Goal: Information Seeking & Learning: Learn about a topic

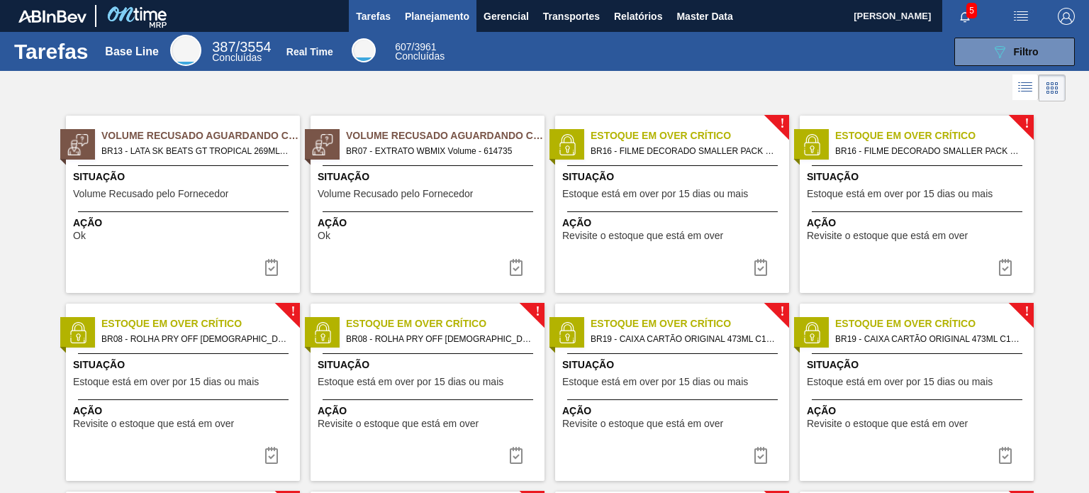
click at [411, 20] on span "Planejamento" at bounding box center [437, 16] width 64 height 17
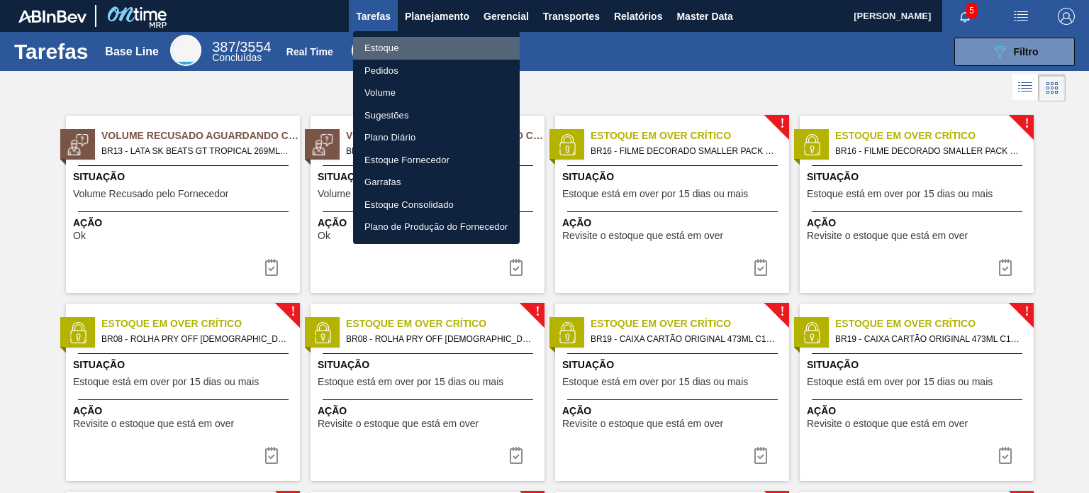
click at [398, 44] on li "Estoque" at bounding box center [436, 48] width 167 height 23
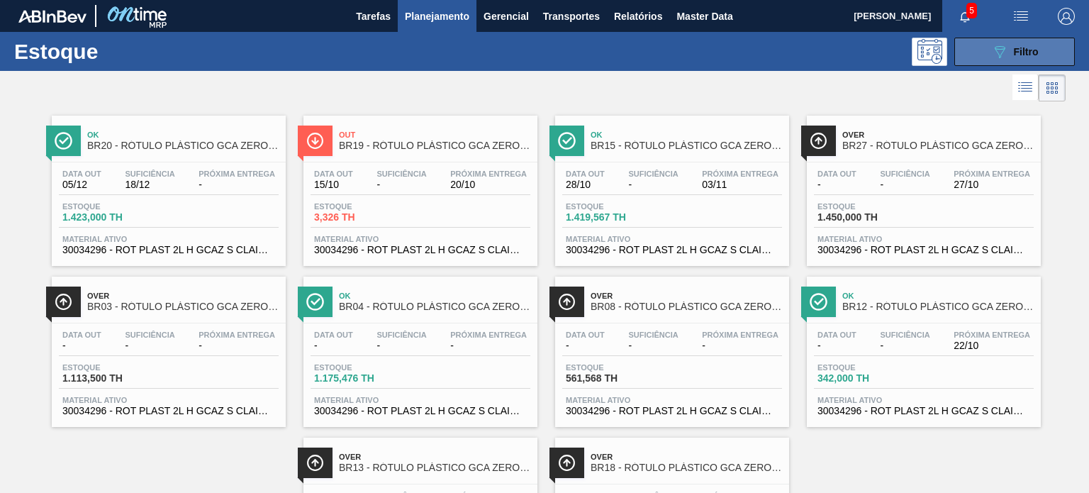
click at [1010, 59] on div "089F7B8B-B2A5-4AFE-B5C0-19BA573D28AC Filtro" at bounding box center [1014, 51] width 47 height 17
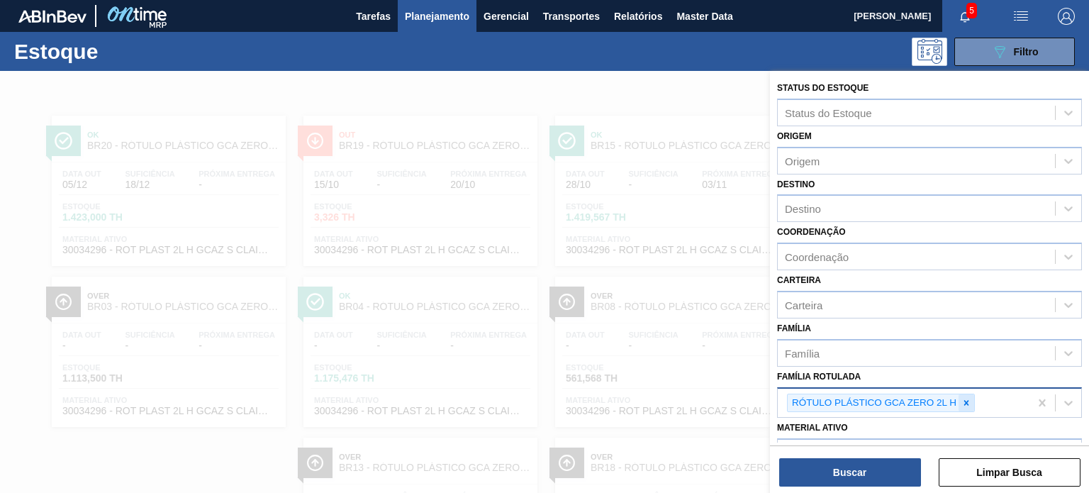
click at [963, 400] on icon at bounding box center [966, 403] width 10 height 10
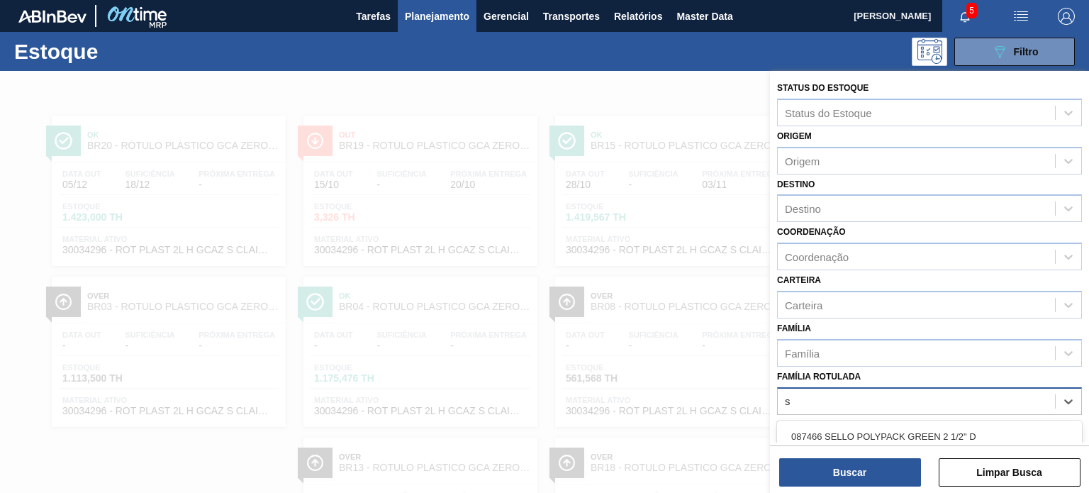
scroll to position [128, 0]
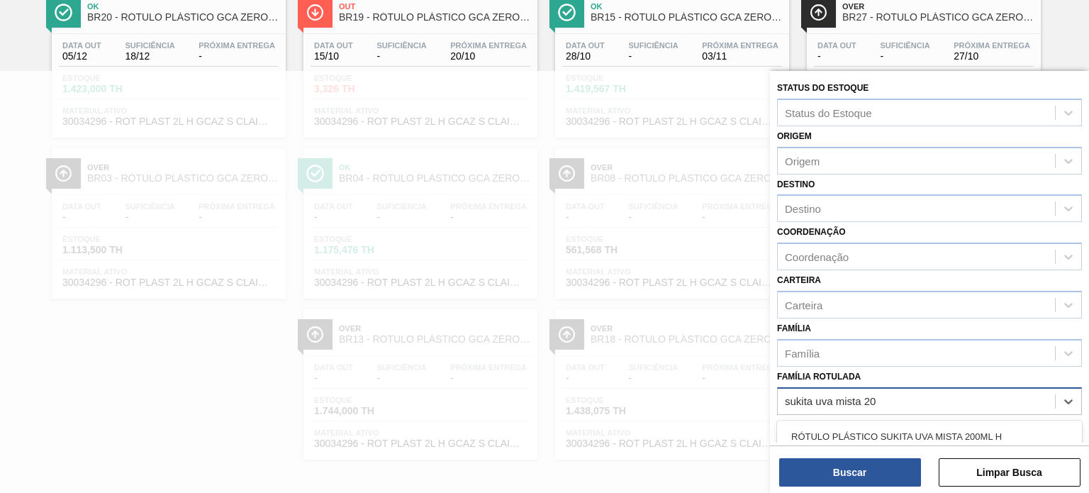
type Rotulada "sukita uva mista 200"
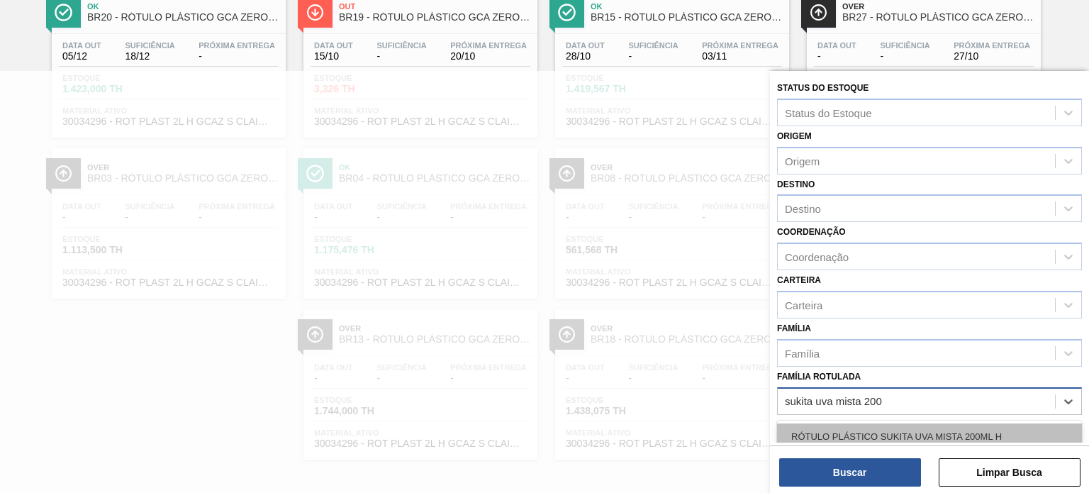
click at [839, 429] on div "RÓTULO PLÁSTICO SUKITA UVA MISTA 200ML H" at bounding box center [929, 436] width 305 height 26
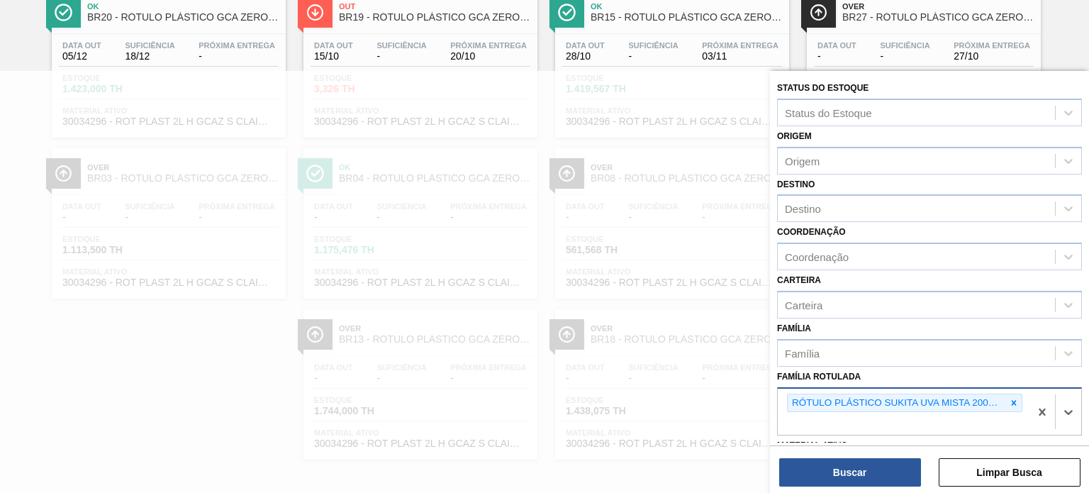
click at [846, 454] on div "Buscar Limpar Busca" at bounding box center [929, 465] width 319 height 40
click at [854, 469] on button "Buscar" at bounding box center [850, 472] width 142 height 28
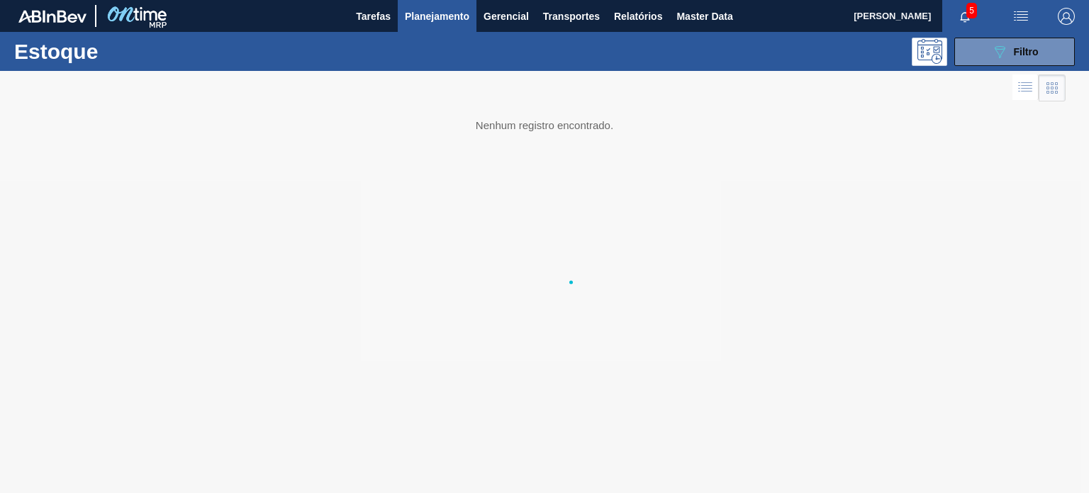
scroll to position [0, 0]
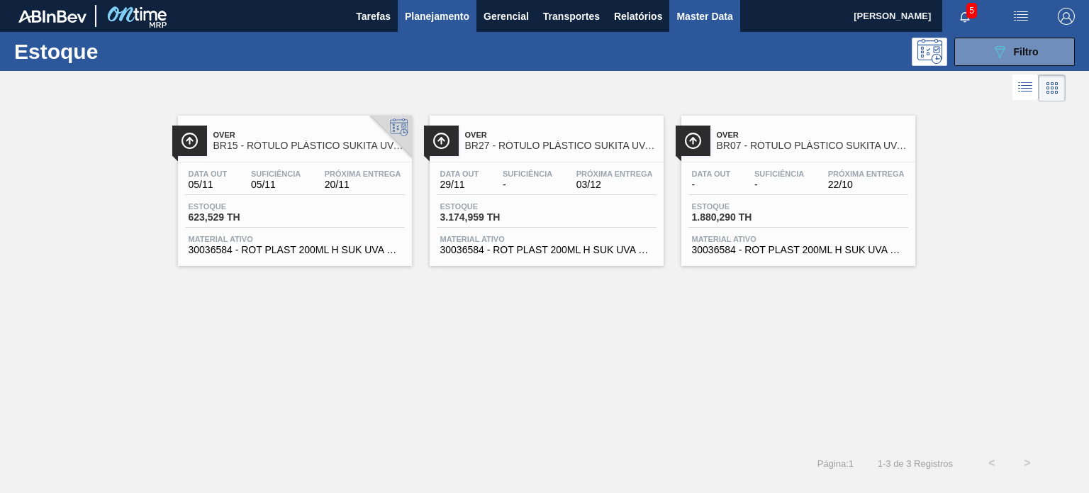
click at [693, 14] on span "Master Data" at bounding box center [704, 16] width 56 height 17
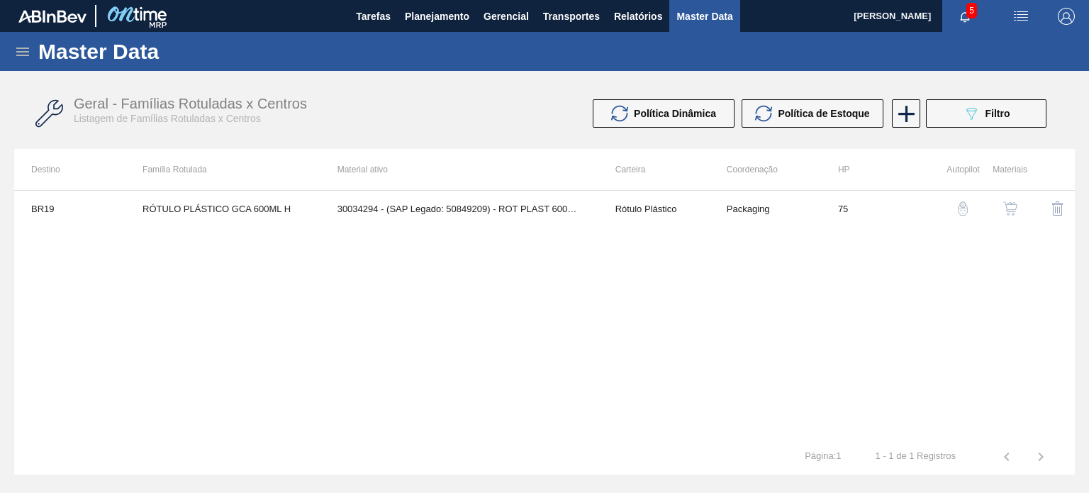
click at [26, 53] on icon at bounding box center [22, 51] width 17 height 17
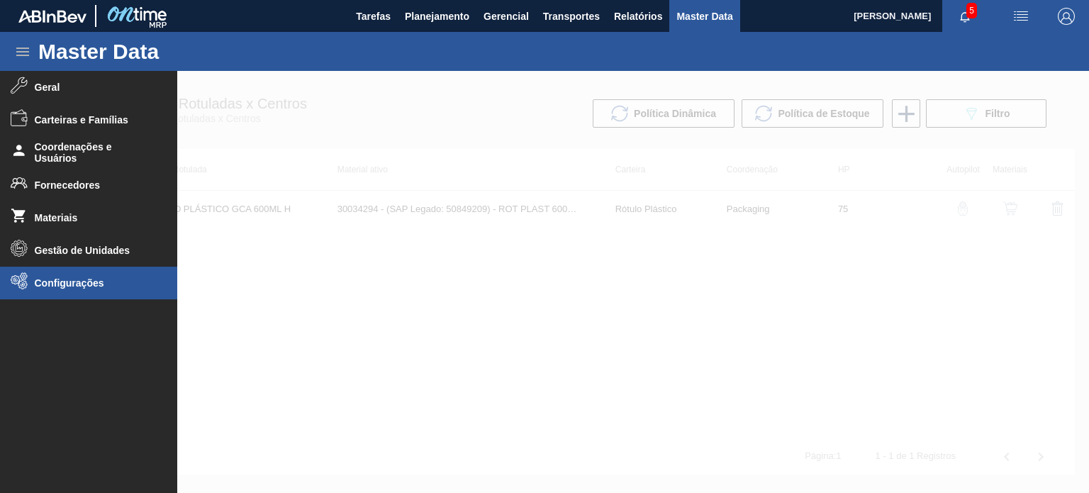
click at [77, 281] on span "Configurações" at bounding box center [93, 282] width 117 height 11
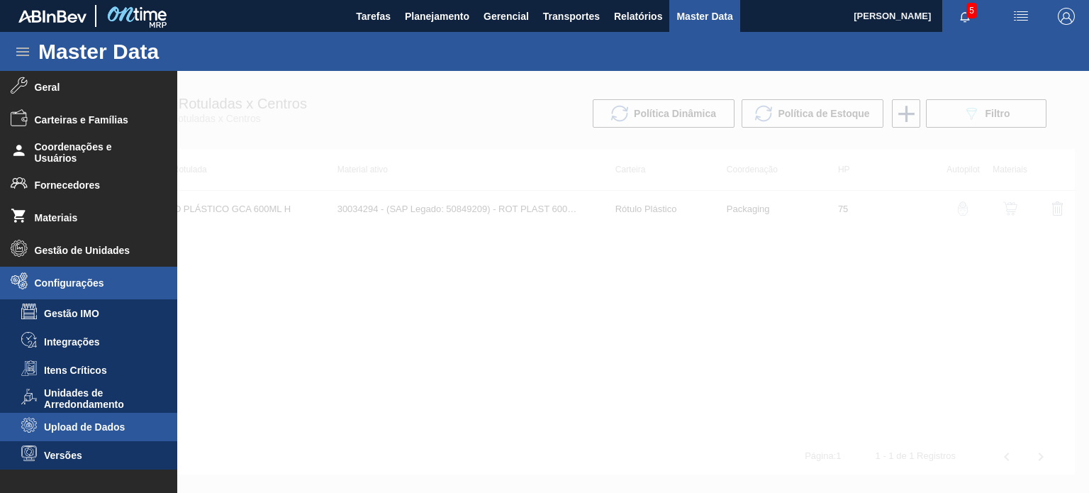
click at [80, 433] on li "Upload de Dados" at bounding box center [88, 427] width 177 height 28
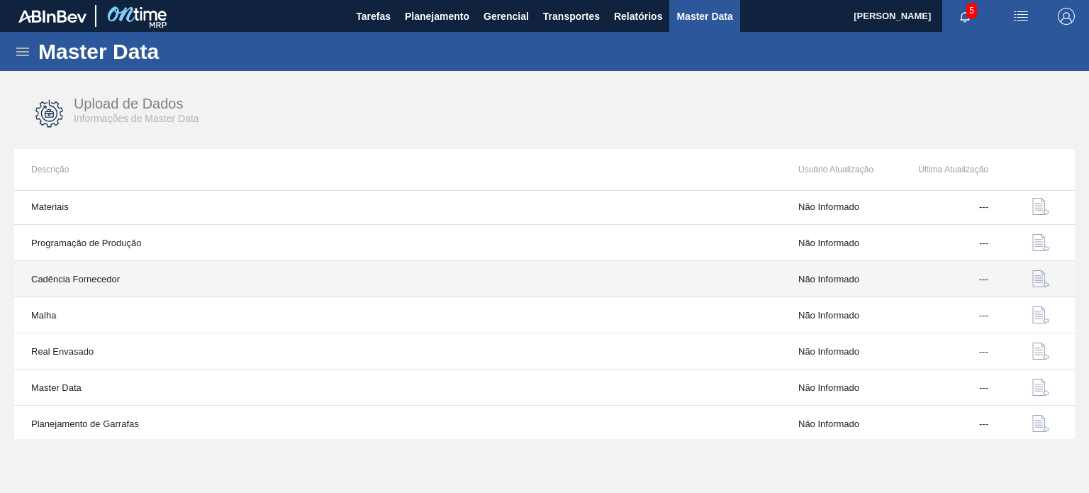
scroll to position [147, 0]
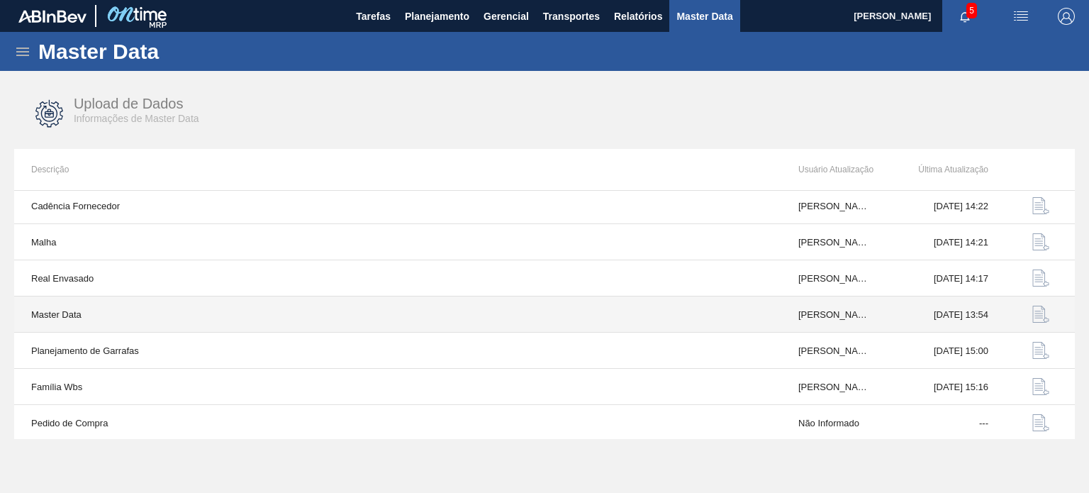
click at [1041, 305] on img "button" at bounding box center [1040, 313] width 17 height 17
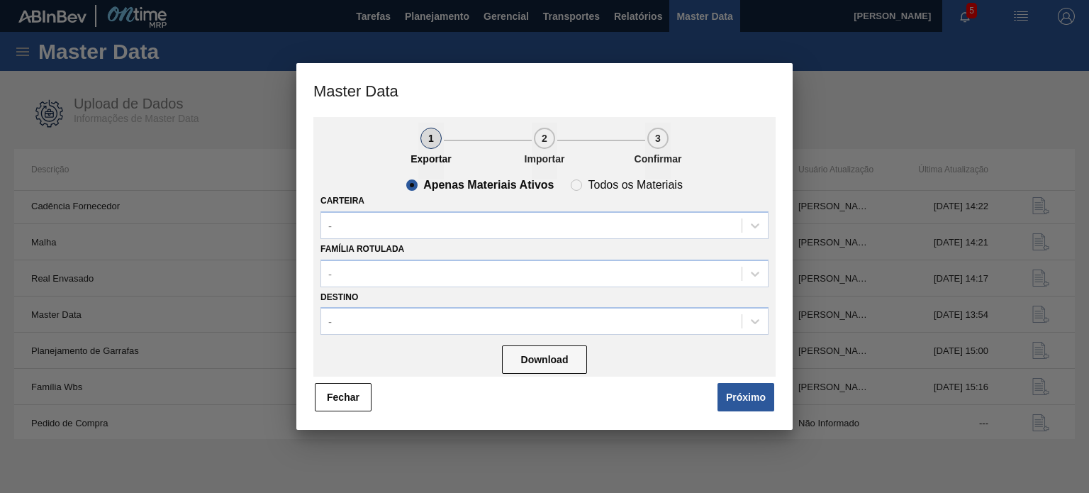
click at [506, 205] on div "Carteira -" at bounding box center [544, 215] width 448 height 48
click at [488, 217] on div "-" at bounding box center [531, 225] width 420 height 21
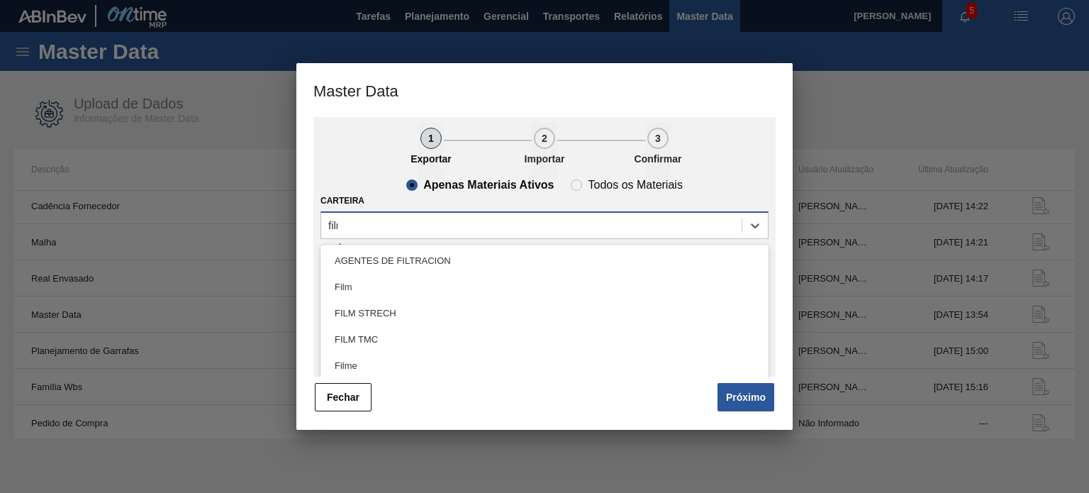
type input "filme"
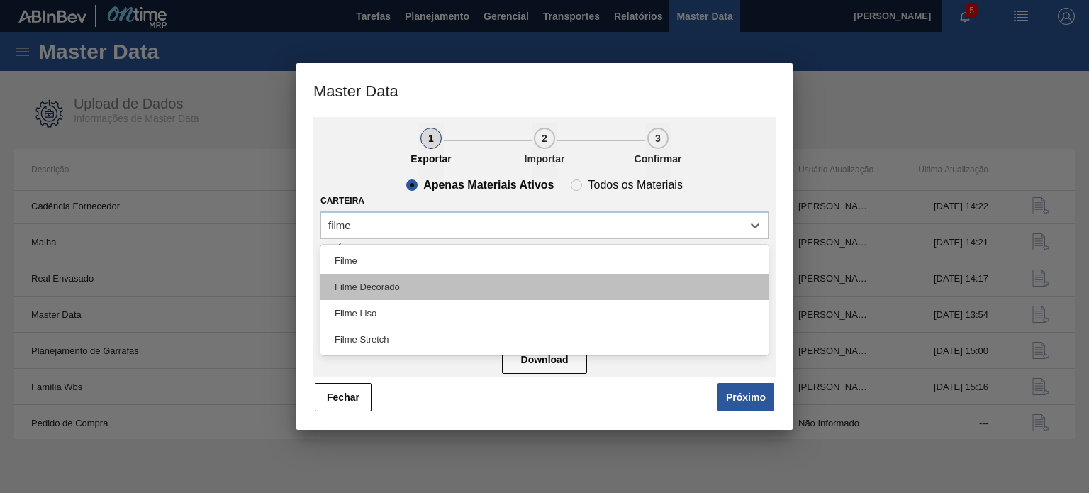
click at [442, 275] on div "Filme Decorado" at bounding box center [544, 287] width 448 height 26
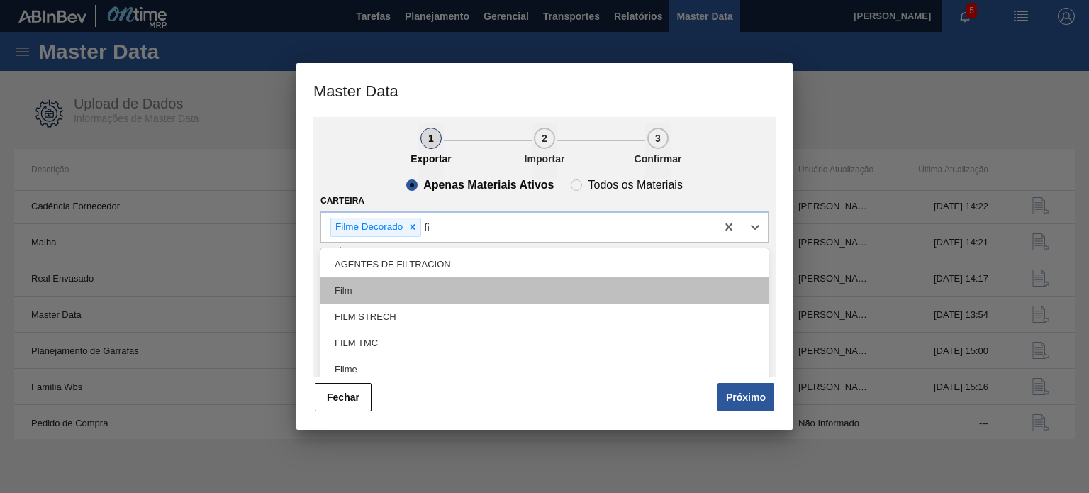
type input "f"
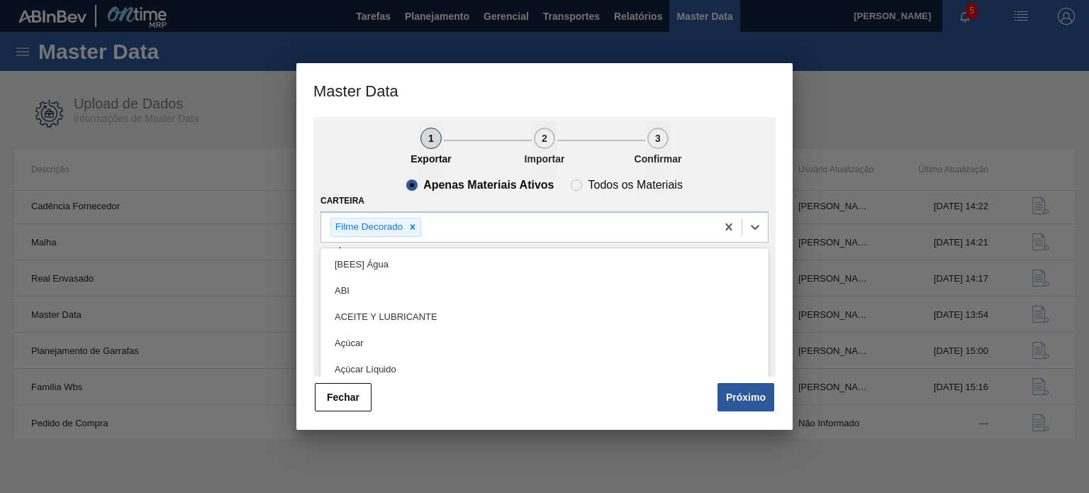
click at [556, 199] on div "Carteira option Filme Decorado, selected. option [BEES] Água focused, 1 of 101.…" at bounding box center [544, 217] width 448 height 52
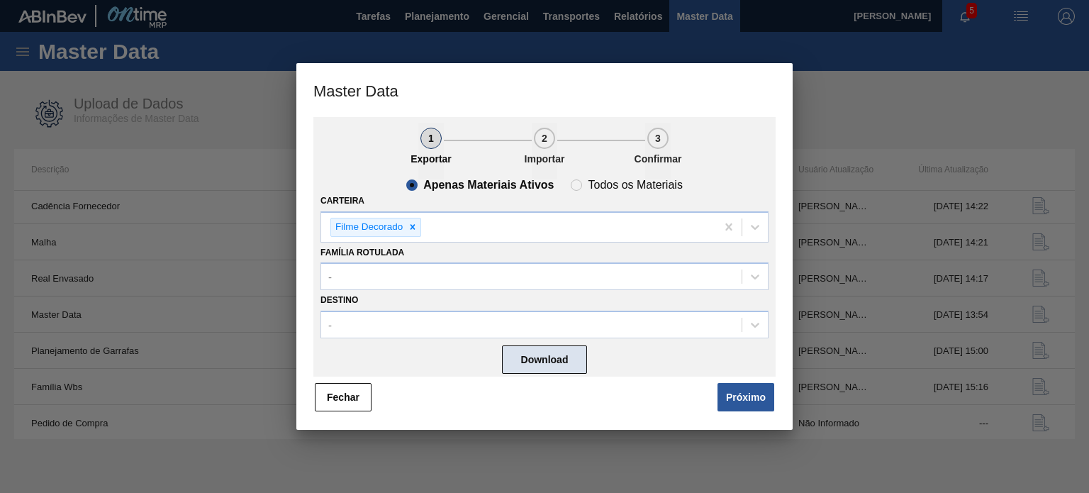
click at [546, 363] on button "Download" at bounding box center [544, 359] width 85 height 28
drag, startPoint x: 747, startPoint y: 399, endPoint x: 740, endPoint y: 397, distance: 7.4
click at [746, 399] on button "Próximo" at bounding box center [745, 397] width 57 height 28
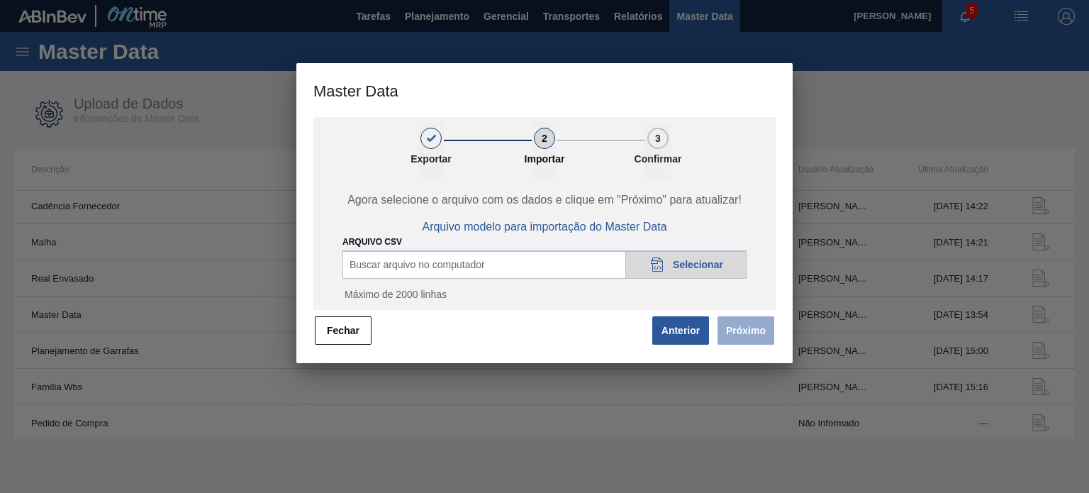
click at [673, 278] on div "20DAD902-3625-4257-8FDA-0C0CB19E2A3D Selecionar" at bounding box center [685, 264] width 121 height 28
click at [675, 283] on div "ARQUIVO CSV Buscar arquivo no computador 20DAD902-3625-4257-8FDA-0C0CB19E2A3D S…" at bounding box center [544, 271] width 404 height 77
click at [677, 254] on div "20DAD902-3625-4257-8FDA-0C0CB19E2A3D Selecionar" at bounding box center [685, 264] width 121 height 28
click at [683, 258] on div "20DAD902-3625-4257-8FDA-0C0CB19E2A3D Selecionar" at bounding box center [685, 264] width 121 height 28
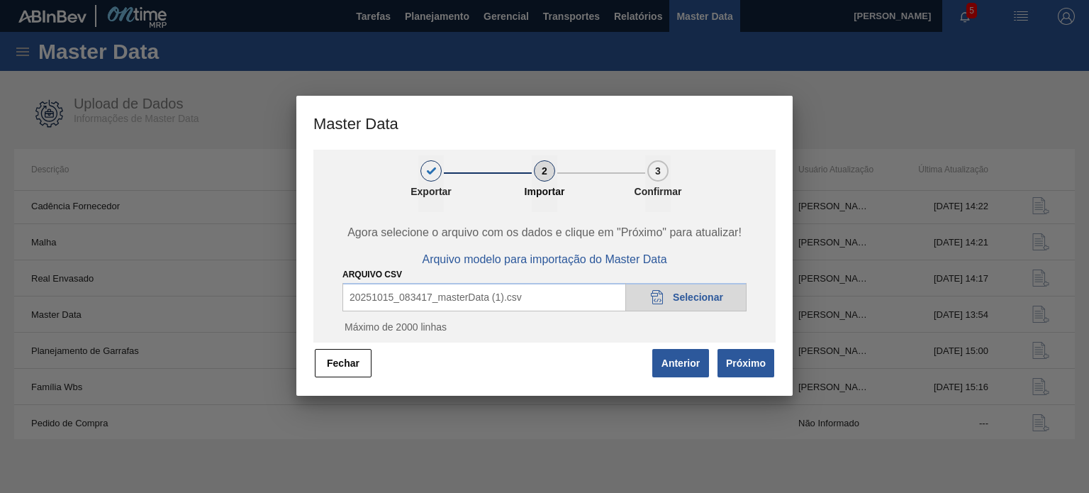
click at [751, 368] on button "Próximo" at bounding box center [745, 363] width 57 height 28
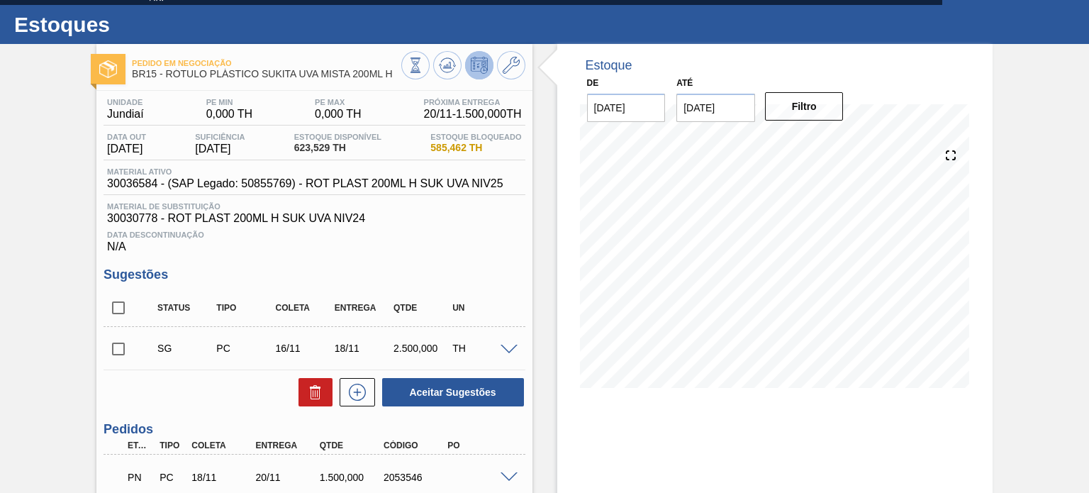
scroll to position [6, 0]
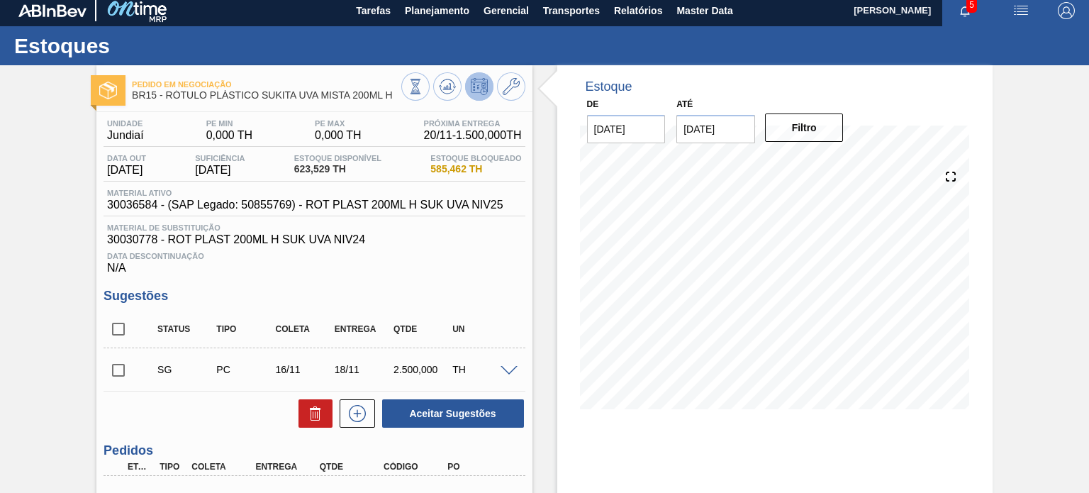
click at [729, 125] on input "29/10/2025" at bounding box center [715, 129] width 79 height 28
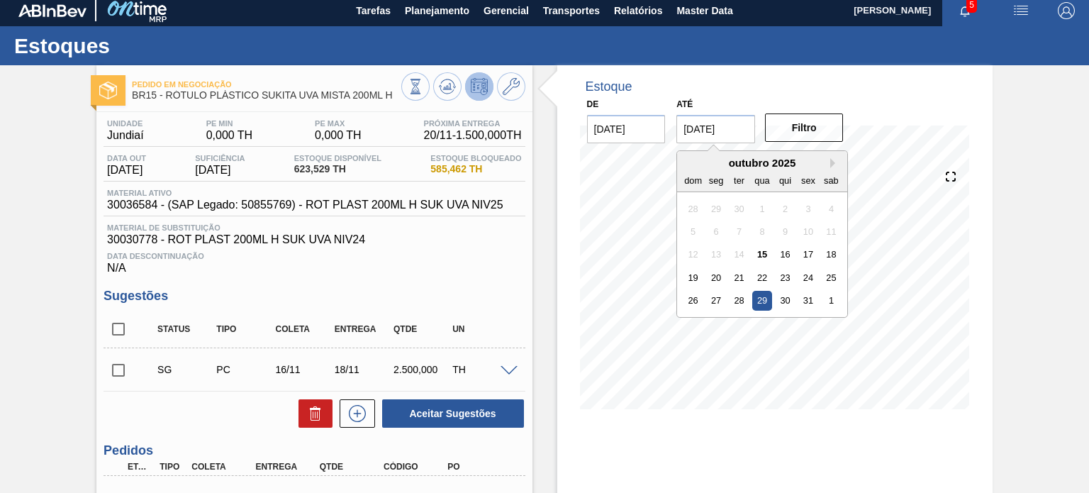
click at [828, 164] on div "outubro 2025" at bounding box center [762, 163] width 170 height 12
click at [833, 163] on button "Next Month" at bounding box center [835, 163] width 10 height 10
click at [834, 206] on div "3" at bounding box center [830, 207] width 19 height 19
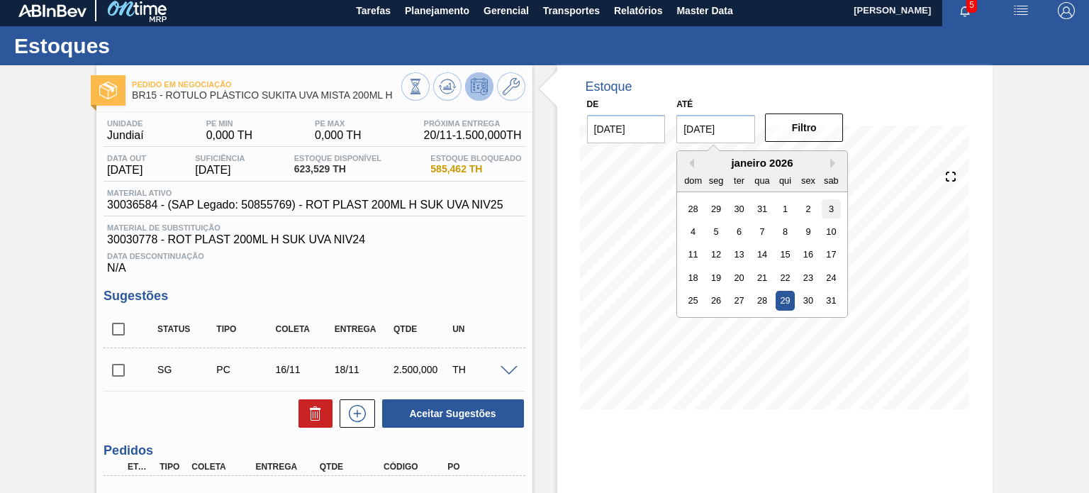
type input "[DATE]"
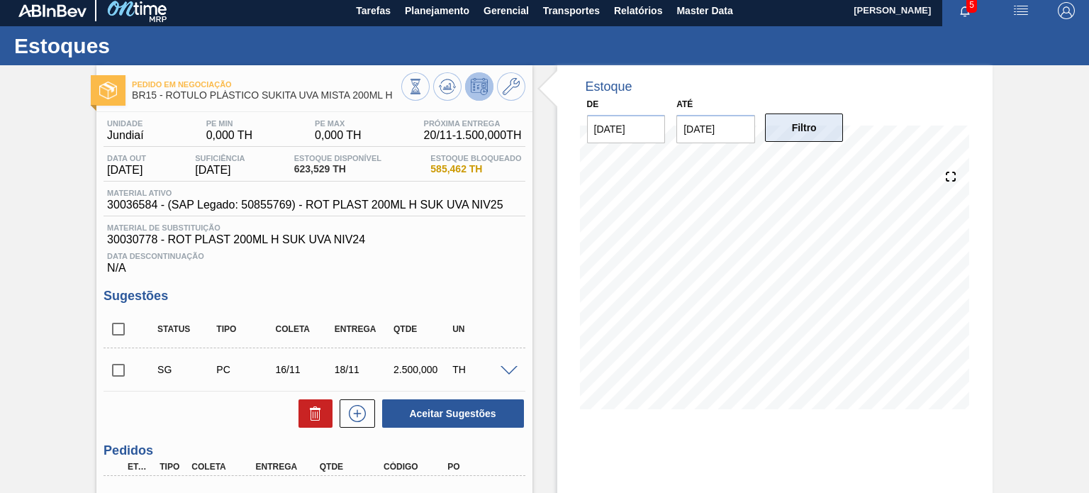
click at [820, 135] on button "Filtro" at bounding box center [804, 127] width 79 height 28
click at [442, 79] on icon at bounding box center [447, 86] width 17 height 17
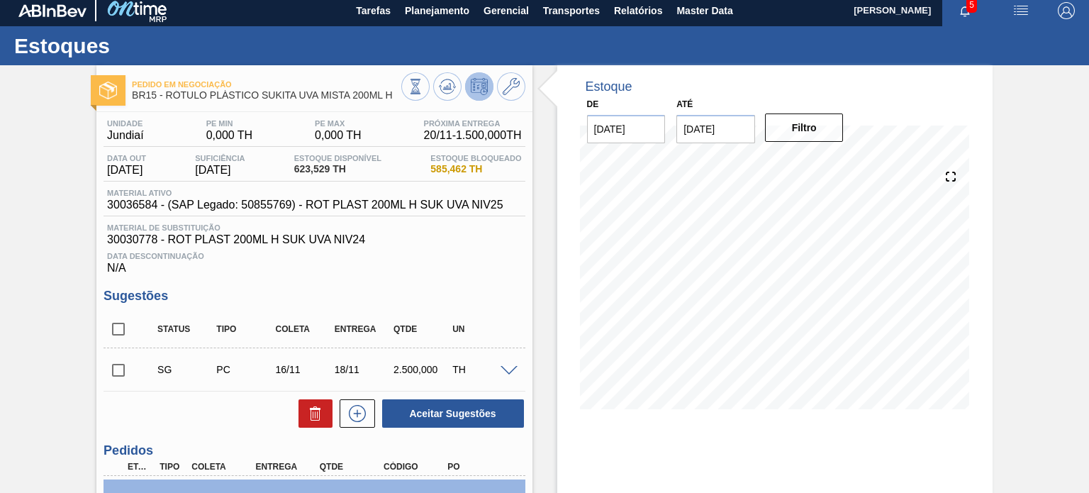
scroll to position [77, 0]
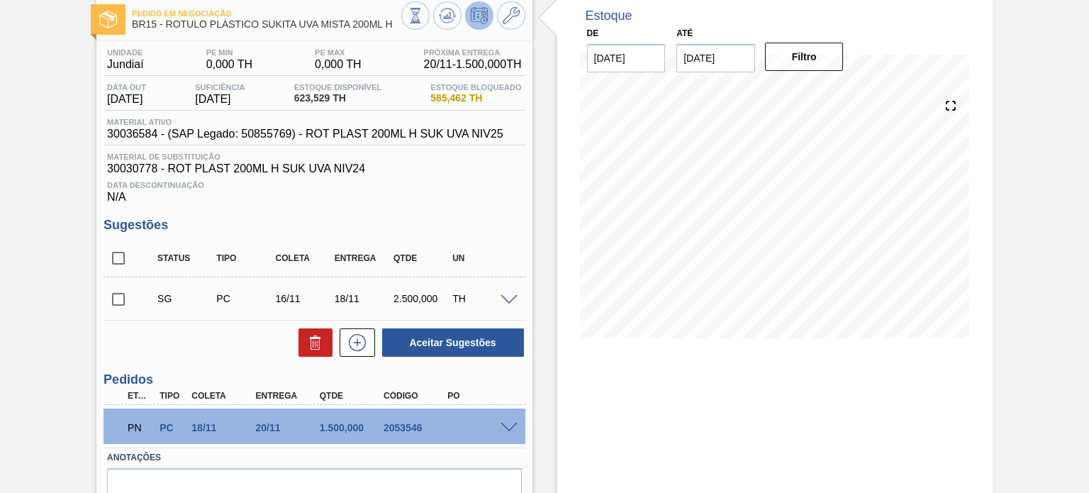
click at [122, 301] on input "checkbox" at bounding box center [118, 299] width 30 height 30
click at [116, 298] on input "checkbox" at bounding box center [118, 299] width 30 height 30
checkbox input "false"
click at [434, 250] on div "Status Tipo Coleta Entrega Qtde UN" at bounding box center [325, 258] width 354 height 30
click at [405, 294] on div "2.500,000" at bounding box center [422, 298] width 64 height 11
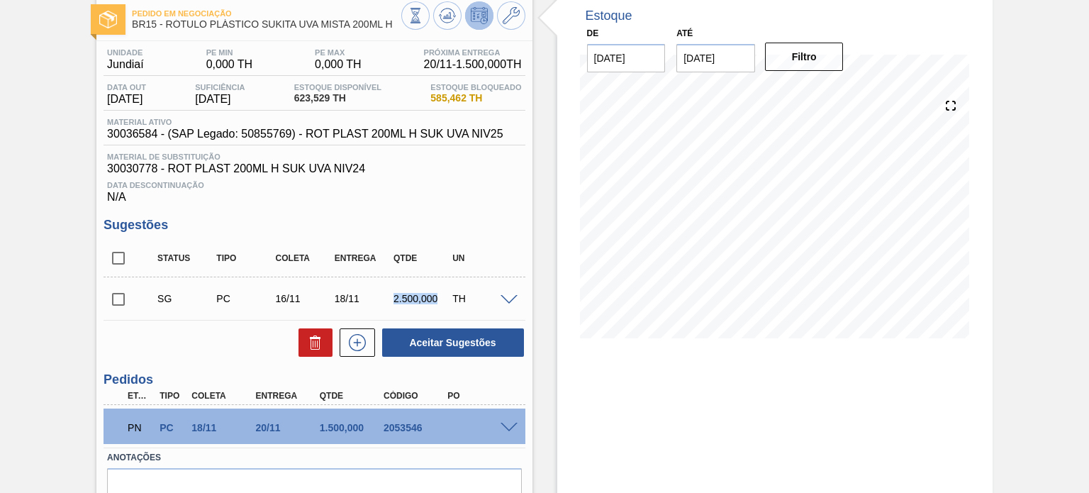
click at [405, 294] on div "2.500,000" at bounding box center [422, 298] width 64 height 11
click at [1021, 184] on div "Pedido em Negociação BR15 - RÓTULO PLÁSTICO SUKITA UVA MISTA 200ML H Unidade Ju…" at bounding box center [544, 278] width 1089 height 569
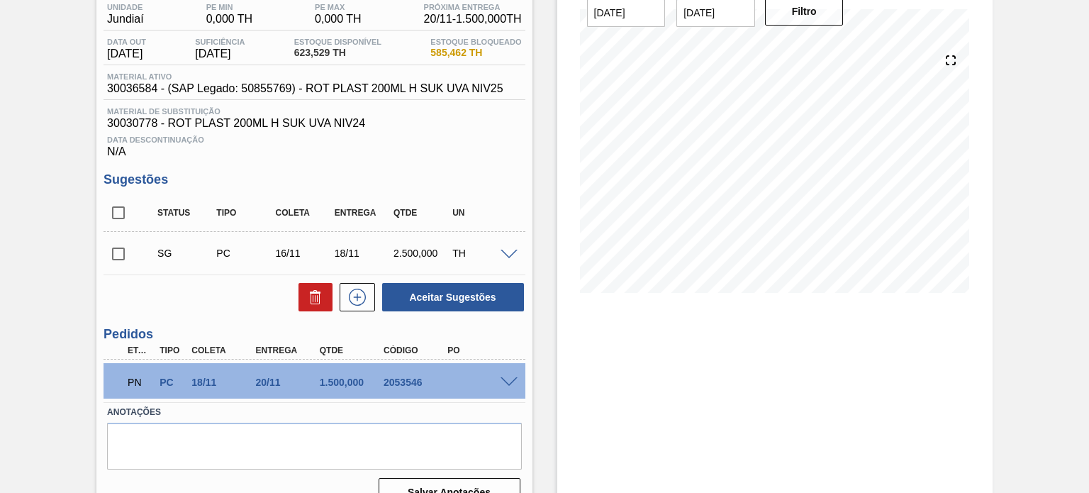
scroll to position [147, 0]
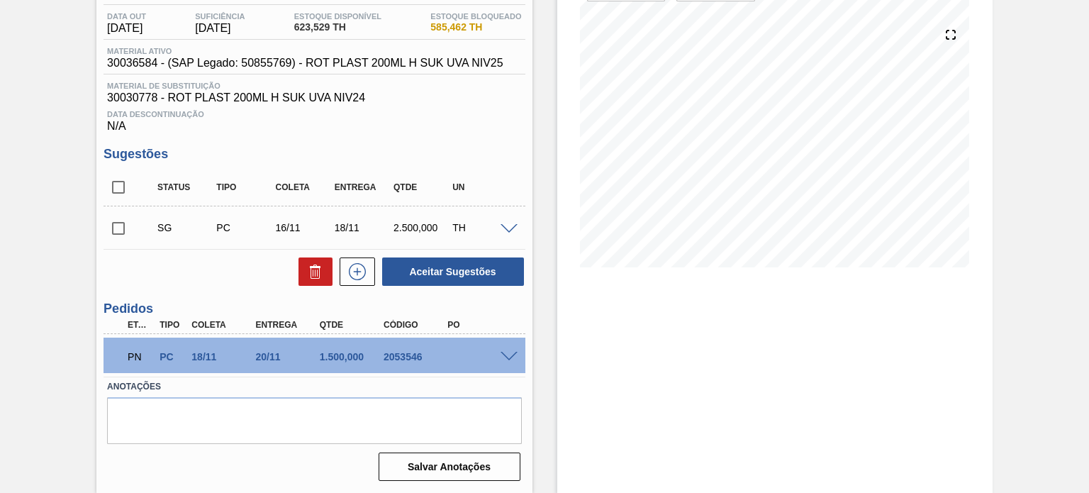
click at [502, 349] on div "PN PC 18/11 20/11 1.500,000 2053546" at bounding box center [313, 354] width 421 height 35
click at [505, 352] on span at bounding box center [508, 357] width 17 height 11
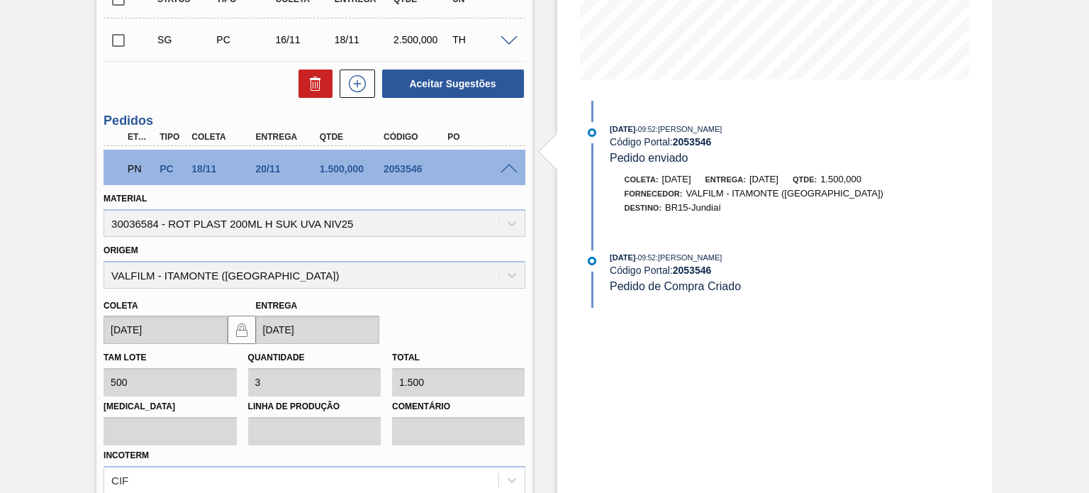
scroll to position [284, 0]
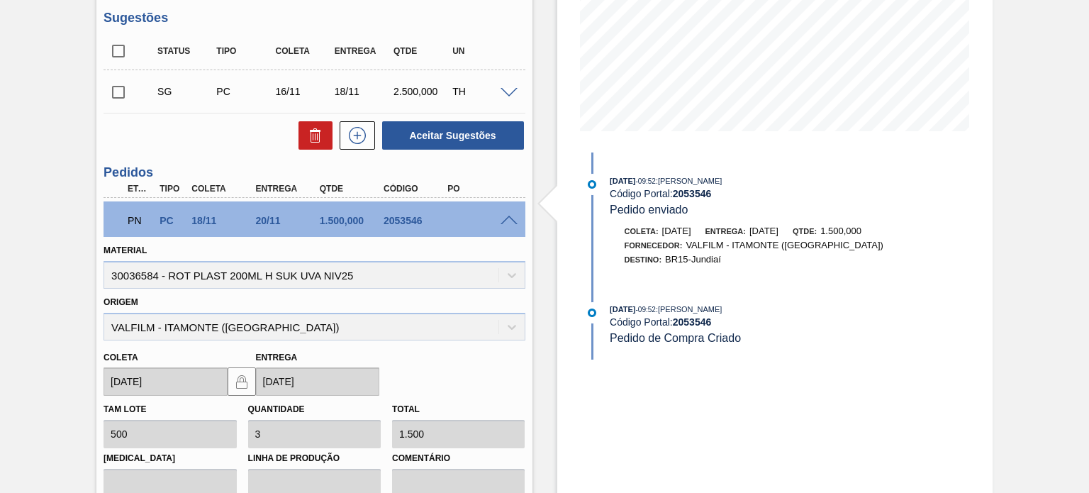
click at [621, 176] on span "13/10/2025" at bounding box center [623, 180] width 26 height 9
click at [557, 228] on span at bounding box center [566, 204] width 18 height 48
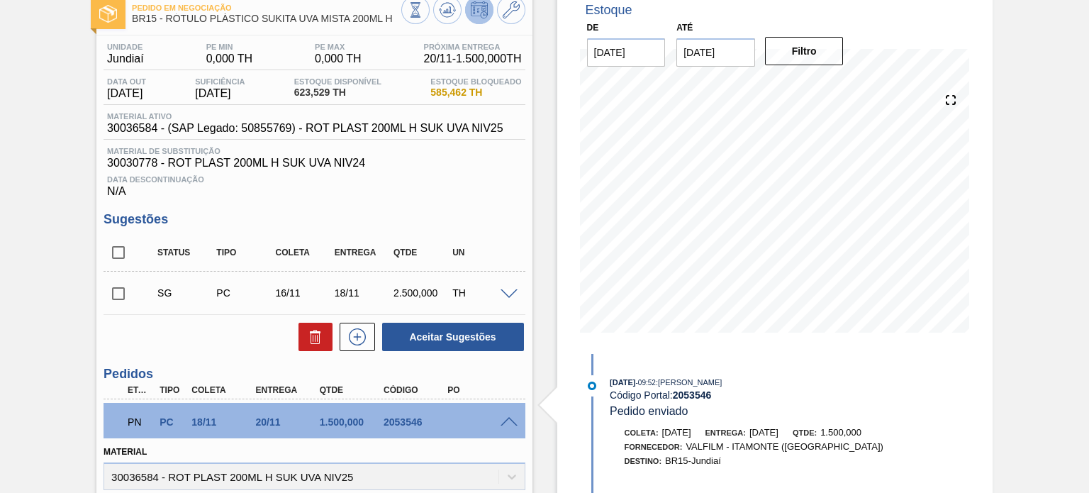
scroll to position [0, 0]
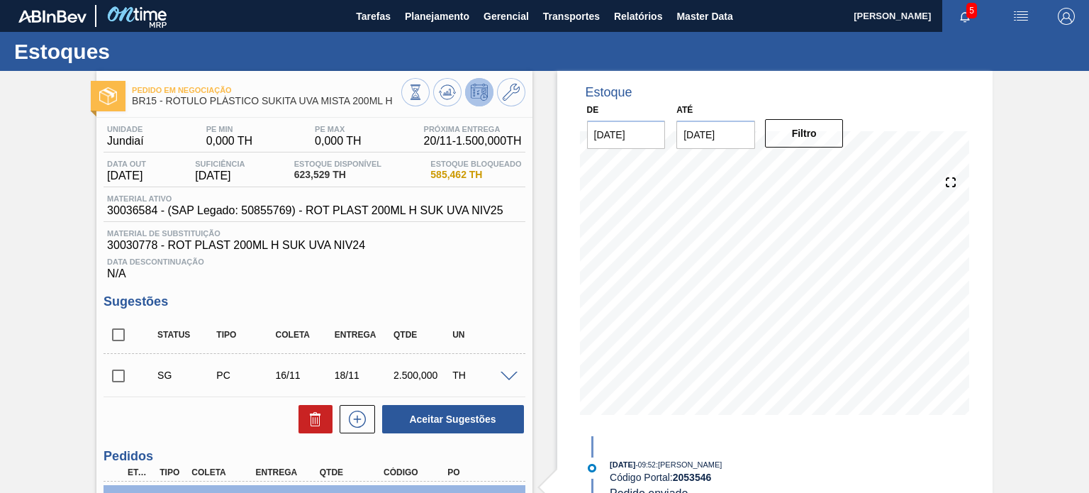
drag, startPoint x: 551, startPoint y: 249, endPoint x: 573, endPoint y: 249, distance: 22.0
click at [702, 23] on span "Master Data" at bounding box center [704, 16] width 56 height 17
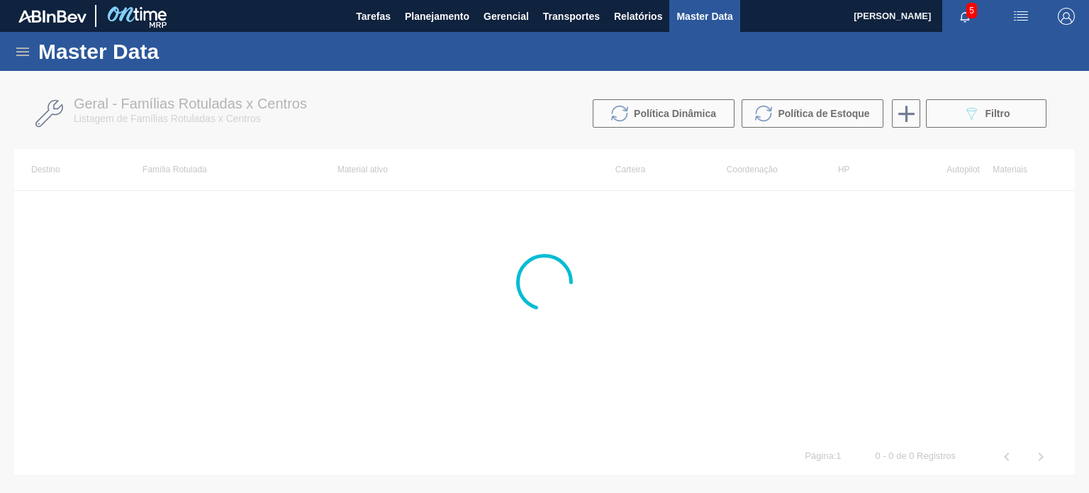
click at [24, 55] on icon at bounding box center [22, 51] width 13 height 9
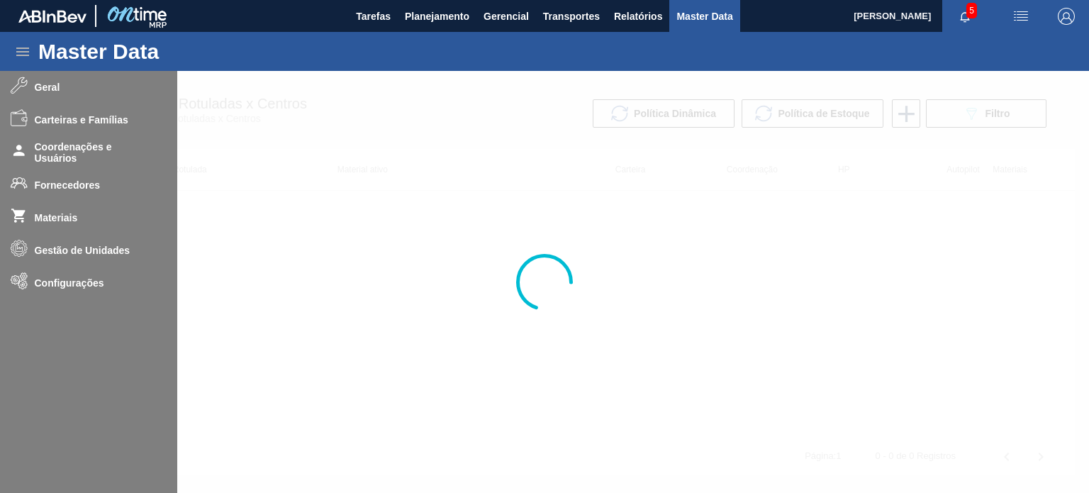
click at [57, 282] on div at bounding box center [544, 282] width 1089 height 422
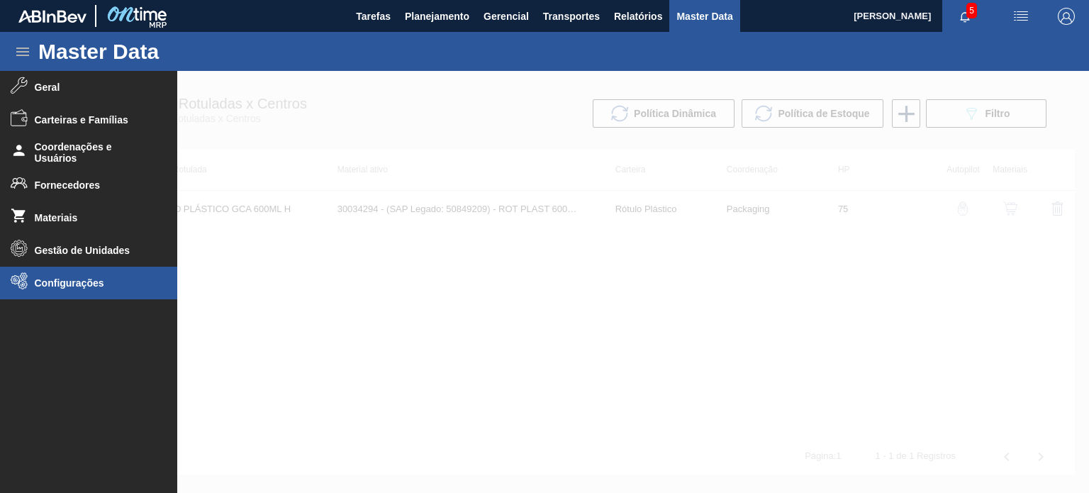
click at [71, 287] on span "Configurações" at bounding box center [93, 282] width 117 height 11
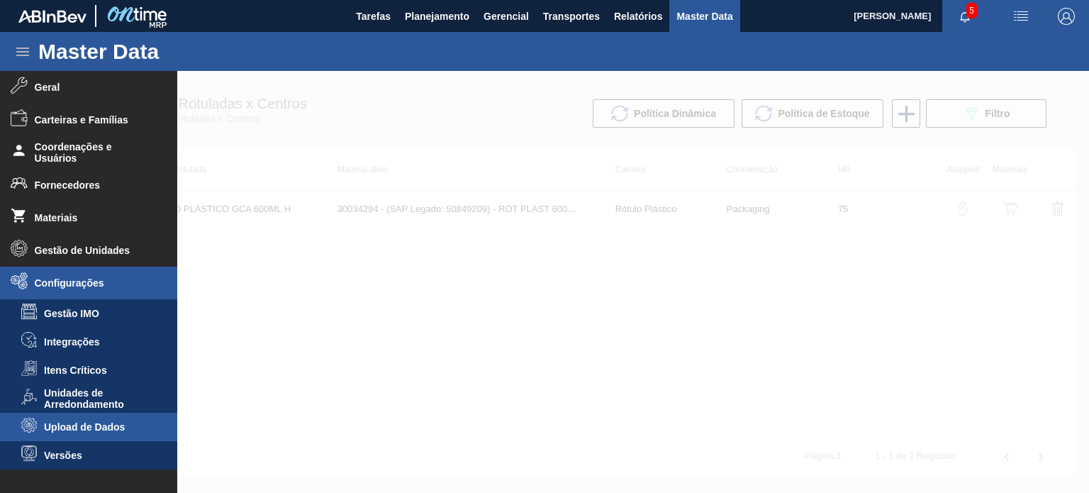
click at [91, 430] on span "Upload de Dados" at bounding box center [98, 426] width 109 height 11
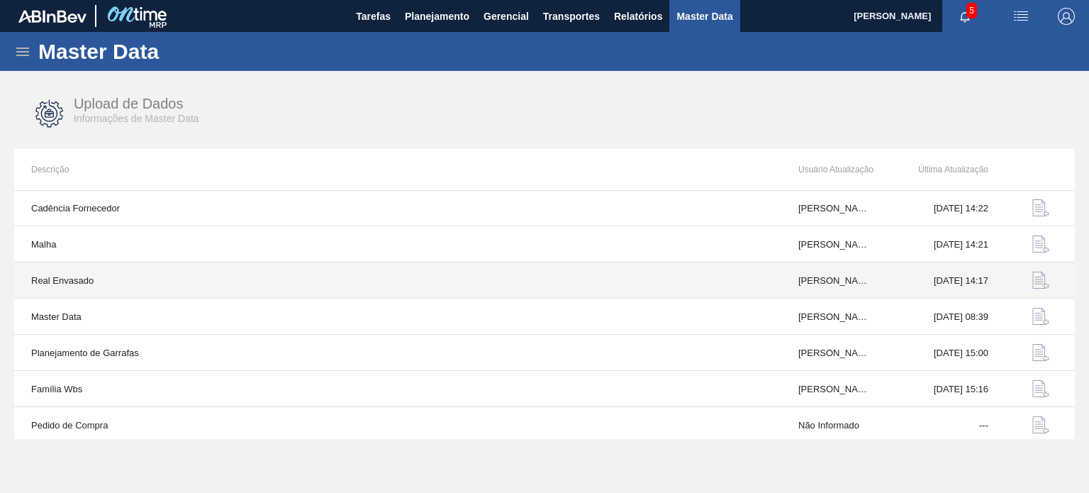
scroll to position [147, 0]
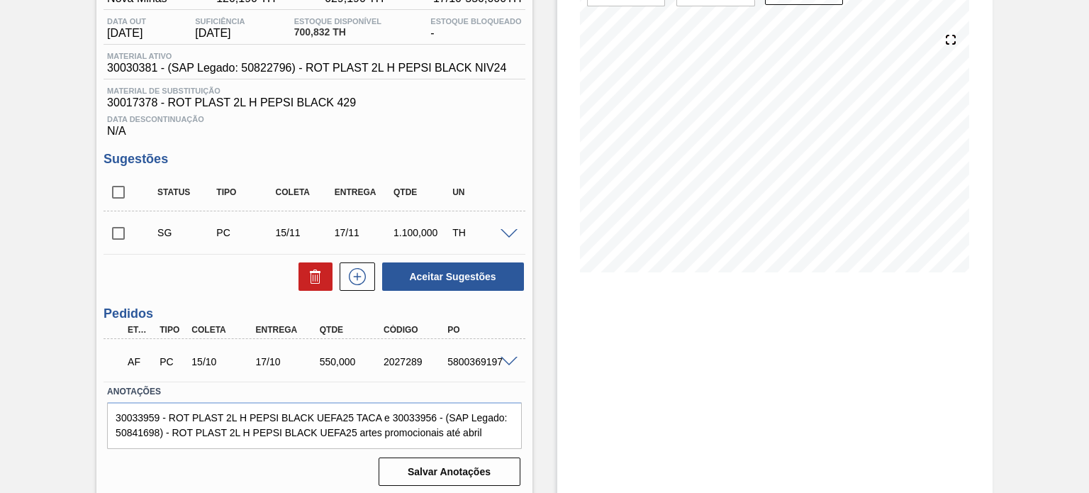
scroll to position [147, 0]
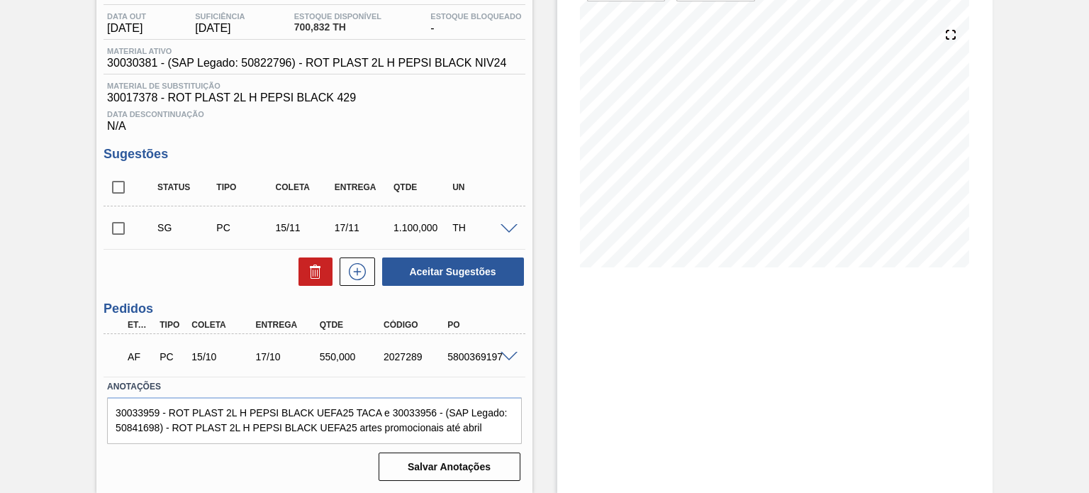
click at [133, 227] on span at bounding box center [143, 227] width 21 height 28
click at [122, 232] on input "checkbox" at bounding box center [118, 228] width 30 height 30
checkbox input "true"
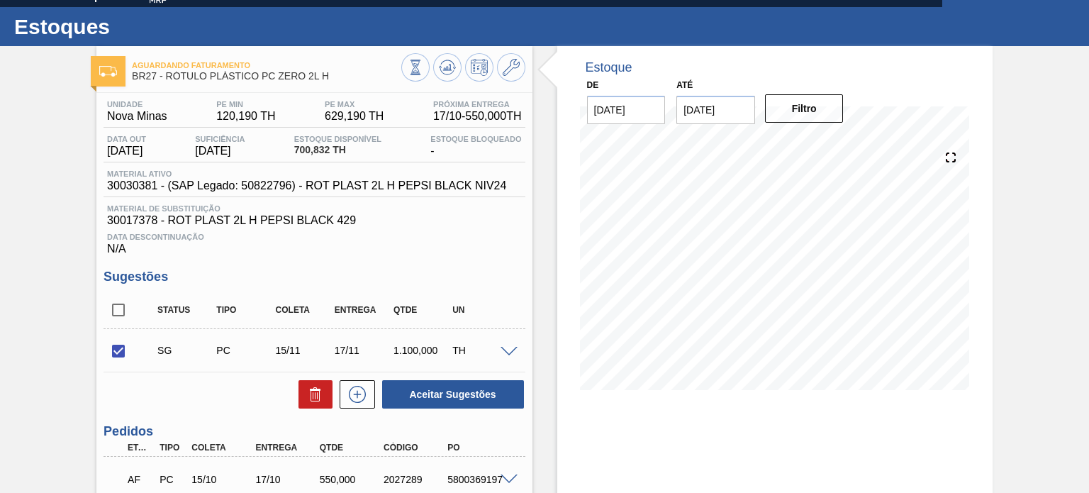
scroll to position [0, 0]
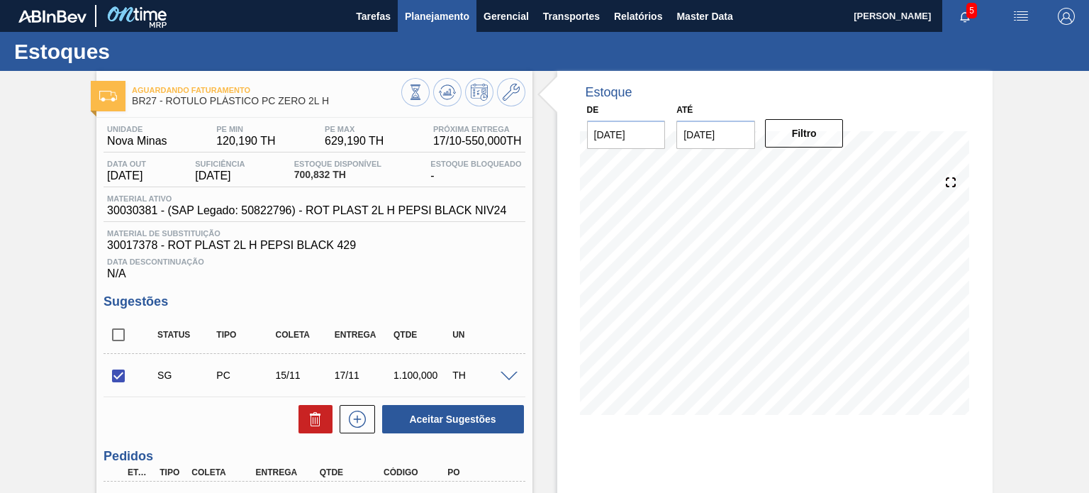
click at [431, 18] on span "Planejamento" at bounding box center [437, 16] width 64 height 17
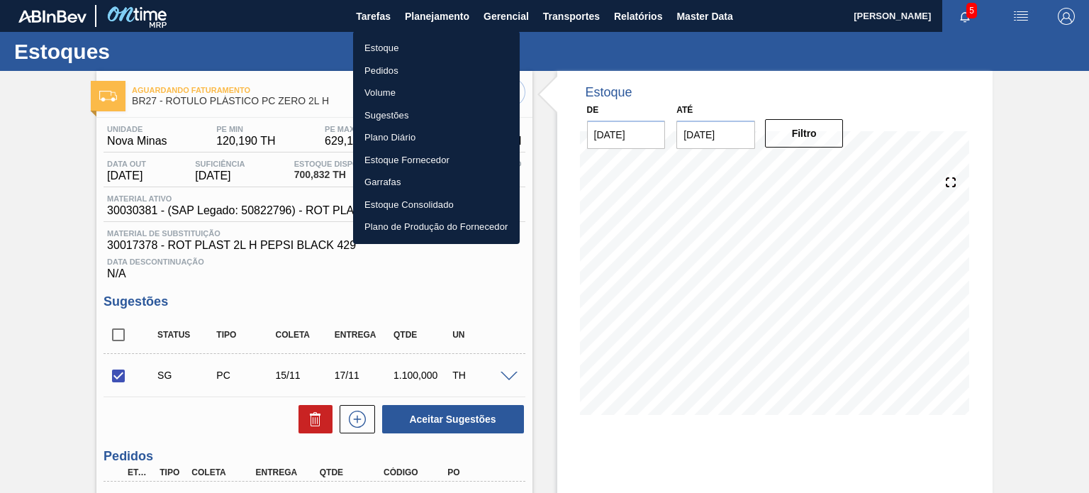
click at [544, 62] on div at bounding box center [544, 246] width 1089 height 493
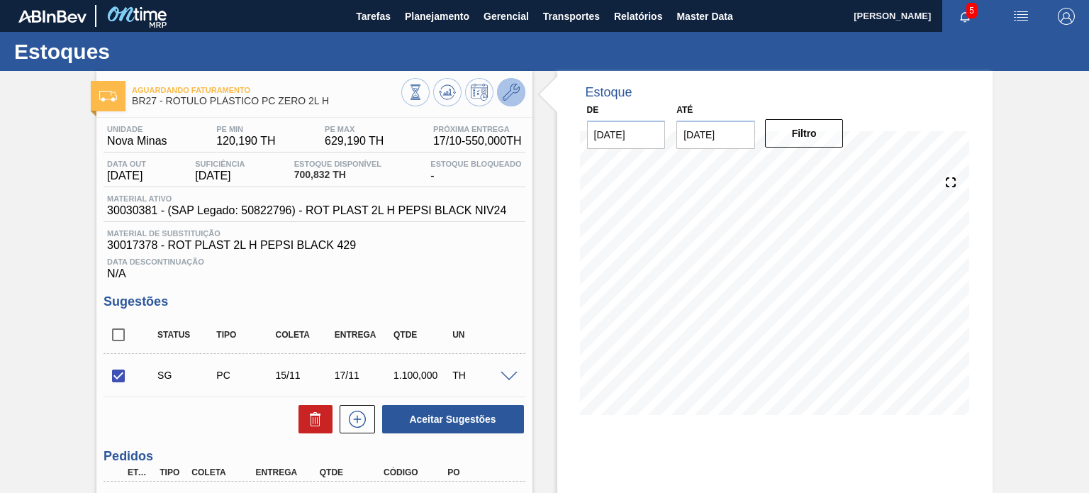
click at [510, 0] on body "Tarefas Planejamento Gerencial Transportes Relatórios Master Data [PERSON_NAME]…" at bounding box center [544, 0] width 1089 height 0
click at [519, 100] on button at bounding box center [511, 92] width 28 height 28
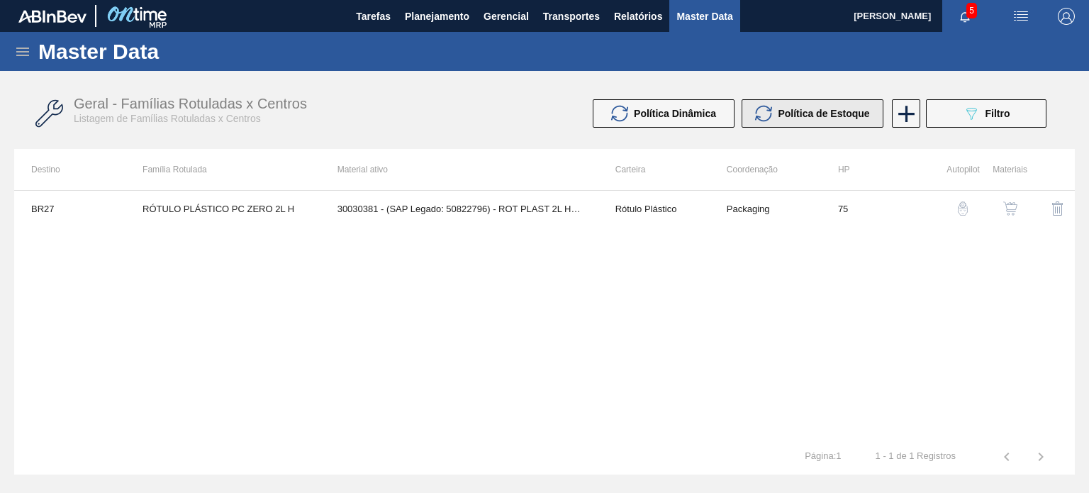
click at [765, 109] on icon at bounding box center [763, 113] width 17 height 17
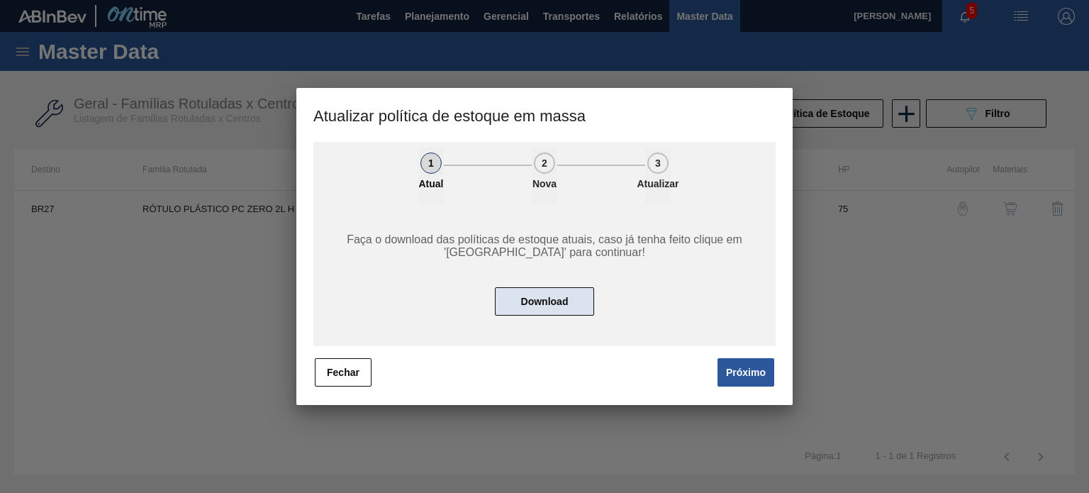
click at [573, 293] on button "Download" at bounding box center [544, 301] width 99 height 28
drag, startPoint x: 760, startPoint y: 384, endPoint x: 727, endPoint y: 359, distance: 41.5
click at [758, 384] on button "Próximo" at bounding box center [745, 372] width 57 height 28
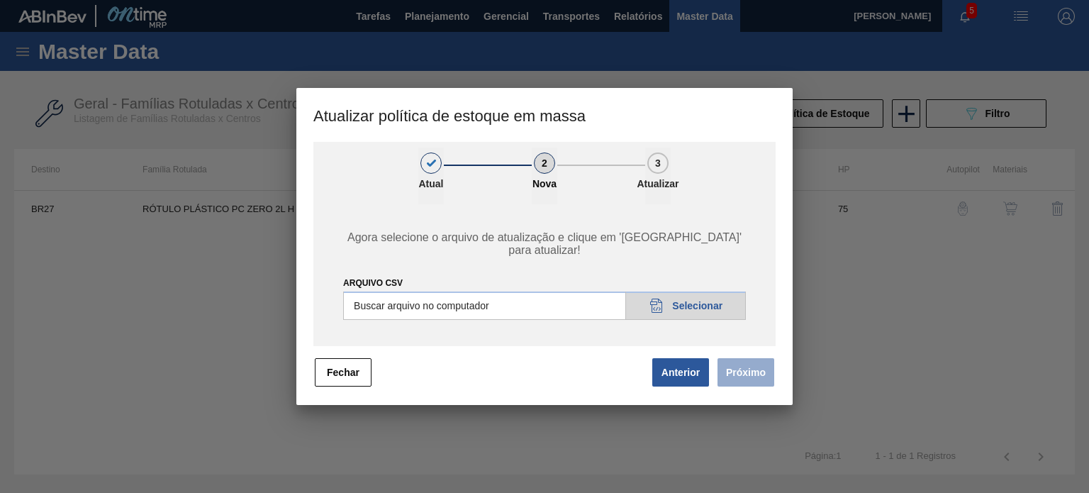
click at [673, 297] on input "ARQUIVO CSV" at bounding box center [544, 305] width 403 height 28
type input "C:\fakepath\POLITICA_DE_ESTOQUE_20251015_092020.csv"
click at [740, 363] on button "Próximo" at bounding box center [745, 372] width 57 height 28
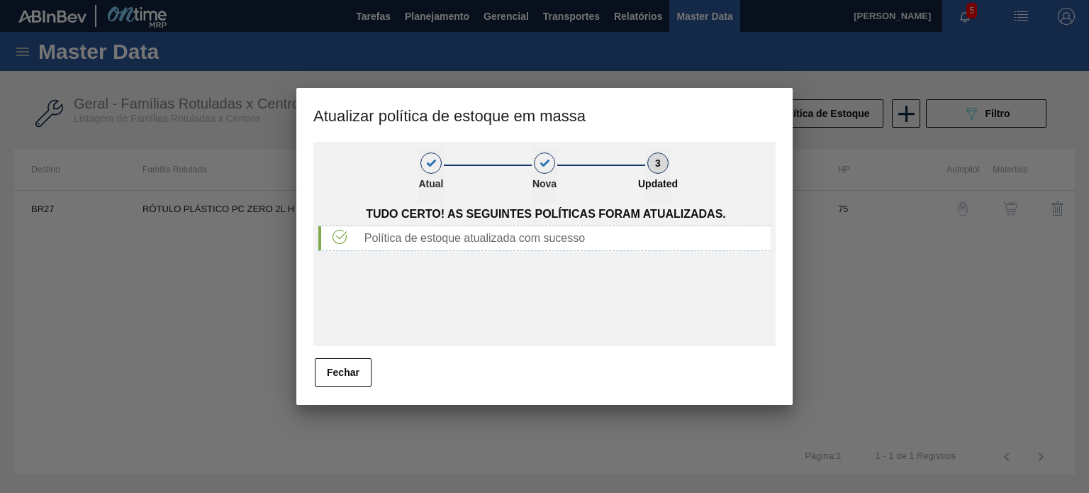
click at [360, 380] on button "Fechar" at bounding box center [343, 372] width 57 height 28
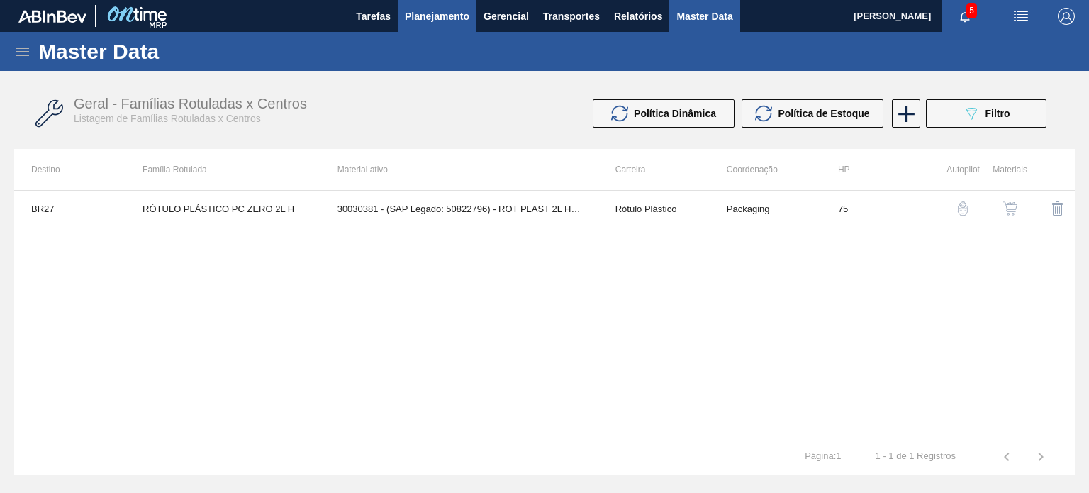
click at [417, 18] on span "Planejamento" at bounding box center [437, 16] width 64 height 17
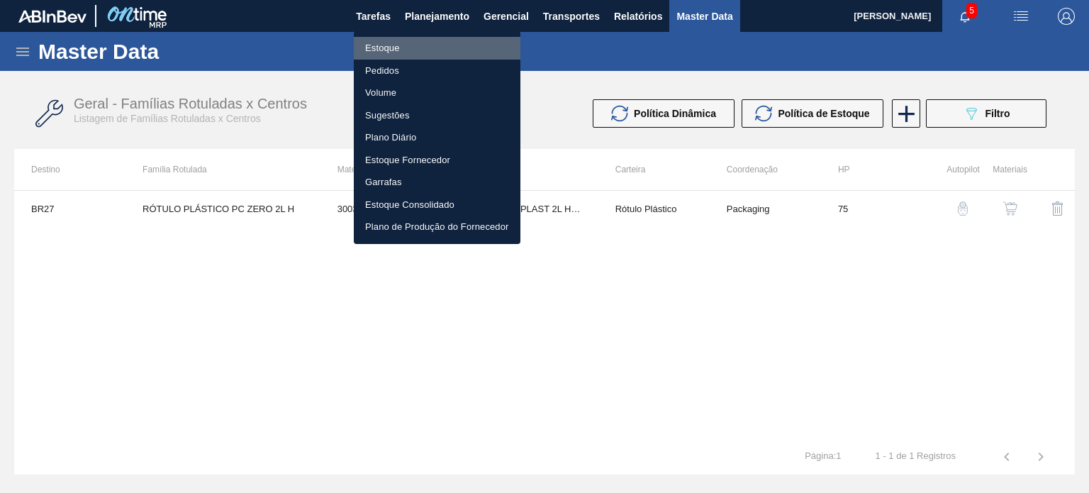
click at [387, 42] on li "Estoque" at bounding box center [437, 48] width 167 height 23
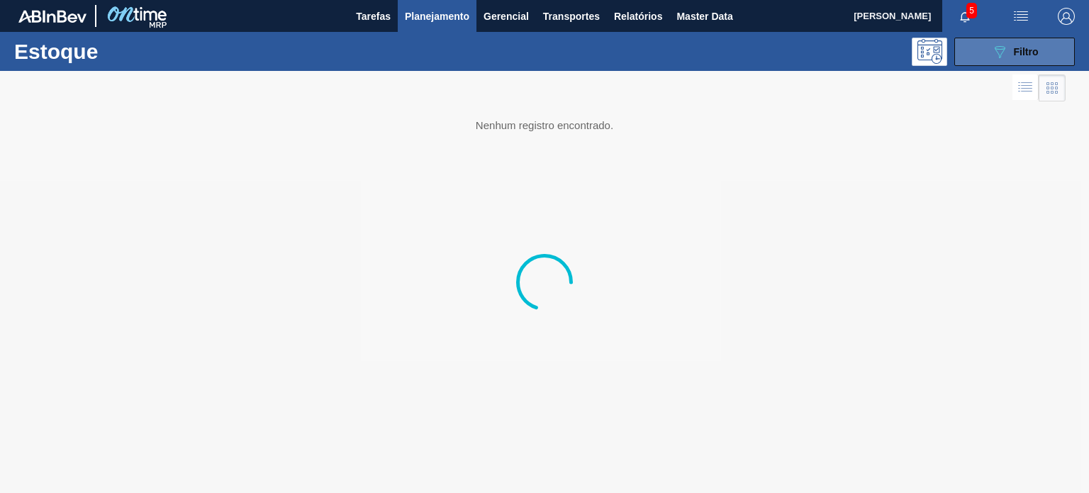
click at [999, 54] on icon "089F7B8B-B2A5-4AFE-B5C0-19BA573D28AC" at bounding box center [999, 51] width 17 height 17
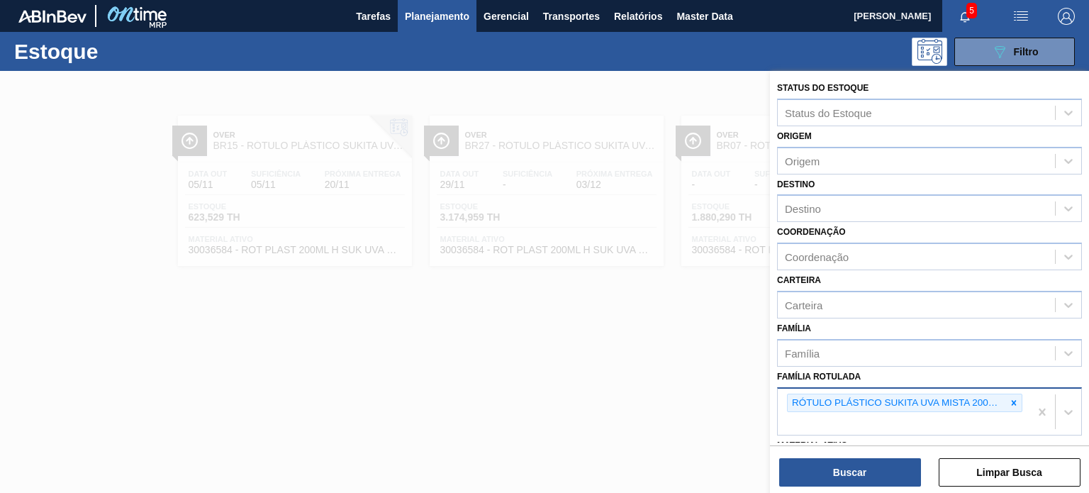
click at [1012, 400] on icon at bounding box center [1013, 402] width 5 height 5
click at [1013, 400] on icon at bounding box center [1013, 402] width 5 height 5
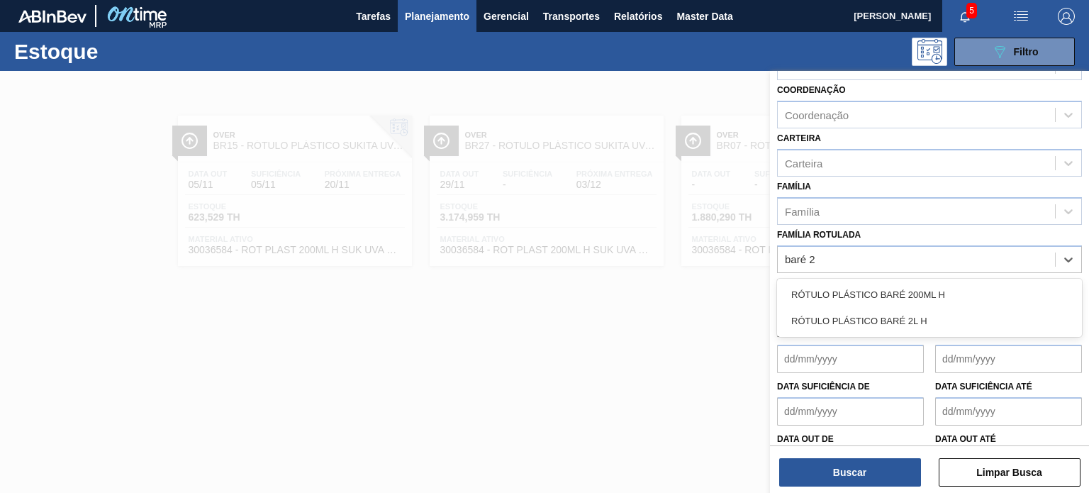
type Rotulada "baré 2l"
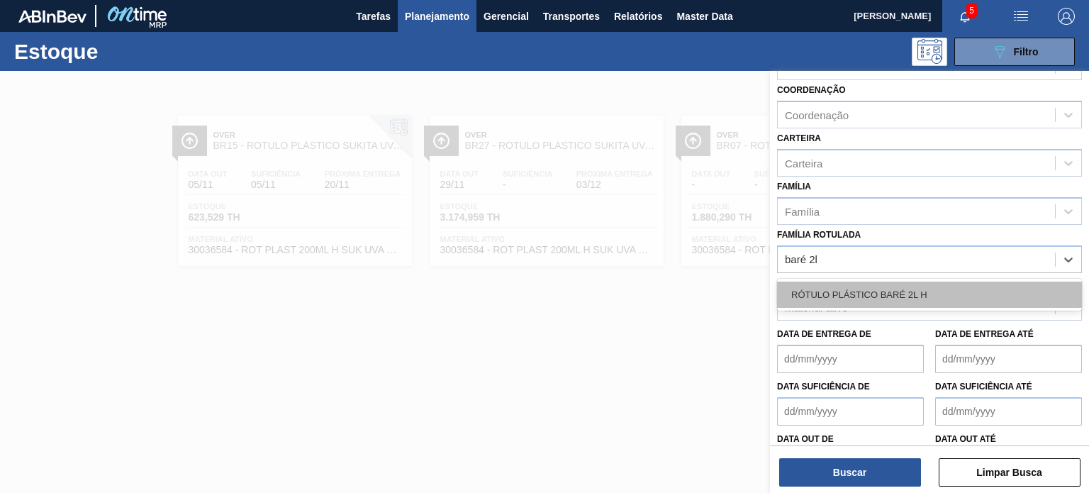
click at [912, 298] on div "RÓTULO PLÁSTICO BARÉ 2L H" at bounding box center [929, 294] width 305 height 26
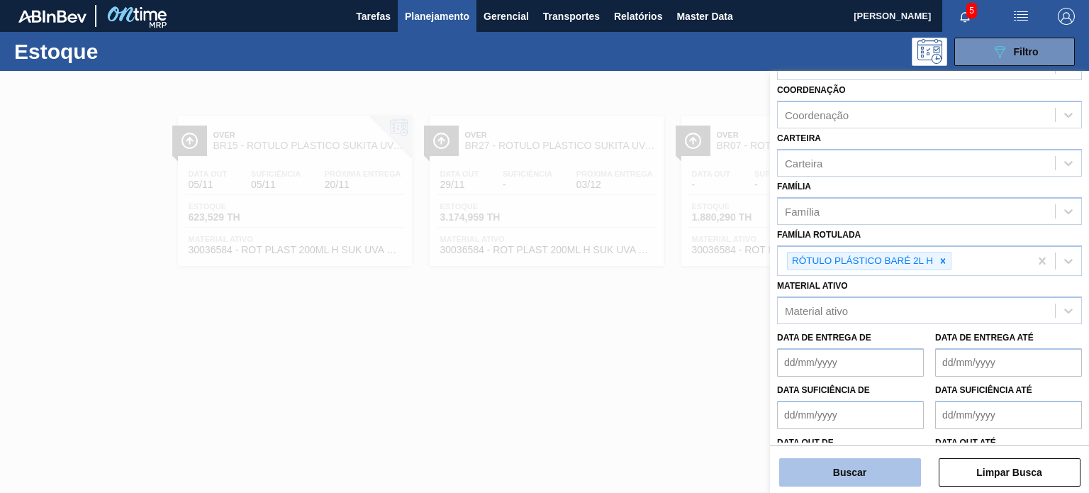
click at [879, 469] on button "Buscar" at bounding box center [850, 472] width 142 height 28
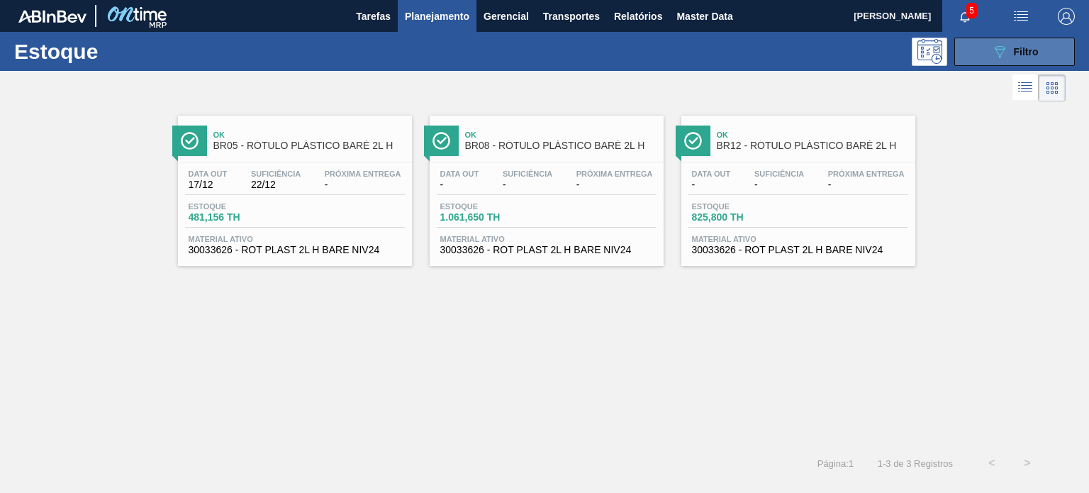
click at [980, 45] on button "089F7B8B-B2A5-4AFE-B5C0-19BA573D28AC Filtro" at bounding box center [1014, 52] width 120 height 28
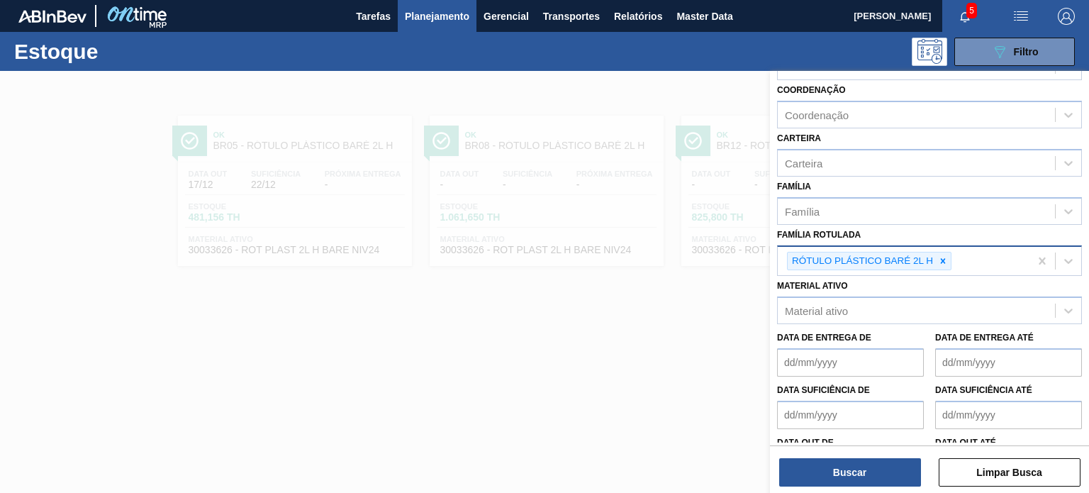
click at [944, 267] on div "RÓTULO PLÁSTICO BARÉ 2L H" at bounding box center [904, 261] width 252 height 29
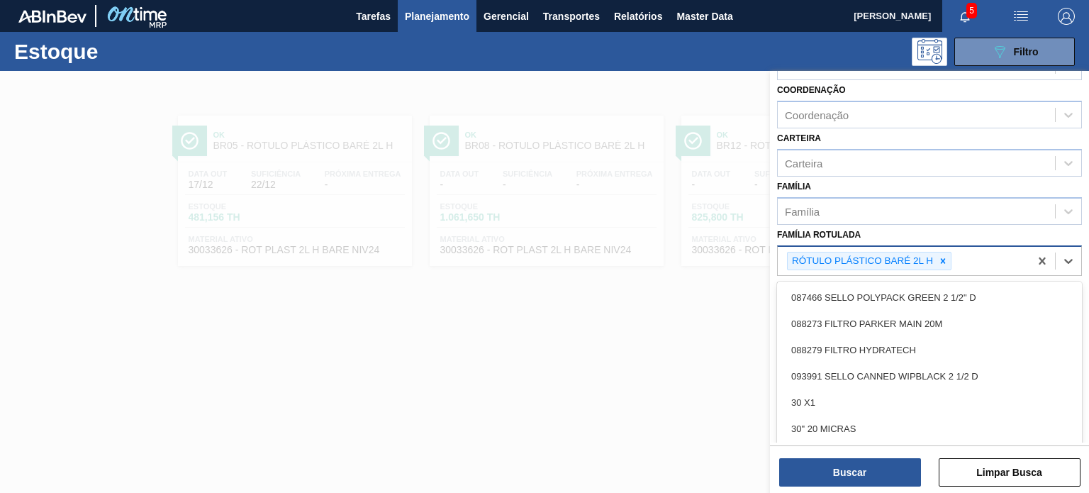
click at [945, 256] on icon at bounding box center [943, 261] width 10 height 10
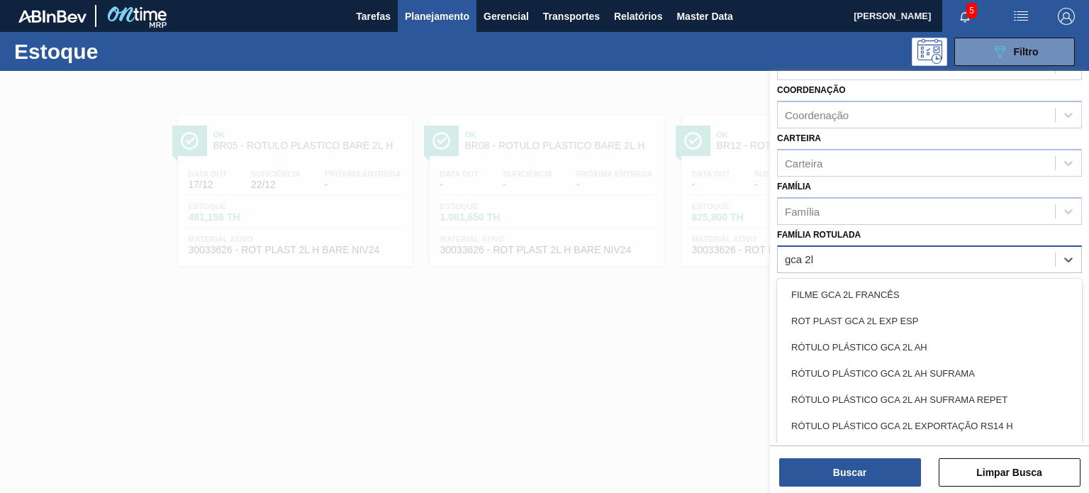
type Rotulada "gca 2l h"
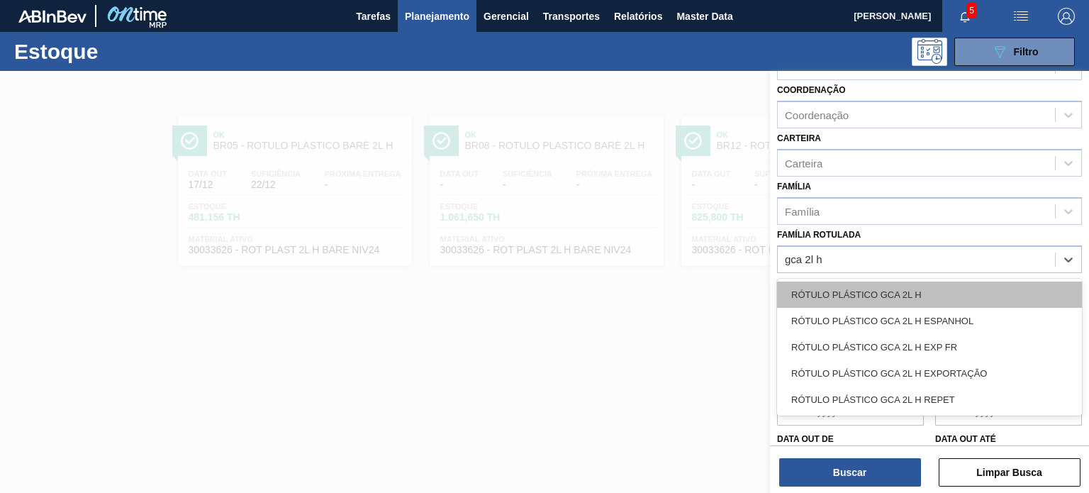
click at [941, 294] on div "RÓTULO PLÁSTICO GCA 2L H" at bounding box center [929, 294] width 305 height 26
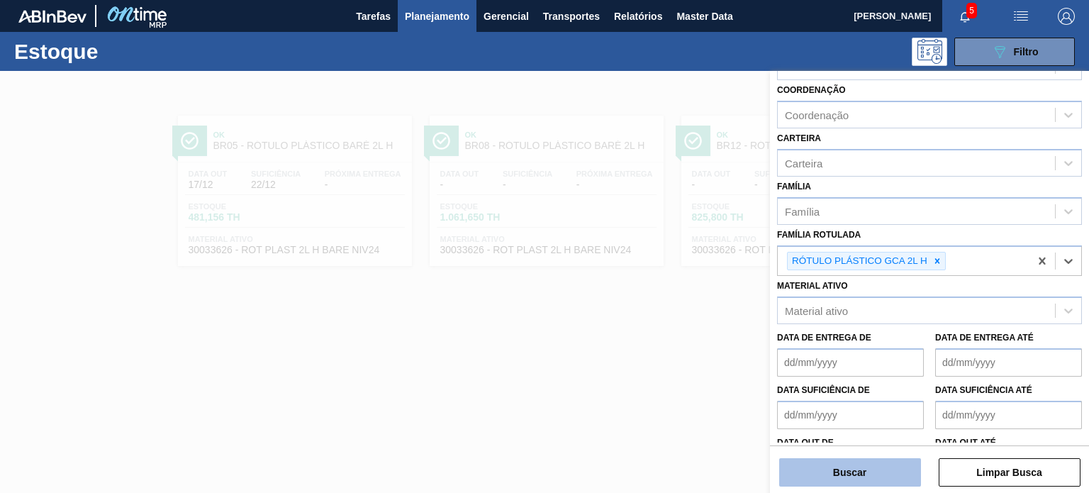
click at [875, 461] on button "Buscar" at bounding box center [850, 472] width 142 height 28
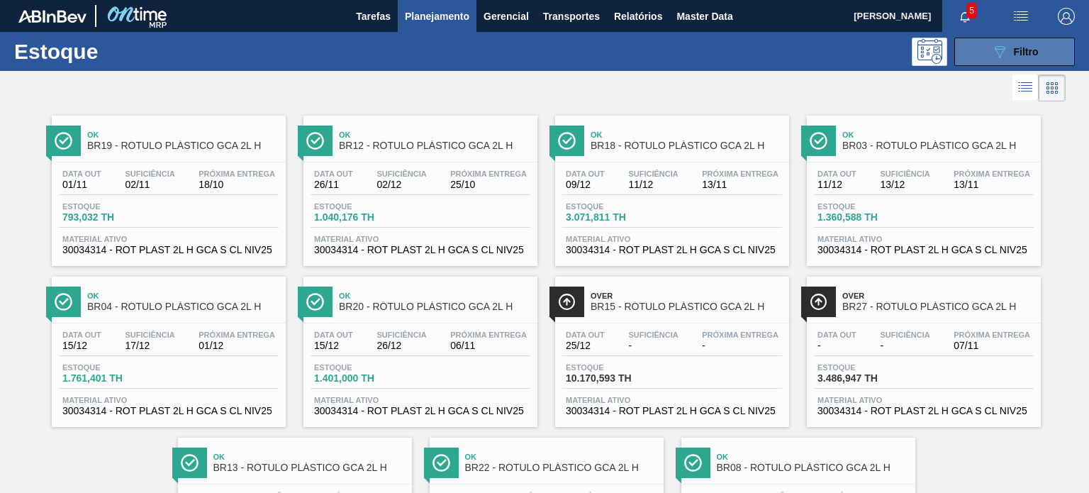
click at [982, 52] on button "089F7B8B-B2A5-4AFE-B5C0-19BA573D28AC Filtro" at bounding box center [1014, 52] width 120 height 28
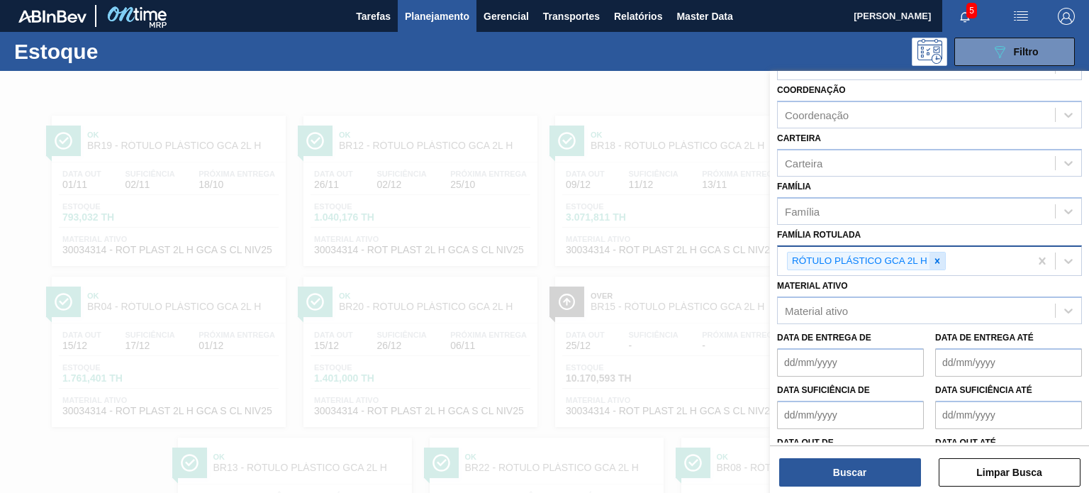
click at [941, 264] on div at bounding box center [937, 261] width 16 height 18
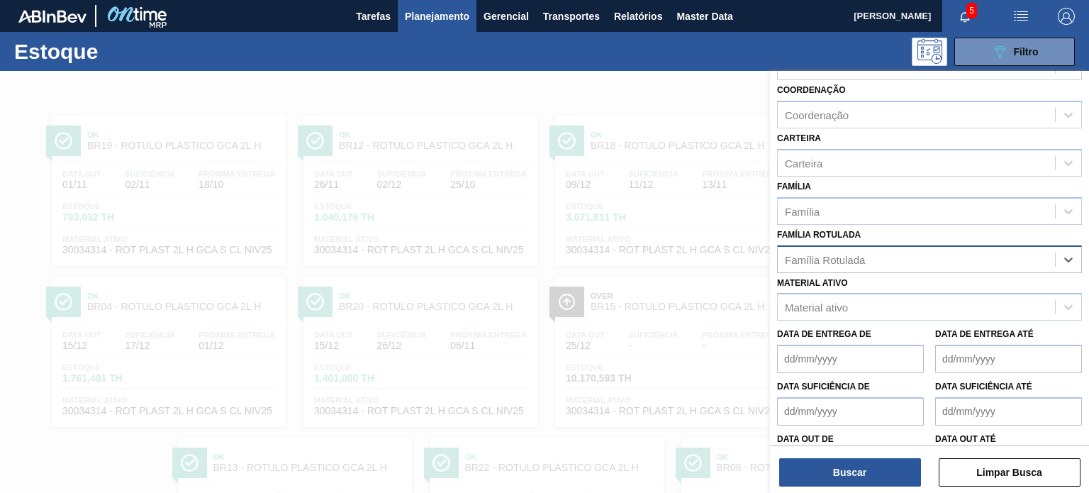
paste Rotulada "RÓTULO PLÁSTICO GCA 1L H"
type Rotulada "RÓTULO PLÁSTICO GCA 1L H"
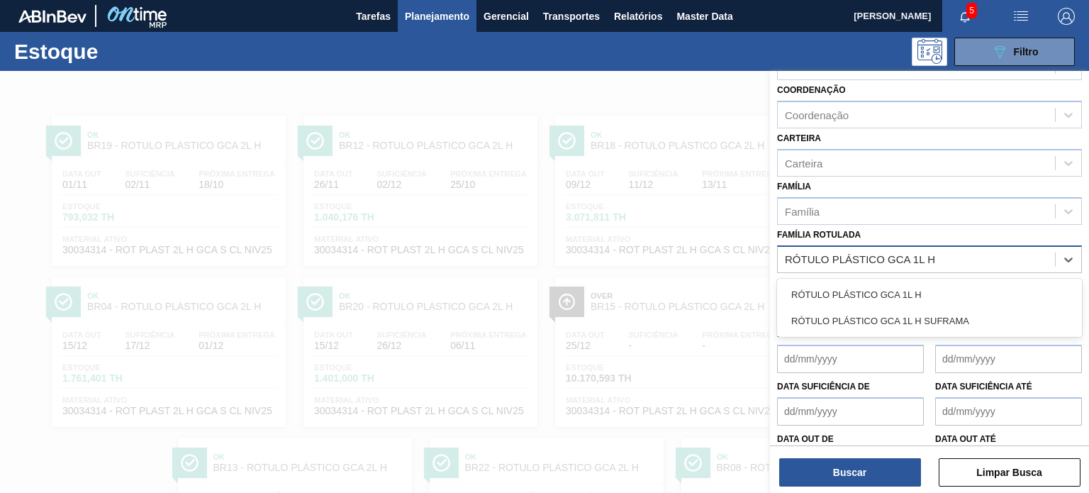
click at [922, 286] on div "RÓTULO PLÁSTICO GCA 1L H" at bounding box center [929, 294] width 305 height 26
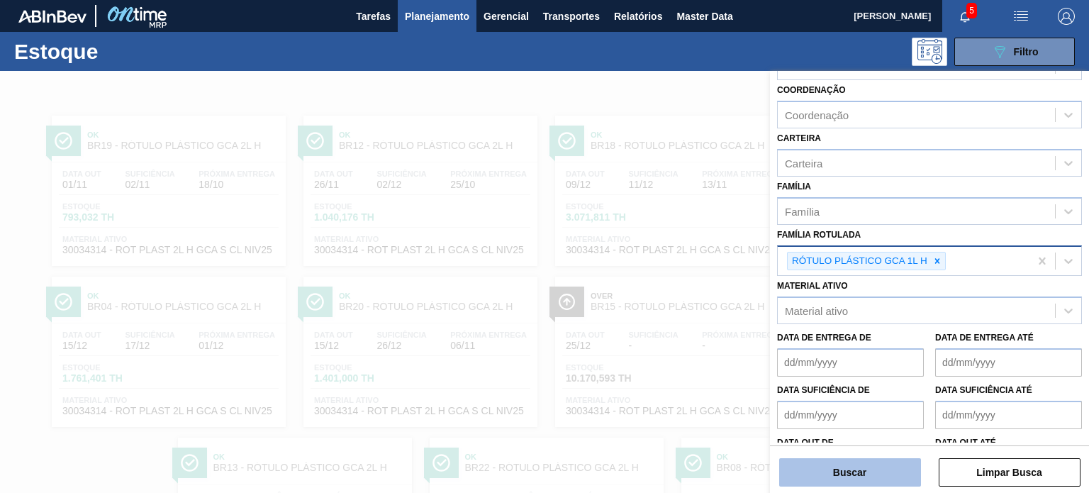
click at [885, 466] on button "Buscar" at bounding box center [850, 472] width 142 height 28
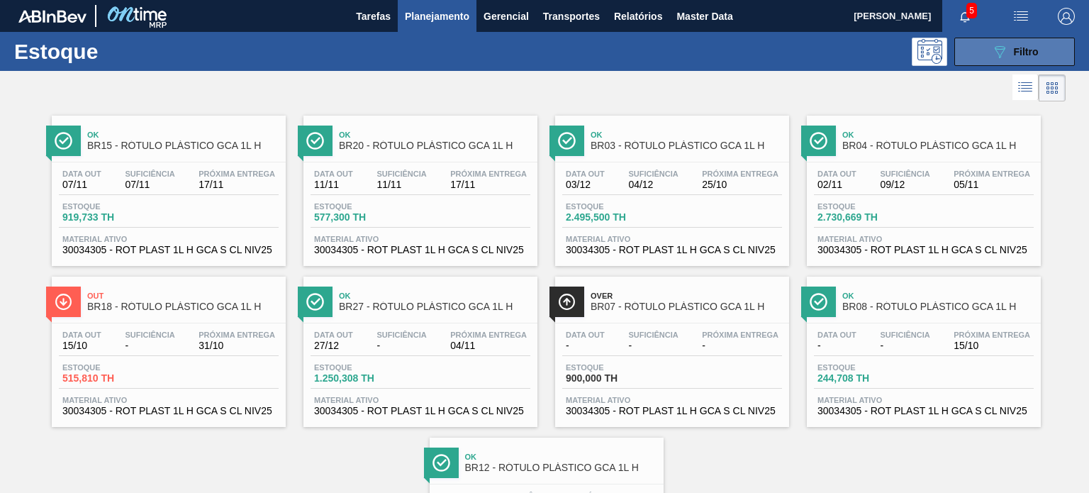
click at [986, 39] on button "089F7B8B-B2A5-4AFE-B5C0-19BA573D28AC Filtro" at bounding box center [1014, 52] width 120 height 28
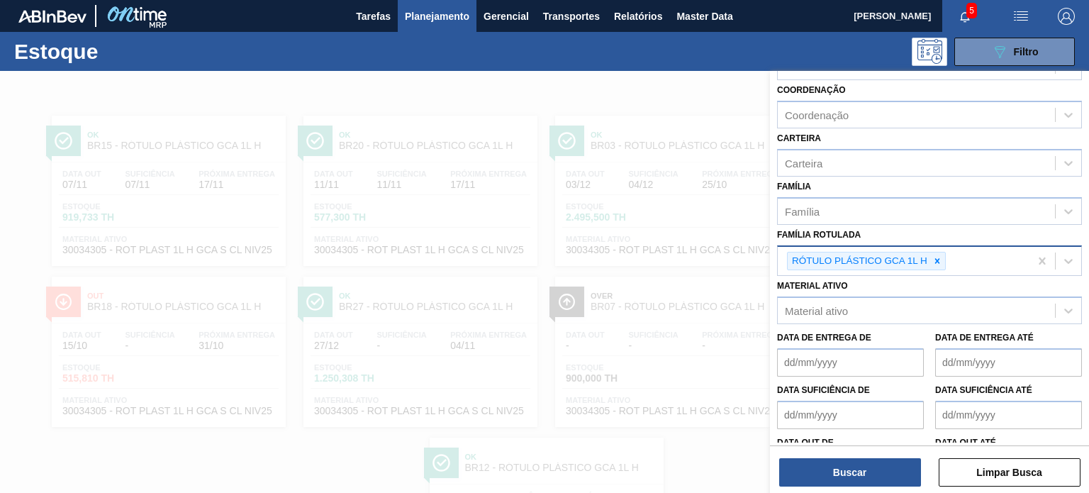
click at [941, 262] on icon at bounding box center [937, 261] width 10 height 10
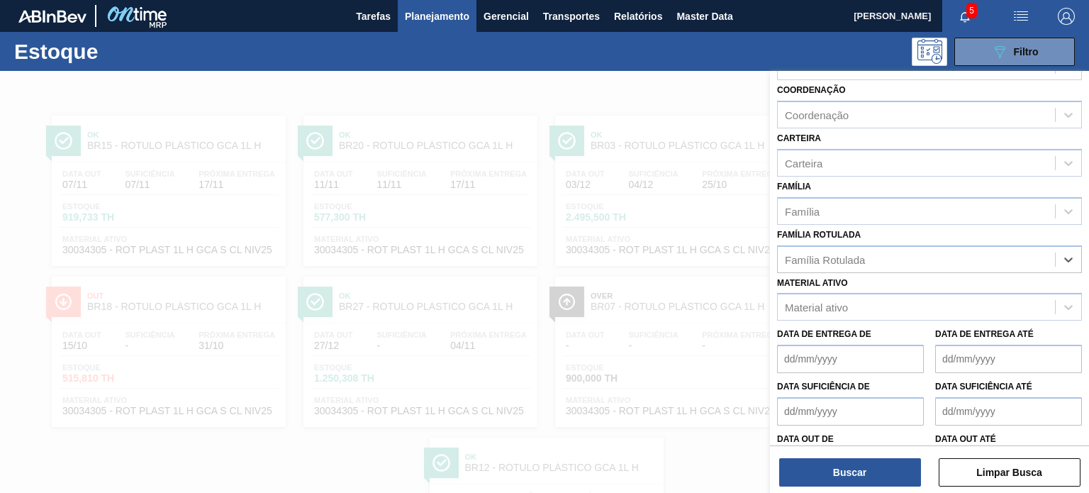
paste Rotulada "RÓTULO PLÁSTICO GCA 3L H"
type Rotulada "RÓTULO PLÁSTICO GCA 3L H"
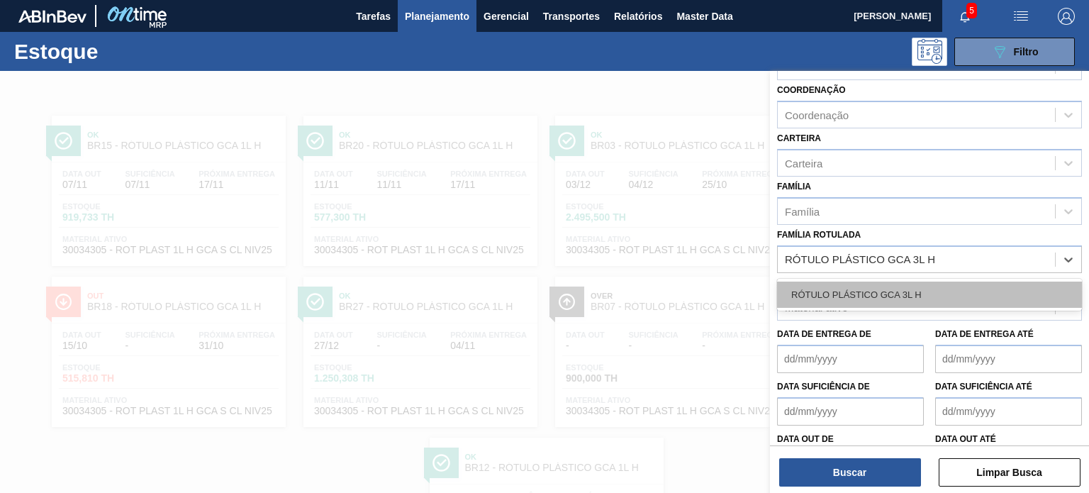
click at [916, 296] on div "RÓTULO PLÁSTICO GCA 3L H" at bounding box center [929, 294] width 305 height 26
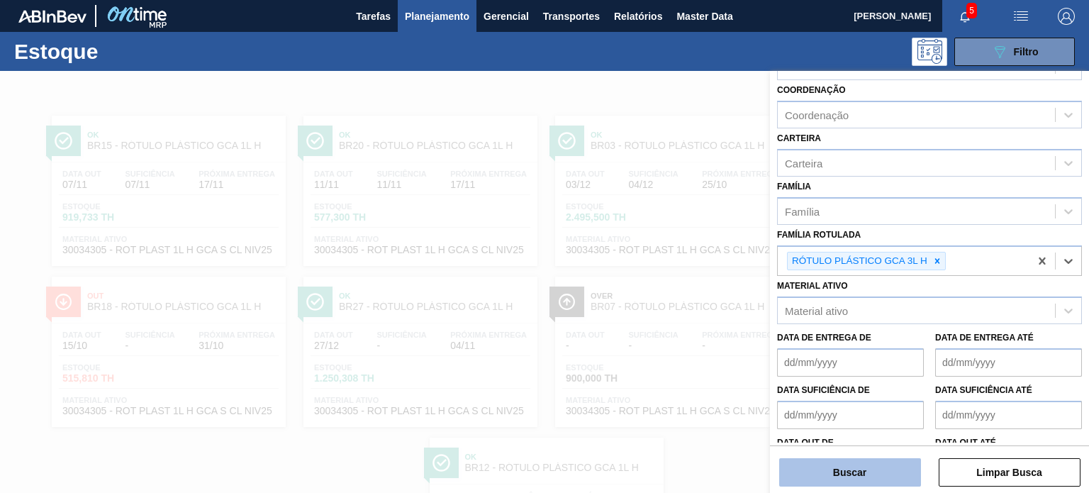
click at [863, 473] on button "Buscar" at bounding box center [850, 472] width 142 height 28
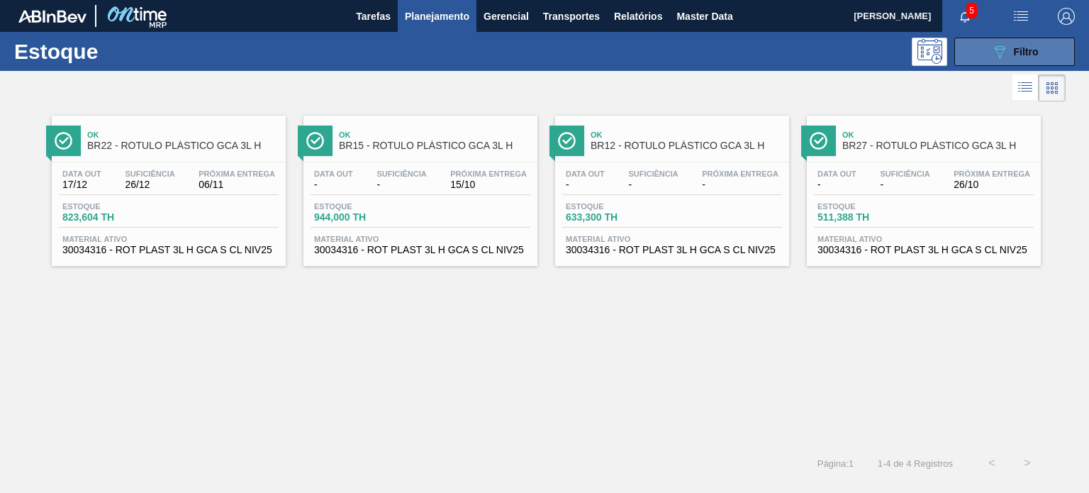
click at [989, 43] on button "089F7B8B-B2A5-4AFE-B5C0-19BA573D28AC Filtro" at bounding box center [1014, 52] width 120 height 28
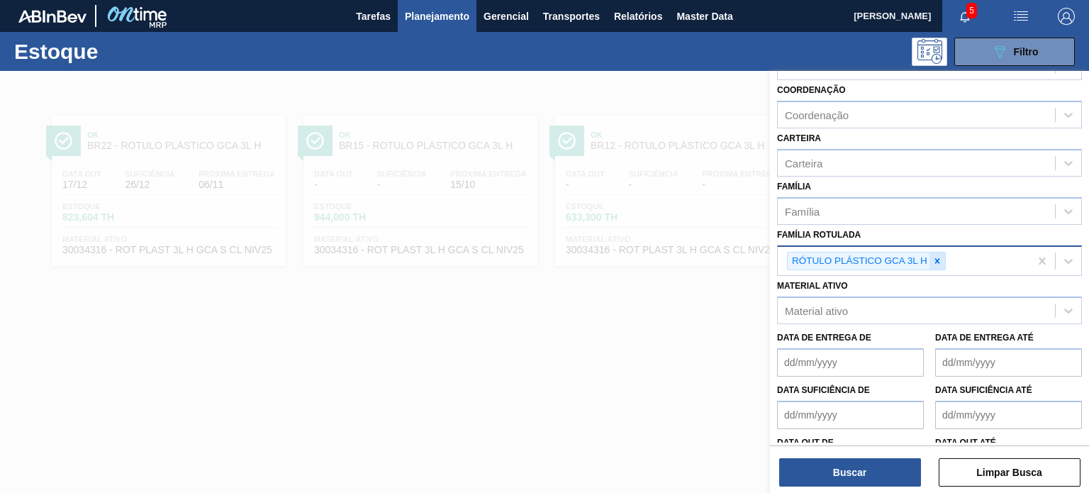
click at [938, 258] on icon at bounding box center [937, 260] width 5 height 5
paste Rotulada "RÓTULO PLÁSTICO GCA 1L H"
type Rotulada "RÓTULO PLÁSTICO GCA 1L H"
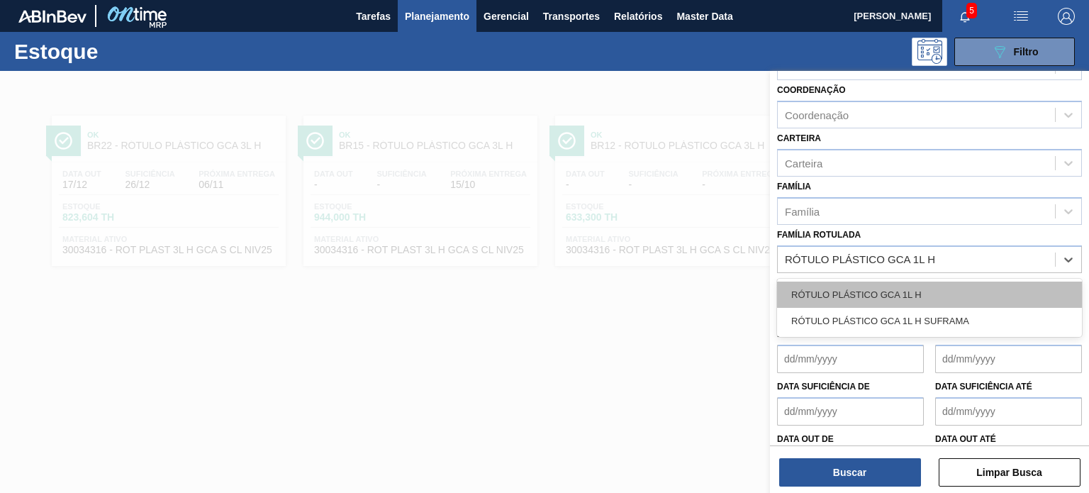
click at [915, 288] on div "RÓTULO PLÁSTICO GCA 1L H" at bounding box center [929, 294] width 305 height 26
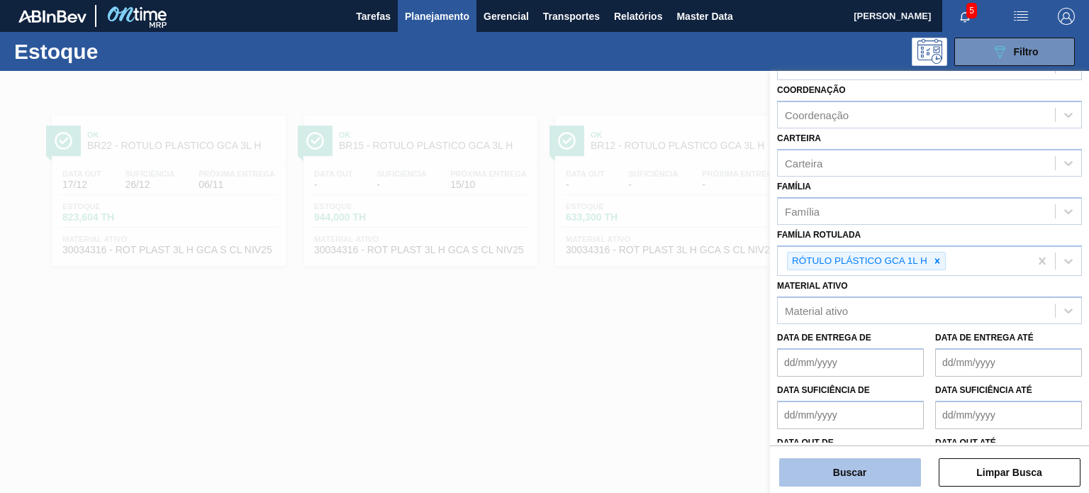
click at [863, 478] on button "Buscar" at bounding box center [850, 472] width 142 height 28
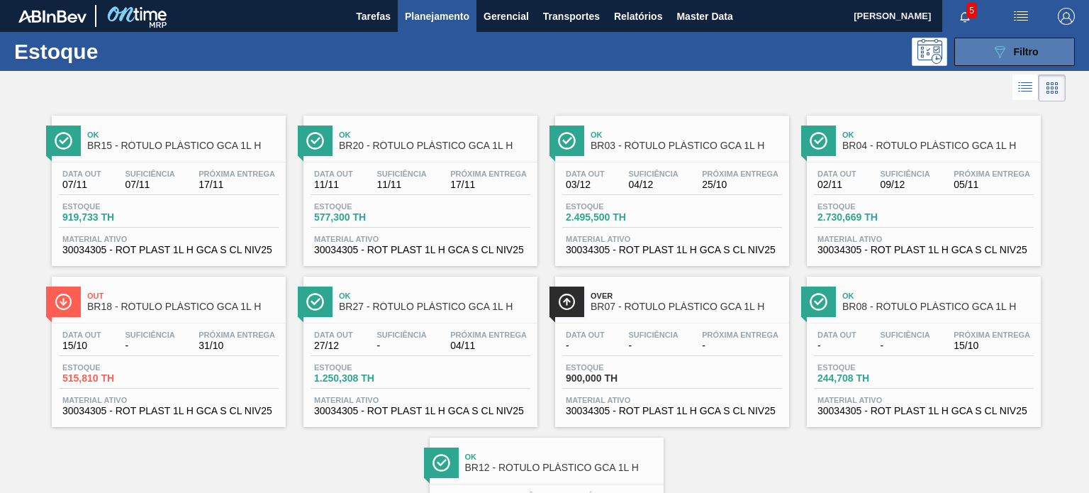
click at [1015, 57] on div "089F7B8B-B2A5-4AFE-B5C0-19BA573D28AC Filtro" at bounding box center [1014, 51] width 47 height 17
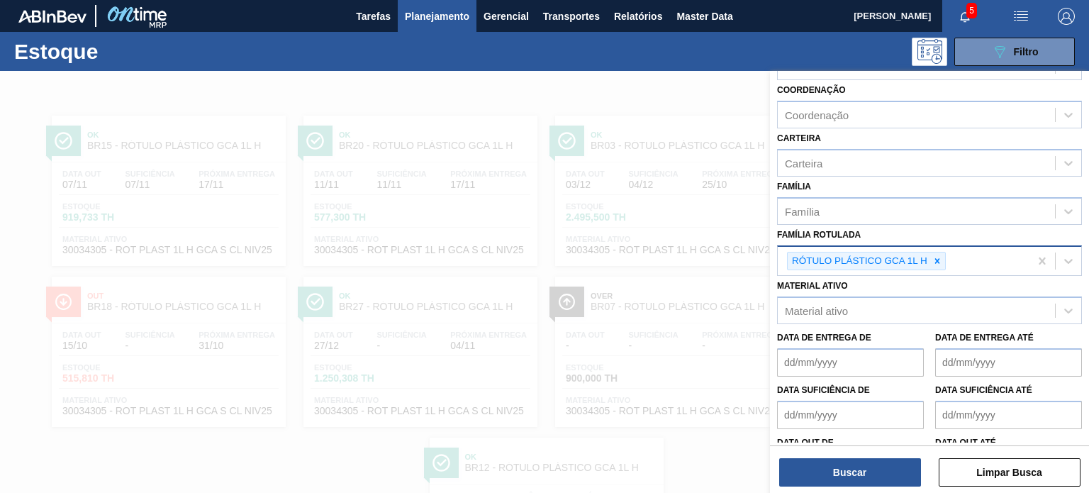
click at [931, 252] on div at bounding box center [937, 261] width 16 height 18
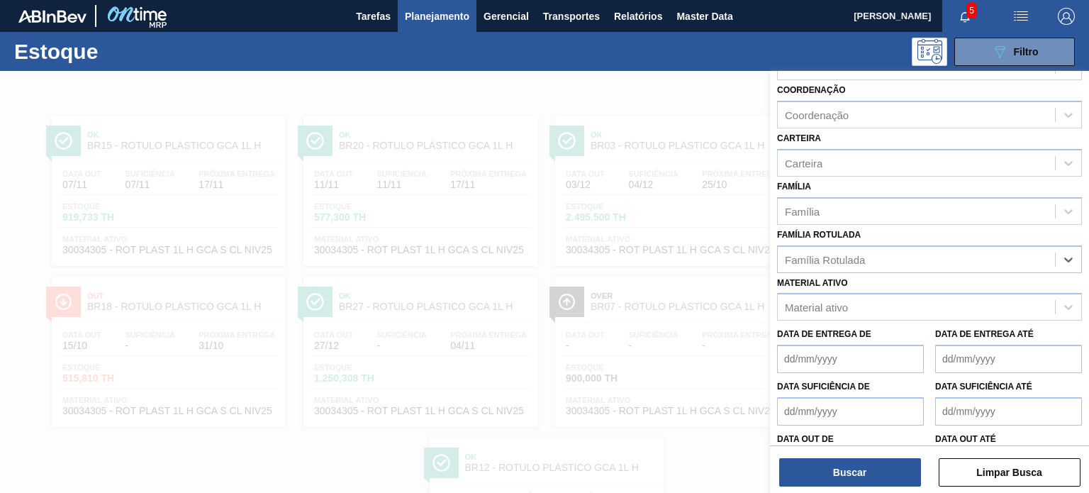
paste Rotulada "RÓTULO PLÁSTICO GCA ZERO 2L H"
type Rotulada "RÓTULO PLÁSTICO GCA ZERO 2L H"
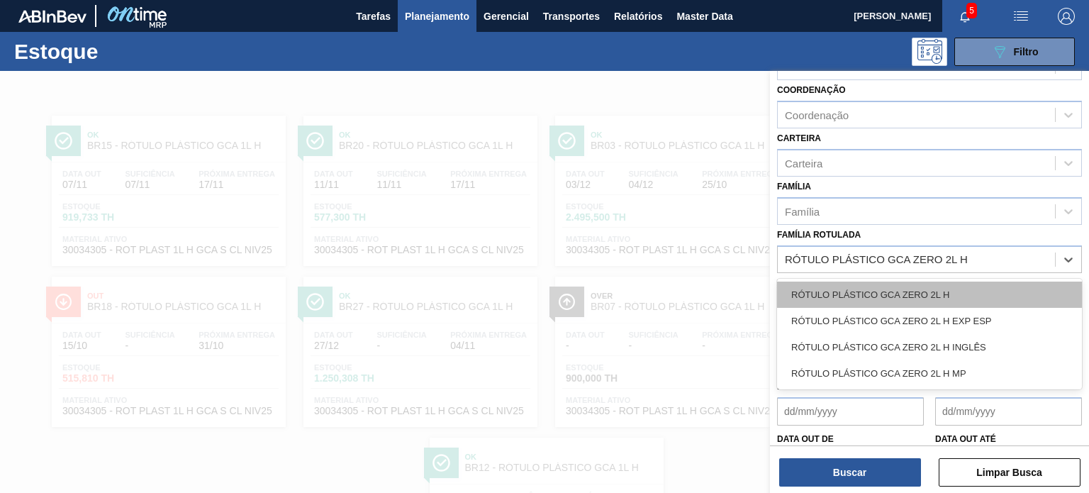
click at [885, 292] on div "RÓTULO PLÁSTICO GCA ZERO 2L H" at bounding box center [929, 294] width 305 height 26
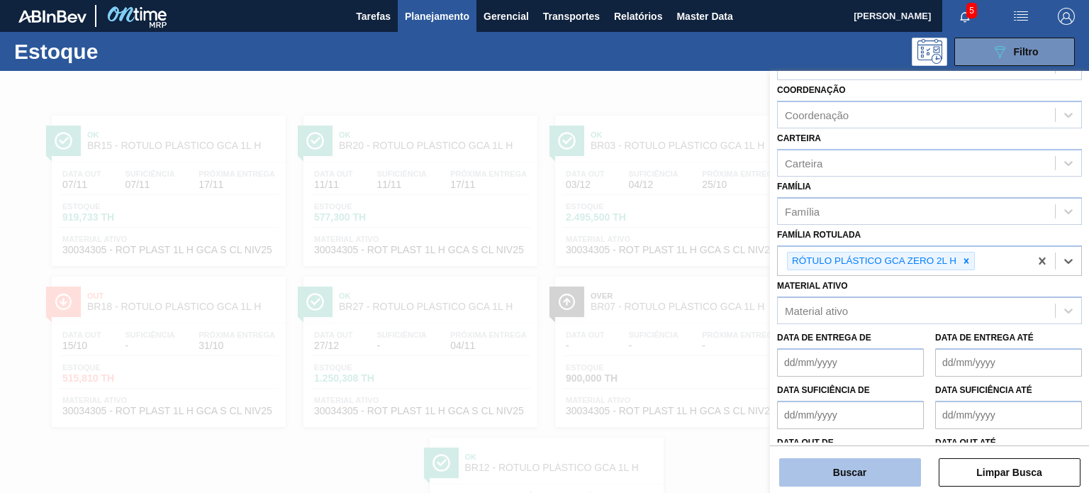
click at [875, 459] on button "Buscar" at bounding box center [850, 472] width 142 height 28
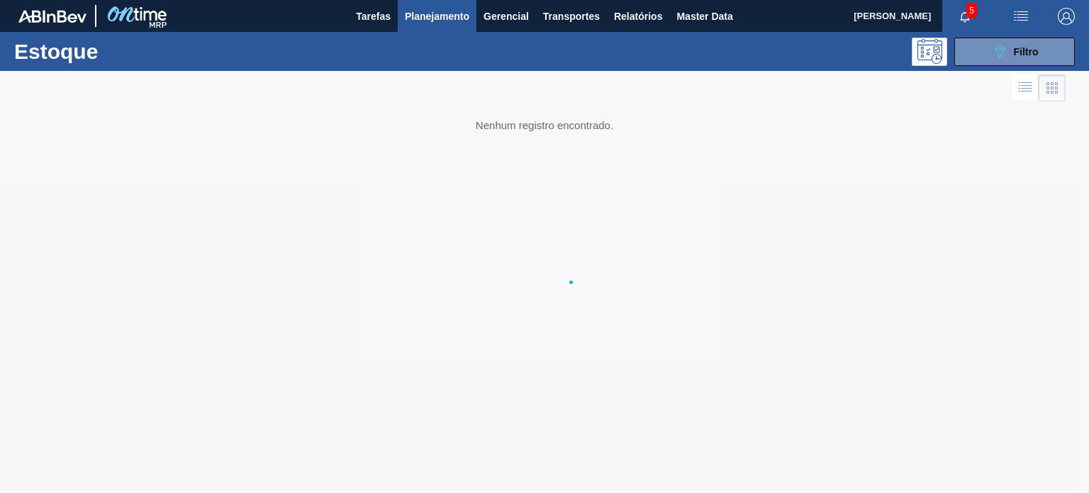
click at [865, 480] on div at bounding box center [544, 282] width 1089 height 422
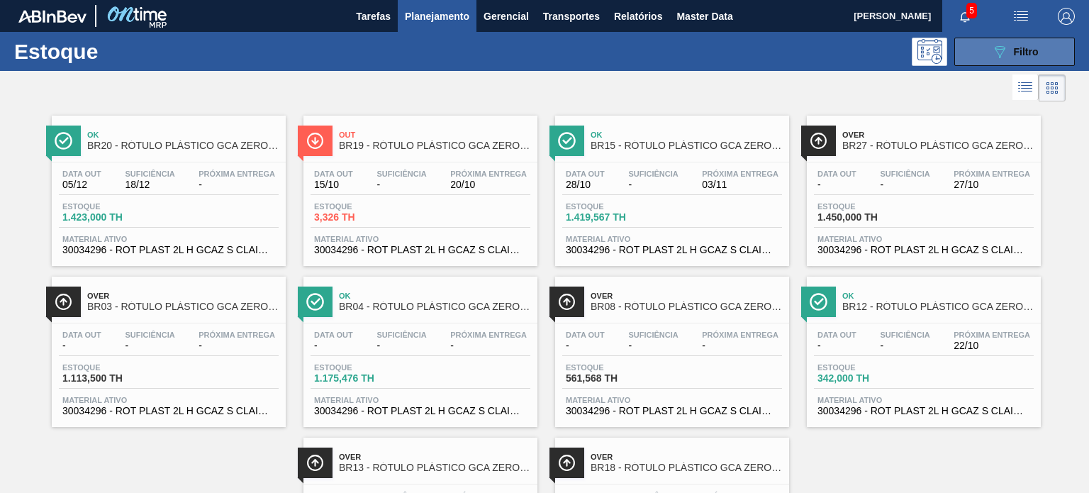
click at [1016, 44] on div "089F7B8B-B2A5-4AFE-B5C0-19BA573D28AC Filtro" at bounding box center [1014, 51] width 47 height 17
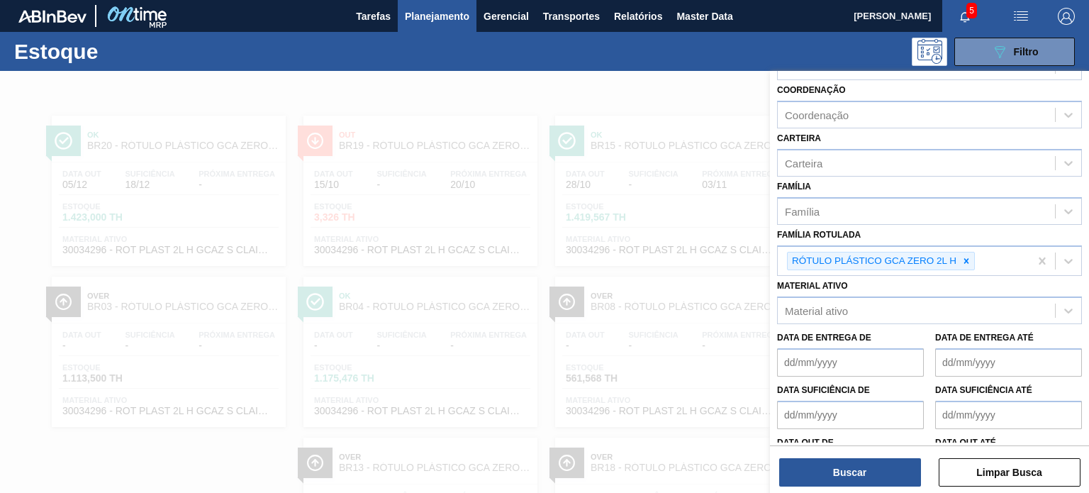
click at [470, 127] on div at bounding box center [544, 317] width 1089 height 493
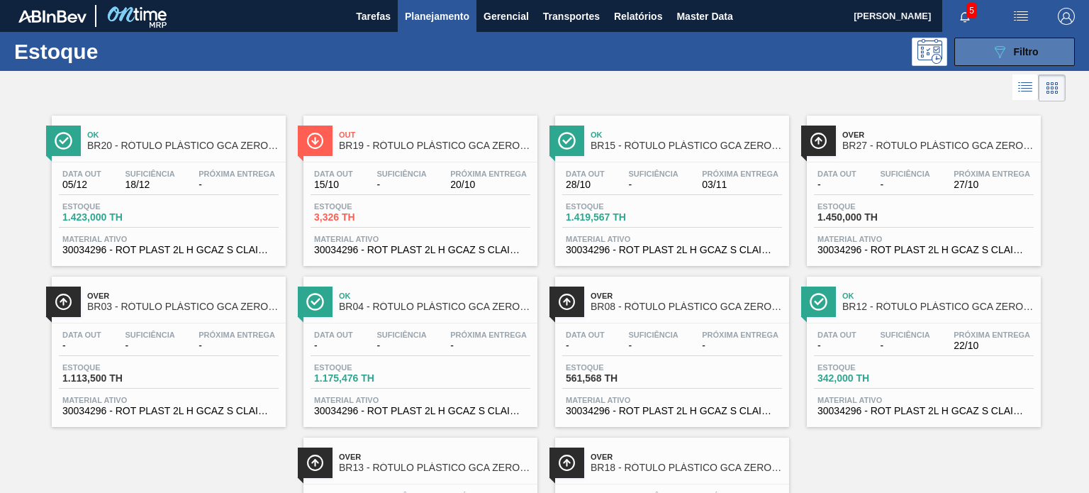
click at [1009, 56] on div "089F7B8B-B2A5-4AFE-B5C0-19BA573D28AC Filtro" at bounding box center [1014, 51] width 47 height 17
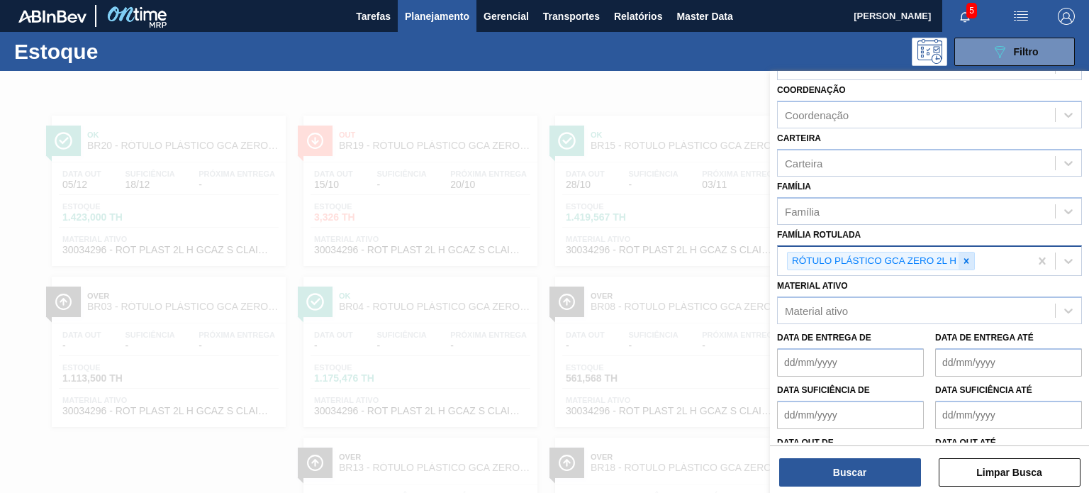
click at [969, 257] on icon at bounding box center [966, 261] width 10 height 10
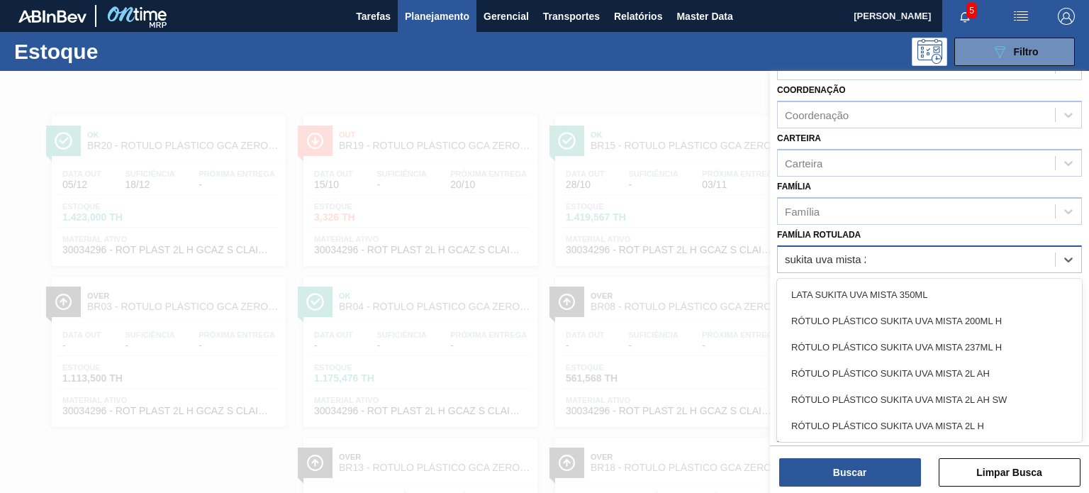
type Rotulada "sukita uva mista 2l"
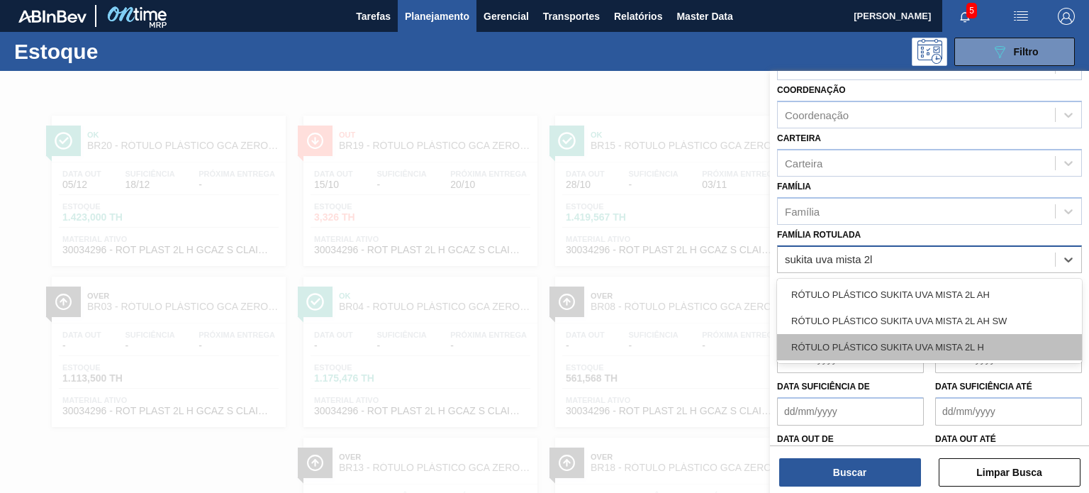
click at [975, 342] on div "RÓTULO PLÁSTICO SUKITA UVA MISTA 2L H" at bounding box center [929, 347] width 305 height 26
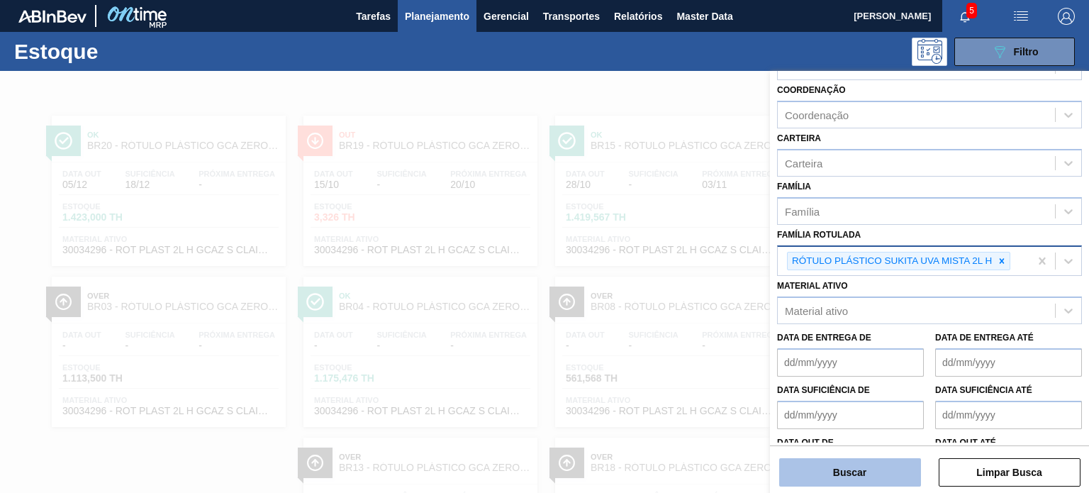
click at [865, 481] on button "Buscar" at bounding box center [850, 472] width 142 height 28
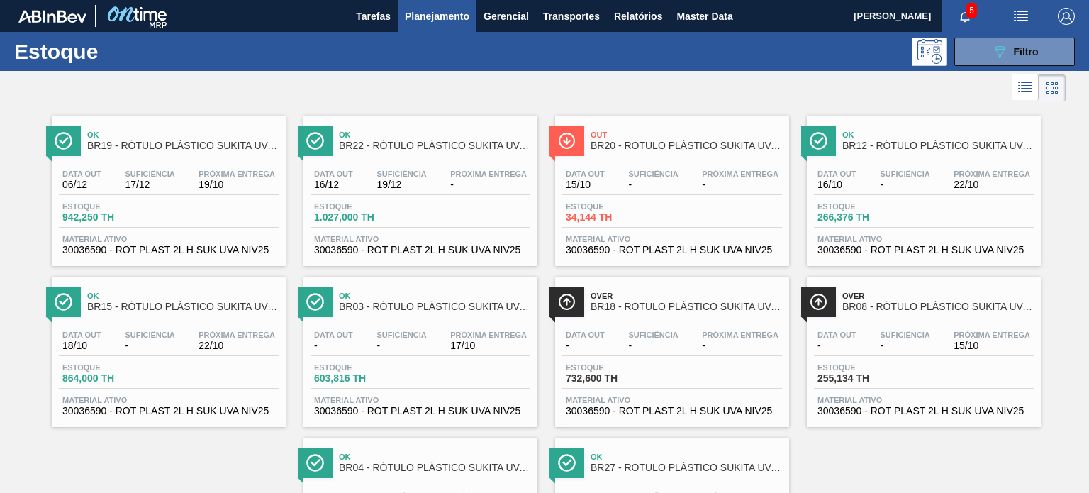
click at [981, 66] on div "Estoque 089F7B8B-B2A5-4AFE-B5C0-19BA573D28AC Filtro" at bounding box center [544, 51] width 1089 height 39
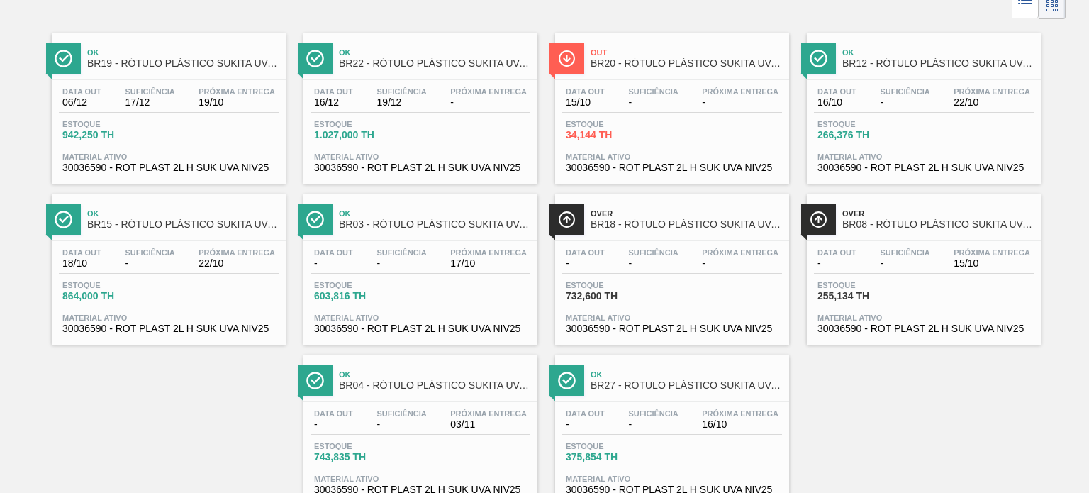
scroll to position [57, 0]
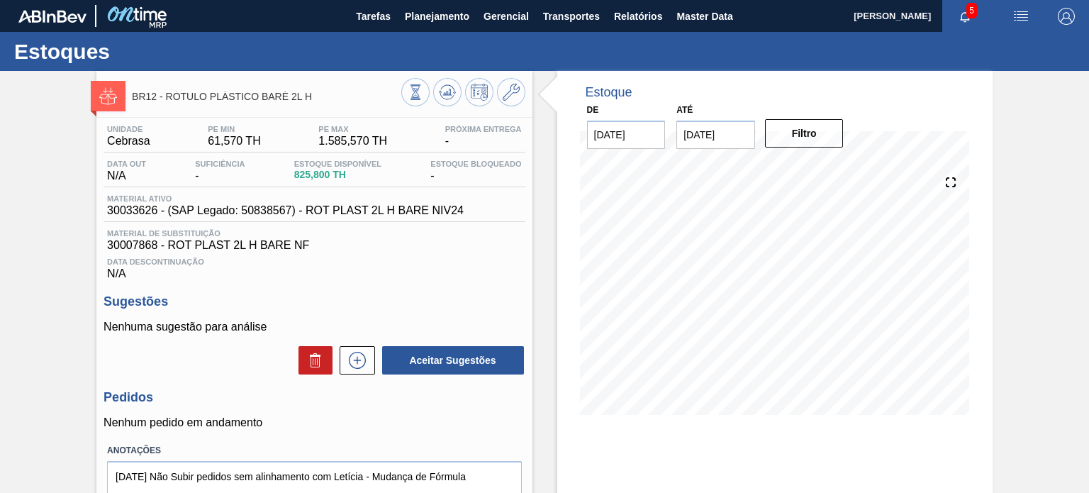
click at [332, 209] on span "30033626 - (SAP Legado: 50838567) - ROT PLAST 2L H BARE NIV24" at bounding box center [285, 210] width 357 height 13
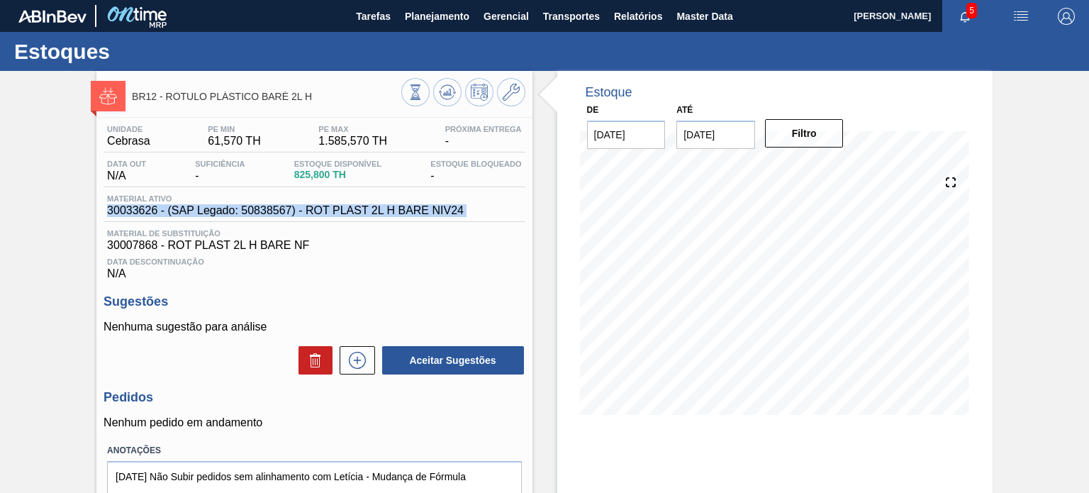
click at [332, 209] on span "30033626 - (SAP Legado: 50838567) - ROT PLAST 2L H BARE NIV24" at bounding box center [285, 210] width 357 height 13
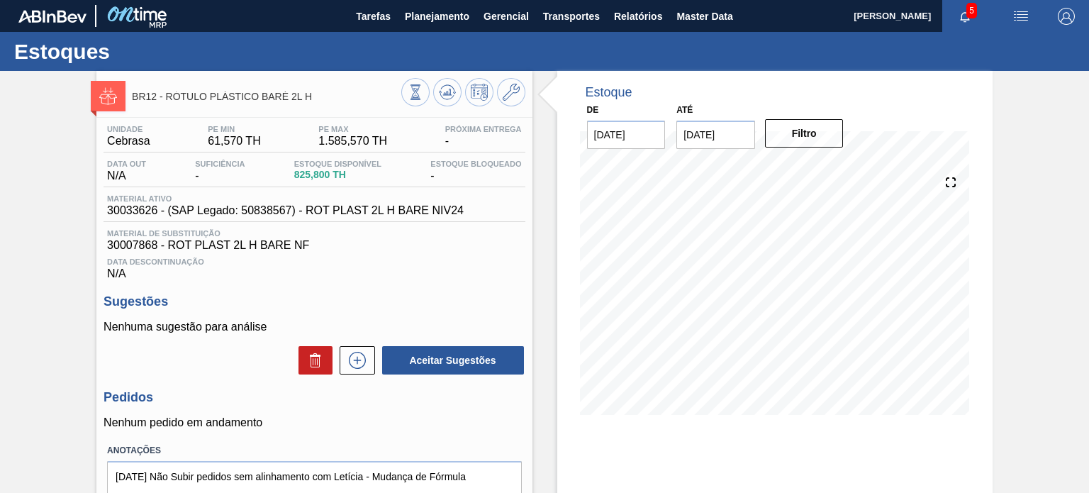
click at [377, 231] on span "Material de Substituição" at bounding box center [314, 233] width 414 height 9
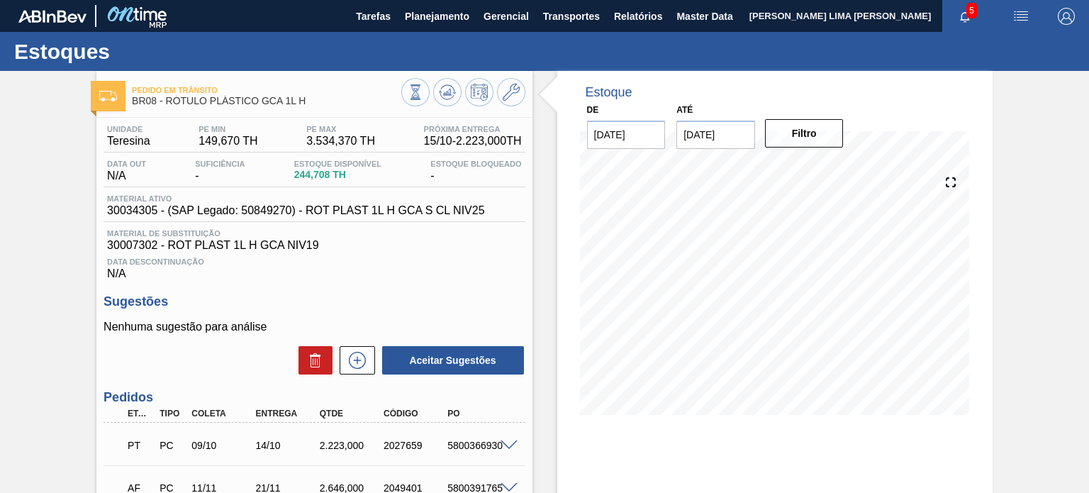
scroll to position [131, 0]
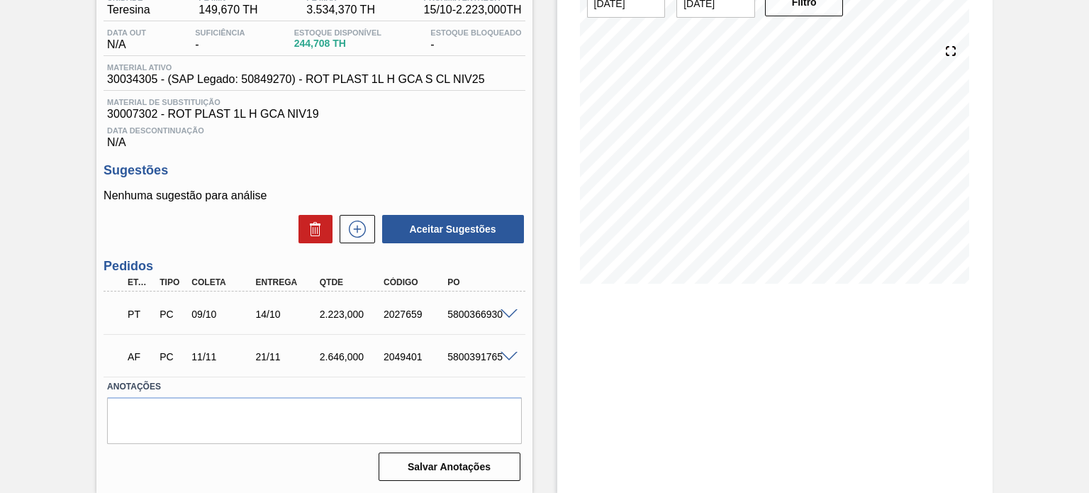
click at [520, 306] on div "PT PC 09/10 14/10 2.223,000 2027659 5800366930" at bounding box center [313, 312] width 421 height 35
click at [510, 314] on span at bounding box center [508, 314] width 17 height 11
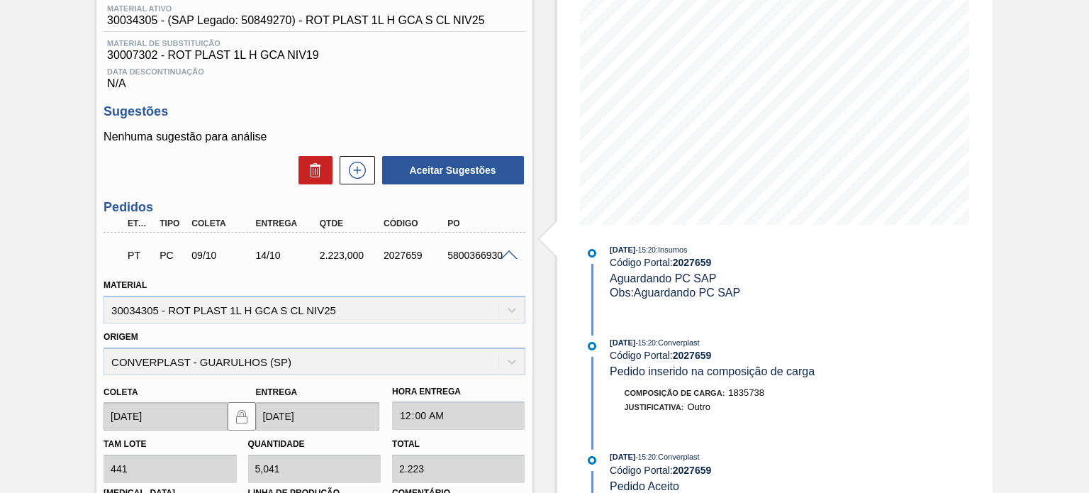
scroll to position [0, 0]
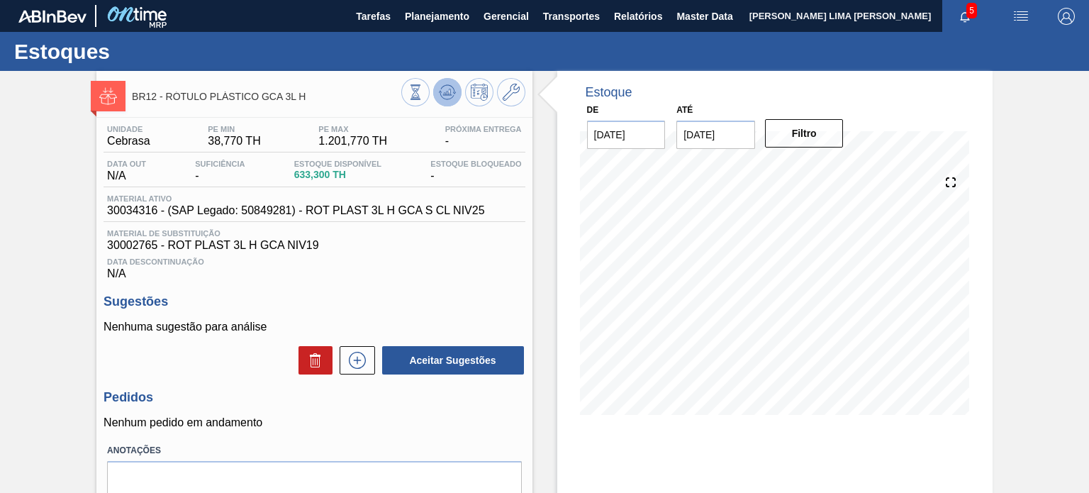
click at [449, 96] on icon at bounding box center [447, 92] width 17 height 17
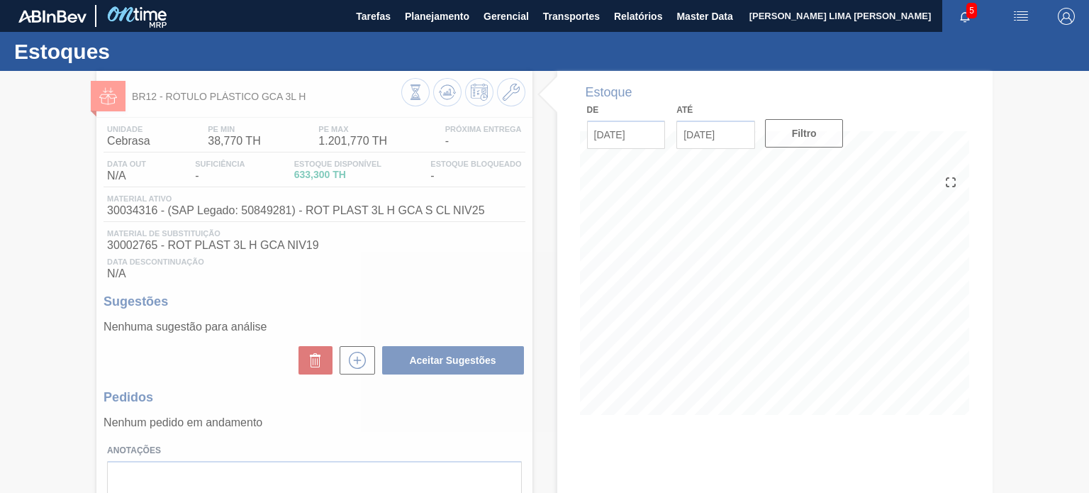
click at [415, 99] on div at bounding box center [544, 282] width 1089 height 422
click at [419, 96] on div at bounding box center [544, 282] width 1089 height 422
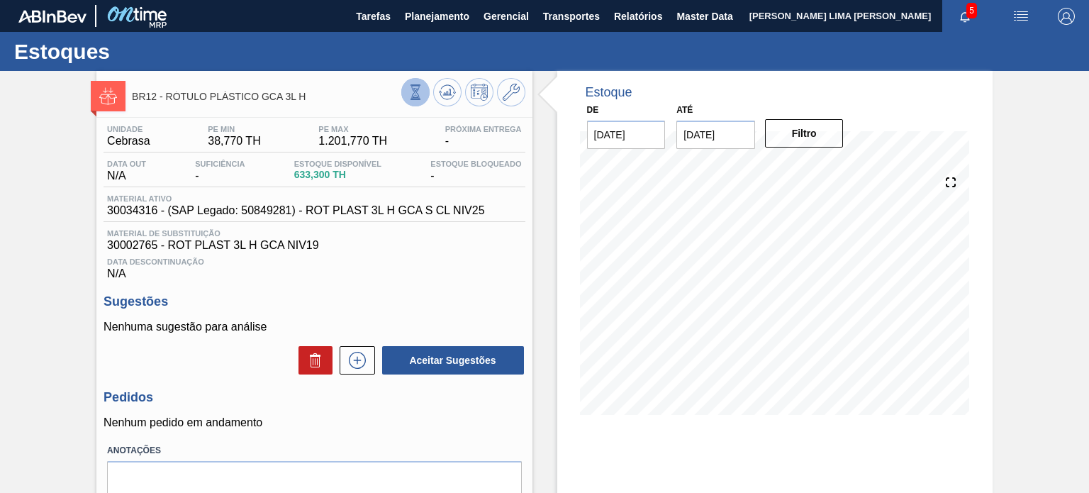
click at [408, 96] on icon at bounding box center [416, 92] width 16 height 16
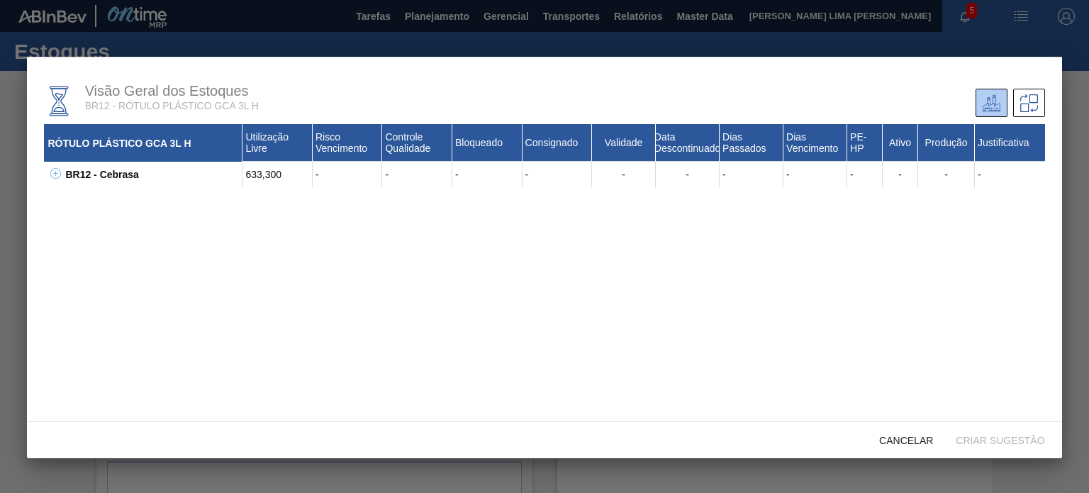
click at [64, 175] on div "BR12 - Cebrasa" at bounding box center [152, 175] width 181 height 26
click at [59, 174] on icon at bounding box center [55, 173] width 11 height 11
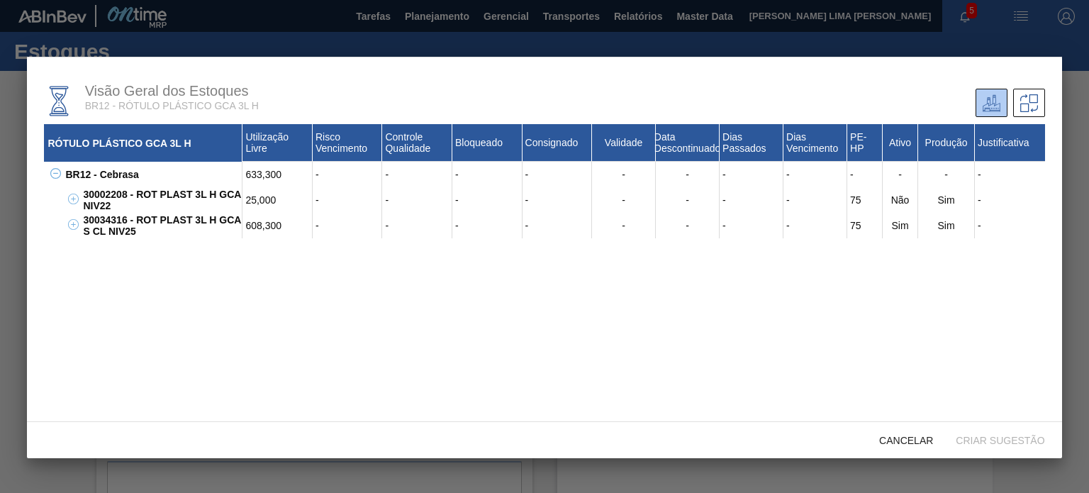
click at [117, 220] on div "30034316 - ROT PLAST 3L H GCA S CL NIV25" at bounding box center [160, 226] width 163 height 26
copy div "30034316"
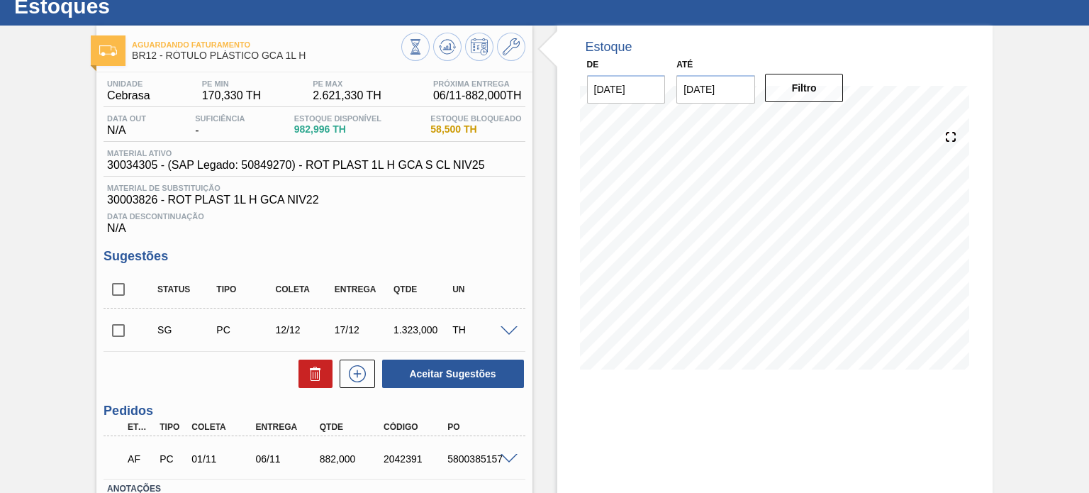
scroll to position [71, 0]
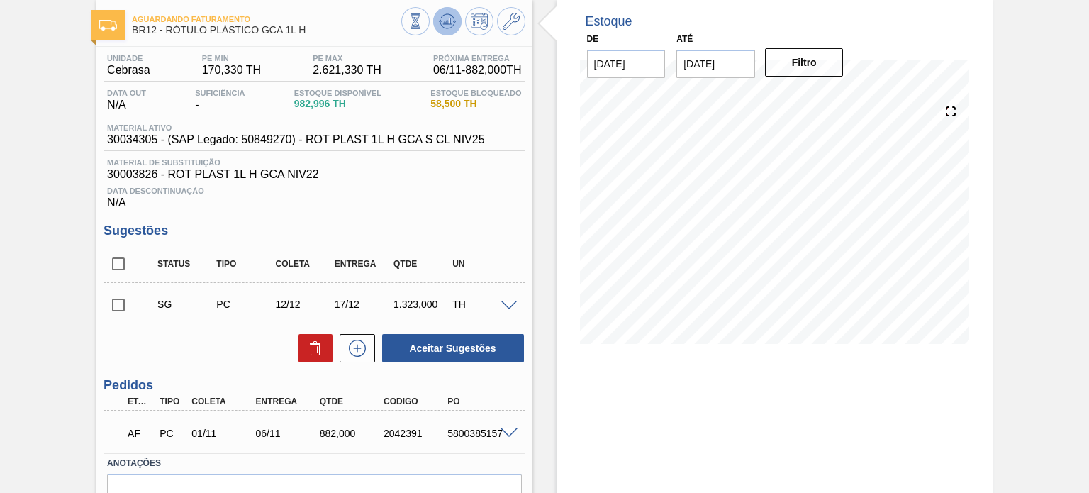
click at [434, 12] on div at bounding box center [463, 23] width 124 height 32
click at [446, 18] on icon at bounding box center [447, 21] width 17 height 17
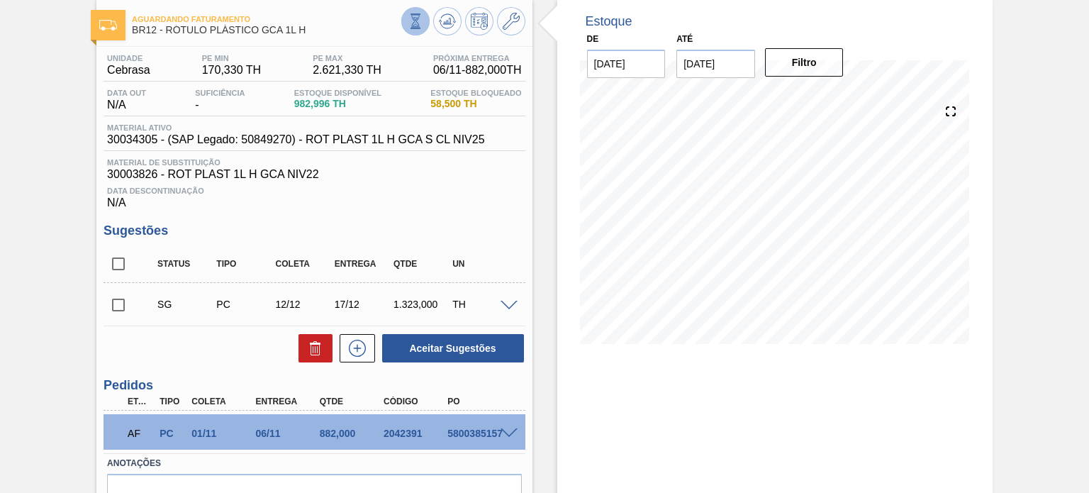
click at [414, 27] on icon at bounding box center [416, 21] width 16 height 16
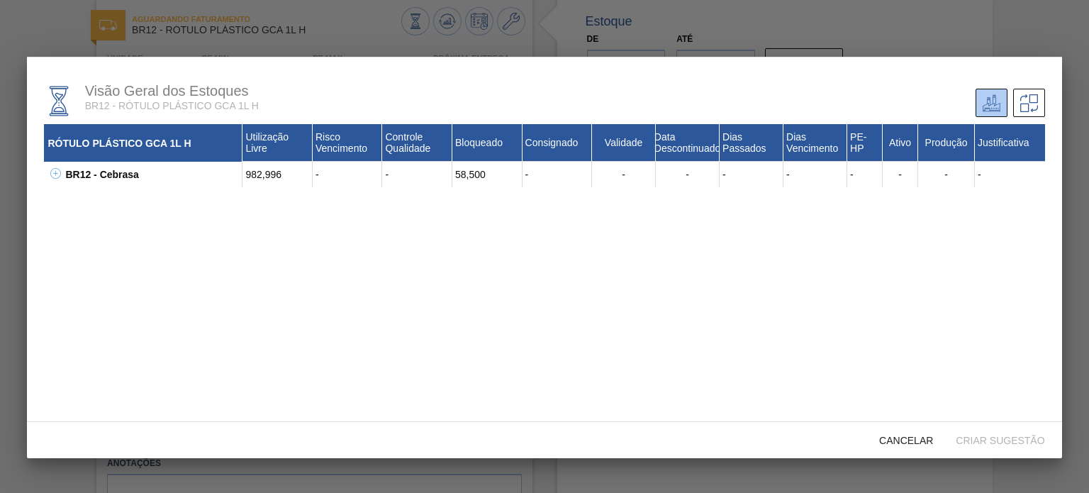
click at [62, 172] on div "BR12 - Cebrasa 982,996 - - 58,500 - - - - - - - - -" at bounding box center [553, 175] width 982 height 26
click at [67, 177] on div "BR12 - Cebrasa" at bounding box center [152, 175] width 181 height 26
click at [60, 174] on icon at bounding box center [55, 173] width 11 height 11
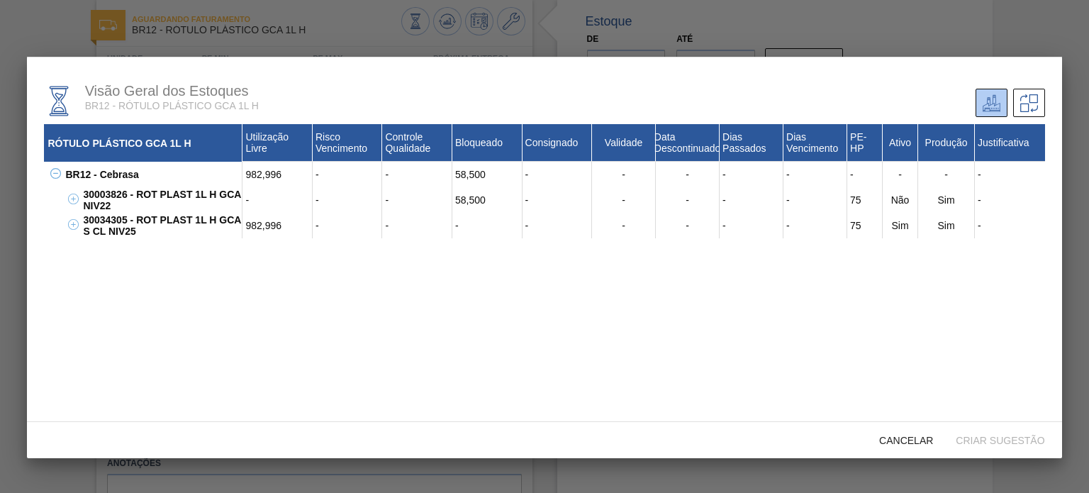
click at [128, 223] on div "30034305 - ROT PLAST 1L H GCA S CL NIV25" at bounding box center [160, 226] width 163 height 26
click at [115, 221] on div "30034305 - ROT PLAST 1L H GCA S CL NIV25" at bounding box center [160, 226] width 163 height 26
copy div "30034305"
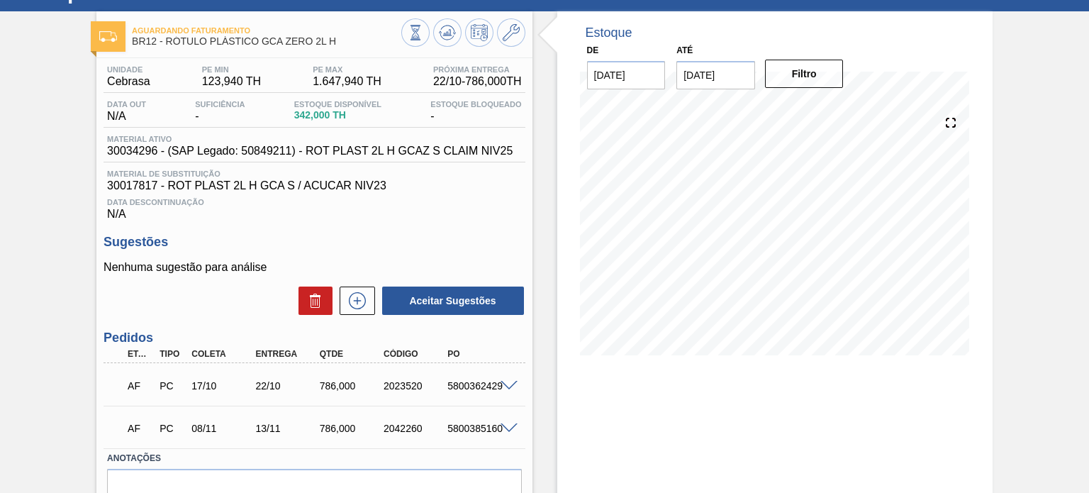
scroll to position [131, 0]
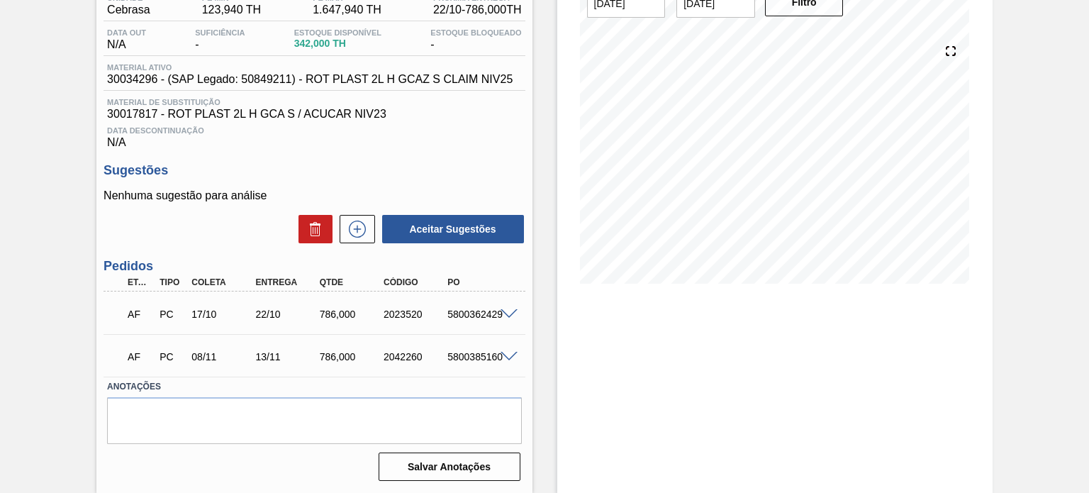
click at [505, 318] on div "5800362429" at bounding box center [479, 313] width 70 height 11
click at [505, 312] on span at bounding box center [508, 314] width 17 height 11
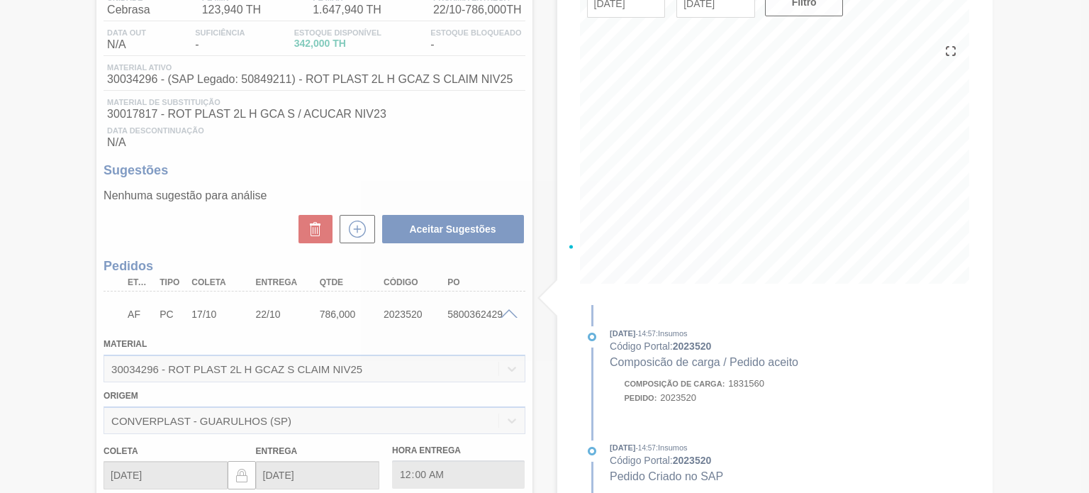
click at [396, 320] on div at bounding box center [544, 246] width 1089 height 493
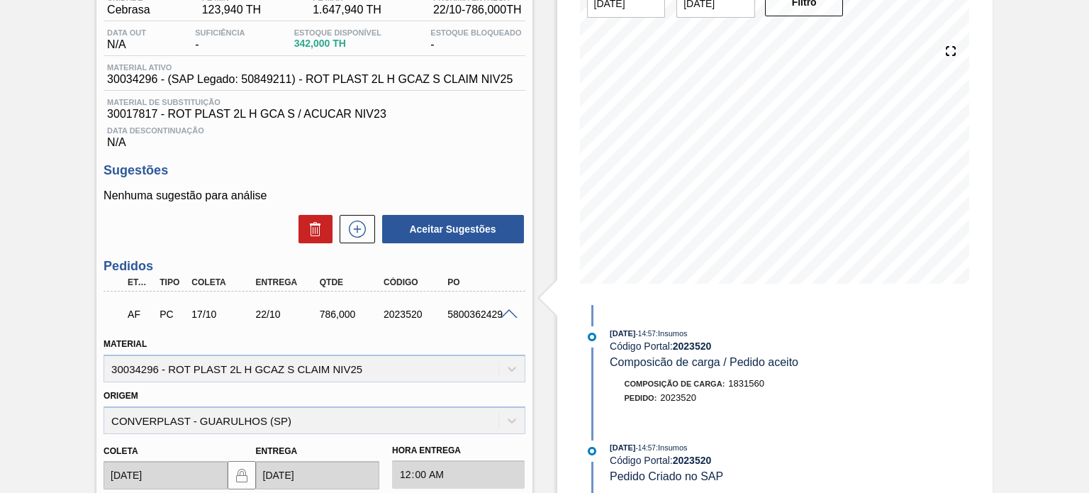
click at [396, 318] on div "2023520" at bounding box center [415, 313] width 70 height 11
copy div "2023520"
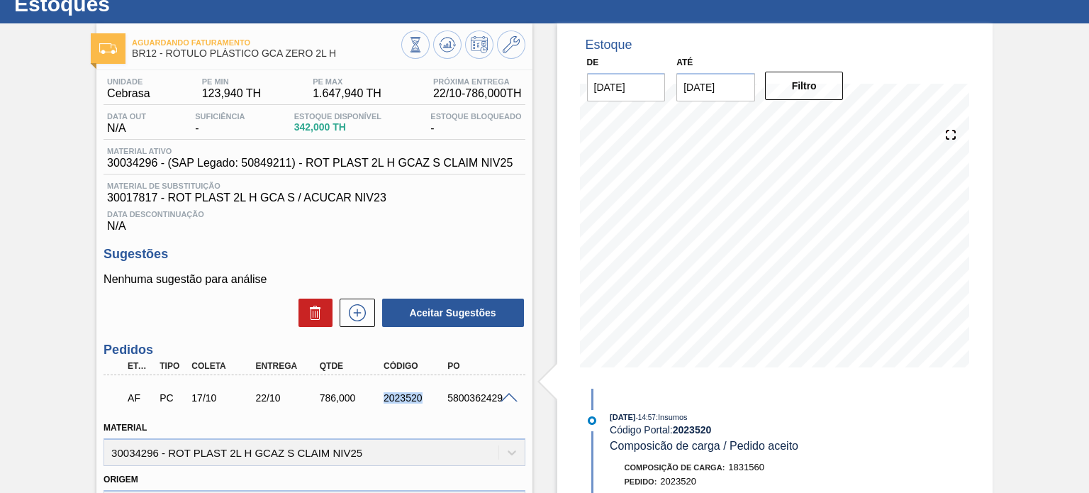
scroll to position [71, 0]
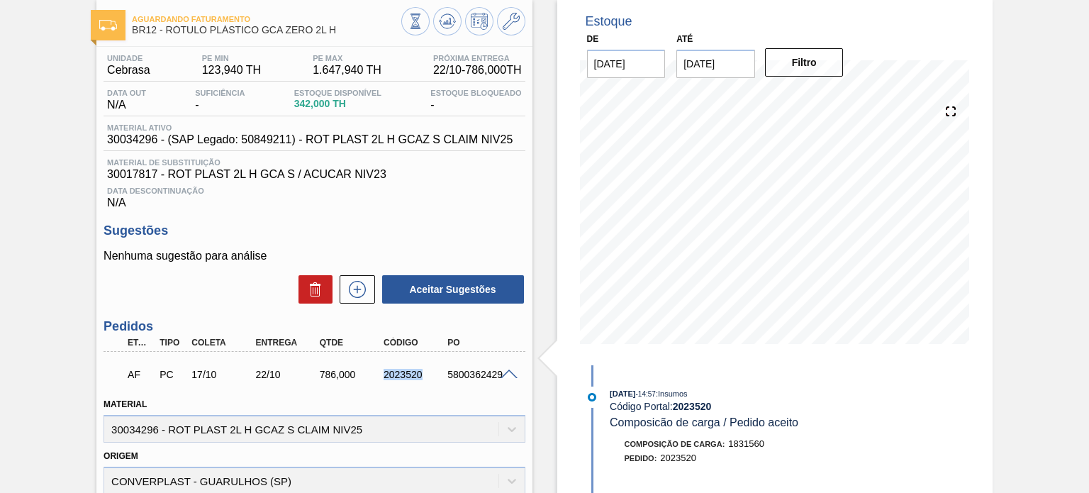
click at [403, 374] on div "2023520" at bounding box center [415, 374] width 70 height 11
click at [405, 376] on div "2023520" at bounding box center [415, 374] width 70 height 11
copy div "2023520"
click at [564, 296] on div "Estoque De 15/10/2025 Até 03/01/2026 Filtro 27/10 Projeção de Estoque 728.004 N…" at bounding box center [774, 182] width 435 height 365
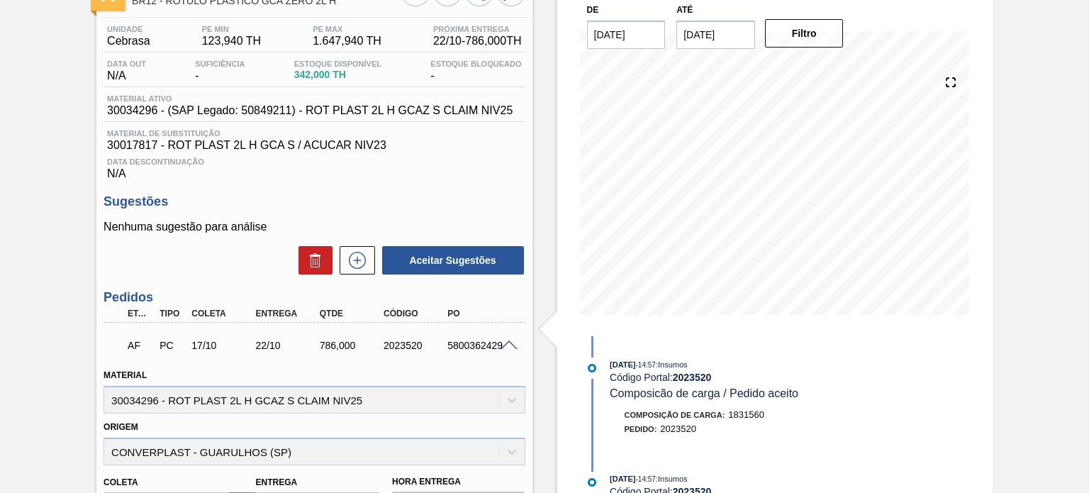
scroll to position [0, 0]
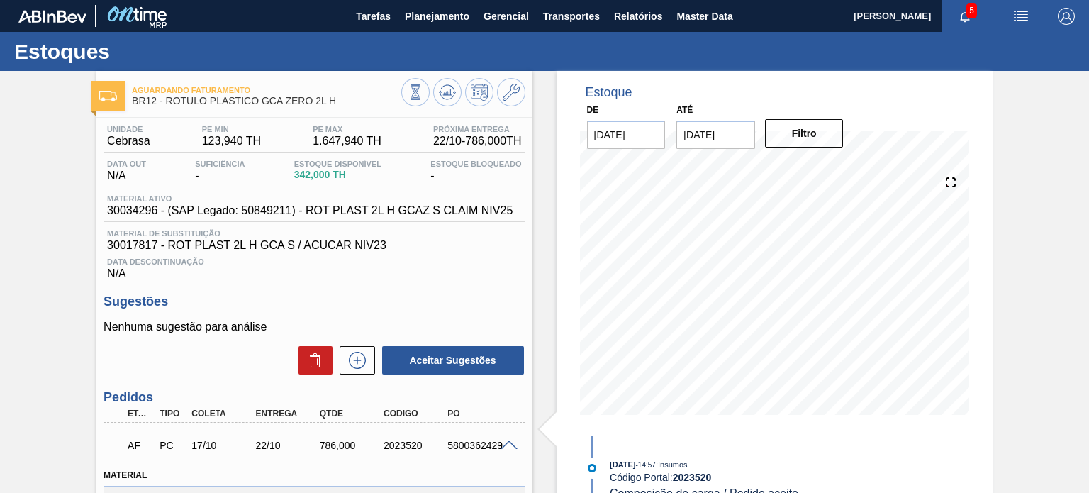
click at [502, 442] on span at bounding box center [508, 445] width 17 height 11
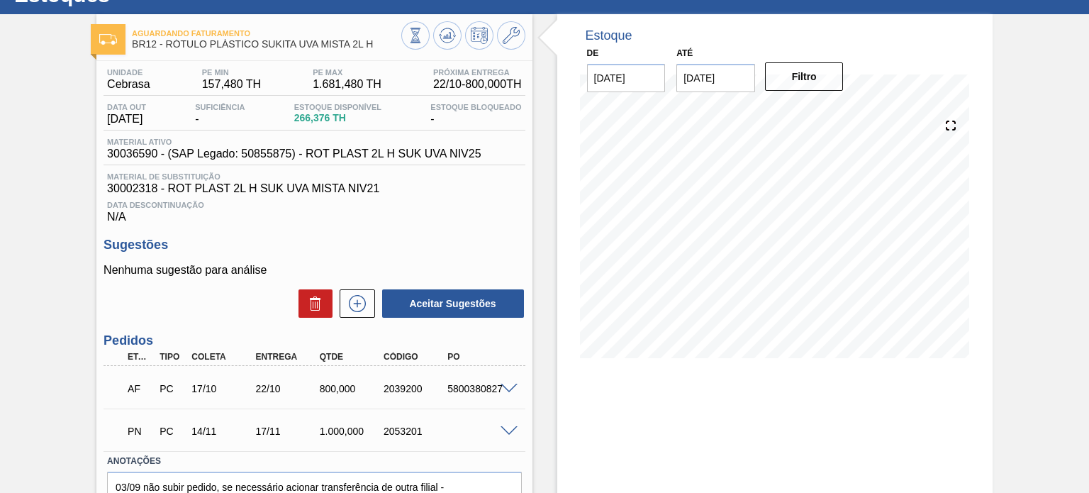
scroll to position [131, 0]
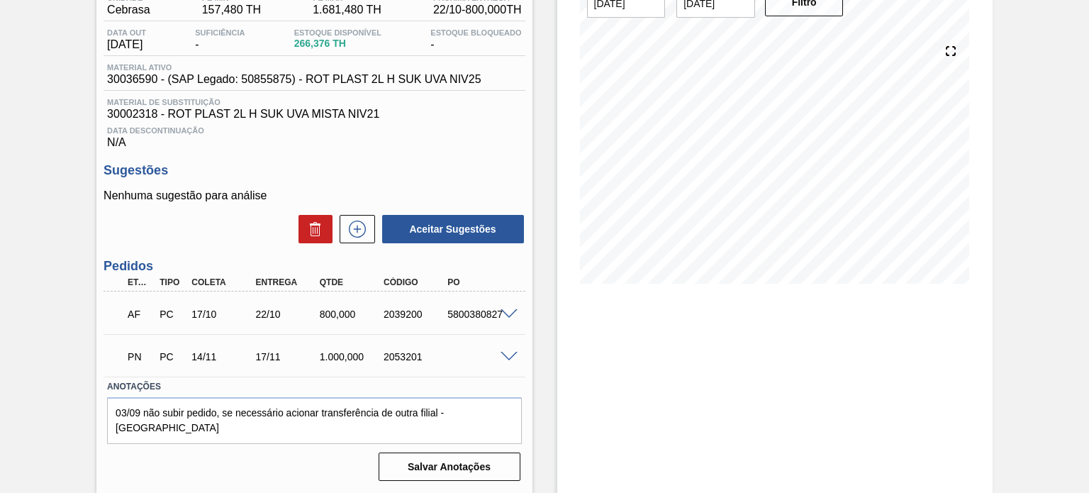
click at [507, 311] on span at bounding box center [508, 314] width 17 height 11
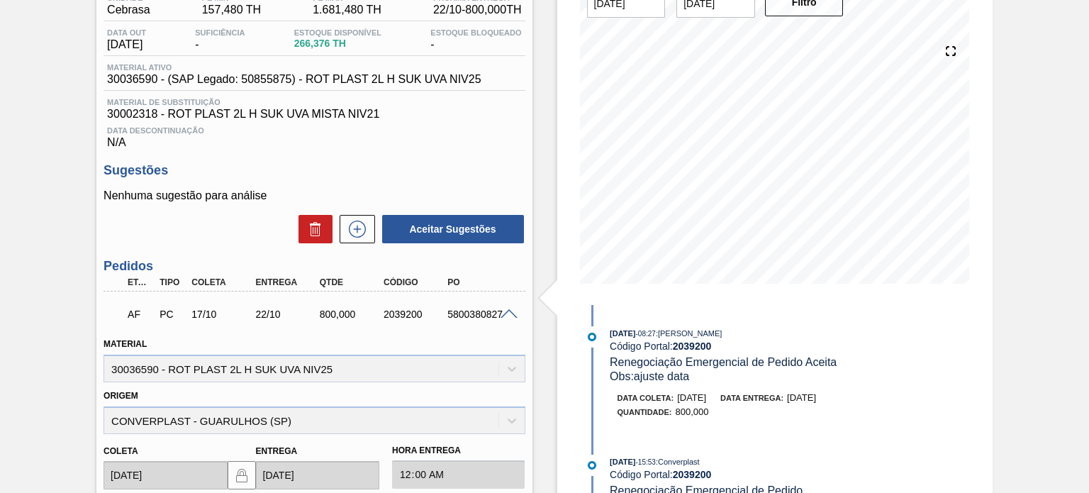
click at [686, 351] on strong "2039200" at bounding box center [692, 345] width 39 height 11
click at [656, 335] on span "- 08:27" at bounding box center [646, 334] width 20 height 8
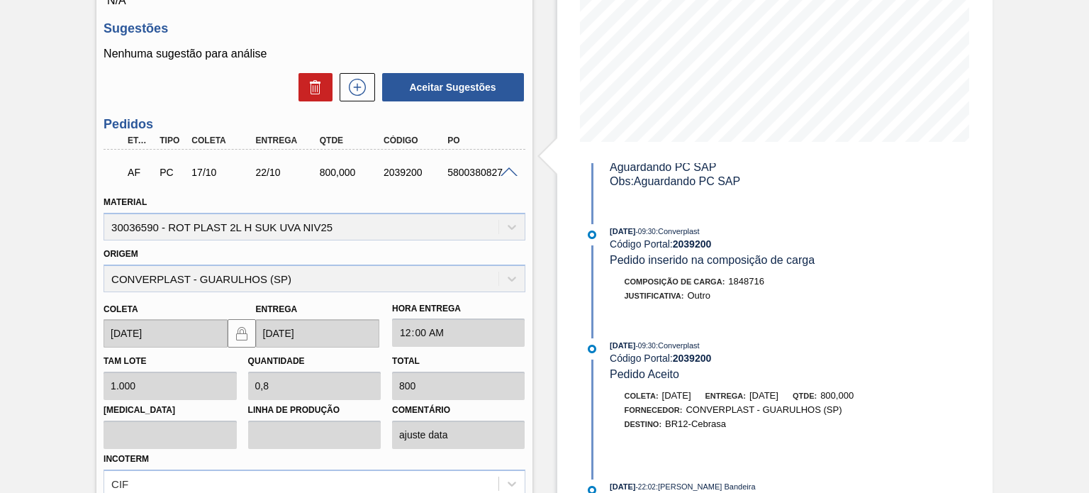
scroll to position [612, 0]
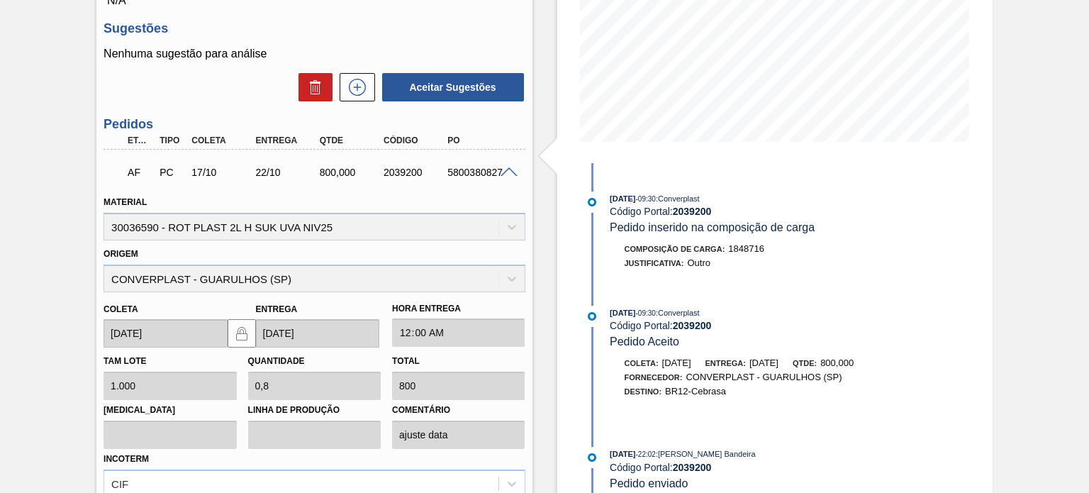
click at [778, 357] on span "[DATE]" at bounding box center [763, 362] width 29 height 11
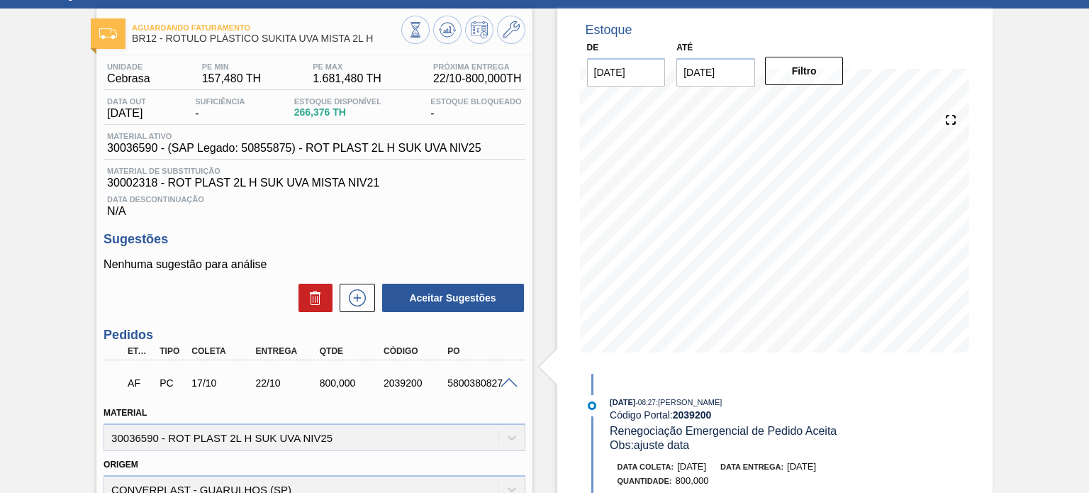
scroll to position [60, 0]
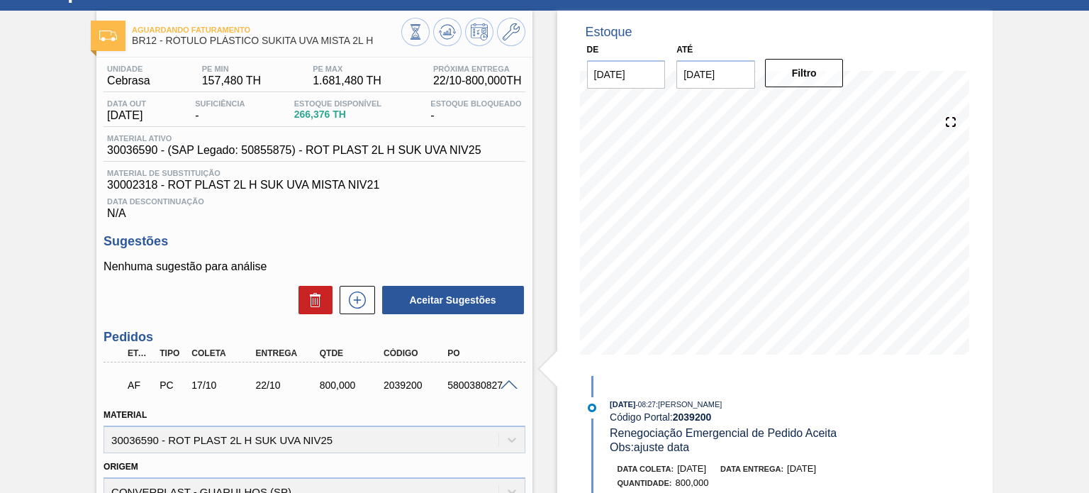
click at [405, 383] on div "2039200" at bounding box center [415, 384] width 70 height 11
click at [406, 383] on div "2039200" at bounding box center [415, 384] width 70 height 11
click at [407, 383] on div "2039200" at bounding box center [415, 384] width 70 height 11
copy div "2039200"
click at [403, 393] on div "AF PC 17/10 22/10 800,000 2039200 5800380827" at bounding box center [309, 383] width 383 height 28
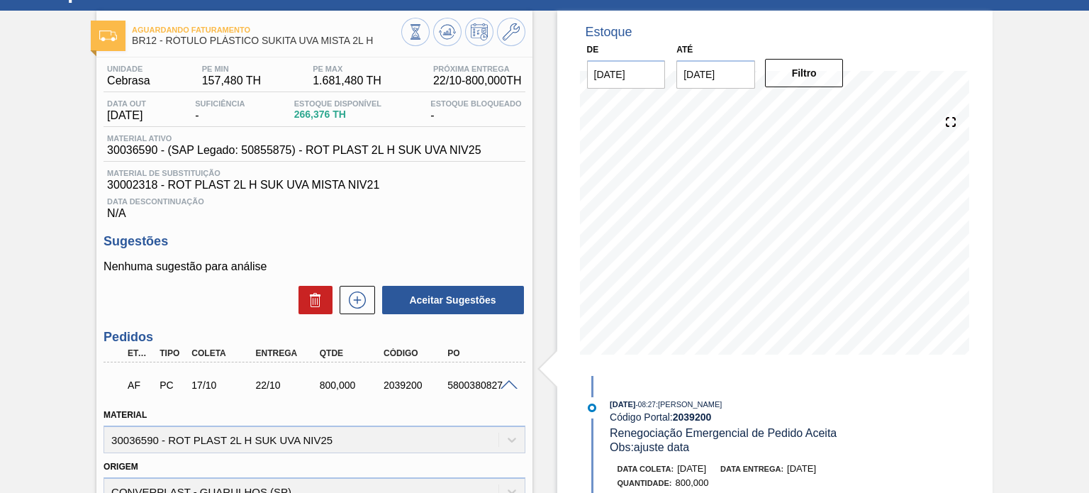
click at [403, 388] on div "2039200" at bounding box center [415, 384] width 70 height 11
copy div "2039200"
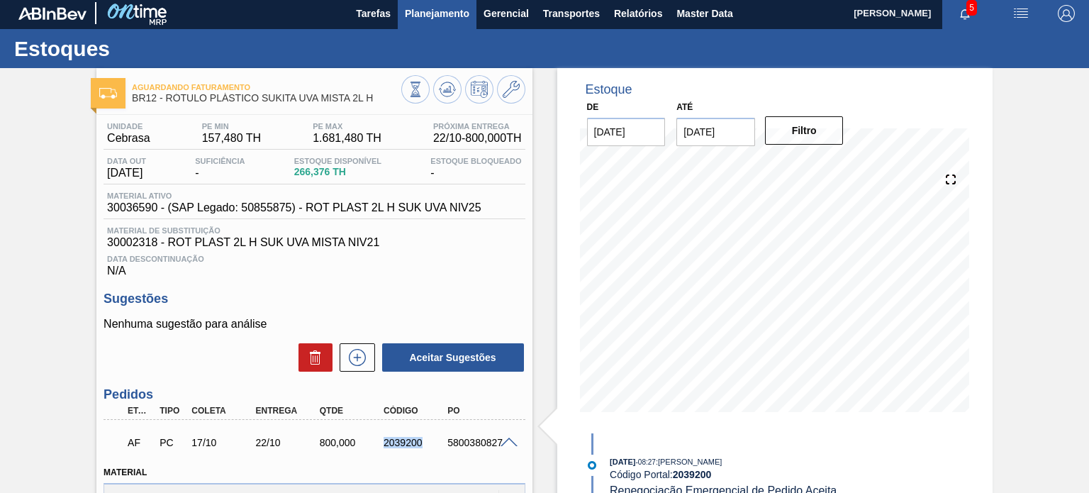
scroll to position [0, 0]
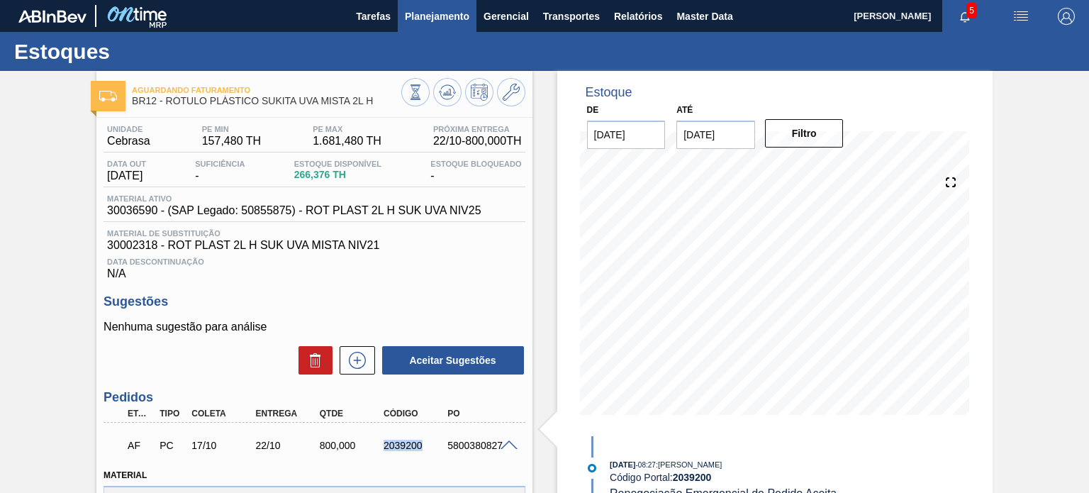
click at [420, 28] on button "Planejamento" at bounding box center [437, 16] width 79 height 32
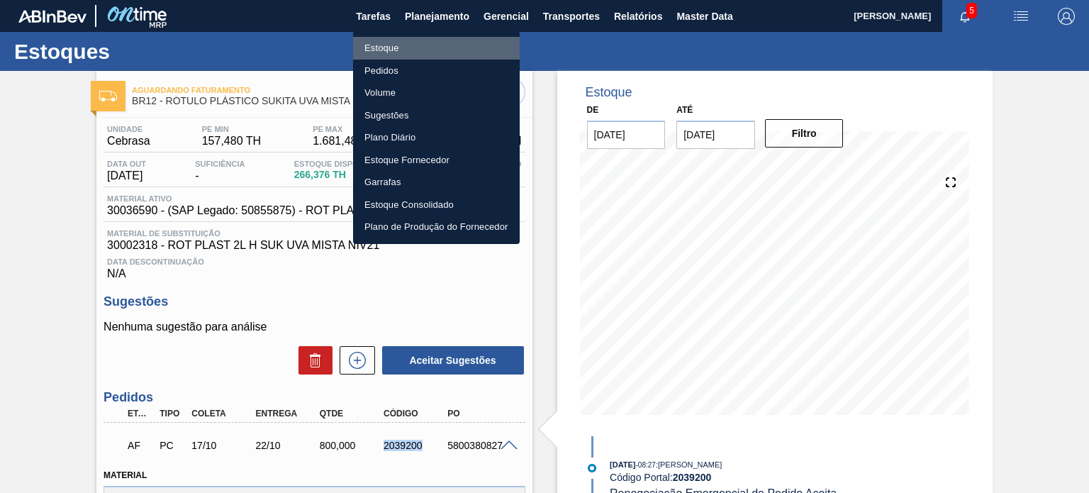
click at [408, 46] on li "Estoque" at bounding box center [436, 48] width 167 height 23
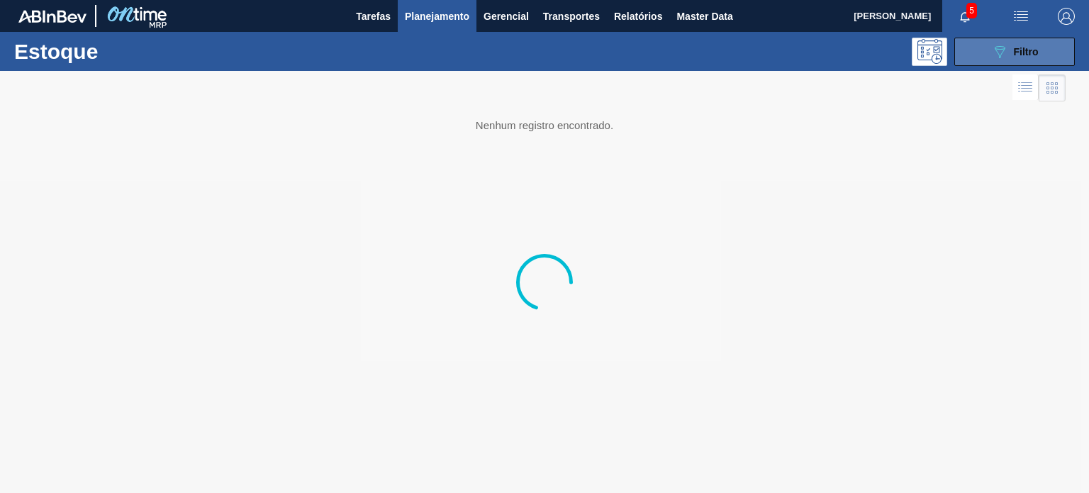
click at [987, 60] on button "089F7B8B-B2A5-4AFE-B5C0-19BA573D28AC Filtro" at bounding box center [1014, 52] width 120 height 28
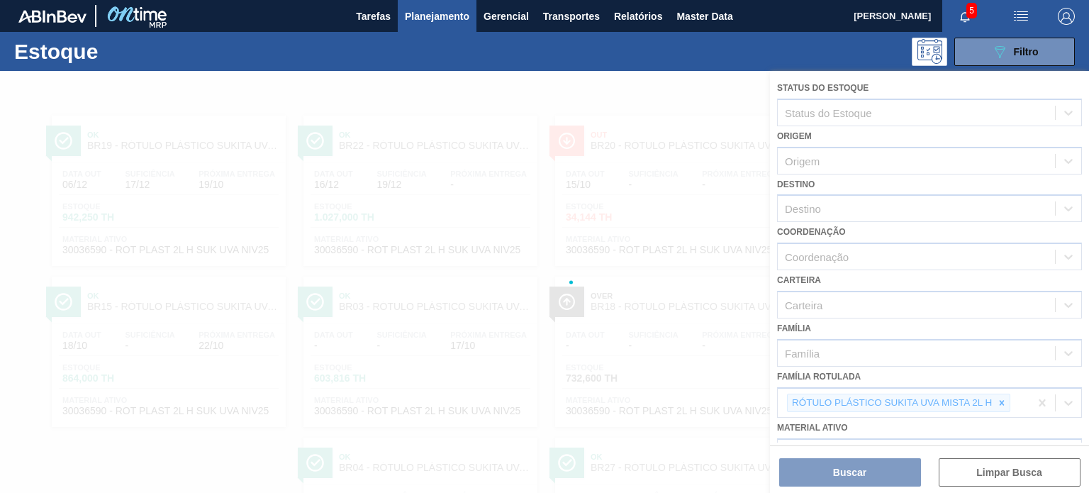
click at [995, 402] on div at bounding box center [544, 282] width 1089 height 422
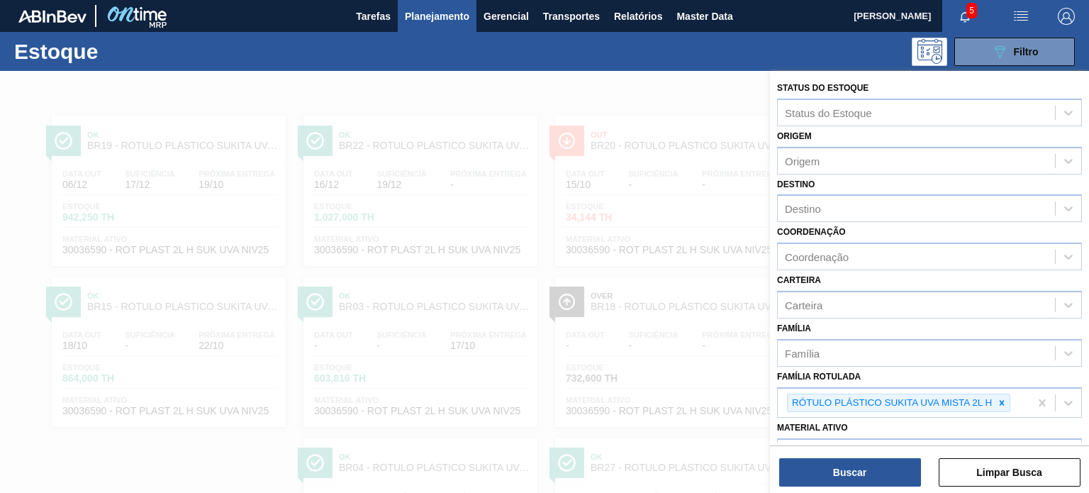
click at [1004, 400] on icon at bounding box center [1002, 403] width 10 height 10
type Rotulada "sukita uva mista 2l ah"
click at [1004, 400] on icon at bounding box center [1002, 403] width 10 height 10
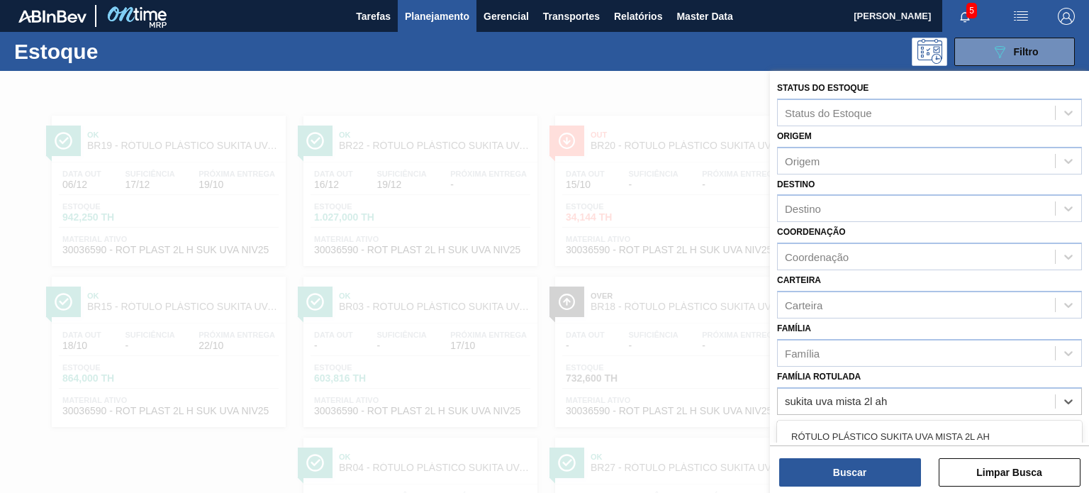
click at [985, 420] on div "RÓTULO PLÁSTICO SUKITA UVA MISTA 2L AH RÓTULO PLÁSTICO SUKITA UVA MISTA 2L AH SW" at bounding box center [929, 449] width 305 height 58
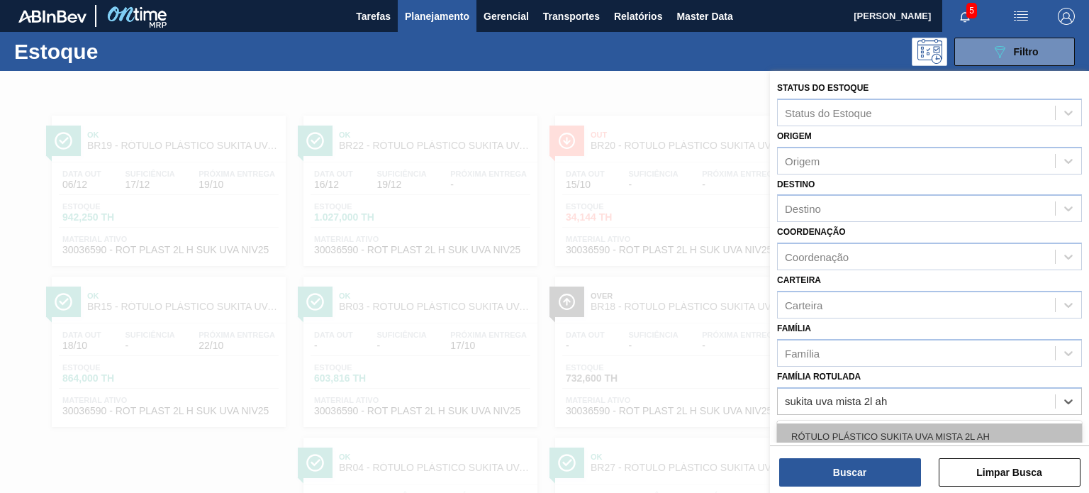
click at [967, 432] on div "RÓTULO PLÁSTICO SUKITA UVA MISTA 2L AH" at bounding box center [929, 436] width 305 height 26
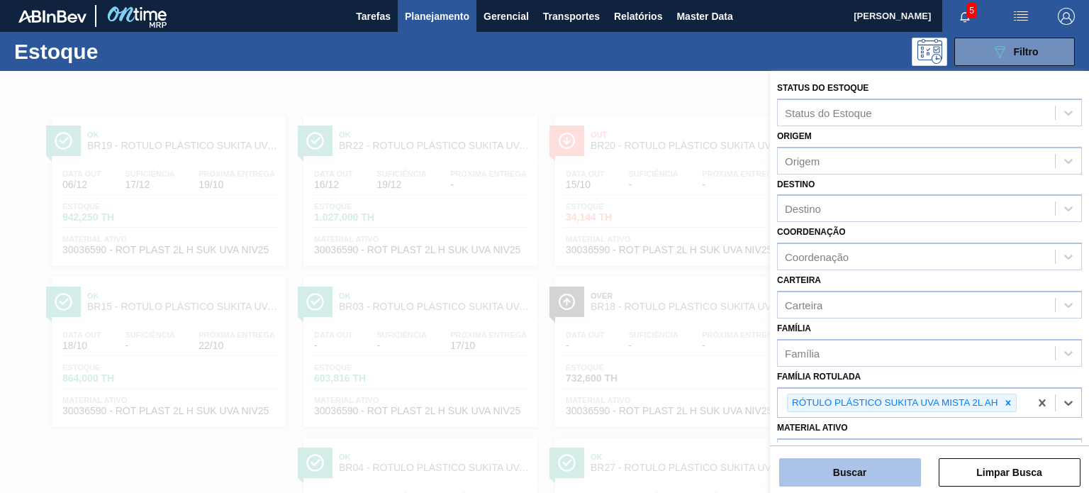
click at [859, 473] on button "Buscar" at bounding box center [850, 472] width 142 height 28
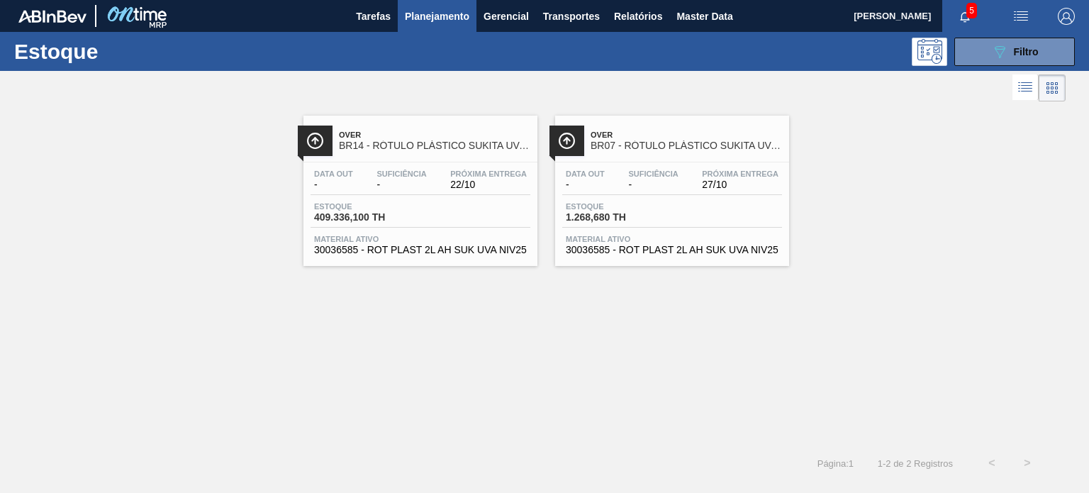
click at [494, 178] on div "Próxima Entrega 22/10" at bounding box center [489, 179] width 84 height 21
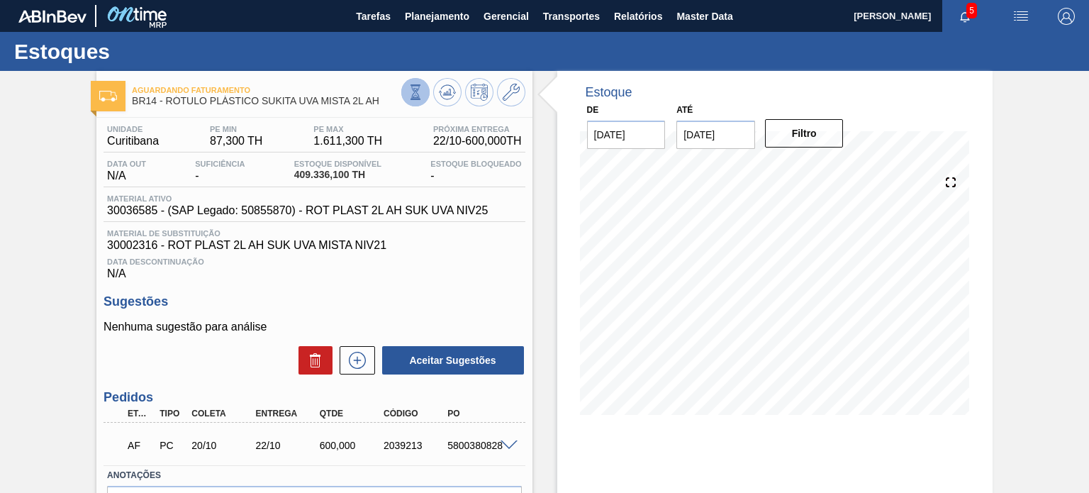
click at [411, 101] on button at bounding box center [415, 92] width 28 height 28
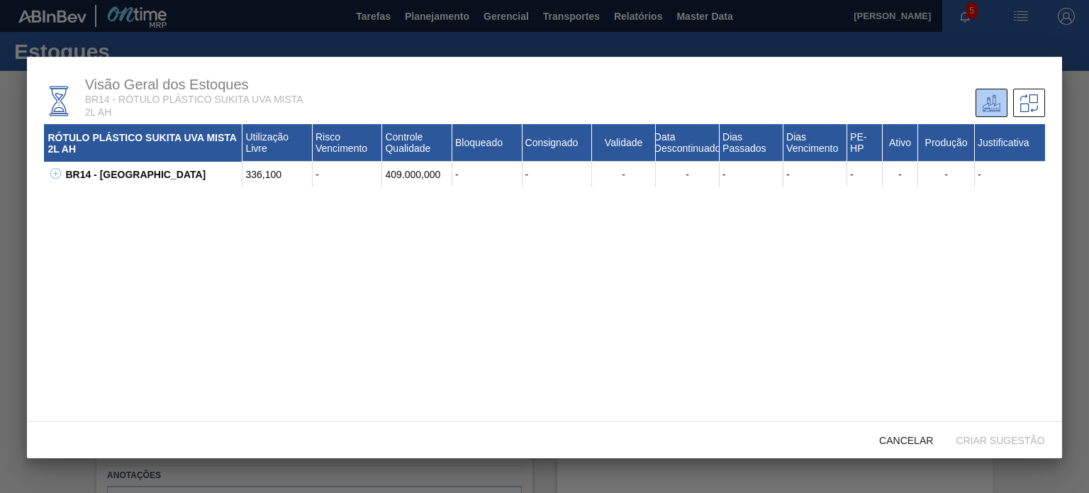
click at [48, 168] on button at bounding box center [53, 174] width 14 height 14
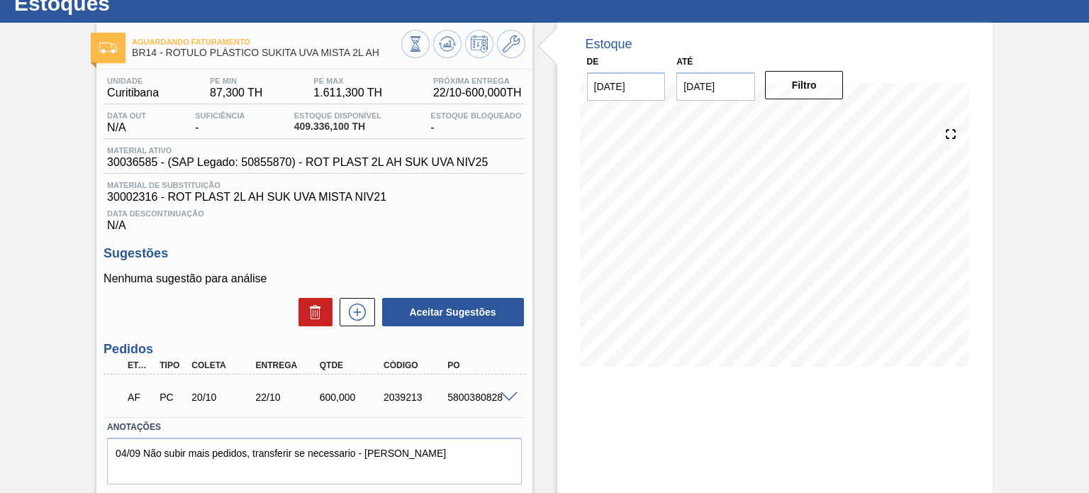
scroll to position [71, 0]
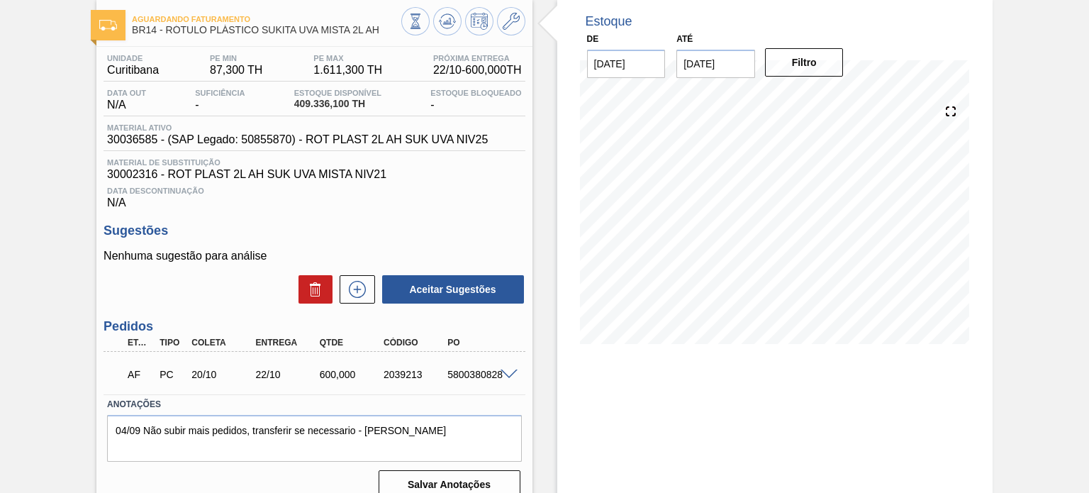
click at [510, 378] on span at bounding box center [508, 374] width 17 height 11
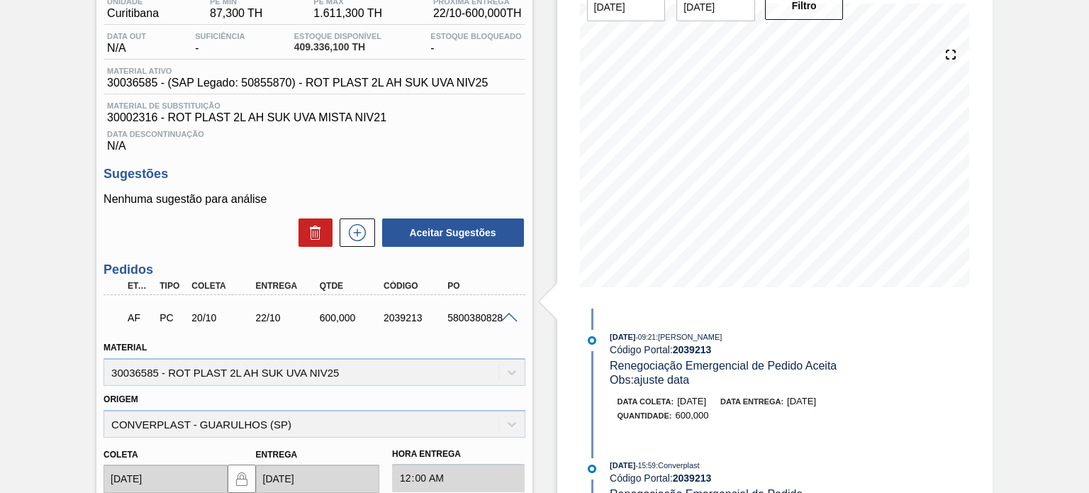
scroll to position [0, 0]
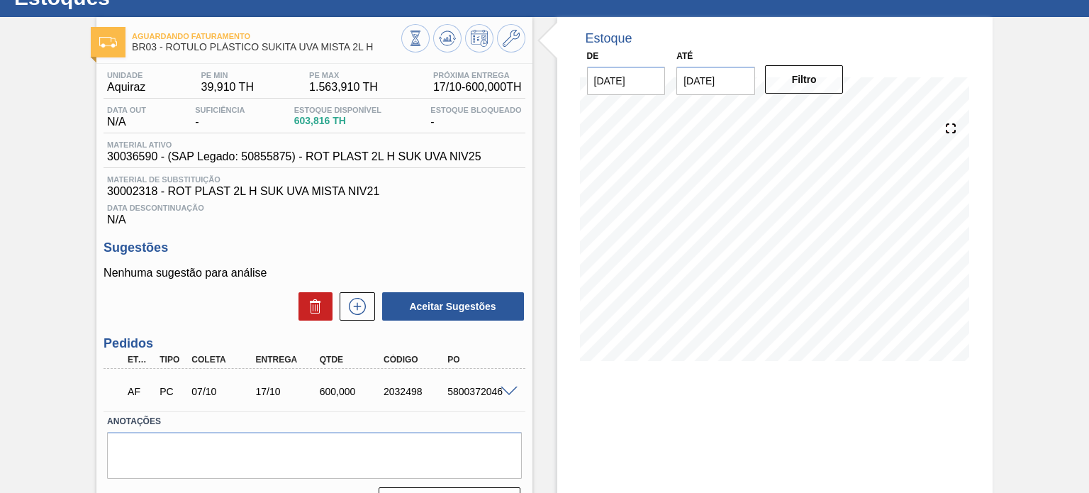
scroll to position [116, 0]
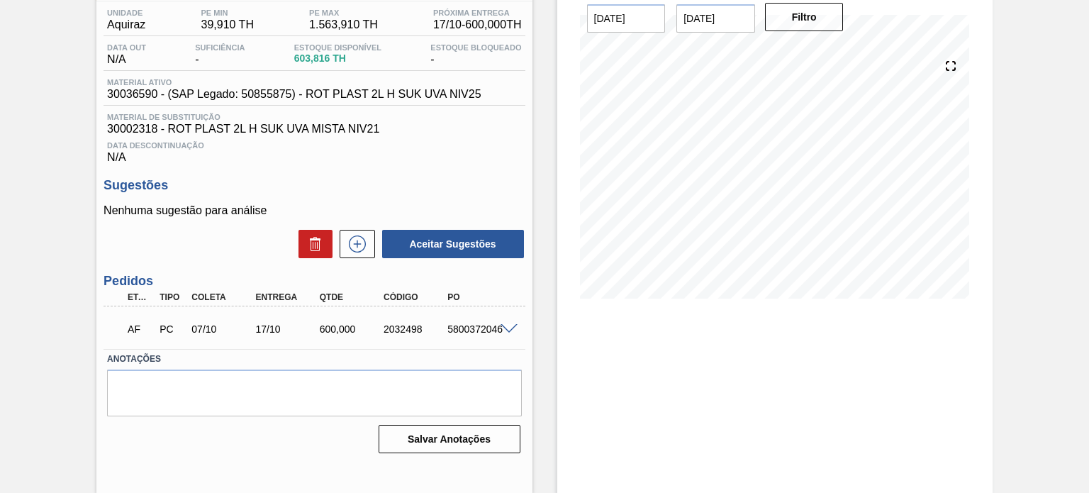
click at [507, 335] on div "AF PC 07/10 17/10 600,000 2032498 5800372046" at bounding box center [313, 327] width 421 height 35
click at [507, 333] on div "5800372046" at bounding box center [479, 328] width 70 height 11
click at [507, 327] on span at bounding box center [508, 329] width 17 height 11
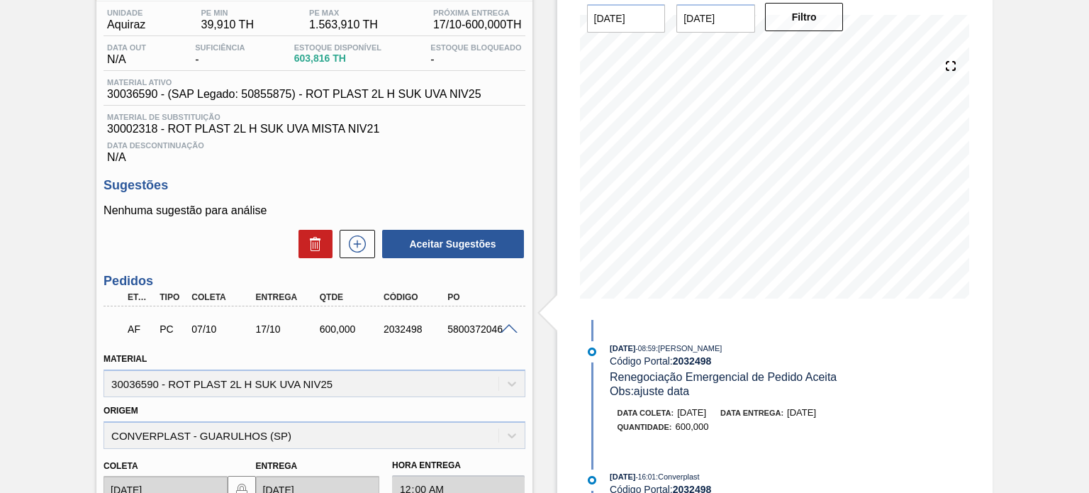
click at [331, 374] on div "Material 30036590 - ROT PLAST 2L H SUK UVA NIV25" at bounding box center [313, 373] width 421 height 48
click at [322, 378] on div "Material 30036590 - ROT PLAST 2L H SUK UVA NIV25" at bounding box center [313, 373] width 421 height 48
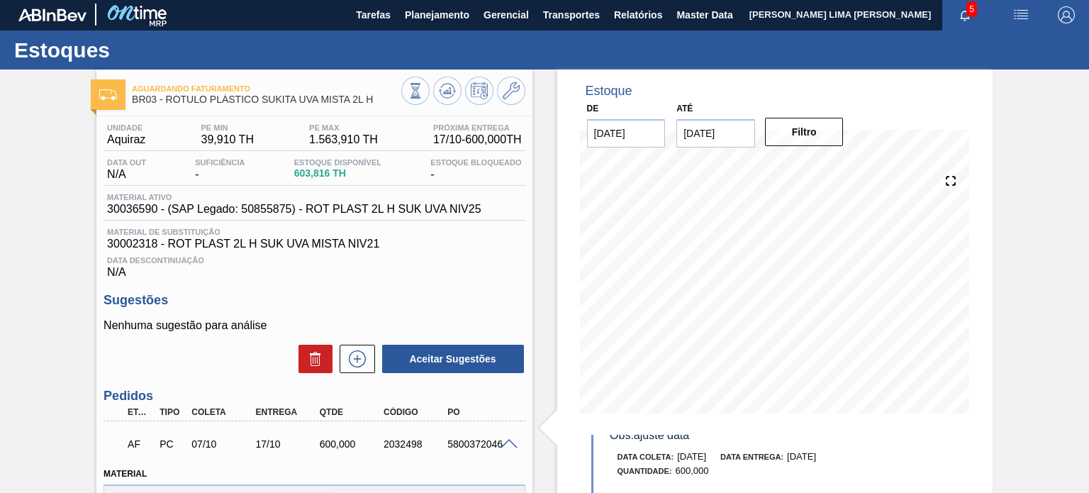
scroll to position [0, 0]
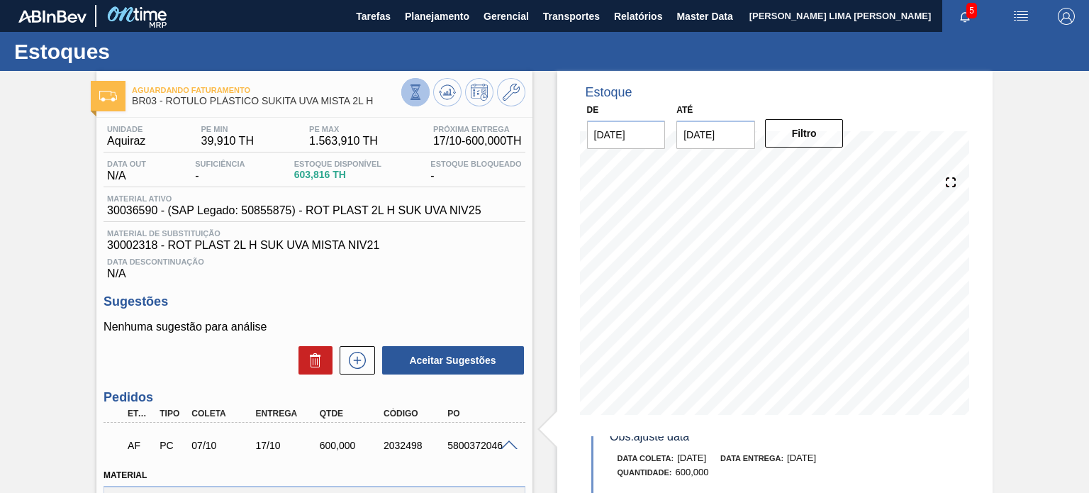
click at [416, 80] on button at bounding box center [415, 92] width 28 height 28
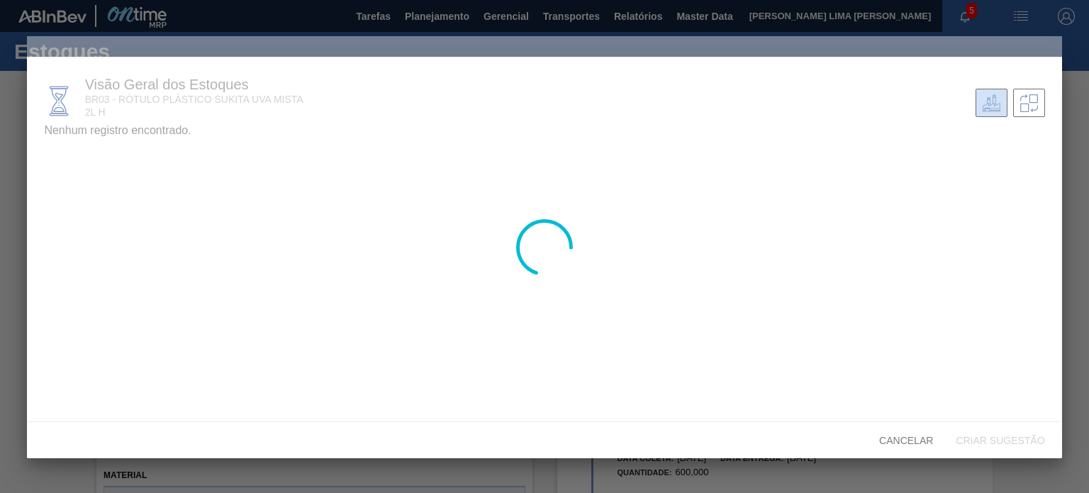
click at [60, 162] on div at bounding box center [544, 247] width 1034 height 422
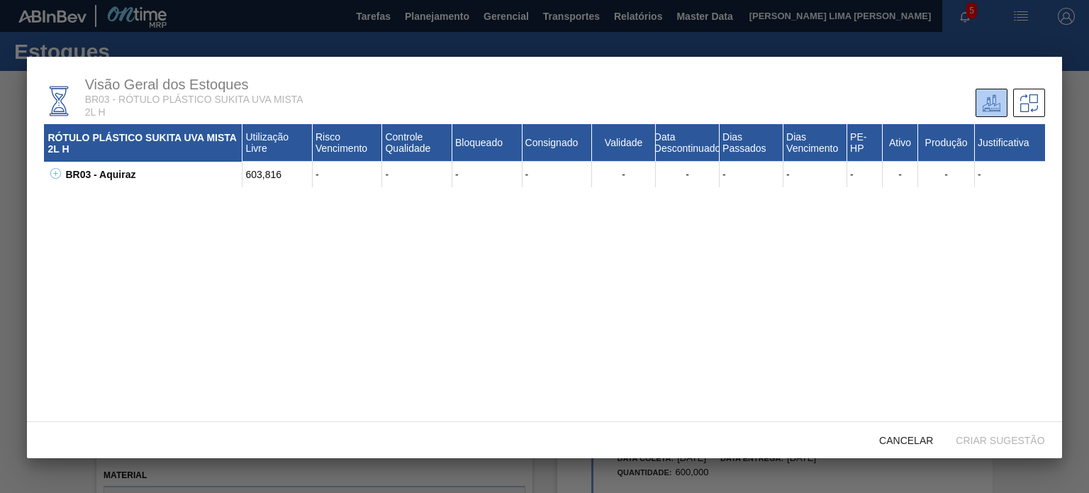
click at [57, 171] on icon at bounding box center [55, 173] width 11 height 11
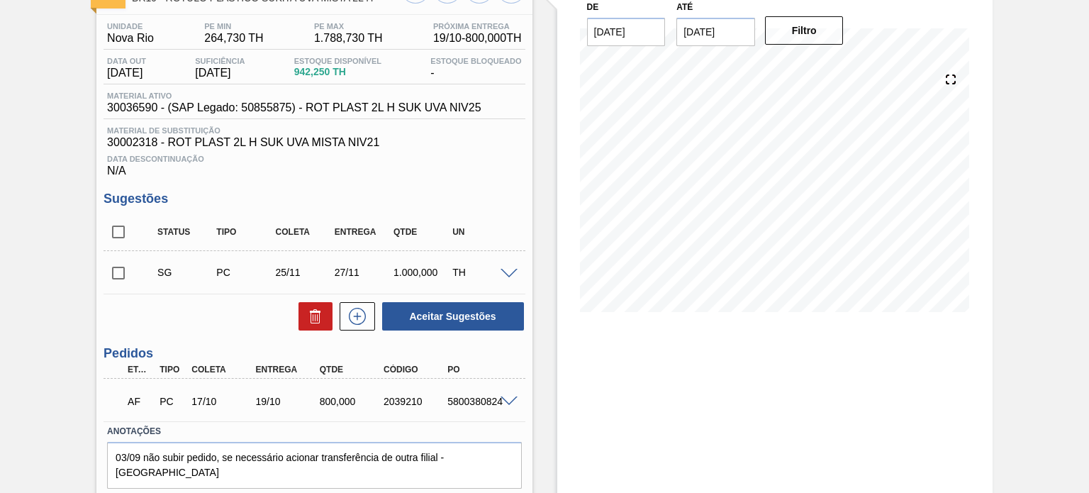
scroll to position [71, 0]
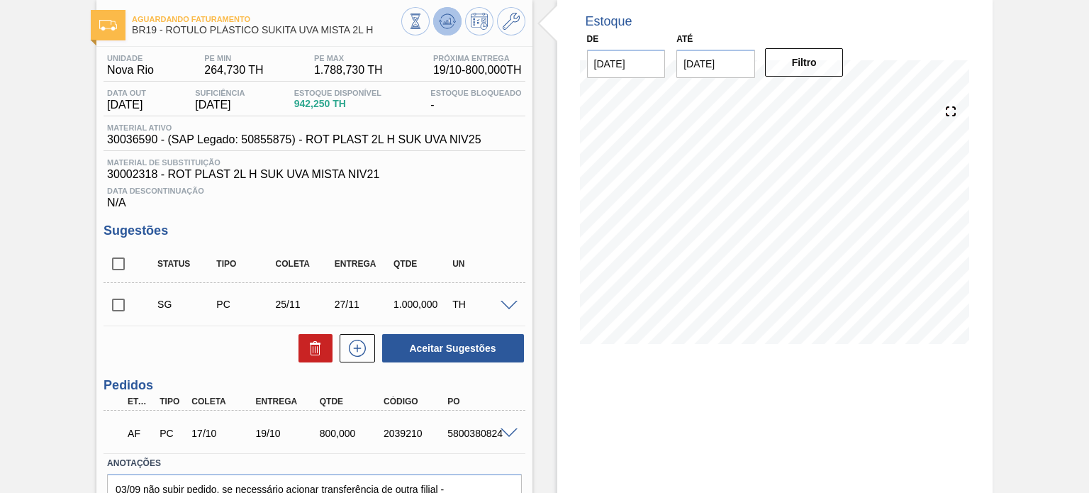
click at [443, 29] on icon at bounding box center [447, 21] width 17 height 17
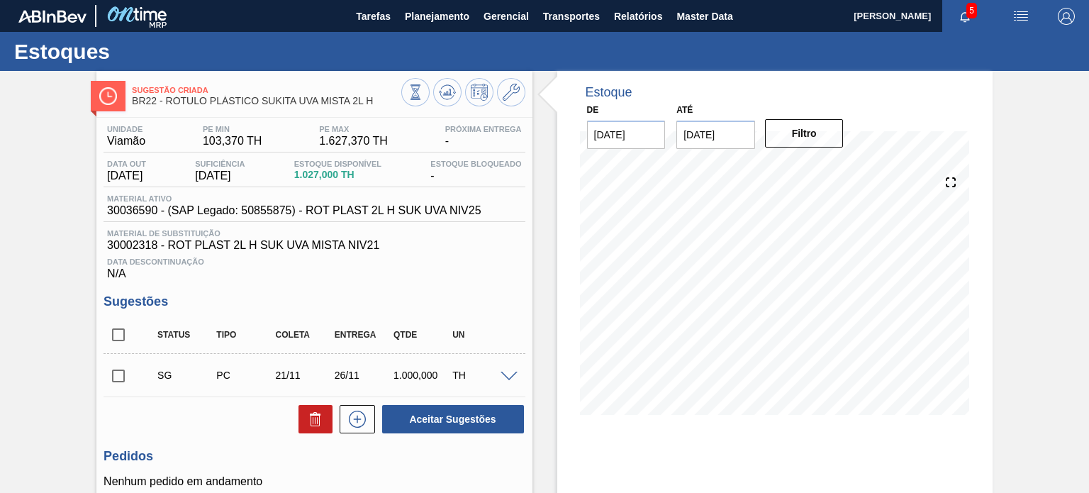
click at [380, 226] on div "Unidade Viamão PE MIN 103,370 TH PE MAX 1.627,370 TH Próxima Entrega - Data out…" at bounding box center [313, 202] width 421 height 155
click at [410, 98] on icon at bounding box center [416, 92] width 16 height 16
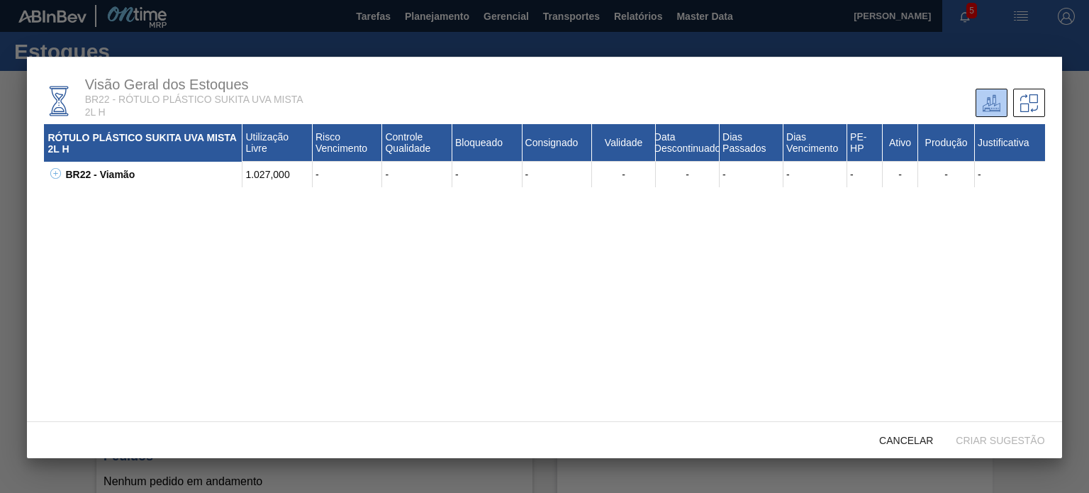
click at [58, 172] on icon at bounding box center [55, 173] width 11 height 11
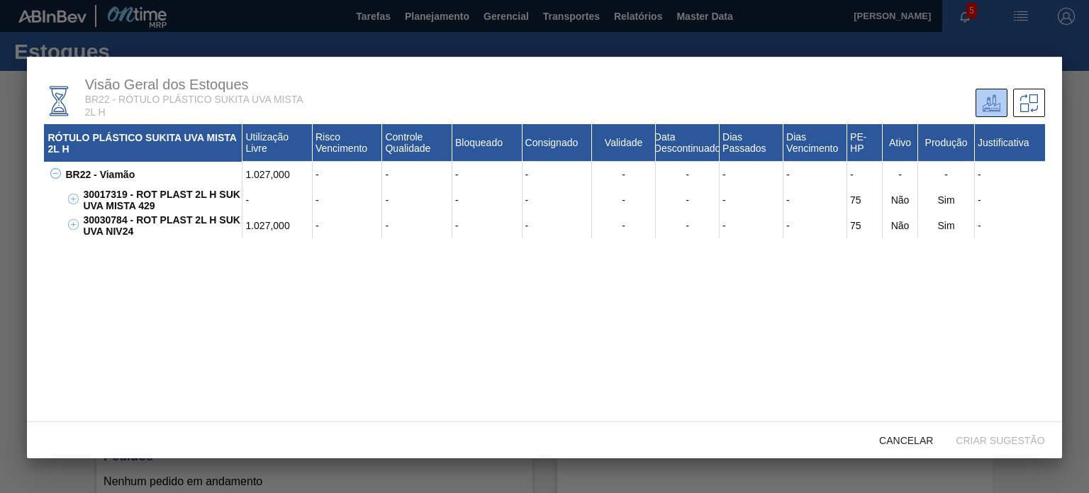
click at [262, 231] on div "1.027,000" at bounding box center [277, 226] width 70 height 26
click at [153, 238] on div "30030784 - ROT PLAST 2L H SUK UVA NIV24" at bounding box center [160, 226] width 163 height 26
drag, startPoint x: 140, startPoint y: 237, endPoint x: 74, endPoint y: 223, distance: 67.4
click at [79, 223] on div "30030784 - ROT PLAST 2L H SUK UVA NIV24 1.027,000 - - - - - - - - 75 Não Sim -" at bounding box center [561, 226] width 965 height 26
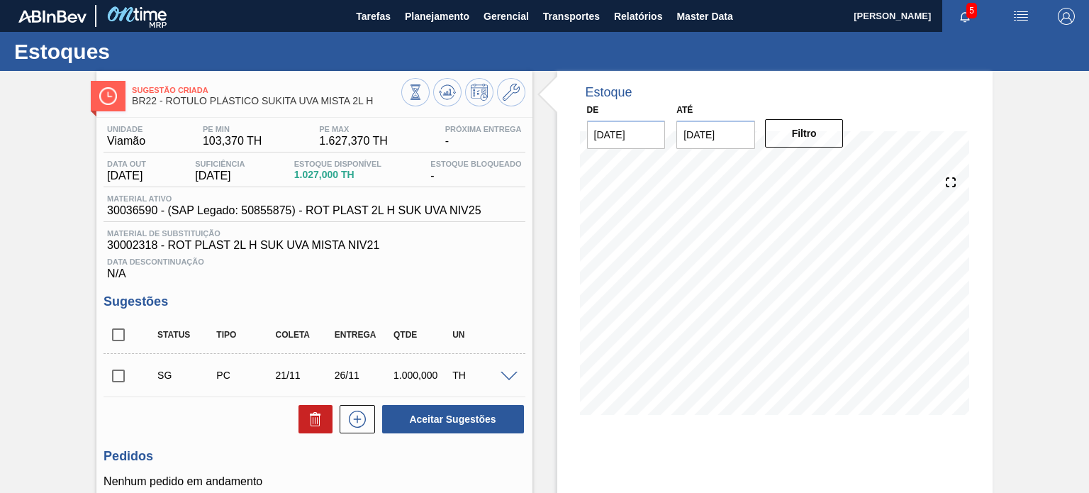
click at [321, 181] on div "Estoque Disponível 1.027,000 TH" at bounding box center [338, 170] width 94 height 23
click at [318, 178] on span "1.027,000 TH" at bounding box center [337, 174] width 87 height 11
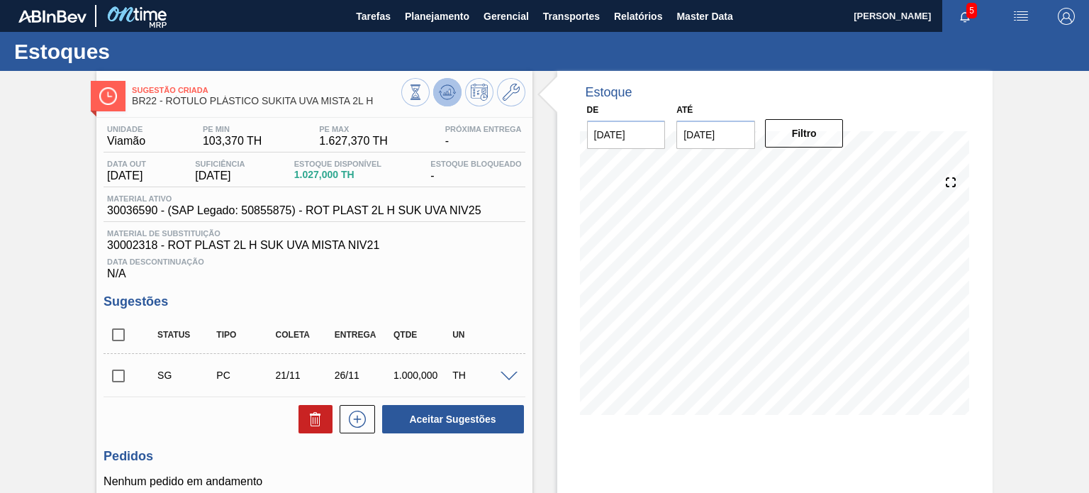
click at [440, 89] on icon at bounding box center [447, 92] width 17 height 17
drag, startPoint x: 298, startPoint y: 169, endPoint x: 327, endPoint y: 175, distance: 30.3
click at [327, 175] on div "Estoque Disponível 1.027,000 TH" at bounding box center [338, 170] width 94 height 23
click at [327, 175] on span "1.027,000 TH" at bounding box center [337, 174] width 87 height 11
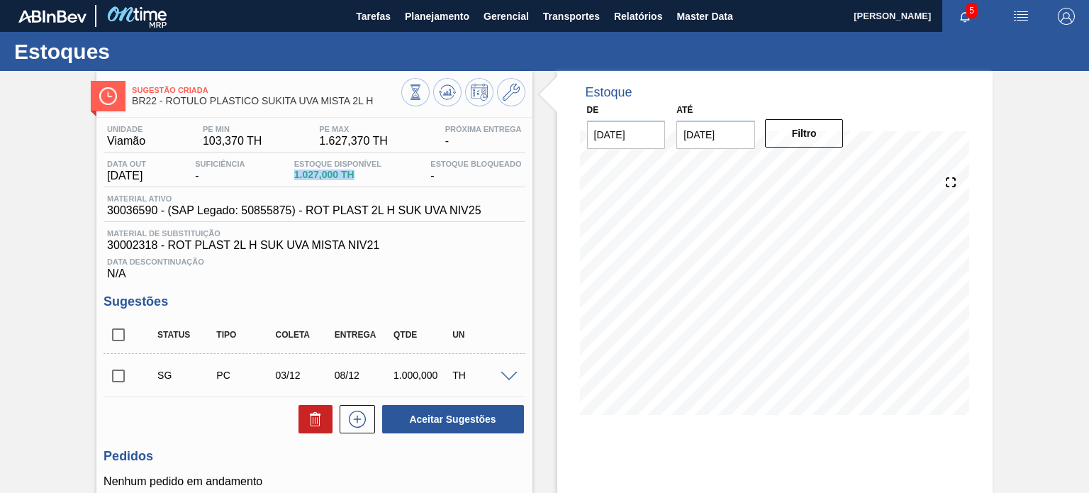
click at [327, 175] on span "1.027,000 TH" at bounding box center [337, 174] width 87 height 11
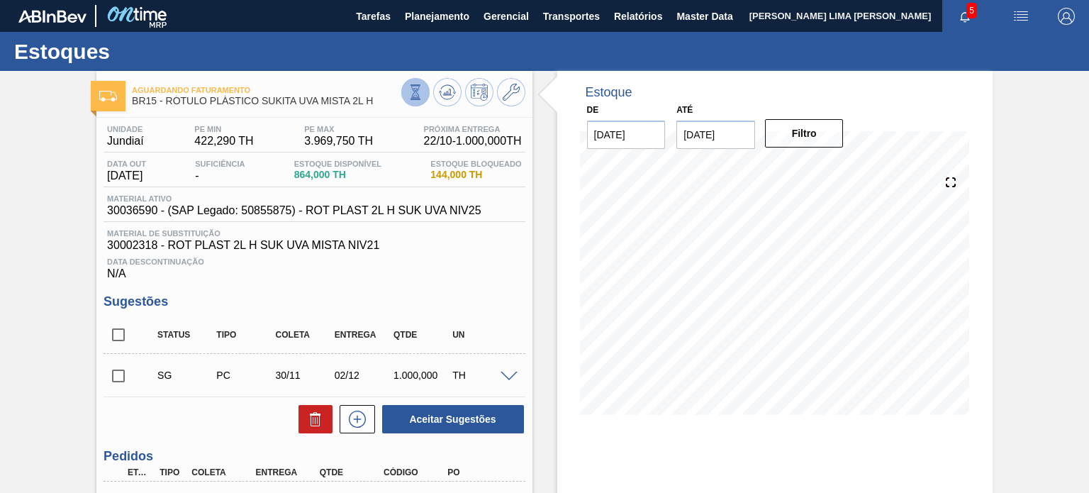
click at [419, 89] on icon at bounding box center [416, 92] width 16 height 16
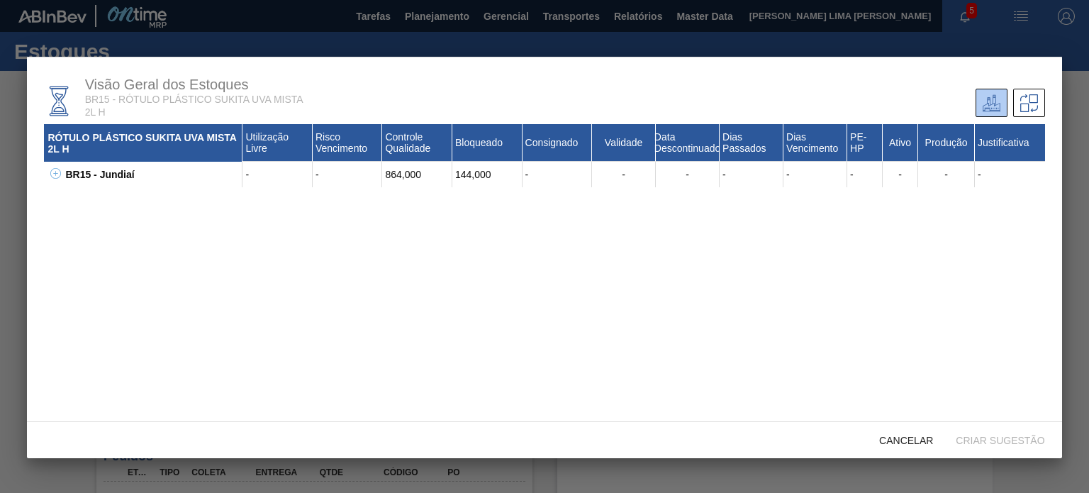
click at [59, 175] on icon at bounding box center [55, 173] width 11 height 11
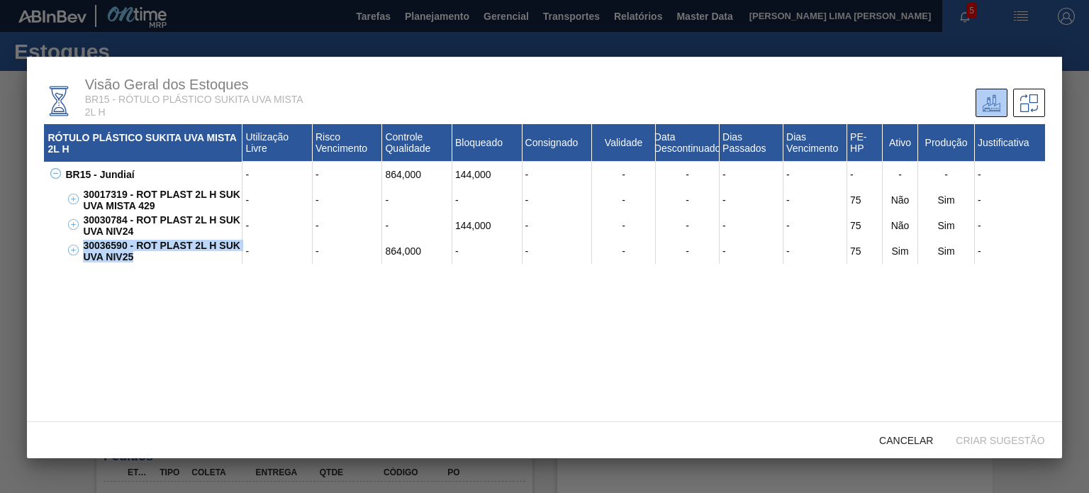
drag, startPoint x: 164, startPoint y: 257, endPoint x: 83, endPoint y: 246, distance: 82.3
click at [83, 246] on div "30036590 - ROT PLAST 2L H SUK UVA NIV25" at bounding box center [160, 251] width 163 height 26
click at [100, 249] on div "30036590 - ROT PLAST 2L H SUK UVA NIV25" at bounding box center [160, 251] width 163 height 26
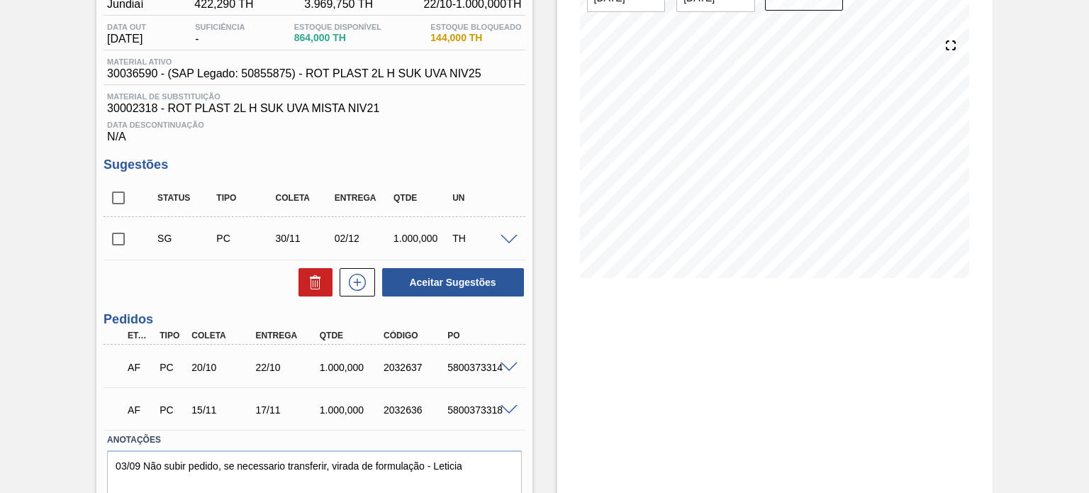
scroll to position [48, 0]
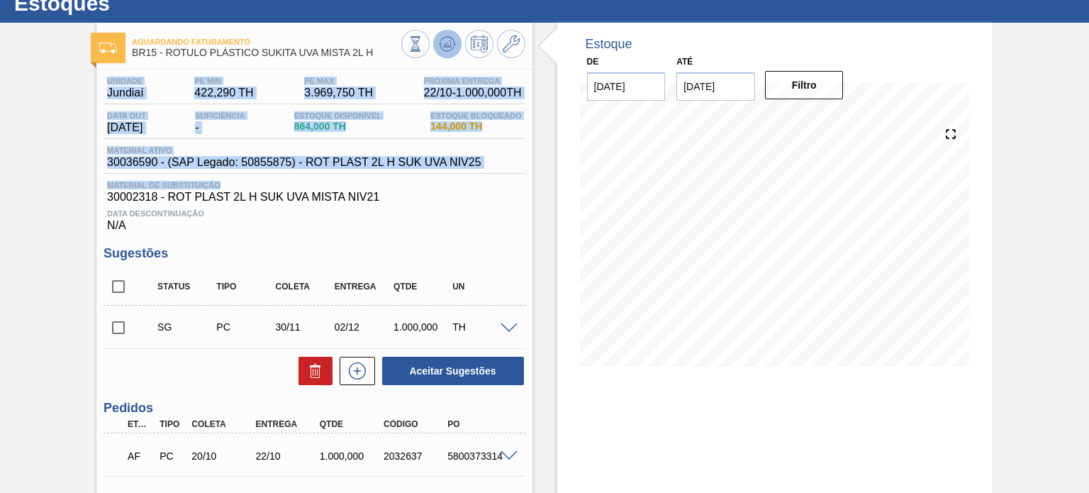
click at [444, 50] on icon at bounding box center [447, 43] width 17 height 17
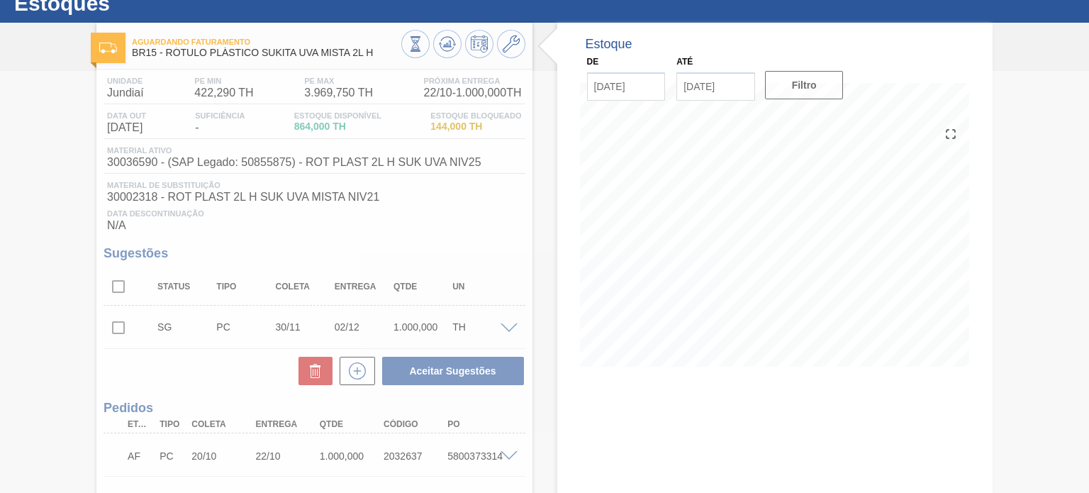
drag, startPoint x: 497, startPoint y: 175, endPoint x: 553, endPoint y: 222, distance: 73.0
click at [550, 221] on div at bounding box center [544, 282] width 1089 height 422
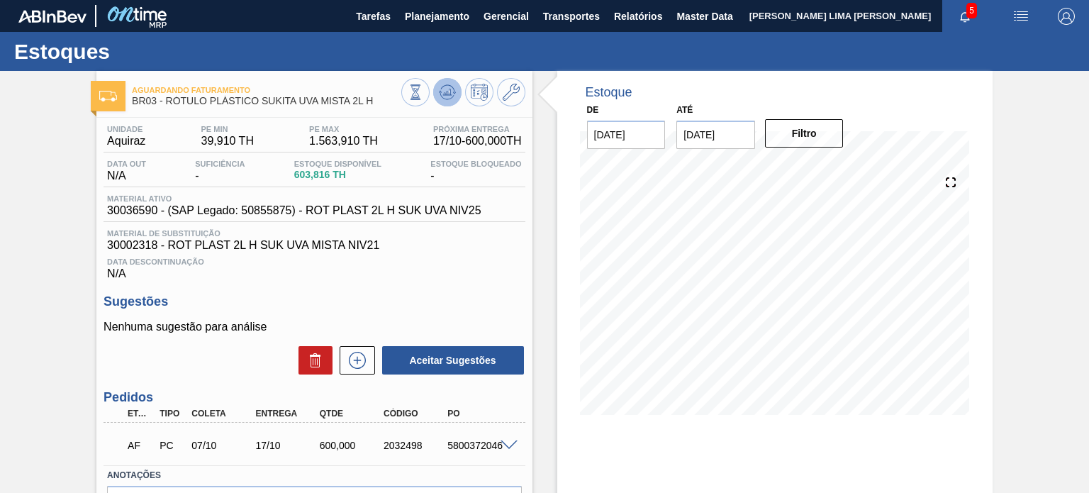
click at [440, 86] on icon at bounding box center [447, 92] width 17 height 17
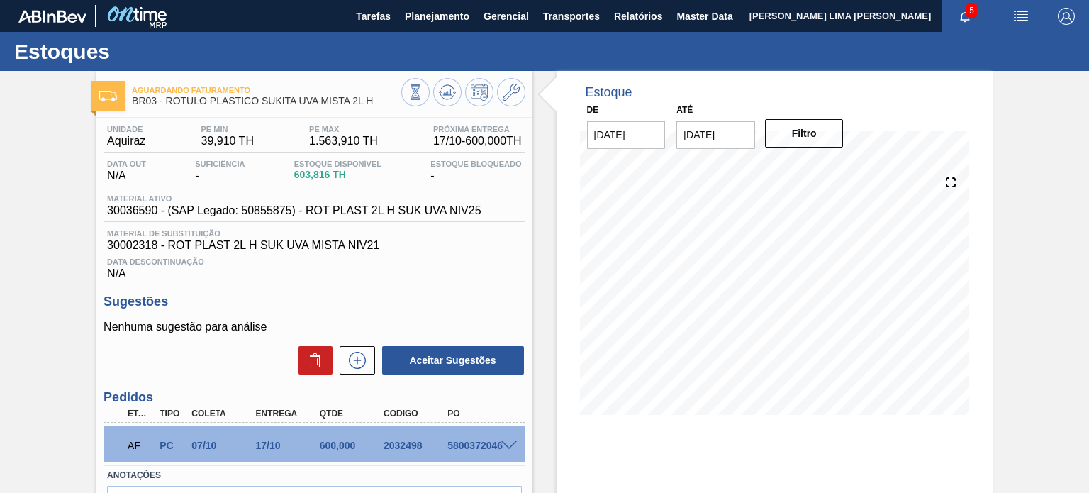
click at [298, 167] on span "Estoque Disponível" at bounding box center [337, 163] width 87 height 9
click at [303, 169] on span "603,816 TH" at bounding box center [337, 174] width 87 height 11
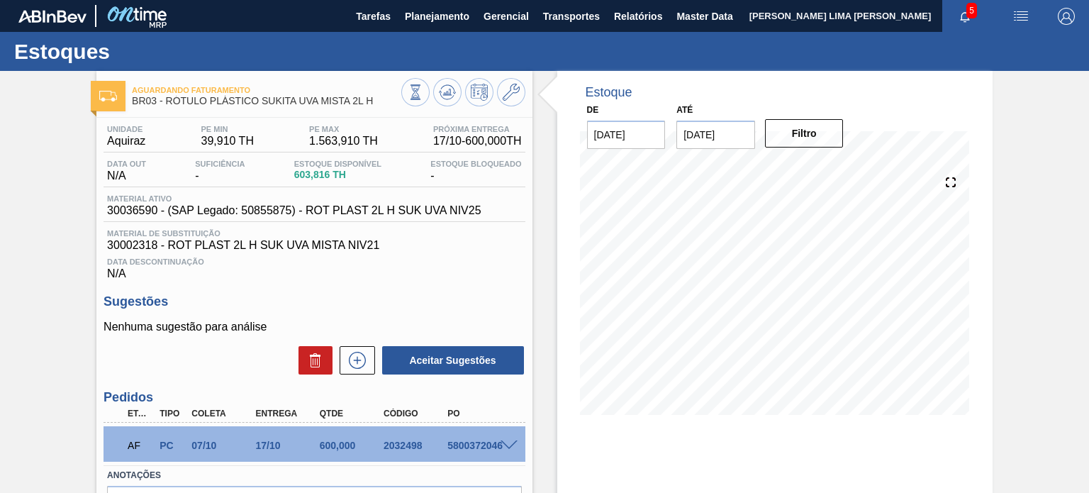
click at [405, 444] on div "2032498" at bounding box center [415, 444] width 70 height 11
copy div "2032498"
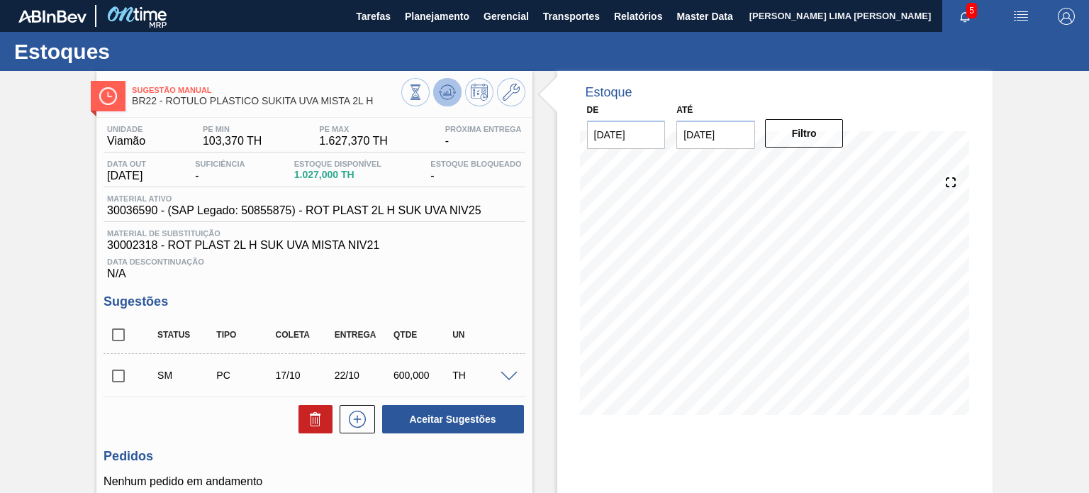
click at [439, 99] on icon at bounding box center [447, 92] width 17 height 17
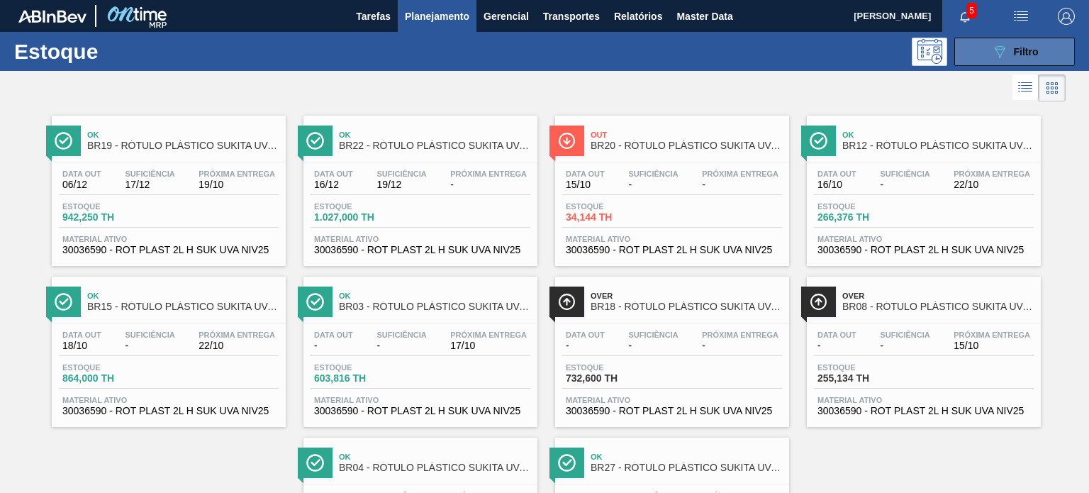
click at [1002, 59] on icon "089F7B8B-B2A5-4AFE-B5C0-19BA573D28AC" at bounding box center [999, 51] width 17 height 17
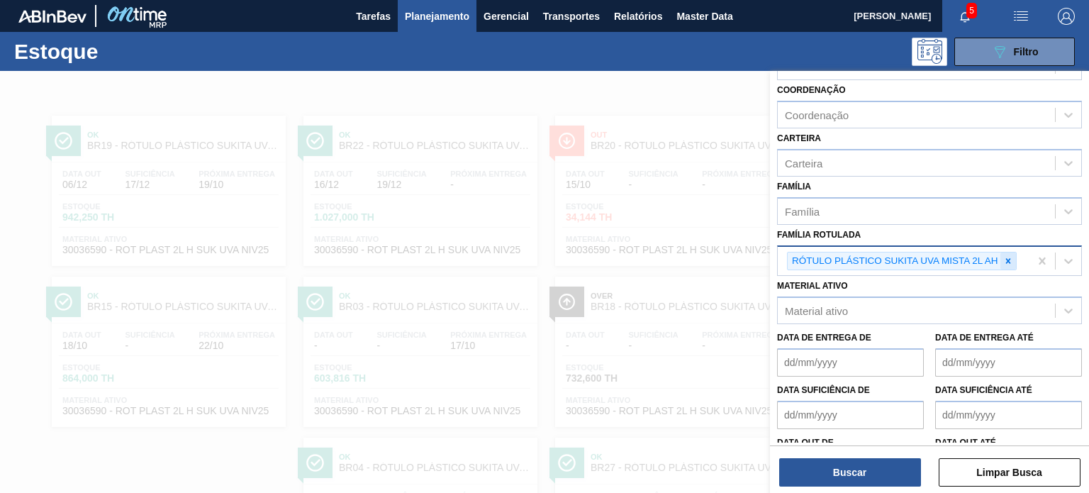
click at [1006, 257] on icon at bounding box center [1008, 261] width 10 height 10
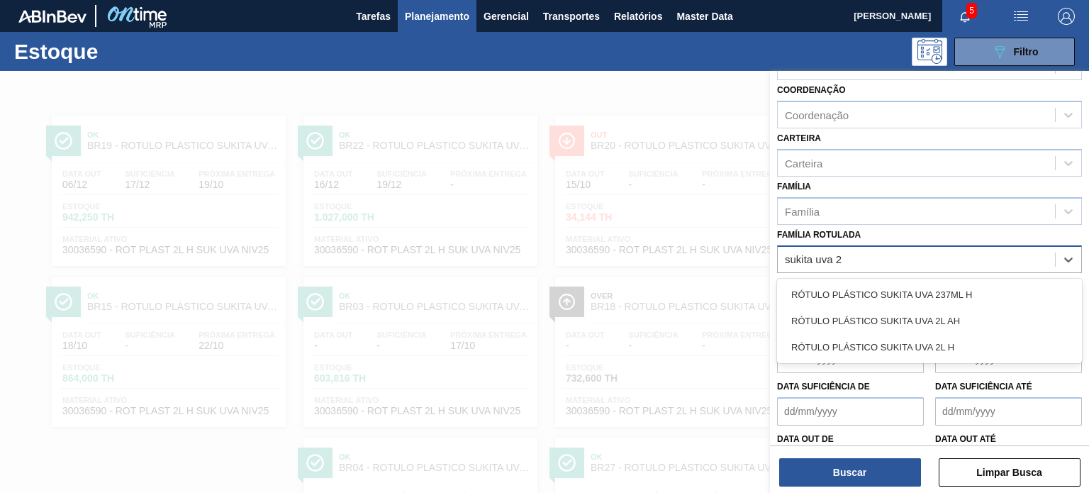
type Rotulada "sukita uva 2l"
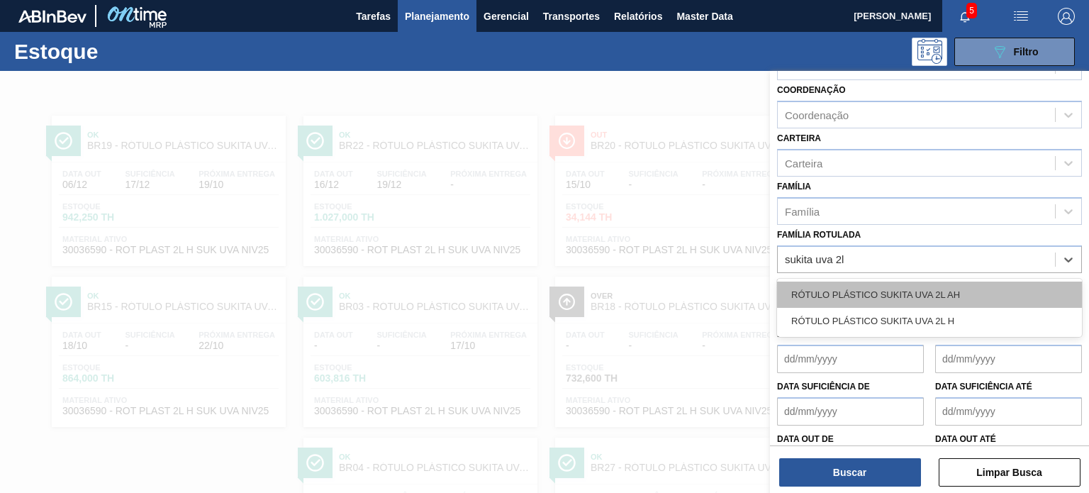
click at [982, 284] on div "RÓTULO PLÁSTICO SUKITA UVA 2L AH" at bounding box center [929, 294] width 305 height 26
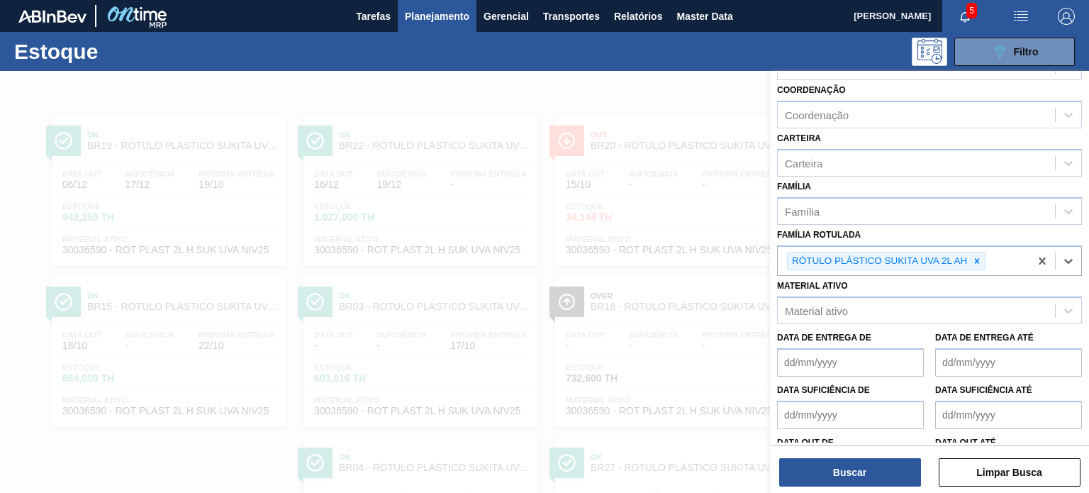
click at [877, 452] on div "Buscar Limpar Busca" at bounding box center [929, 465] width 319 height 40
click at [874, 467] on button "Buscar" at bounding box center [850, 472] width 142 height 28
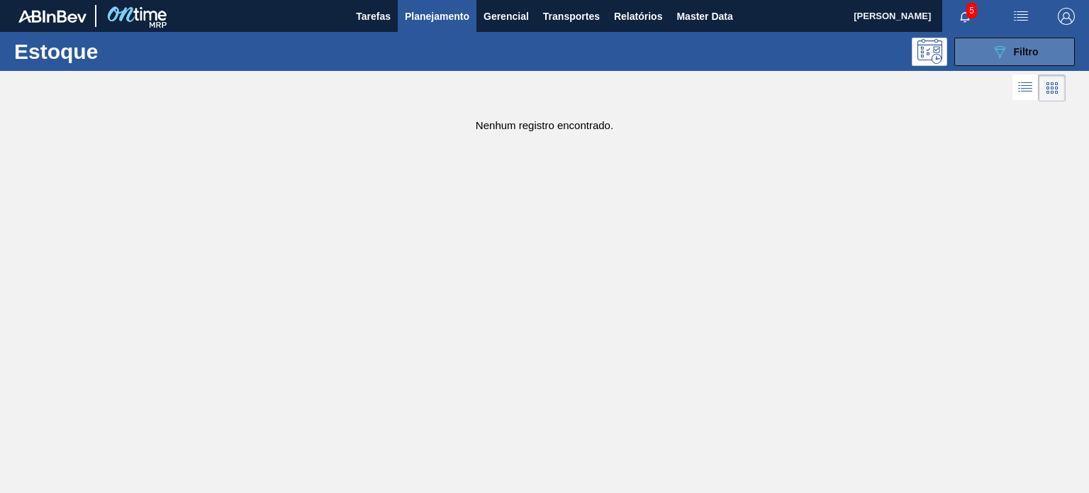
click at [992, 55] on icon "089F7B8B-B2A5-4AFE-B5C0-19BA573D28AC" at bounding box center [999, 51] width 17 height 17
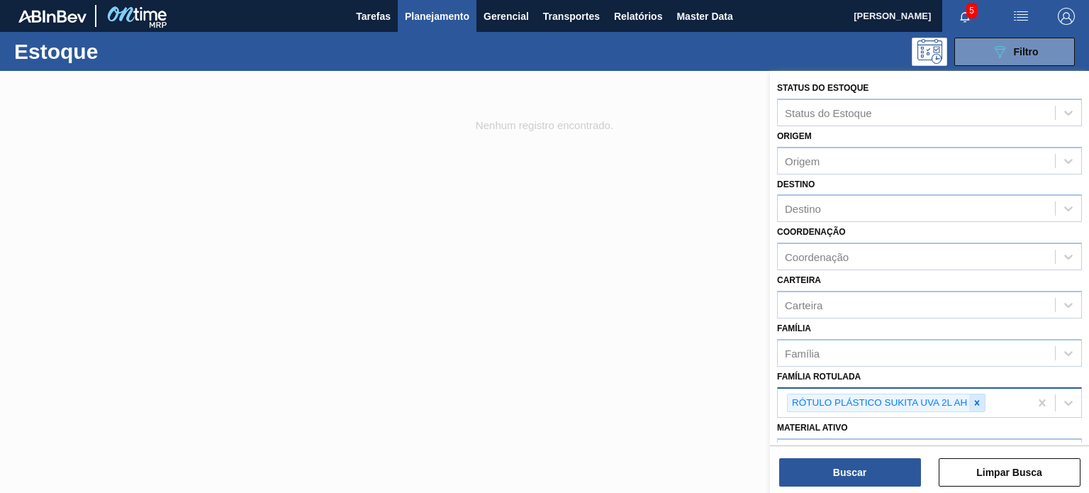
click at [978, 398] on icon at bounding box center [977, 403] width 10 height 10
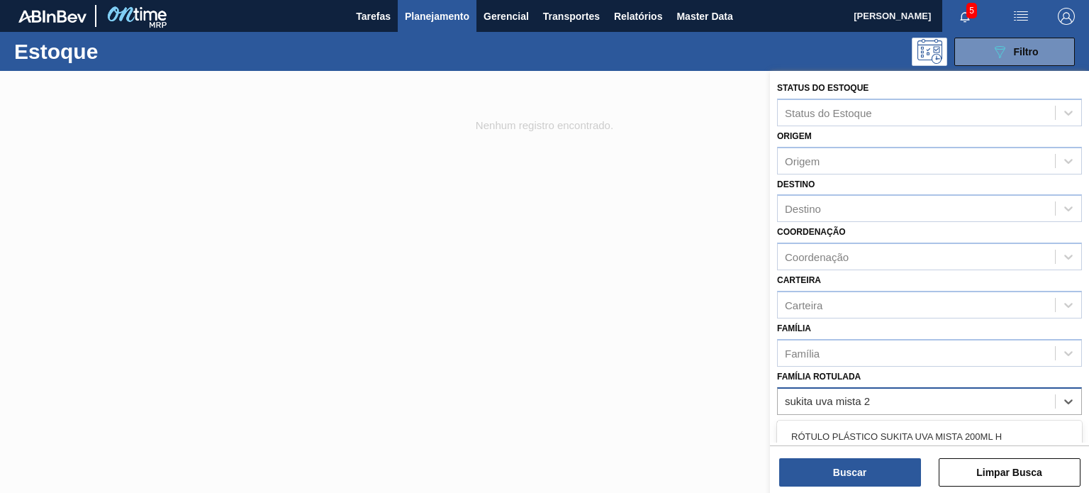
type Rotulada "sukita uva mista 2l"
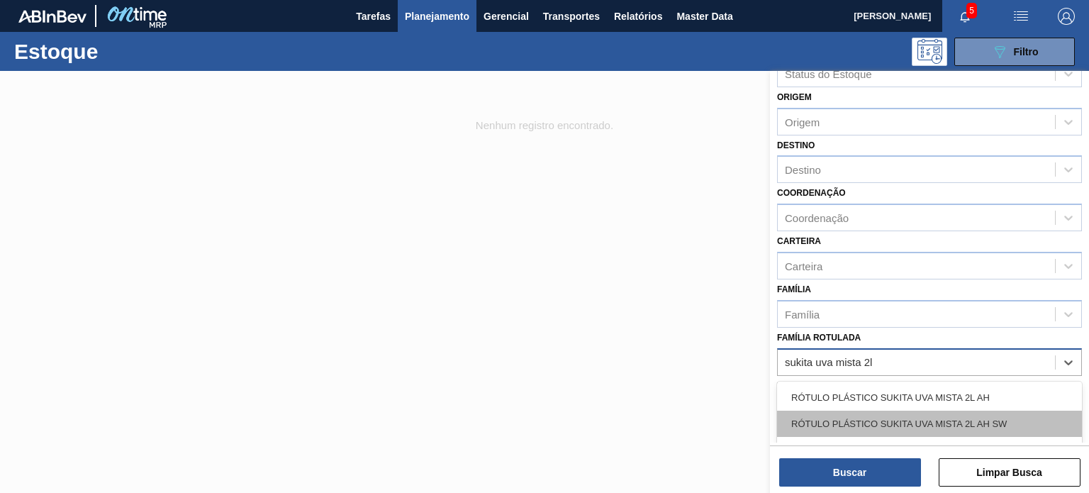
scroll to position [71, 0]
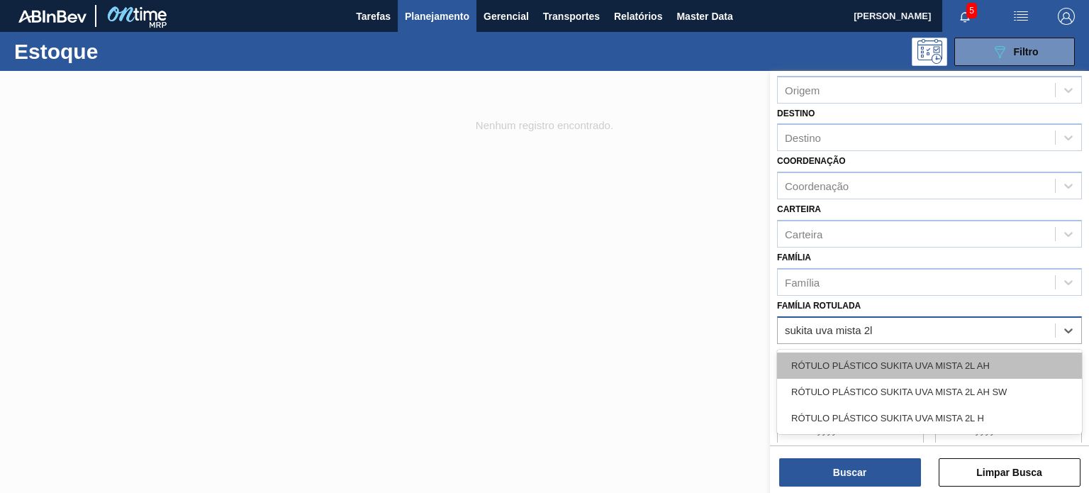
click at [1011, 370] on div "RÓTULO PLÁSTICO SUKITA UVA MISTA 2L AH" at bounding box center [929, 365] width 305 height 26
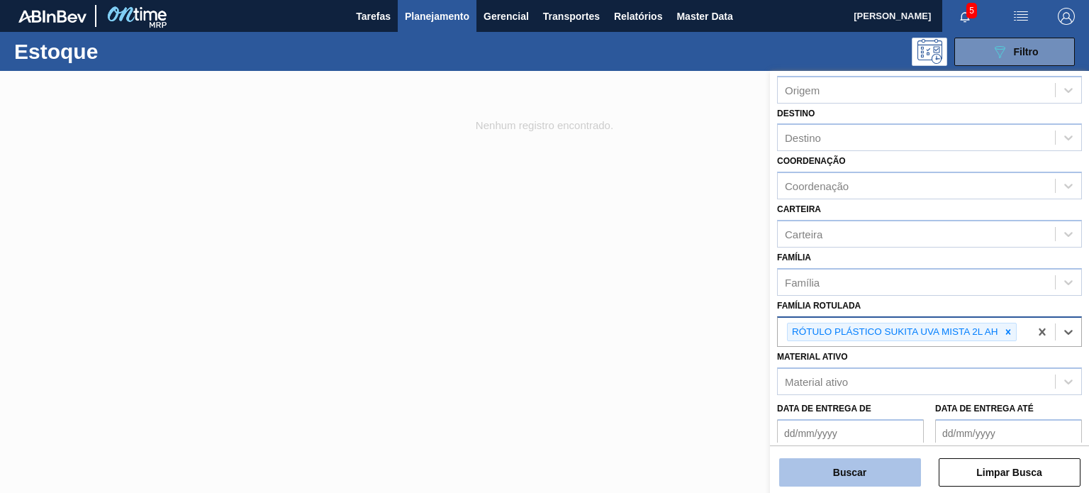
click at [875, 473] on button "Buscar" at bounding box center [850, 472] width 142 height 28
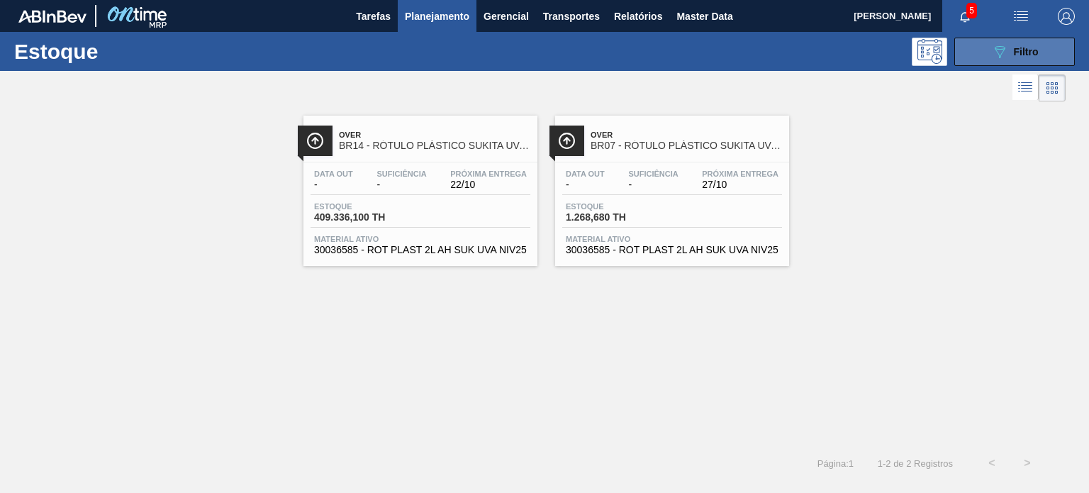
click at [987, 54] on button "089F7B8B-B2A5-4AFE-B5C0-19BA573D28AC Filtro" at bounding box center [1014, 52] width 120 height 28
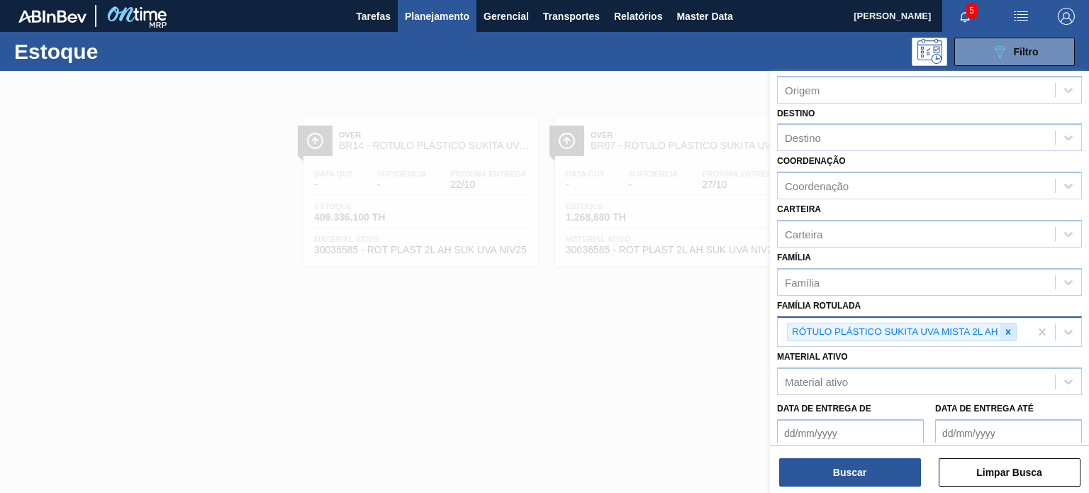
click at [1008, 329] on icon at bounding box center [1007, 331] width 5 height 5
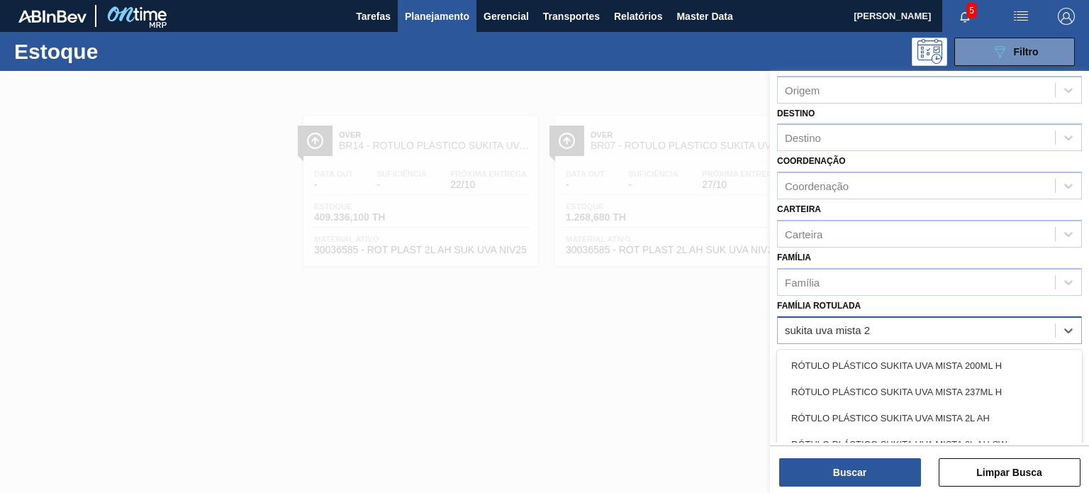
type Rotulada "sukita uva mista 2l"
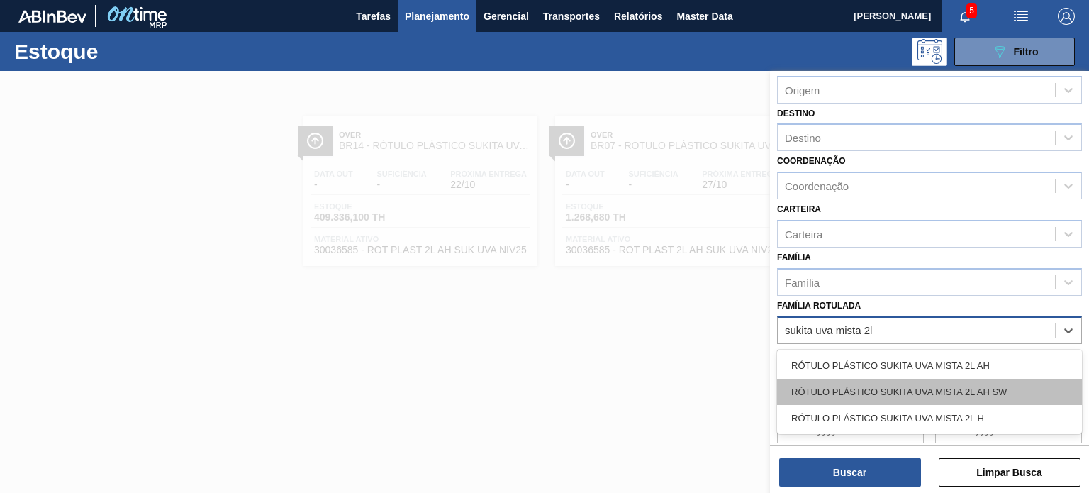
click at [940, 382] on div "RÓTULO PLÁSTICO SUKITA UVA MISTA 2L AH SW" at bounding box center [929, 391] width 305 height 26
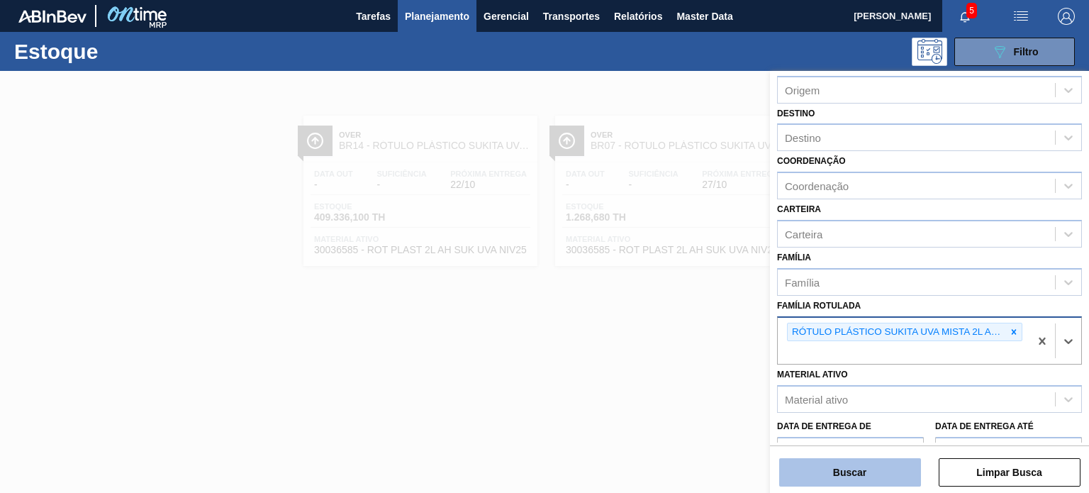
click at [890, 483] on button "Buscar" at bounding box center [850, 472] width 142 height 28
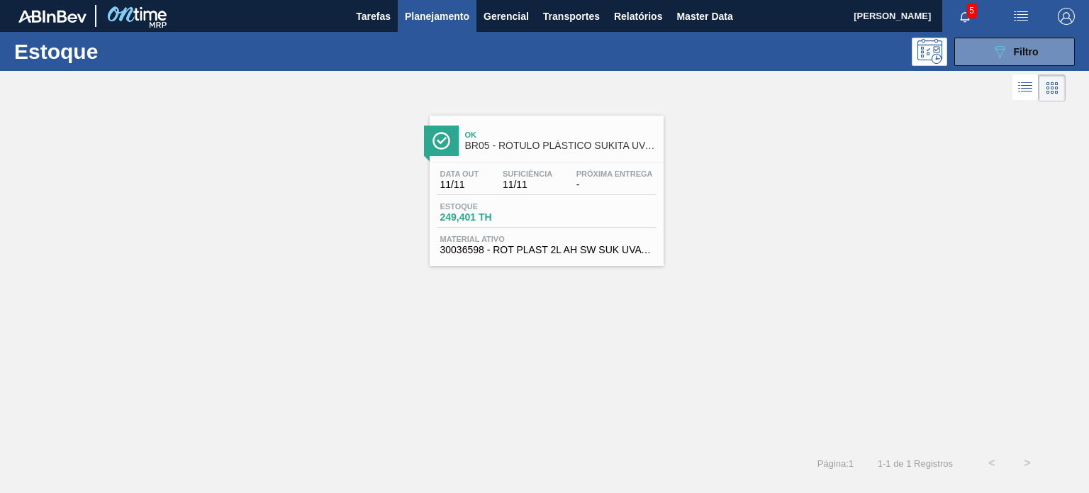
click at [574, 203] on div "Estoque 249,401 TH" at bounding box center [547, 215] width 220 height 26
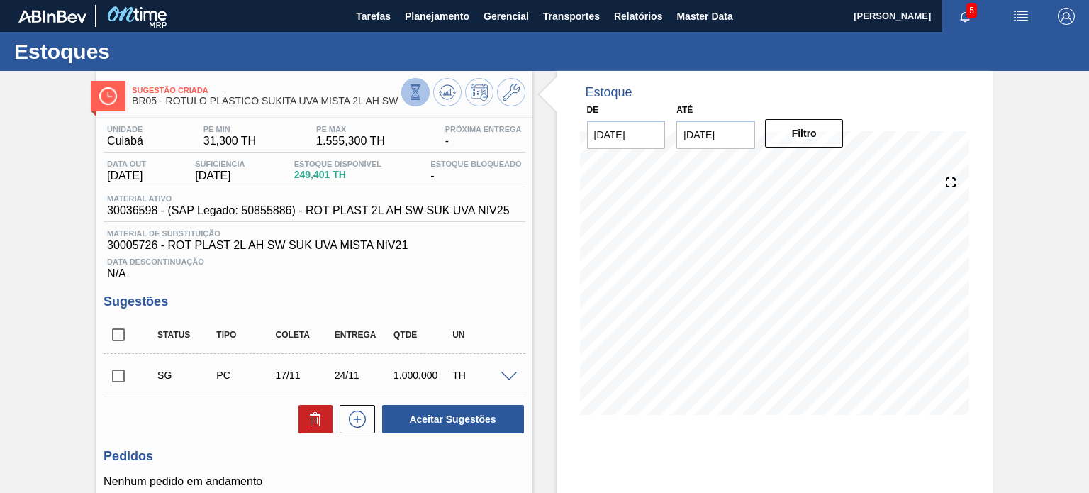
click at [408, 91] on icon at bounding box center [416, 92] width 16 height 16
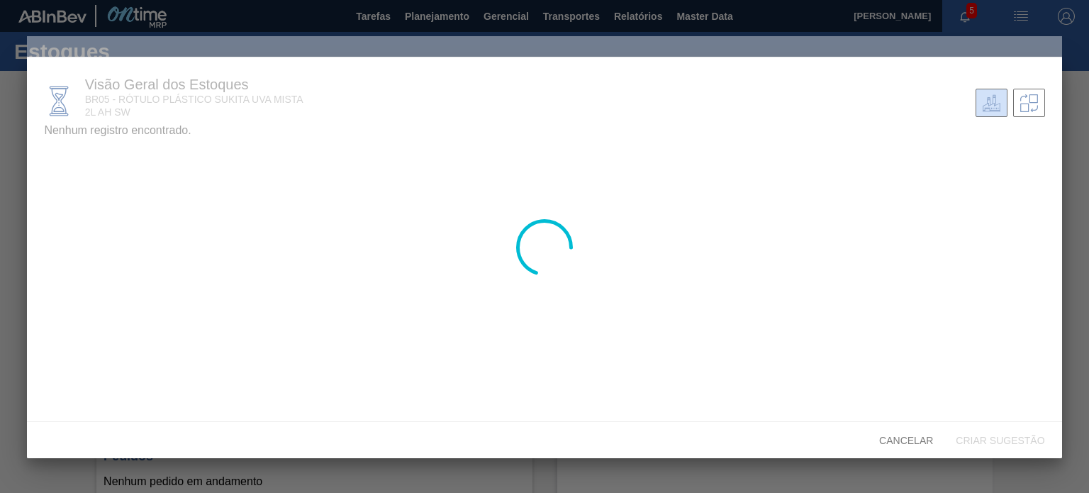
click at [102, 221] on div at bounding box center [544, 247] width 1034 height 422
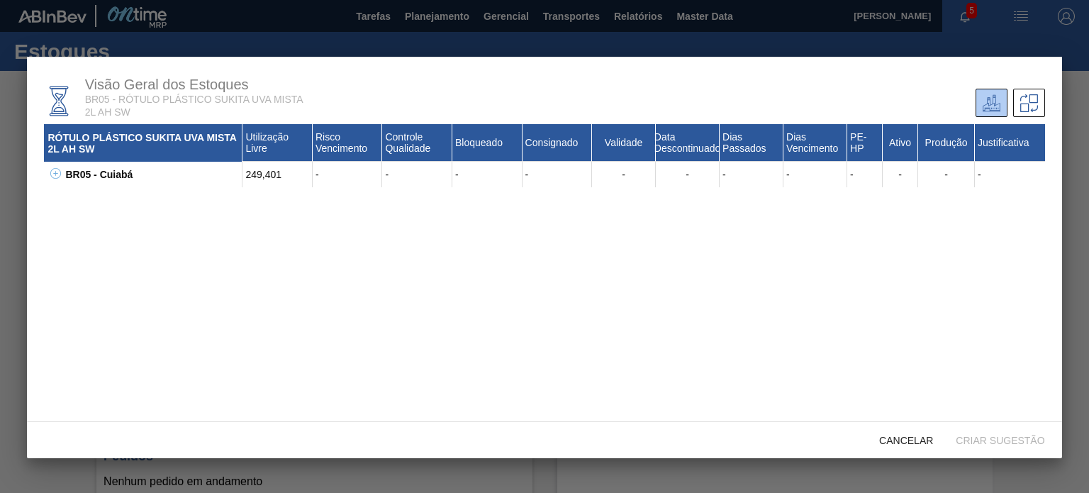
drag, startPoint x: 48, startPoint y: 189, endPoint x: 66, endPoint y: 180, distance: 20.0
click at [67, 181] on div "BR05 - Cuiabá" at bounding box center [152, 175] width 181 height 26
click at [51, 174] on icon at bounding box center [55, 173] width 11 height 11
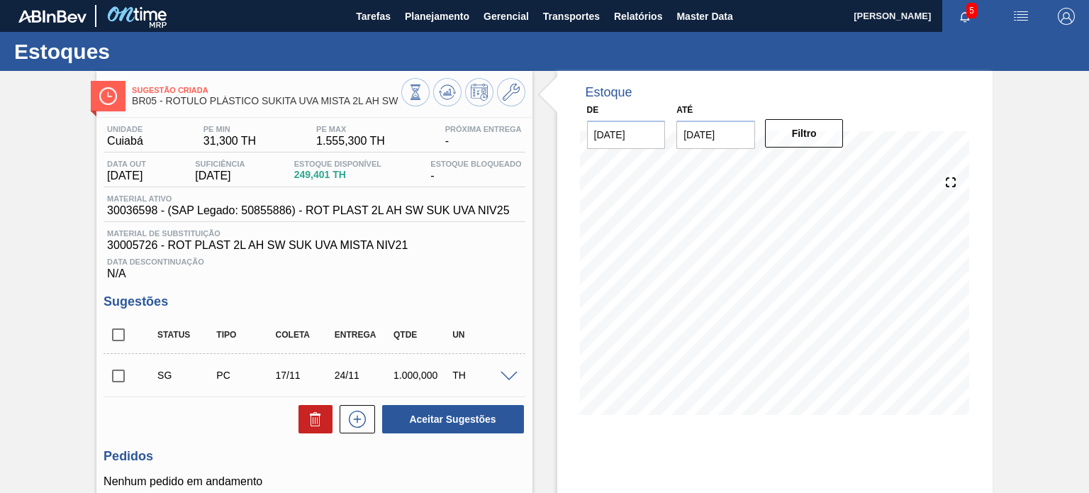
click at [456, 107] on div at bounding box center [463, 94] width 124 height 32
click at [447, 91] on icon at bounding box center [447, 92] width 17 height 17
click at [142, 212] on span "30036598 - (SAP Legado: 50855886) - ROT PLAST 2L AH SW SUK UVA NIV25" at bounding box center [308, 210] width 402 height 13
copy span "30036598"
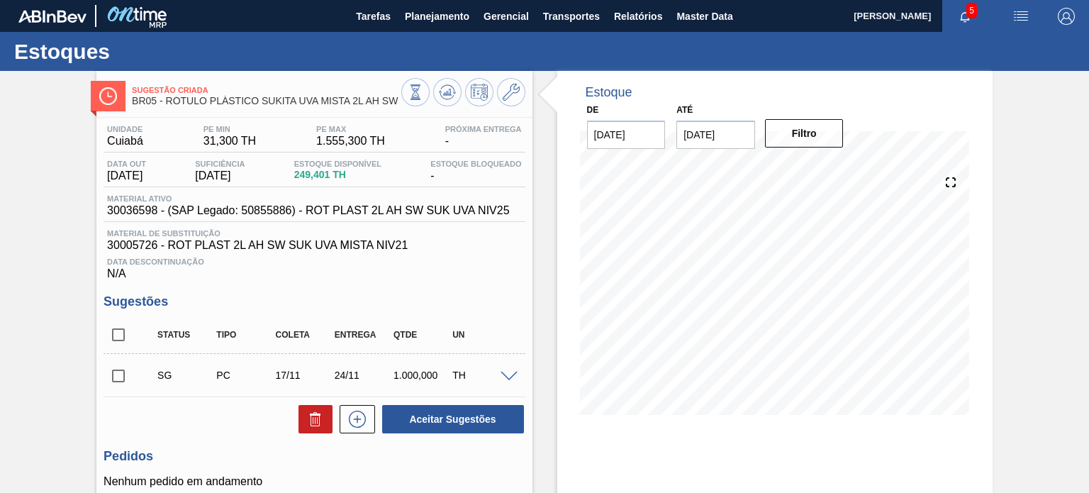
click at [129, 241] on span "30005726 - ROT PLAST 2L AH SW SUK UVA MISTA NIV21" at bounding box center [314, 245] width 414 height 13
copy span "30005726"
click at [414, 84] on icon at bounding box center [415, 84] width 10 height 1
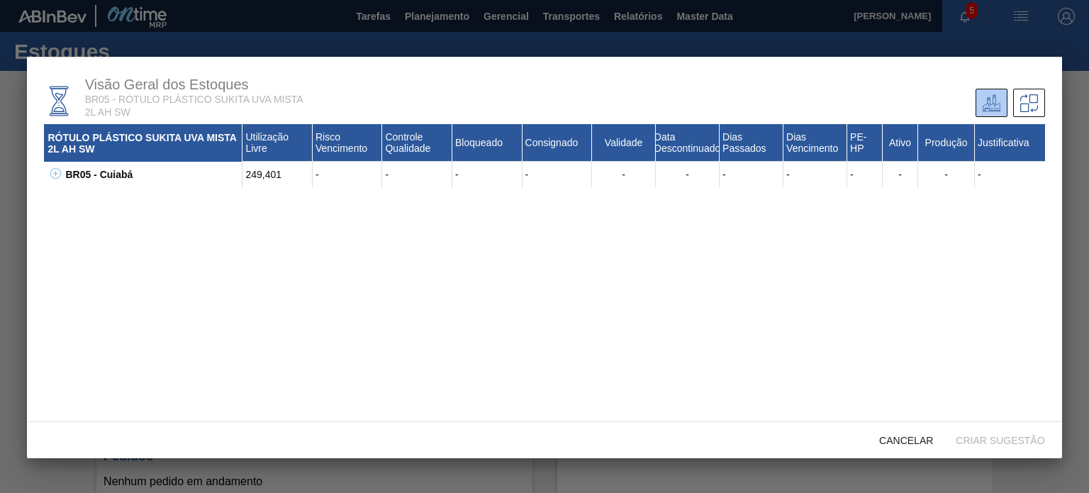
click at [64, 174] on div "BR05 - Cuiabá" at bounding box center [152, 175] width 181 height 26
click at [57, 184] on div "BR05 - Cuiabá 249,401 - - - - - - - - - - - - 30017383 - ROT PLAST 2L AH SW SUK…" at bounding box center [544, 175] width 1000 height 26
click at [57, 179] on icon at bounding box center [55, 173] width 11 height 11
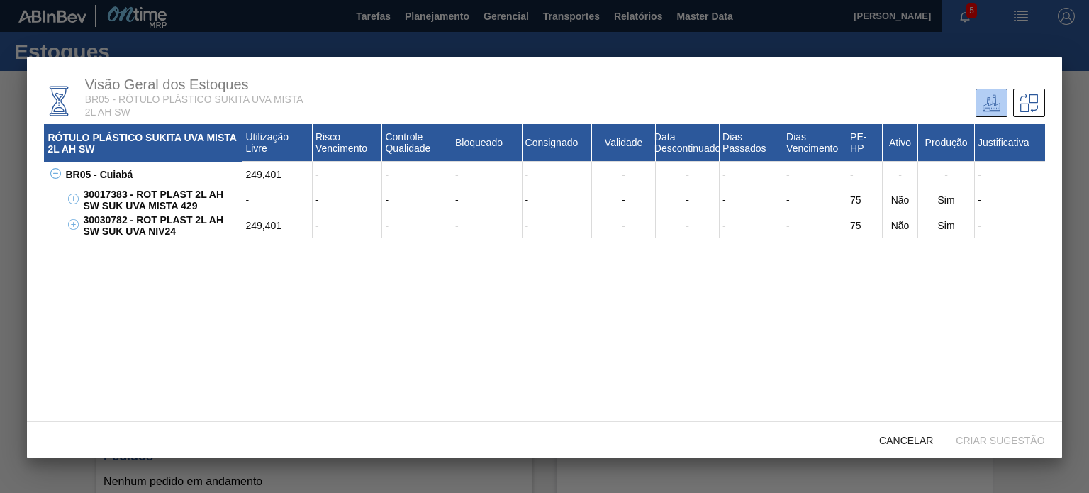
click at [113, 220] on div "30030782 - ROT PLAST 2L AH SW SUK UVA NIV24" at bounding box center [160, 226] width 163 height 26
copy div "30030782"
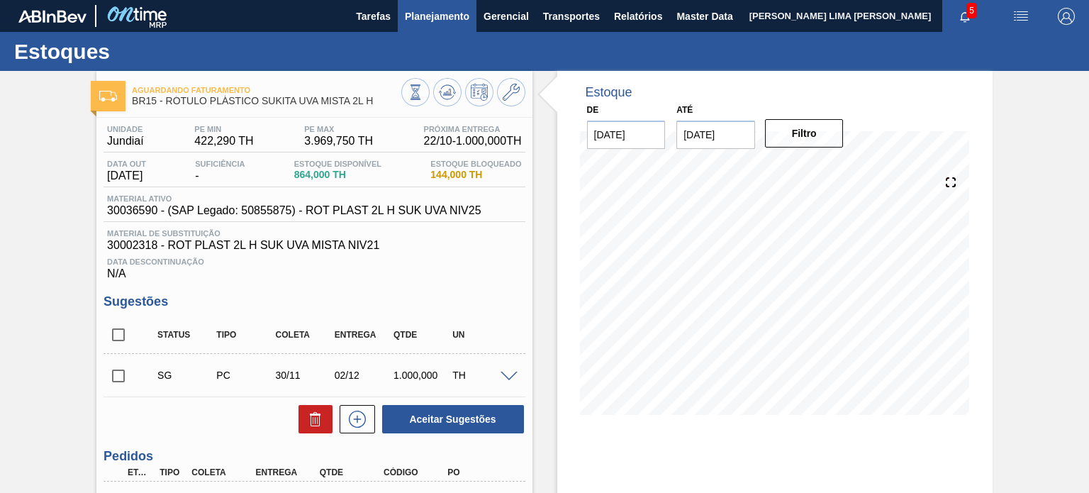
click at [429, 13] on span "Planejamento" at bounding box center [437, 16] width 64 height 17
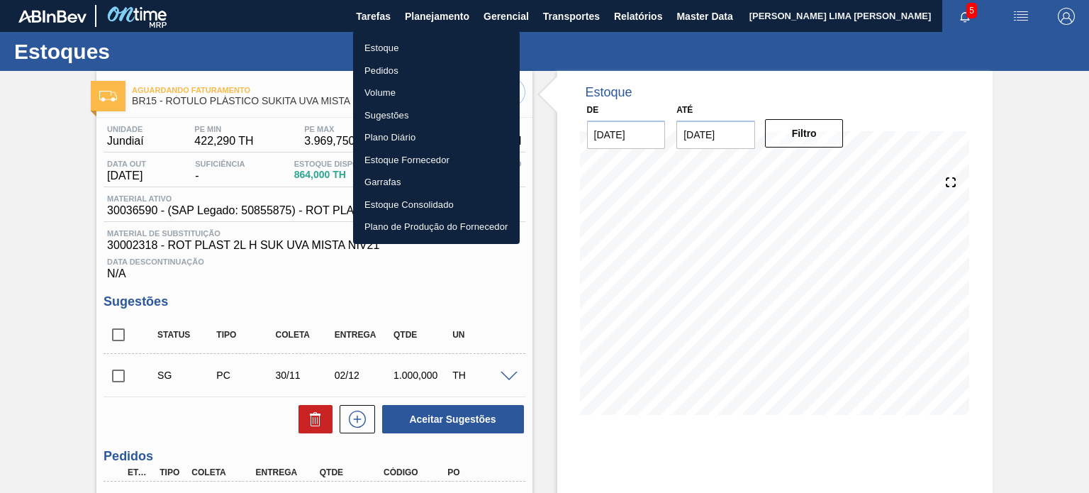
click at [400, 40] on li "Estoque" at bounding box center [436, 48] width 167 height 23
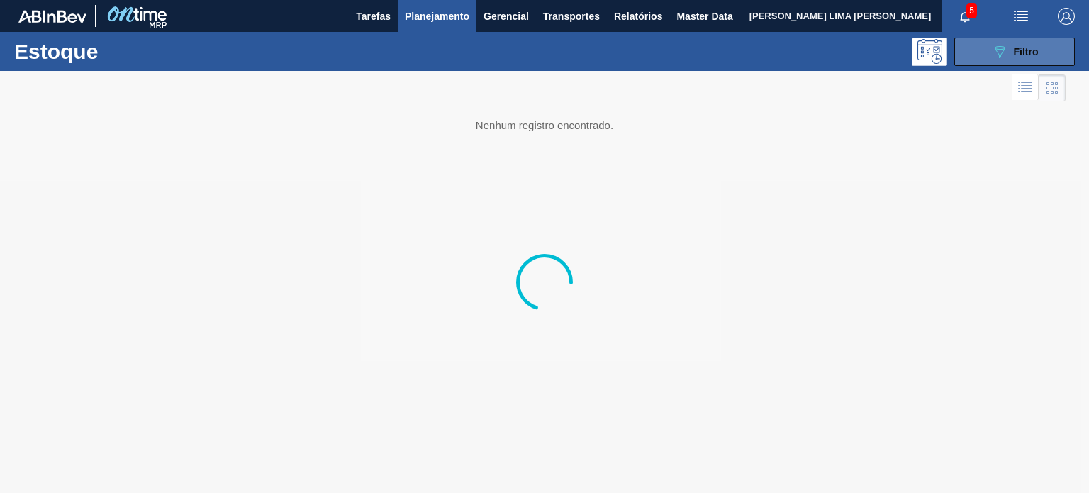
click at [991, 50] on icon "089F7B8B-B2A5-4AFE-B5C0-19BA573D28AC" at bounding box center [999, 51] width 17 height 17
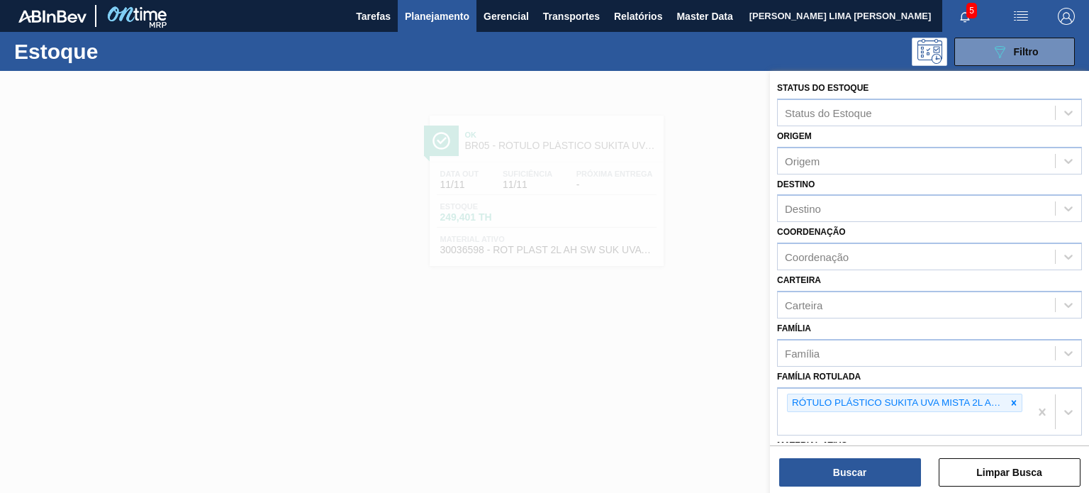
click at [1006, 402] on div at bounding box center [1014, 403] width 16 height 18
type Rotulada "gca 200"
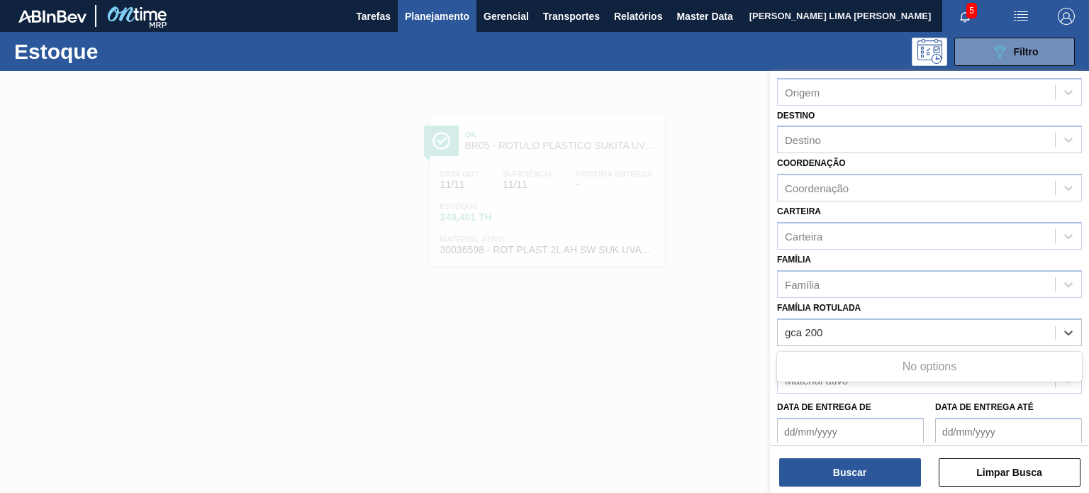
scroll to position [142, 0]
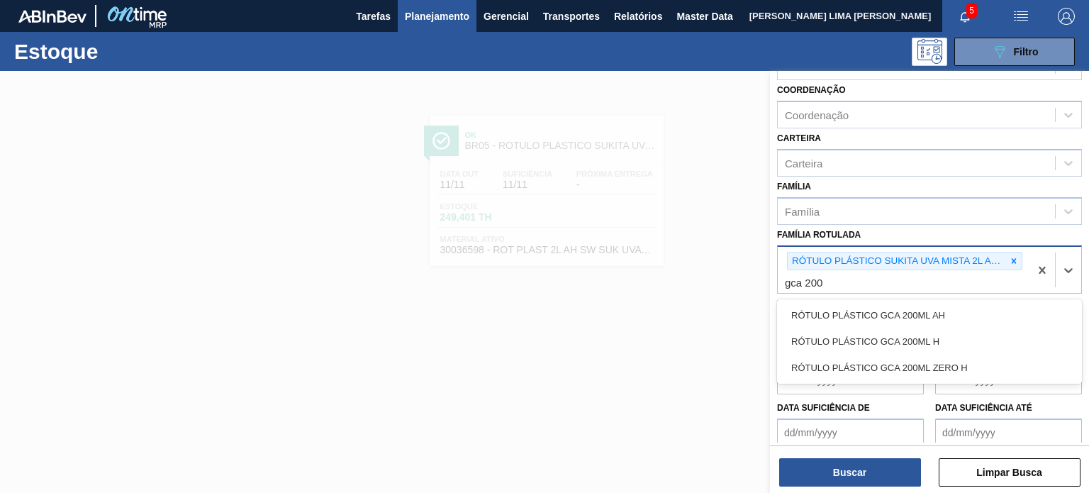
click at [1012, 256] on icon at bounding box center [1014, 261] width 10 height 10
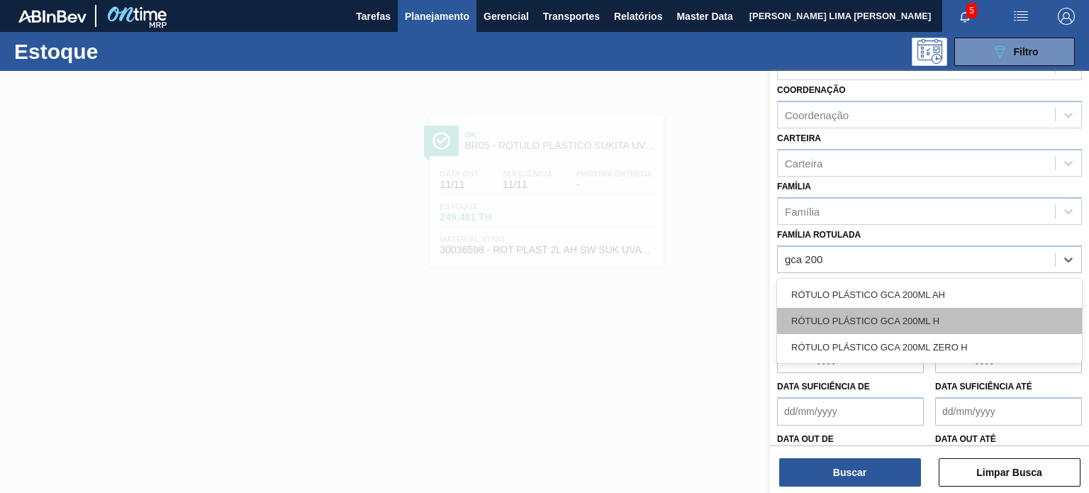
click at [926, 310] on div "RÓTULO PLÁSTICO GCA 200ML H" at bounding box center [929, 321] width 305 height 26
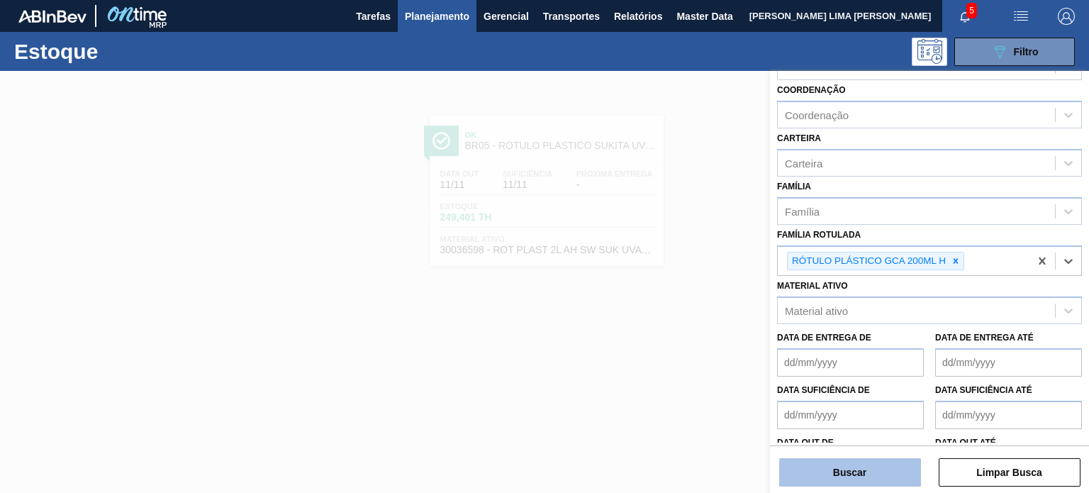
click at [889, 461] on button "Buscar" at bounding box center [850, 472] width 142 height 28
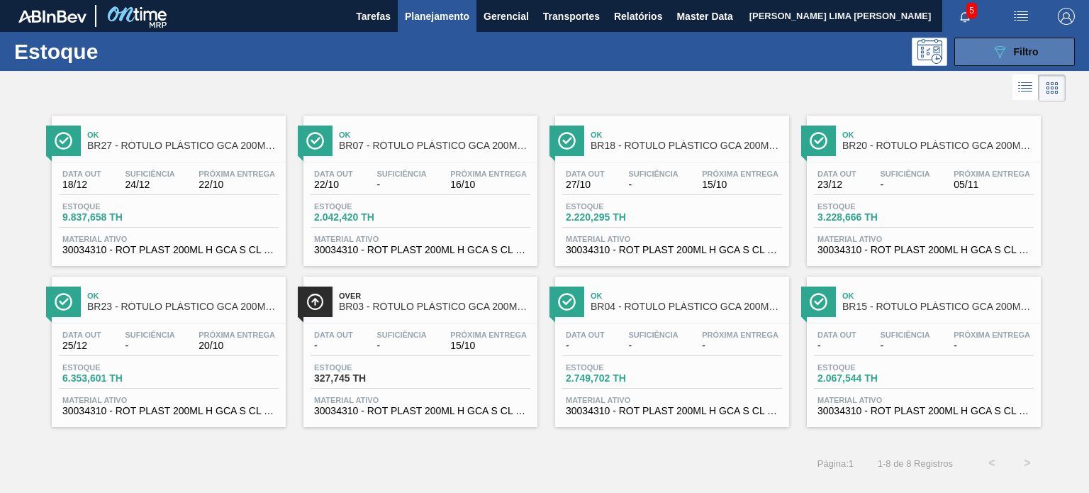
click at [992, 44] on icon "089F7B8B-B2A5-4AFE-B5C0-19BA573D28AC" at bounding box center [999, 51] width 17 height 17
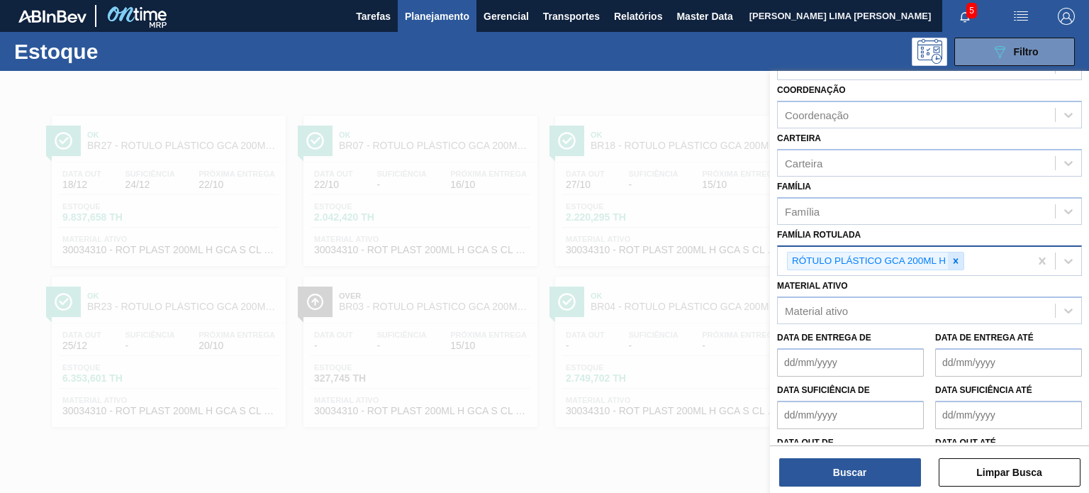
click at [955, 260] on icon at bounding box center [955, 261] width 10 height 10
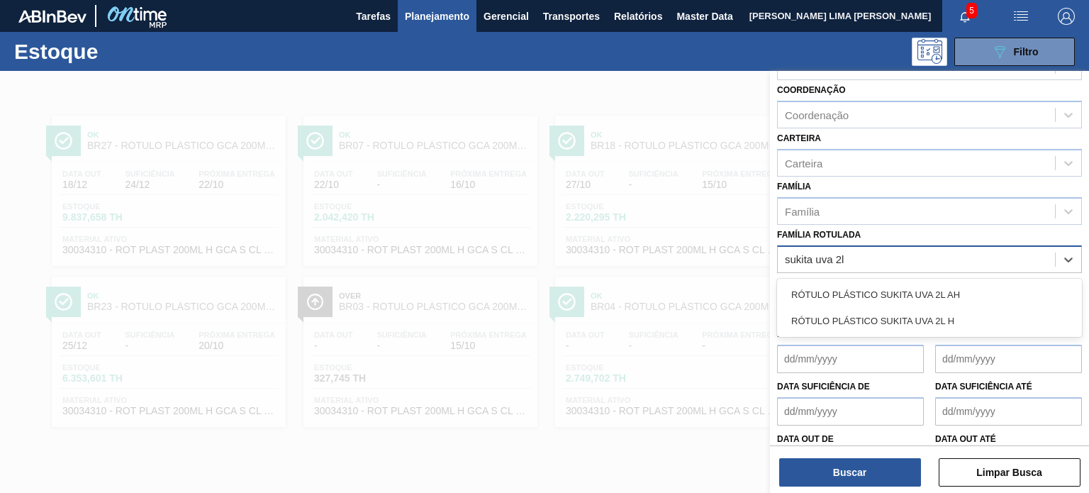
type Rotulada "sukita uva 2l h"
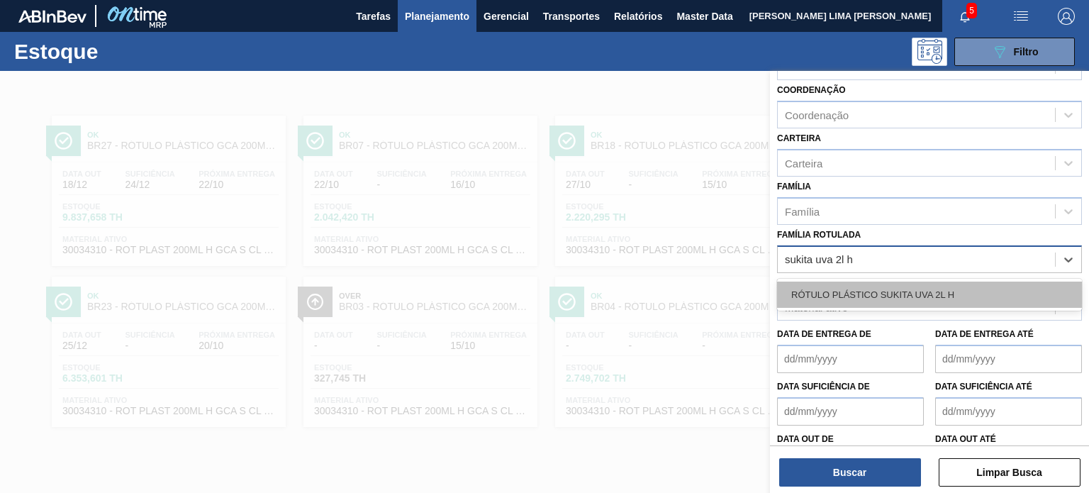
click at [935, 294] on div "RÓTULO PLÁSTICO SUKITA UVA 2L H" at bounding box center [929, 294] width 305 height 26
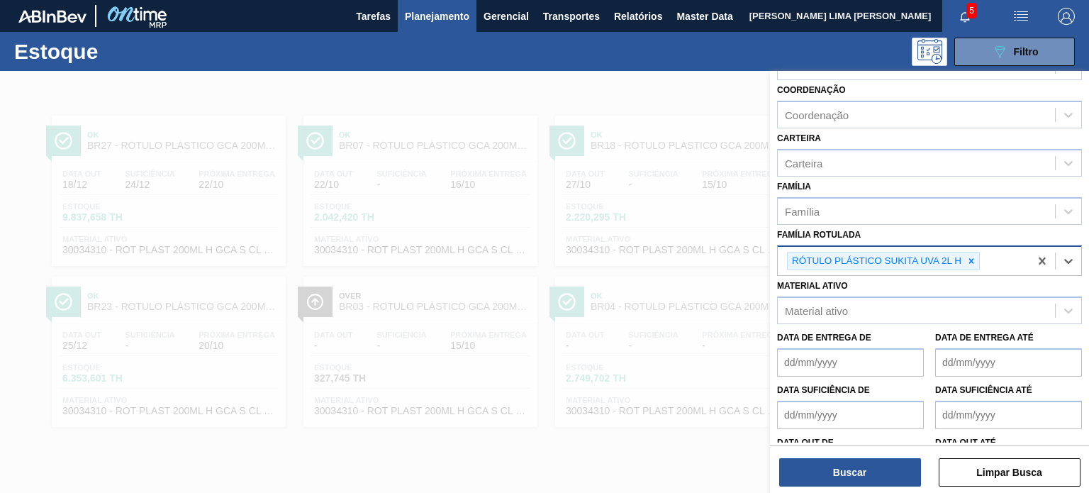
click at [908, 453] on div "Buscar Limpar Busca" at bounding box center [929, 465] width 319 height 40
click at [887, 474] on button "Buscar" at bounding box center [850, 472] width 142 height 28
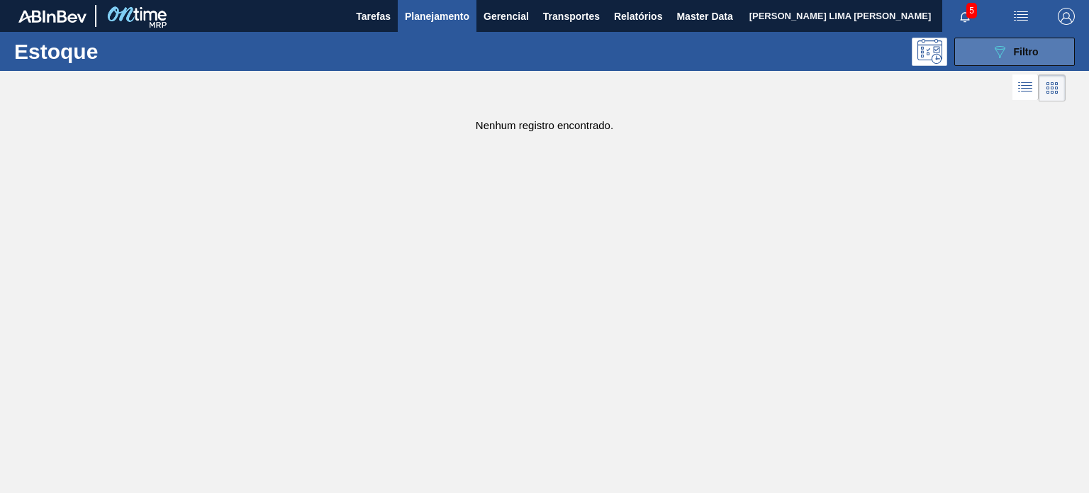
click at [989, 61] on button "089F7B8B-B2A5-4AFE-B5C0-19BA573D28AC Filtro" at bounding box center [1014, 52] width 120 height 28
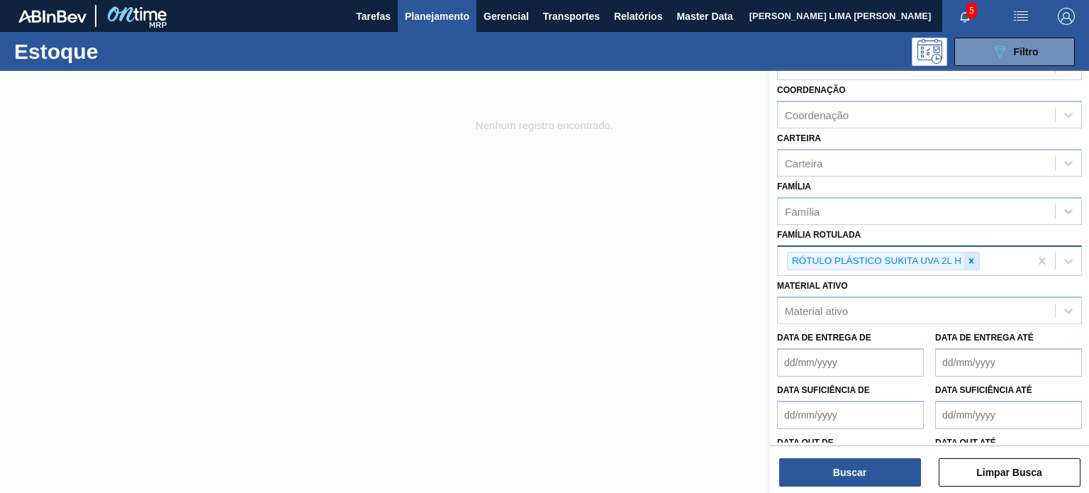
click at [966, 259] on icon at bounding box center [971, 261] width 10 height 10
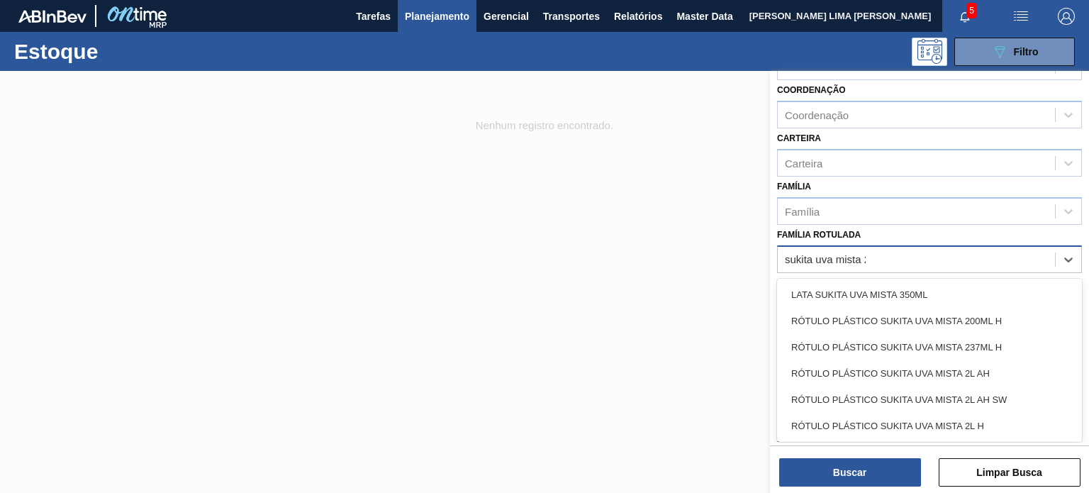
type Rotulada "sukita uva mista 2l"
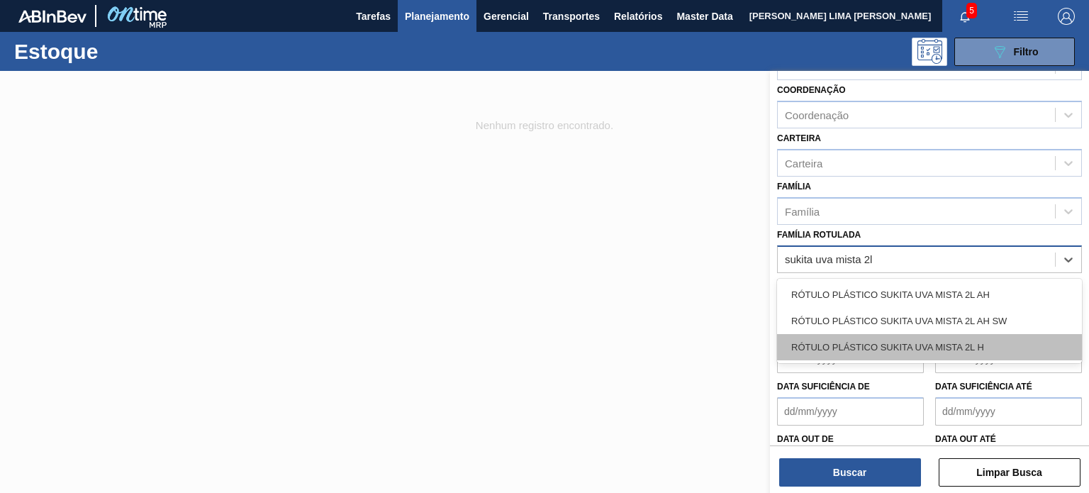
click at [939, 334] on div "RÓTULO PLÁSTICO SUKITA UVA MISTA 2L H" at bounding box center [929, 347] width 305 height 26
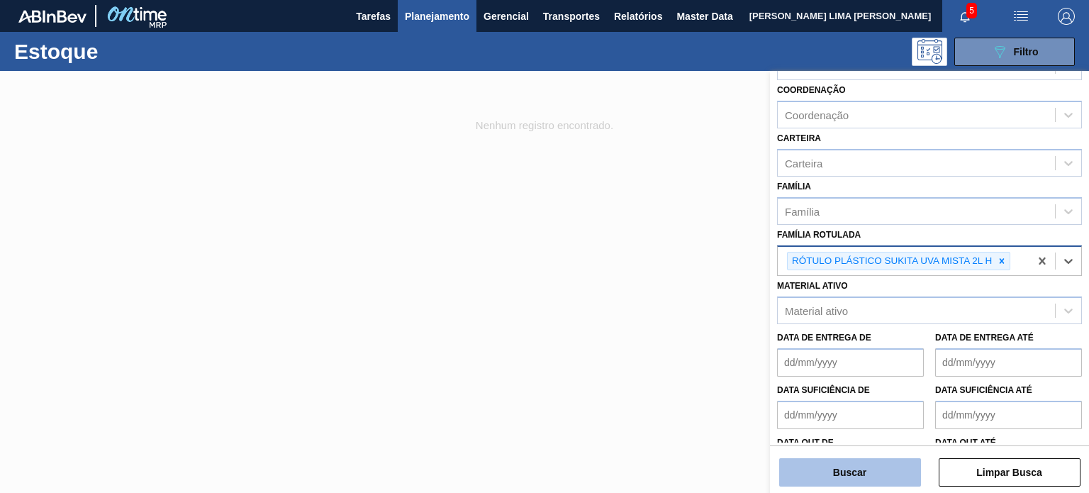
click at [873, 471] on button "Buscar" at bounding box center [850, 472] width 142 height 28
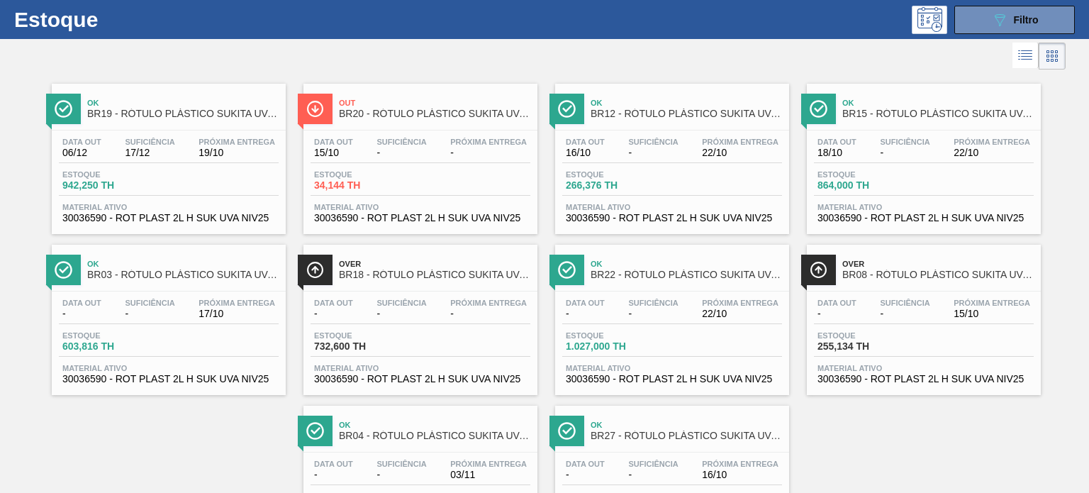
scroll to position [0, 0]
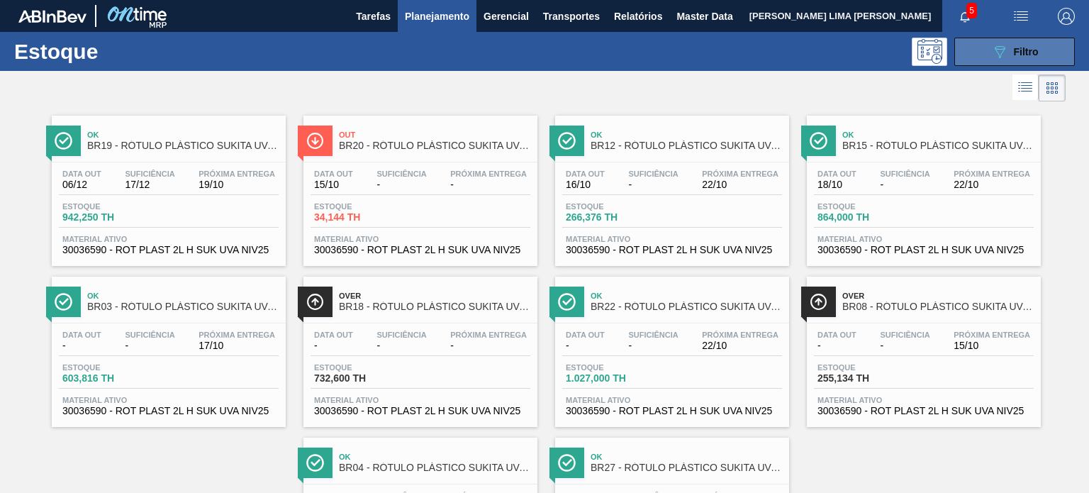
click at [999, 53] on icon at bounding box center [999, 52] width 11 height 12
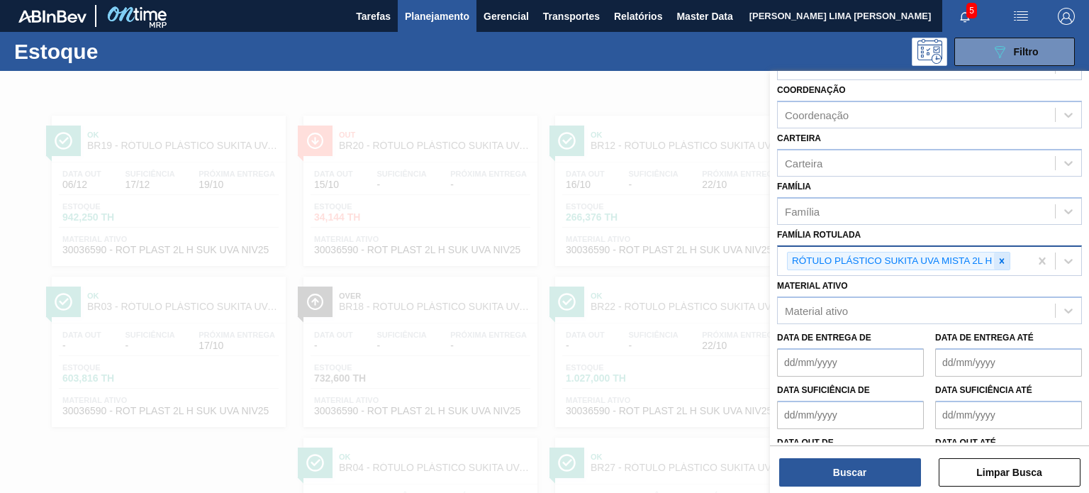
click at [1001, 252] on div at bounding box center [1002, 261] width 16 height 18
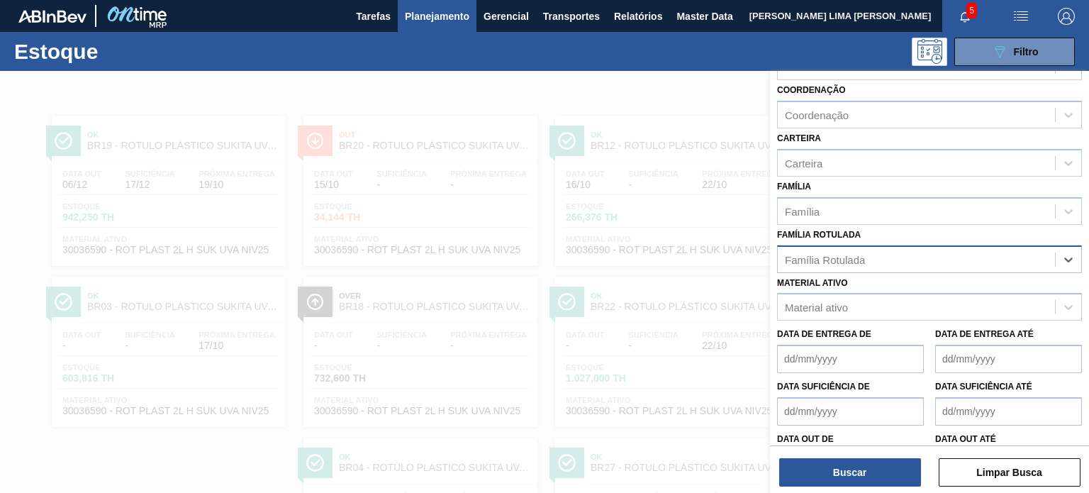
click at [926, 257] on div "Família Rotulada" at bounding box center [916, 259] width 277 height 21
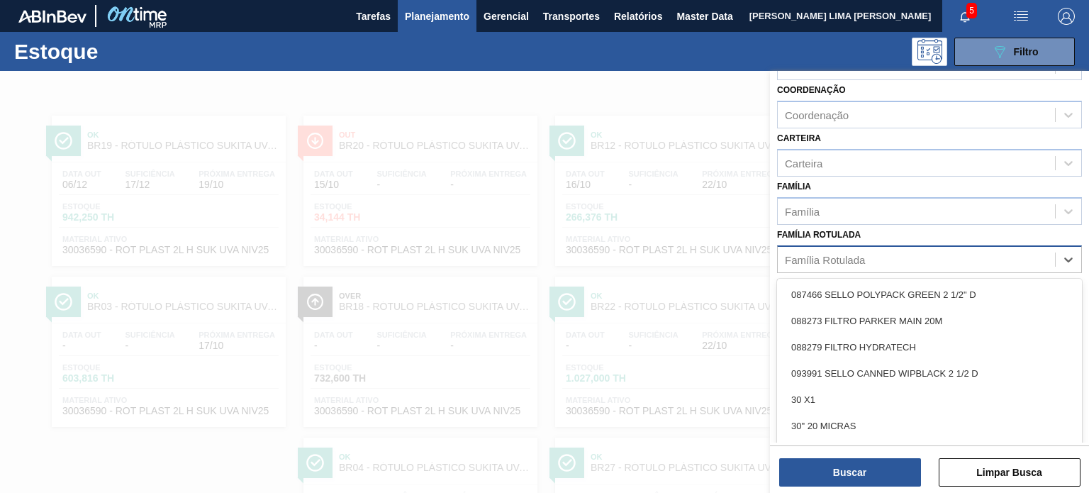
type Rotulada "2"
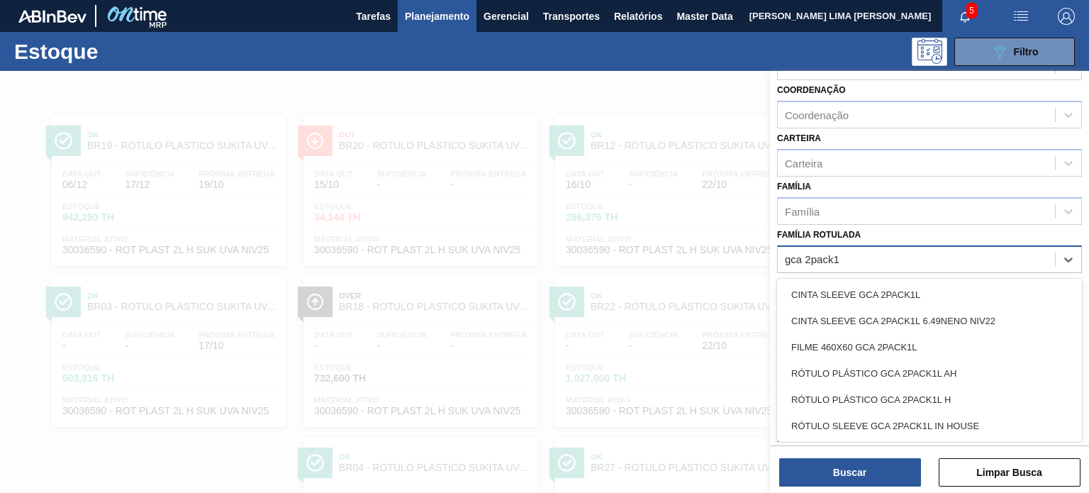
type Rotulada "gca 2pack1l"
click at [929, 402] on div "RÓTULO PLÁSTICO GCA 2PACK1L H" at bounding box center [929, 399] width 305 height 26
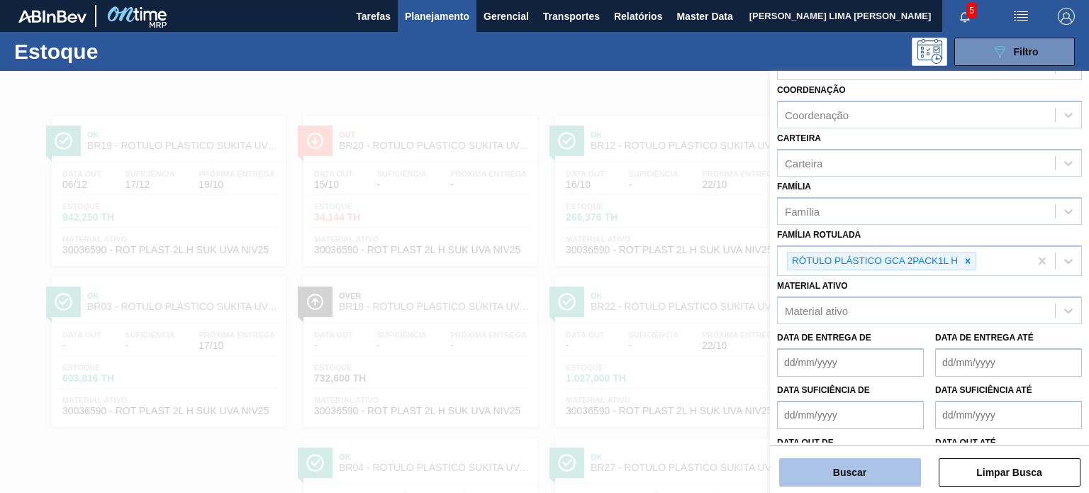
click at [894, 474] on button "Buscar" at bounding box center [850, 472] width 142 height 28
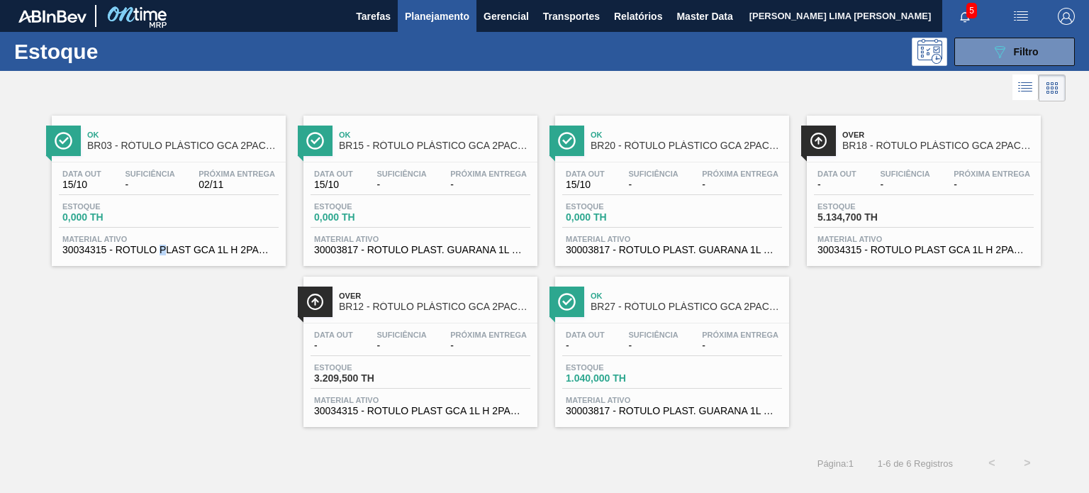
drag, startPoint x: 218, startPoint y: 177, endPoint x: 167, endPoint y: 296, distance: 128.9
click at [167, 301] on div "Ok BR03 - RÓTULO PLÁSTICO GCA 2PACK1L H Data out 15/10 Suficiência - Próxima En…" at bounding box center [544, 266] width 1089 height 322
click at [992, 50] on icon "089F7B8B-B2A5-4AFE-B5C0-19BA573D28AC" at bounding box center [999, 51] width 17 height 17
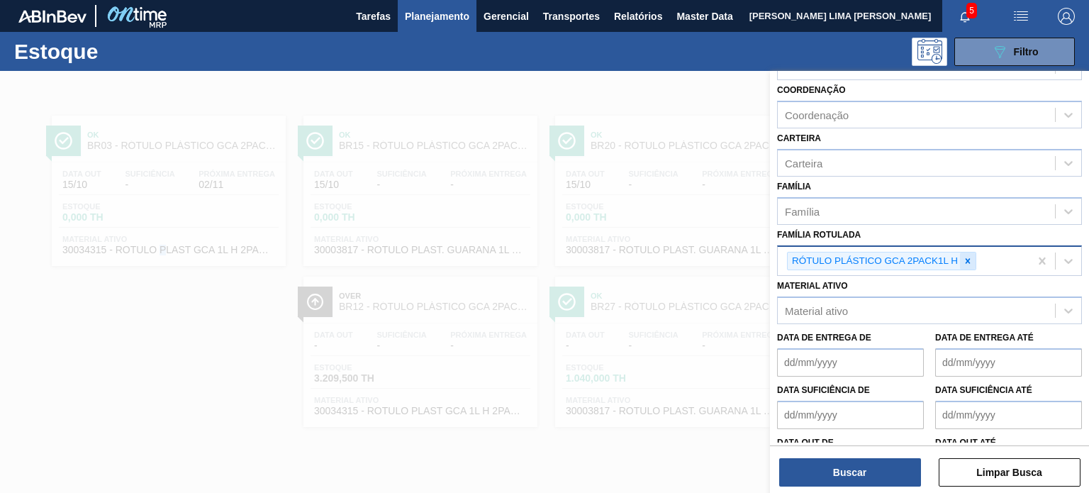
click at [963, 262] on icon at bounding box center [968, 261] width 10 height 10
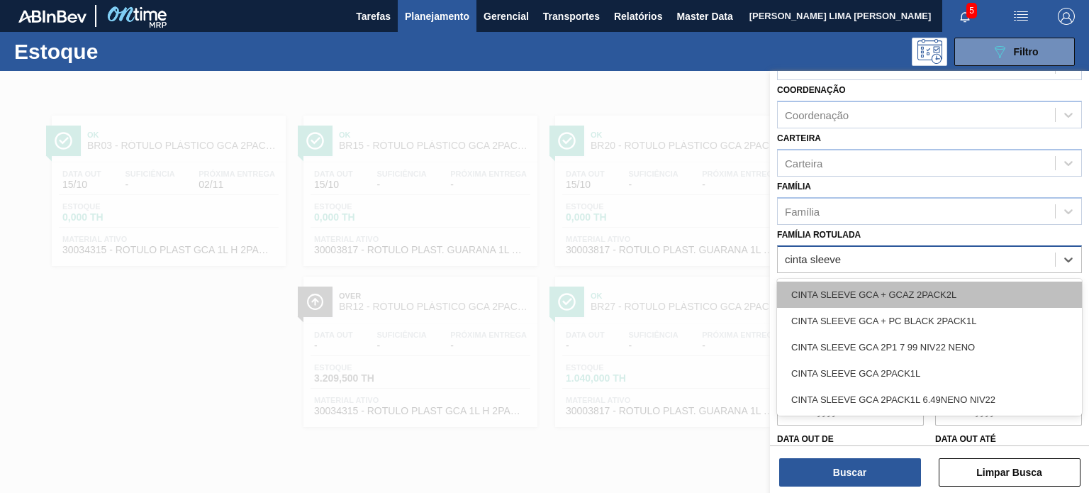
type Rotulada "cinta sleeve"
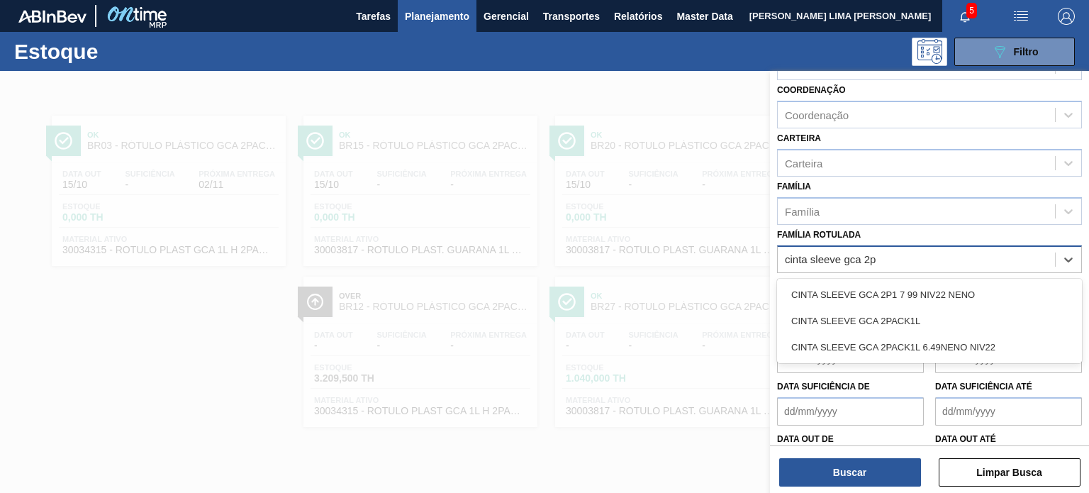
type Rotulada "cinta sleeve gca 2pa"
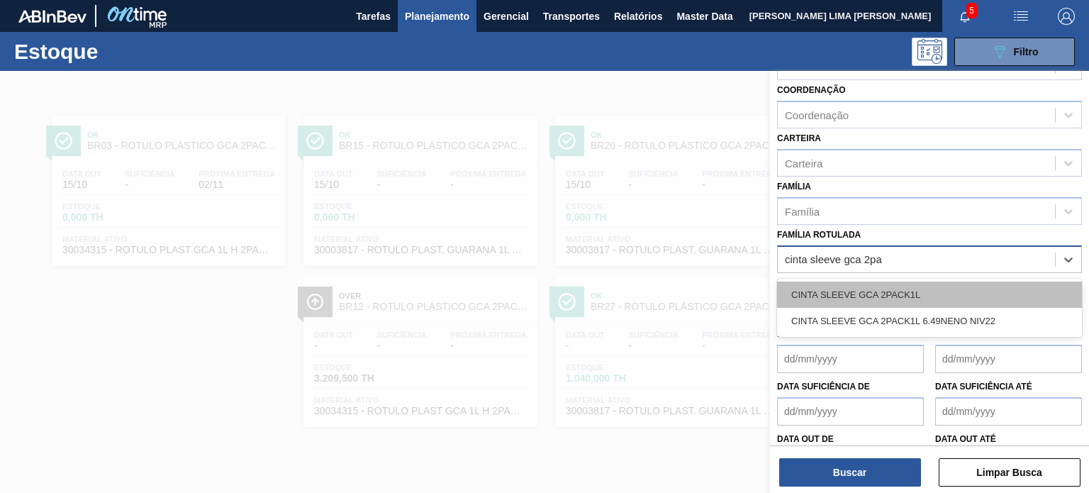
click at [950, 281] on div "CINTA SLEEVE GCA 2PACK1L" at bounding box center [929, 294] width 305 height 26
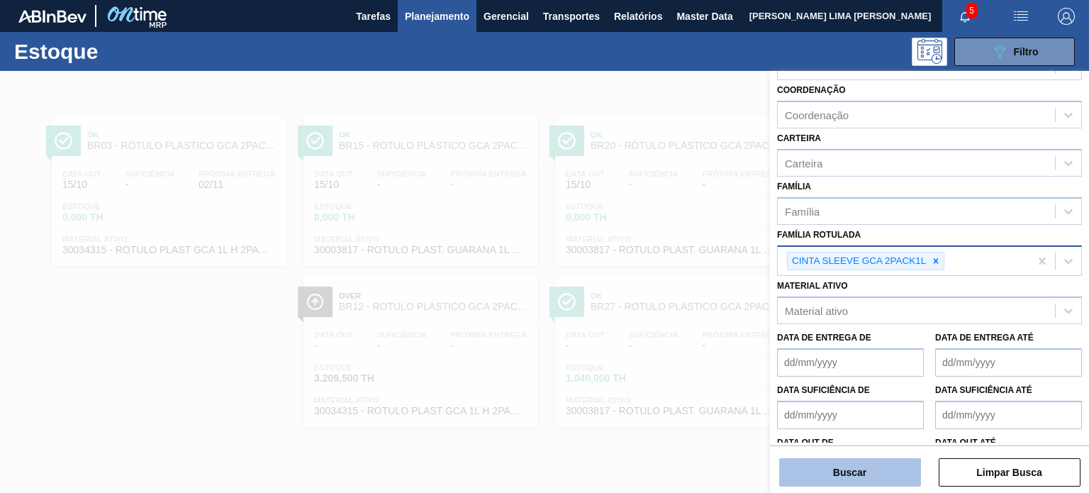
click at [870, 463] on button "Buscar" at bounding box center [850, 472] width 142 height 28
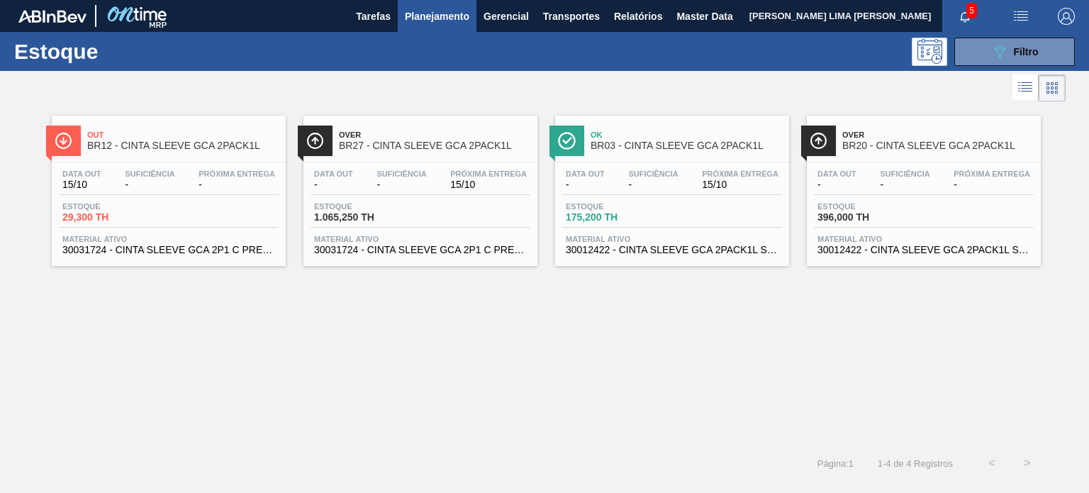
click at [680, 174] on div "Suficiência -" at bounding box center [652, 179] width 57 height 21
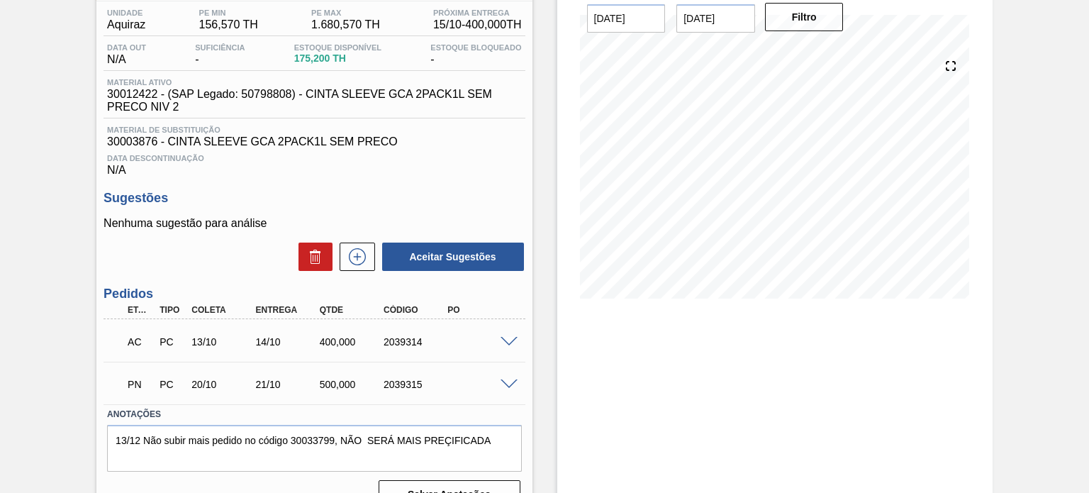
scroll to position [142, 0]
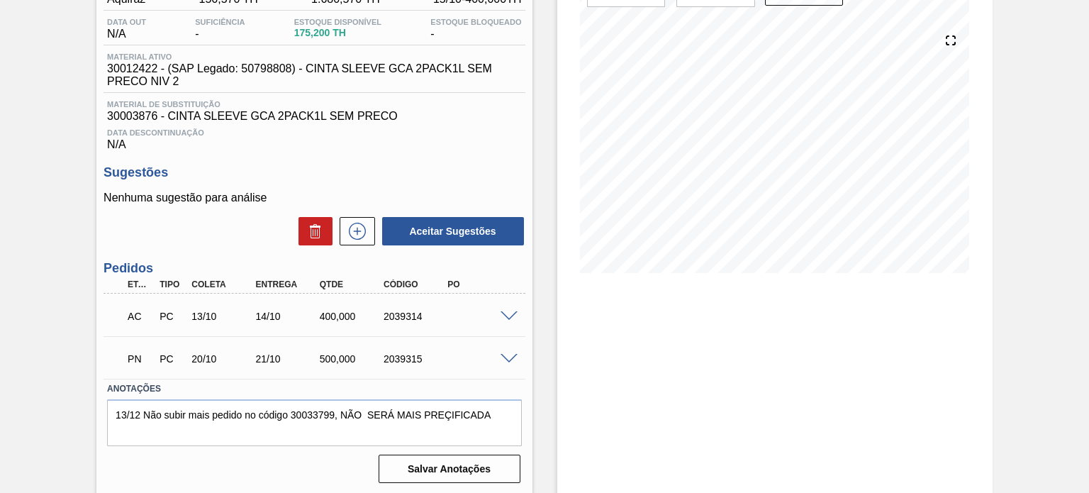
click at [267, 320] on div "14/10" at bounding box center [287, 315] width 70 height 11
click at [272, 322] on div "14/10" at bounding box center [287, 315] width 70 height 11
click at [270, 323] on div "AC PC 13/10 14/10 400,000 2039314" at bounding box center [309, 315] width 383 height 28
click at [509, 315] on span at bounding box center [508, 316] width 17 height 11
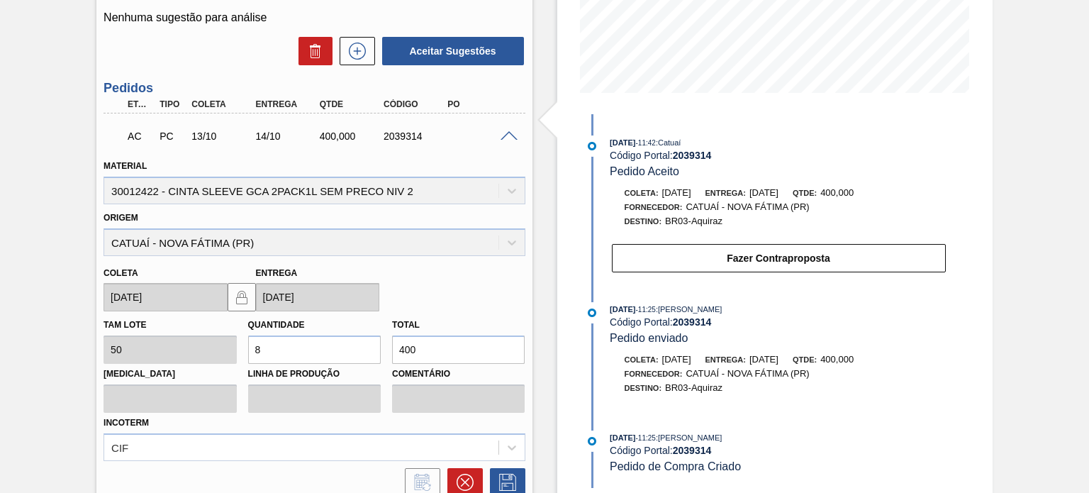
scroll to position [354, 0]
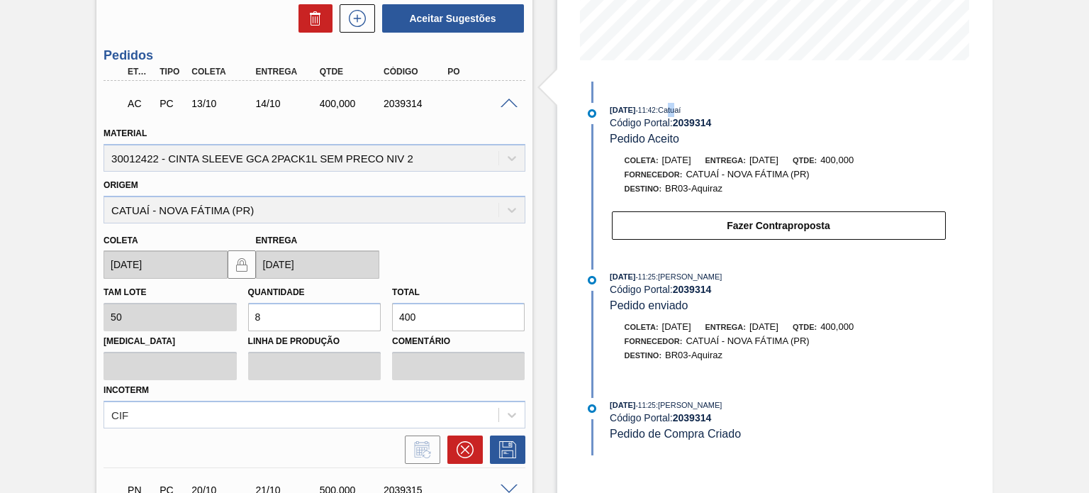
drag, startPoint x: 683, startPoint y: 111, endPoint x: 694, endPoint y: 110, distance: 10.7
click at [680, 110] on span ": Catuaí" at bounding box center [668, 110] width 25 height 9
click at [493, 206] on div "Origem CATUAÍ - [GEOGRAPHIC_DATA] (PR)" at bounding box center [313, 199] width 421 height 48
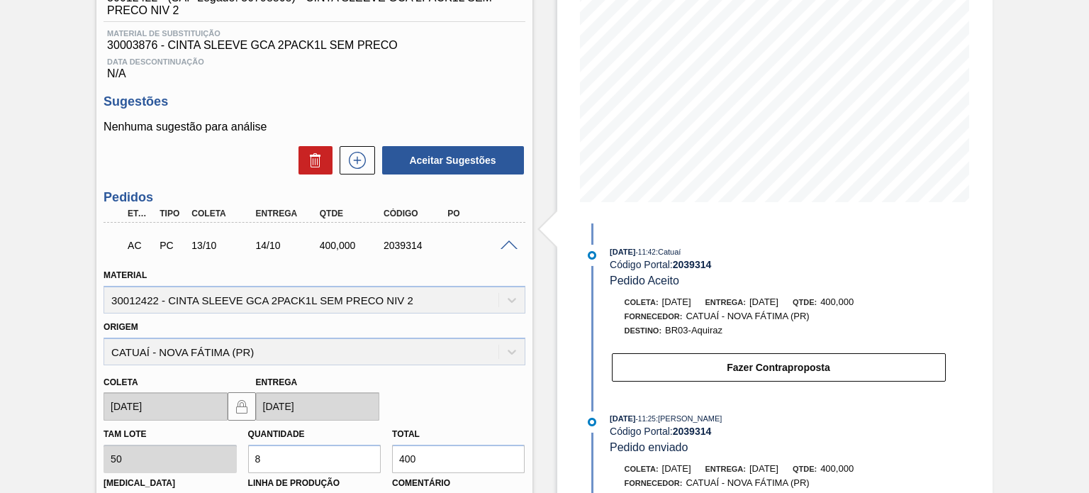
click at [508, 244] on span at bounding box center [508, 245] width 17 height 11
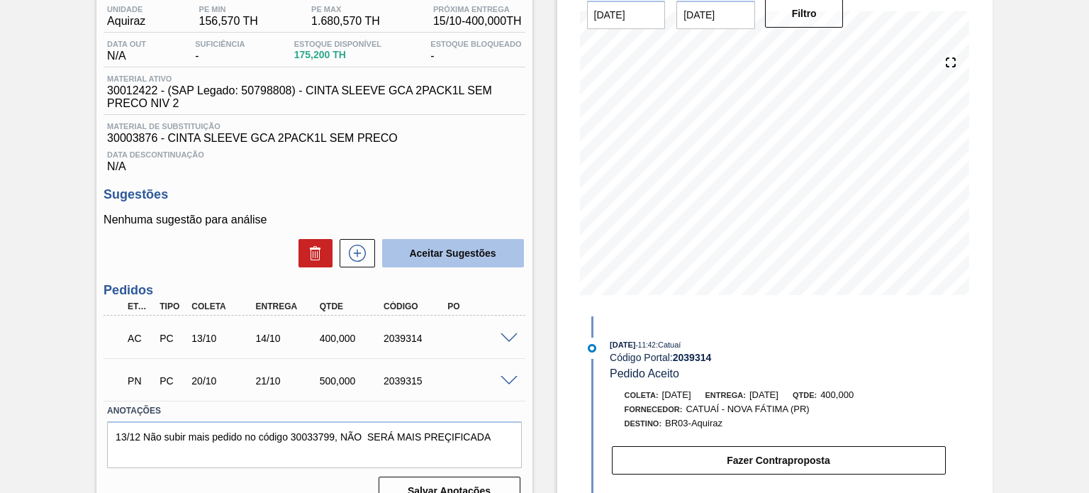
scroll to position [145, 0]
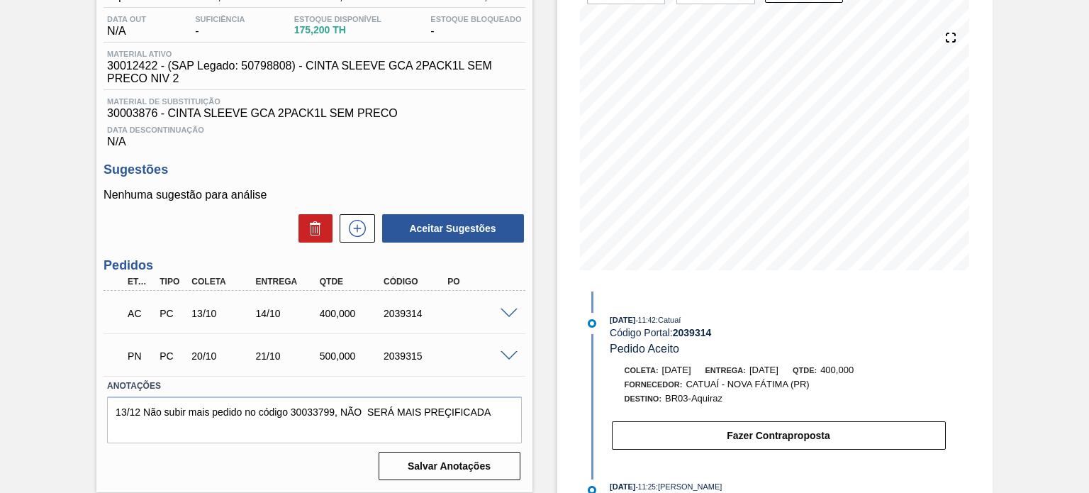
click at [502, 315] on span at bounding box center [508, 313] width 17 height 11
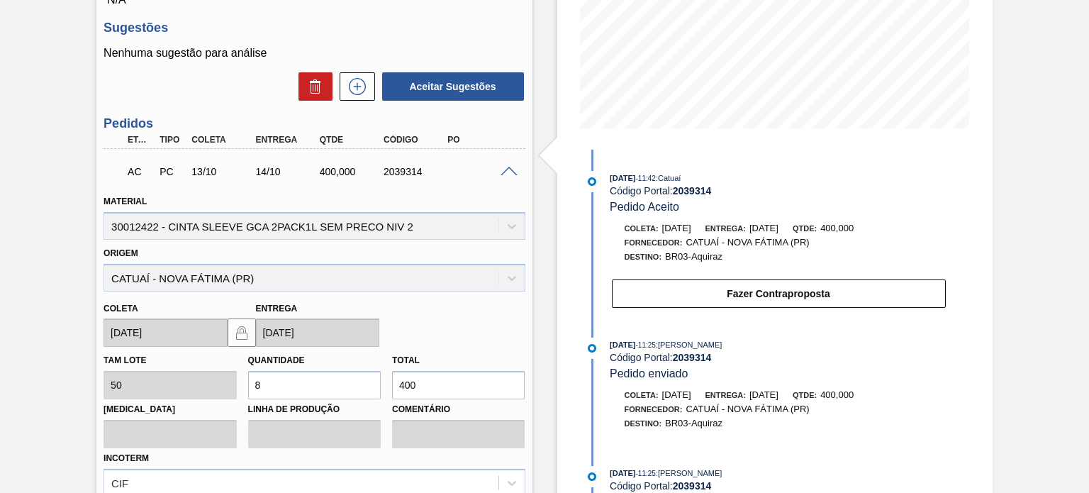
click at [510, 171] on span at bounding box center [508, 172] width 17 height 11
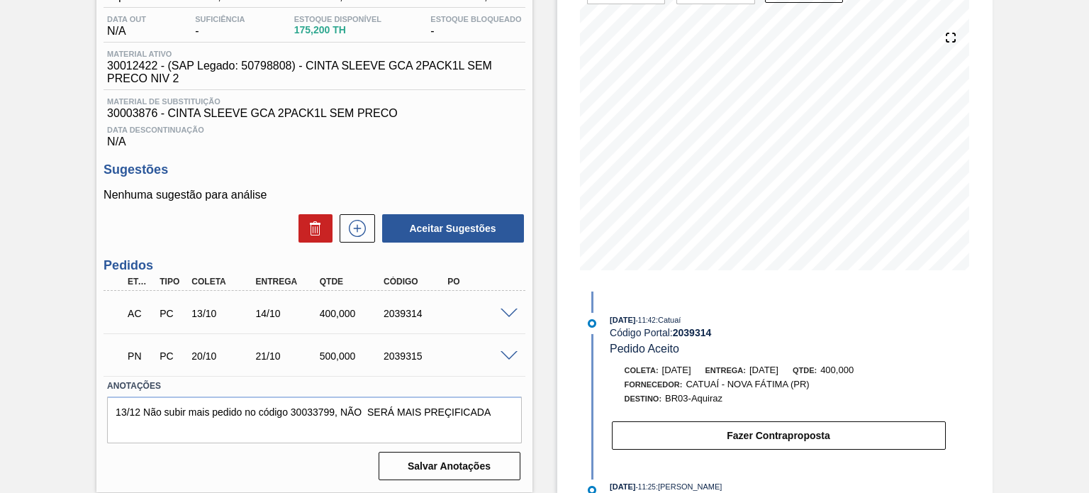
click at [515, 363] on div "PN PC 20/10 21/10 500,000 2039315" at bounding box center [313, 354] width 421 height 35
click at [510, 361] on div "PN PC 20/10 21/10 500,000 2039315" at bounding box center [313, 354] width 421 height 35
click at [508, 357] on span at bounding box center [508, 356] width 17 height 11
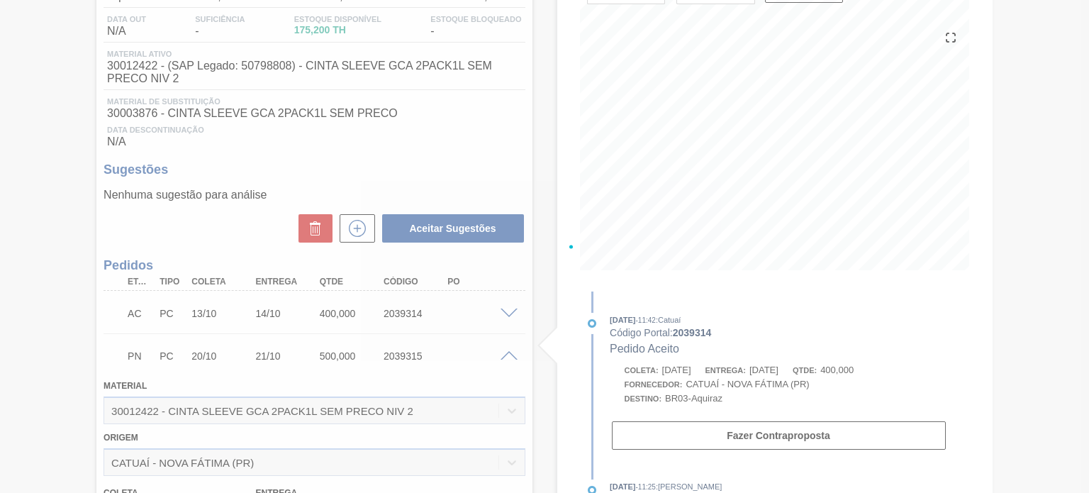
scroll to position [286, 0]
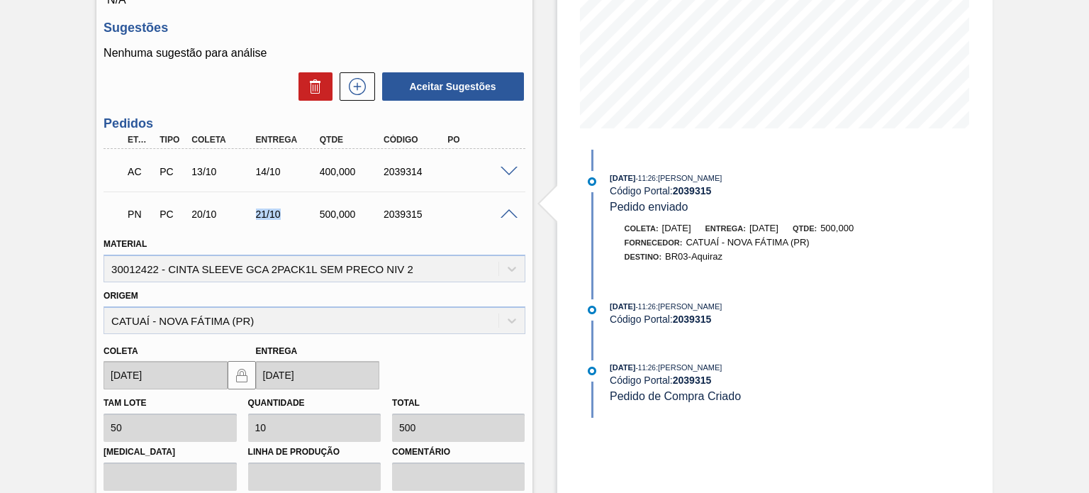
drag, startPoint x: 257, startPoint y: 213, endPoint x: 331, endPoint y: 220, distance: 74.0
click at [286, 215] on div "21/10" at bounding box center [287, 213] width 70 height 11
click at [504, 215] on span at bounding box center [508, 214] width 17 height 11
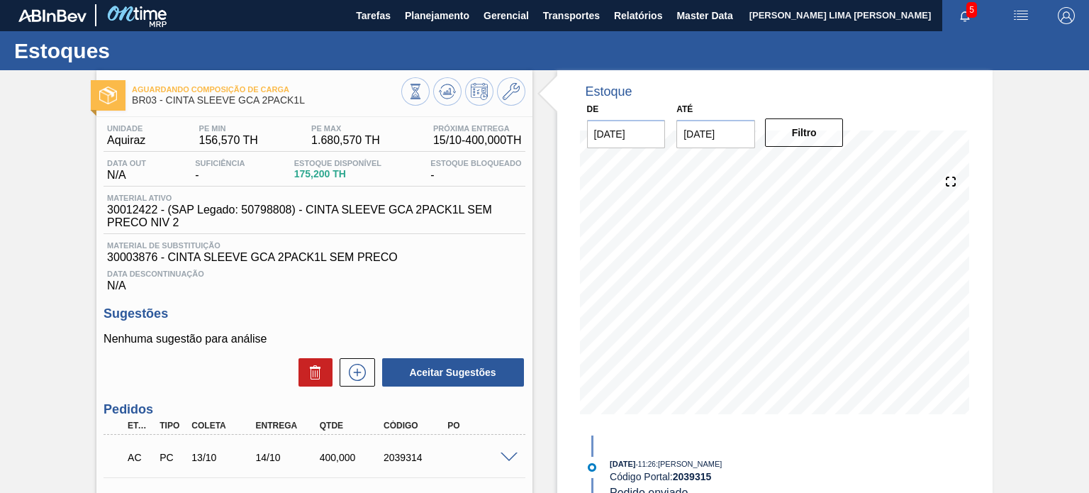
scroll to position [0, 0]
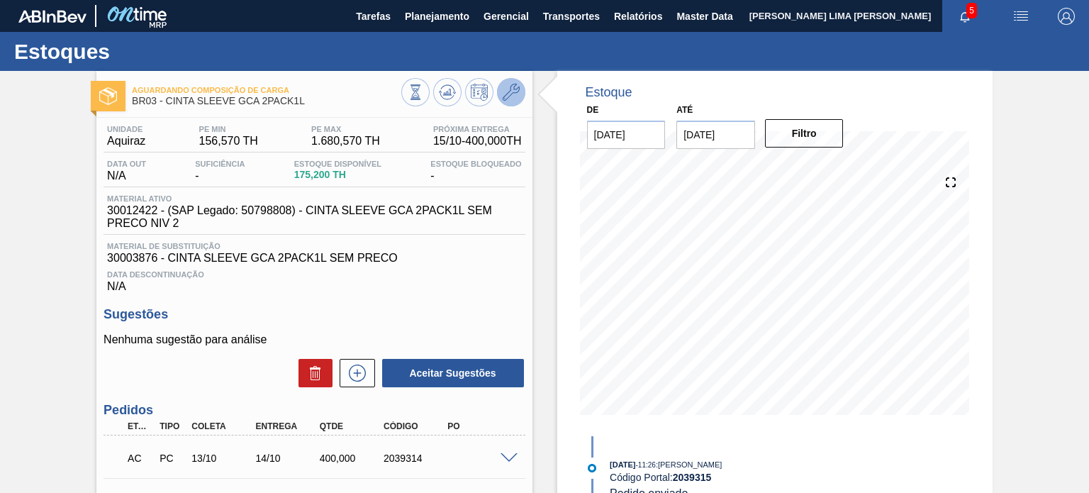
click at [510, 101] on span at bounding box center [511, 92] width 17 height 17
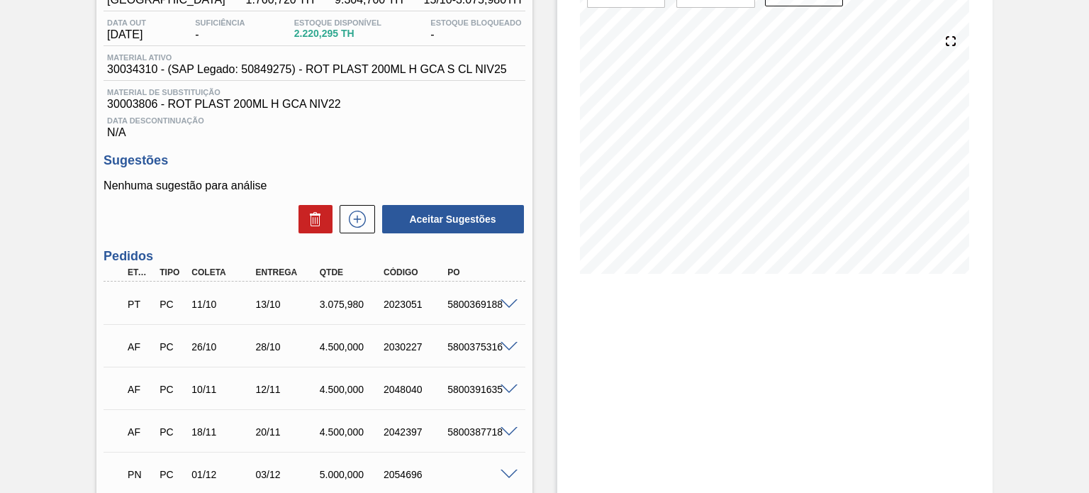
scroll to position [142, 0]
click at [499, 297] on div at bounding box center [511, 302] width 28 height 11
click at [512, 308] on div "5800369188" at bounding box center [479, 303] width 70 height 11
click at [501, 297] on div at bounding box center [511, 302] width 28 height 11
click at [503, 297] on div at bounding box center [511, 302] width 28 height 11
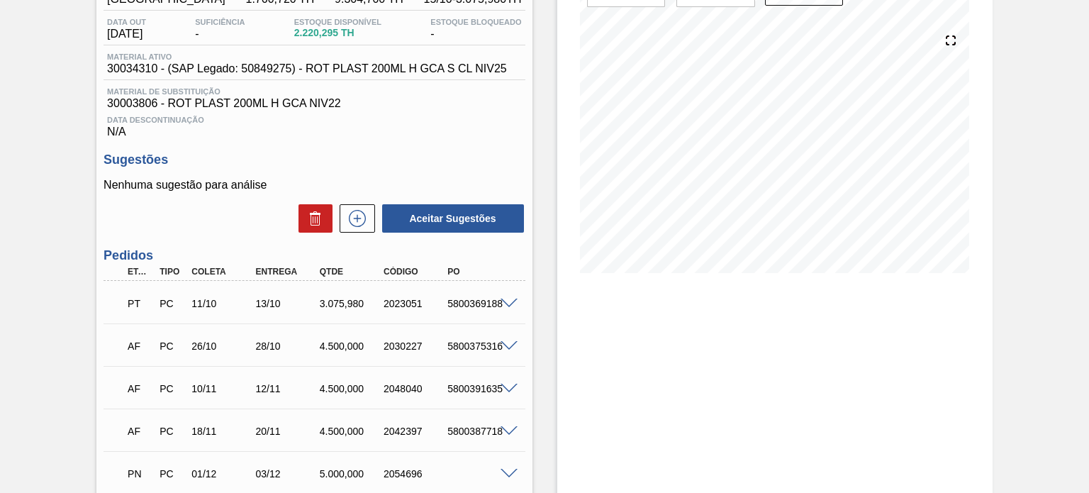
click at [504, 300] on span at bounding box center [508, 303] width 17 height 11
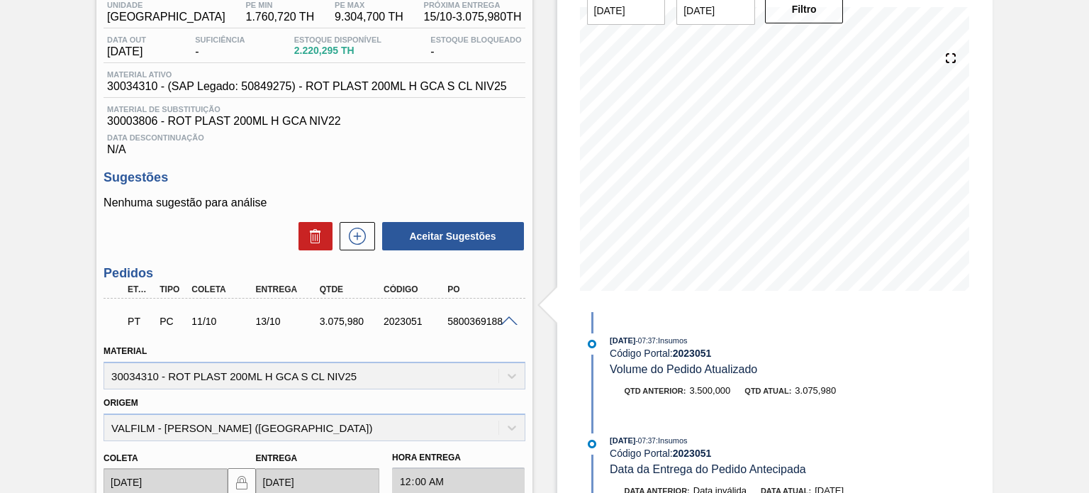
scroll to position [0, 0]
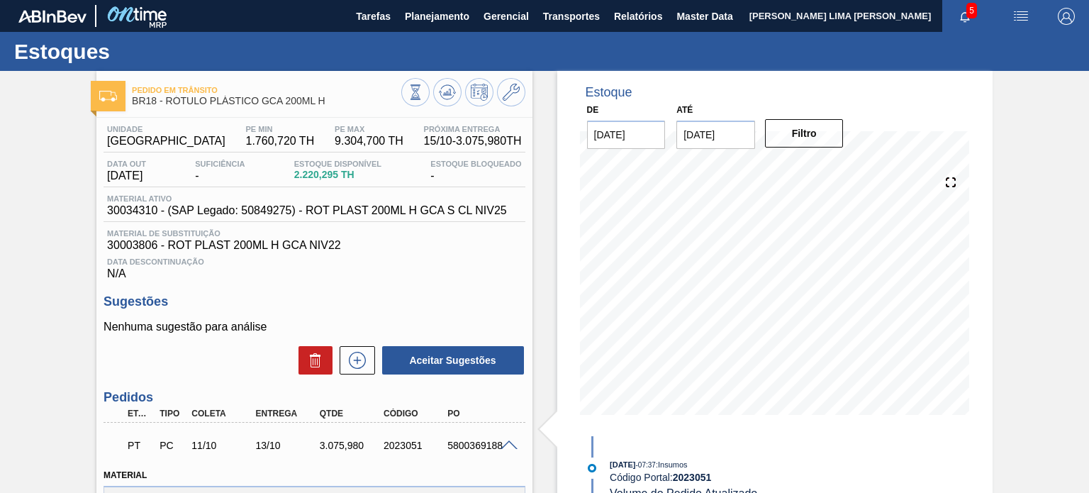
click at [394, 451] on div "2023051" at bounding box center [415, 444] width 70 height 11
copy div "2023051"
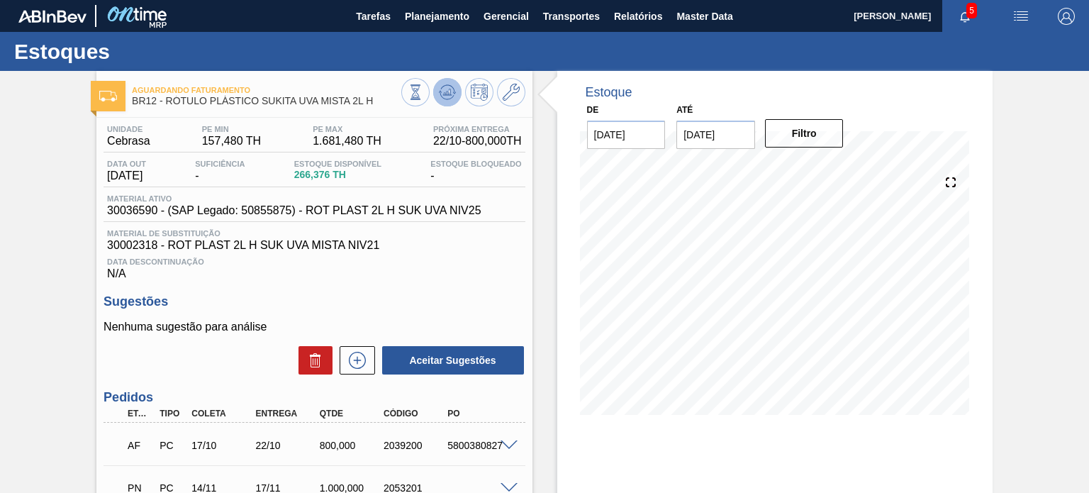
click at [439, 89] on icon at bounding box center [447, 92] width 17 height 17
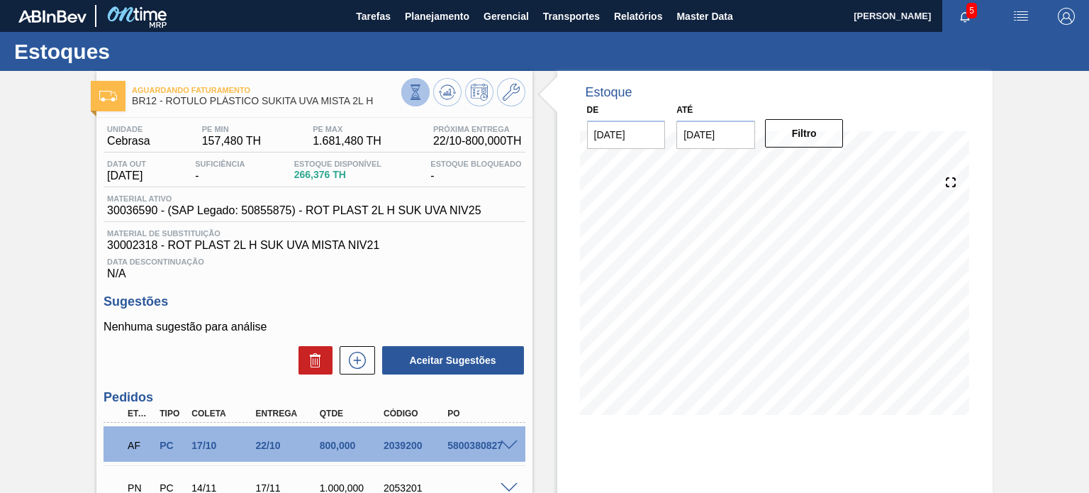
click at [420, 97] on icon at bounding box center [416, 92] width 16 height 16
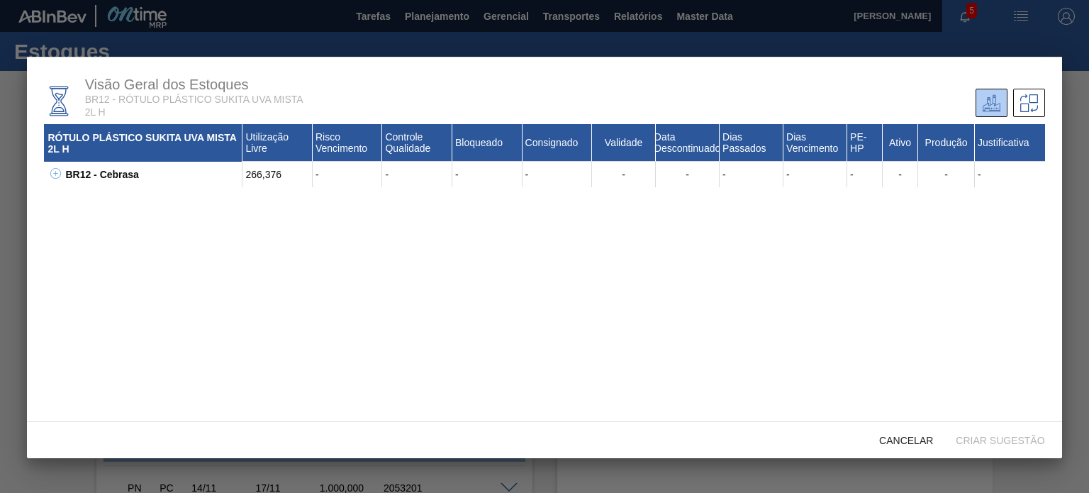
click at [58, 178] on icon at bounding box center [55, 173] width 11 height 11
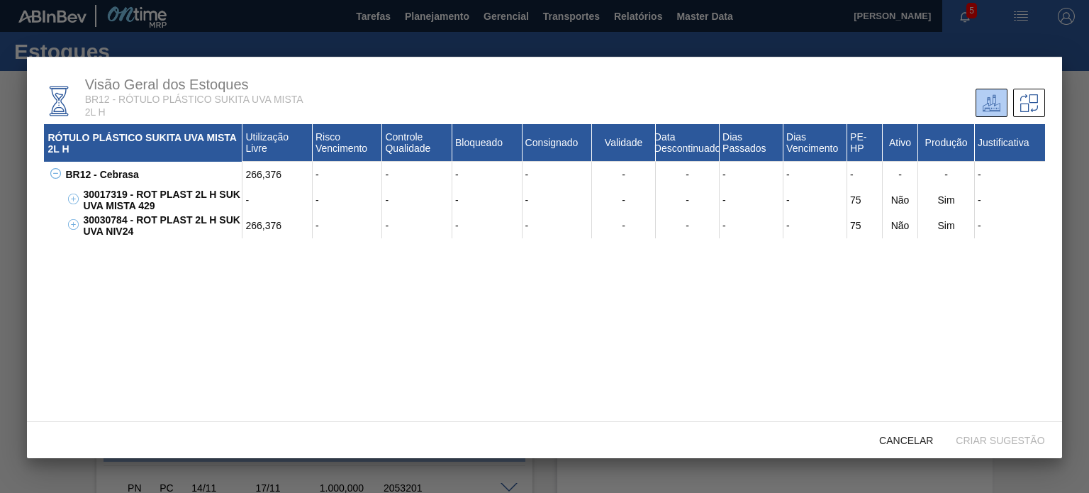
click at [33, 210] on div "Visão Geral dos Estoques BR12 - RÓTULO PLÁSTICO SUKITA UVA MISTA 2L H RÓTULO PL…" at bounding box center [544, 239] width 1034 height 365
click at [916, 426] on div "Cancelar Criar sugestão" at bounding box center [544, 439] width 1034 height 37
drag, startPoint x: 911, startPoint y: 433, endPoint x: 878, endPoint y: 417, distance: 36.5
click at [910, 433] on div "Cancelar" at bounding box center [906, 440] width 77 height 26
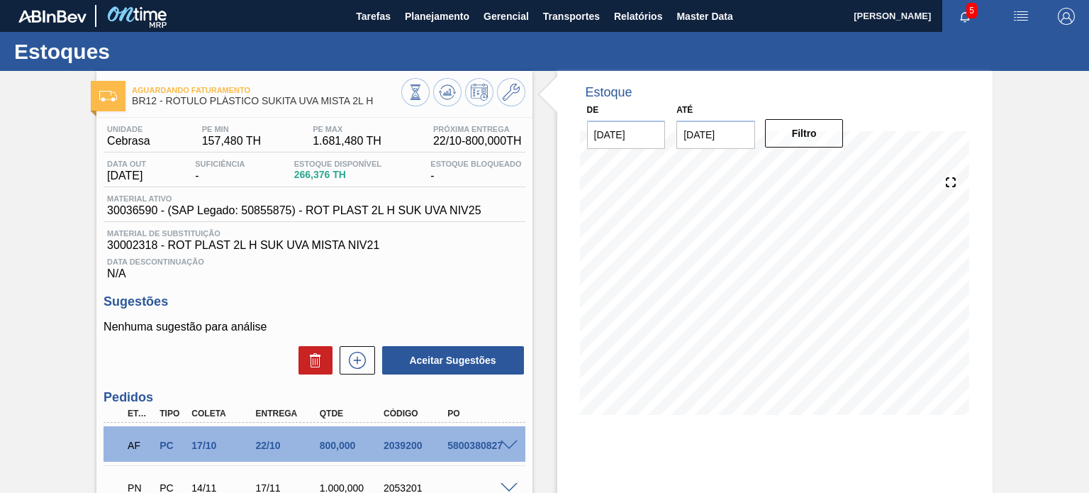
click at [135, 208] on span "30036590 - (SAP Legado: 50855875) - ROT PLAST 2L H SUK UVA NIV25" at bounding box center [294, 210] width 374 height 13
copy span "30036590"
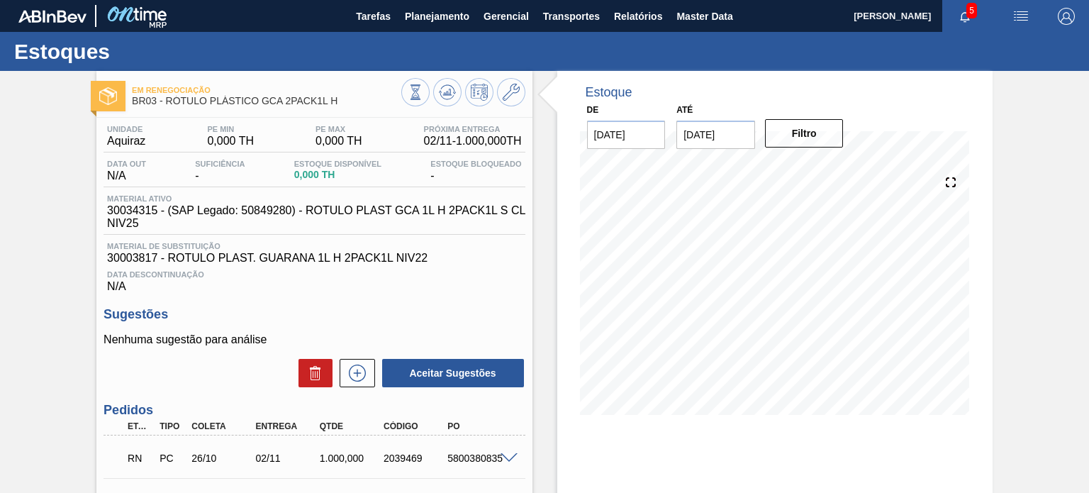
click at [1060, 288] on div "Em Renegociação BR03 - RÓTULO PLÁSTICO GCA 2PACK1L H Unidade Aquiraz PE MIN 0,0…" at bounding box center [544, 354] width 1089 height 566
drag, startPoint x: 975, startPoint y: 294, endPoint x: 980, endPoint y: 279, distance: 15.7
click at [975, 293] on div "Estoque De 15/10/2025 Até 03/01/2026 Filtro 29/12 Projeção de Estoque 1,519.976…" at bounding box center [774, 253] width 435 height 365
click at [449, 89] on icon at bounding box center [446, 92] width 9 height 6
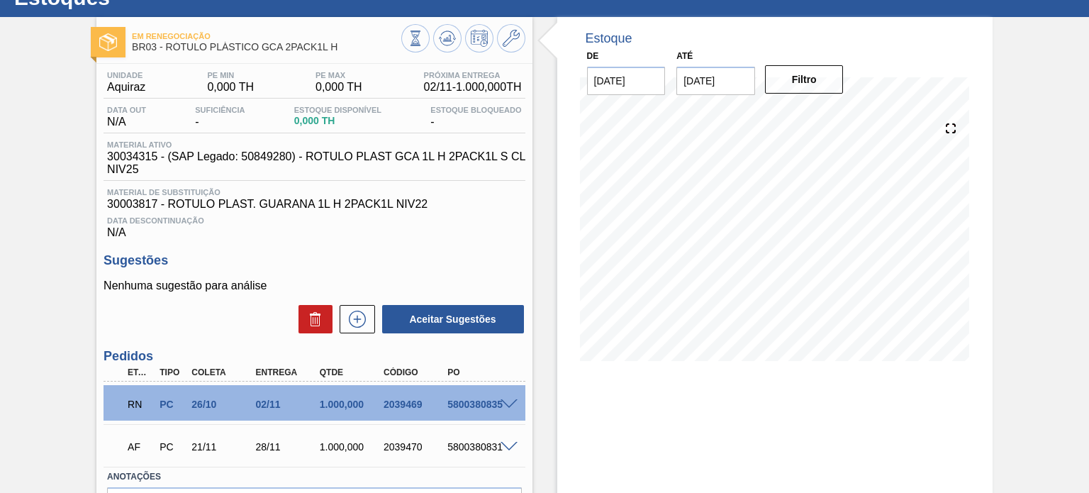
scroll to position [142, 0]
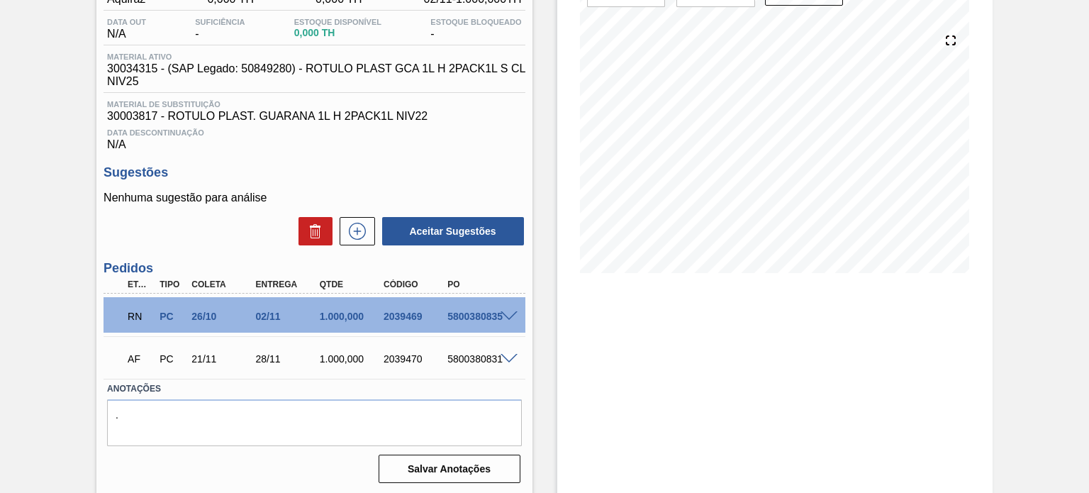
click at [512, 318] on span at bounding box center [508, 316] width 17 height 11
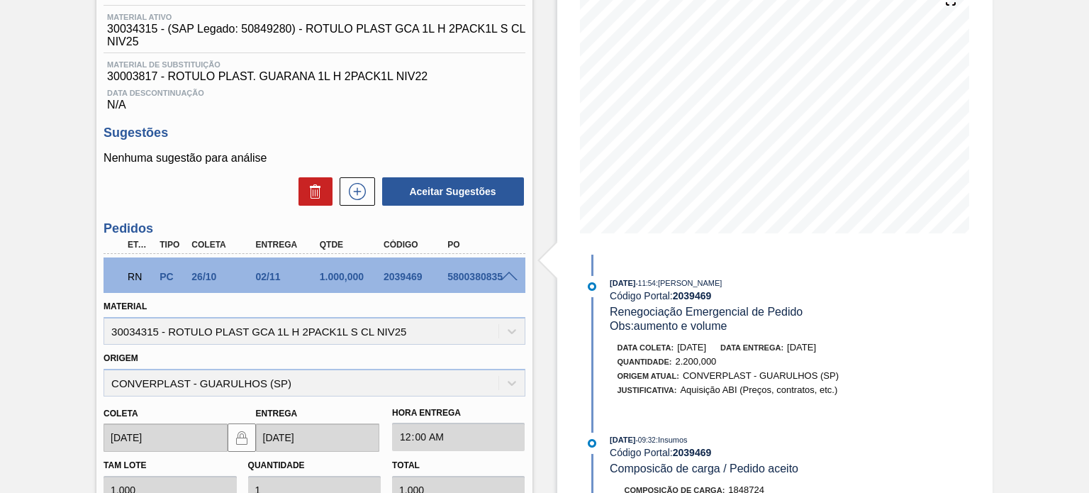
scroll to position [213, 0]
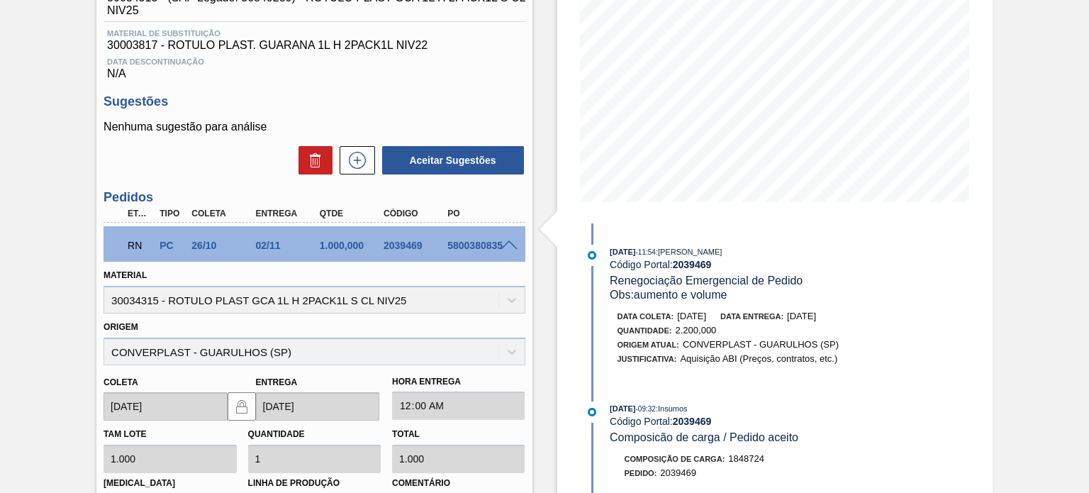
drag, startPoint x: 810, startPoint y: 319, endPoint x: 851, endPoint y: 319, distance: 40.4
click at [851, 319] on div "Data coleta: 13/10/2025 Data entrega: 20/10/2025" at bounding box center [785, 316] width 337 height 14
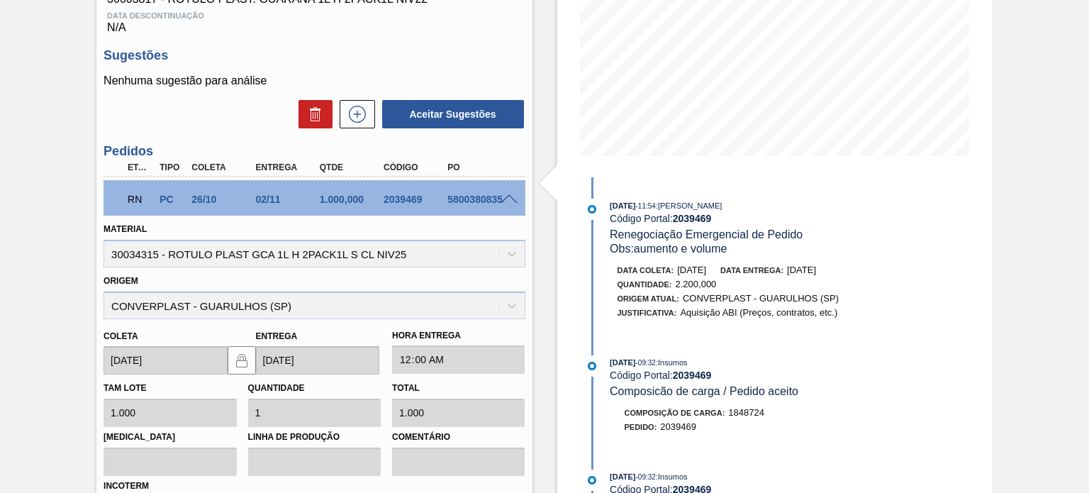
scroll to position [284, 0]
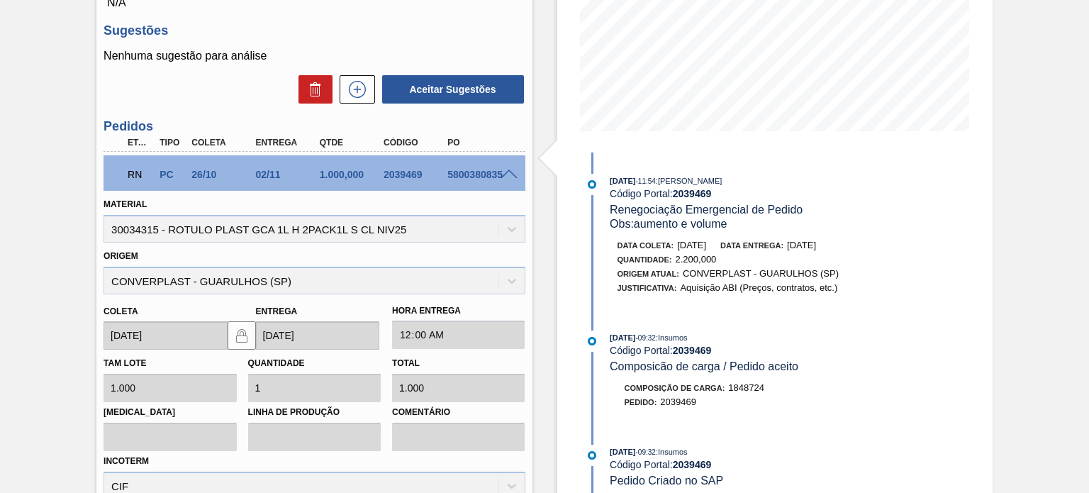
click at [771, 247] on span "Data entrega:" at bounding box center [751, 245] width 63 height 9
click at [737, 275] on span "CONVERPLAST - GUARULHOS (SP)" at bounding box center [761, 273] width 156 height 11
click at [513, 170] on span at bounding box center [508, 174] width 17 height 11
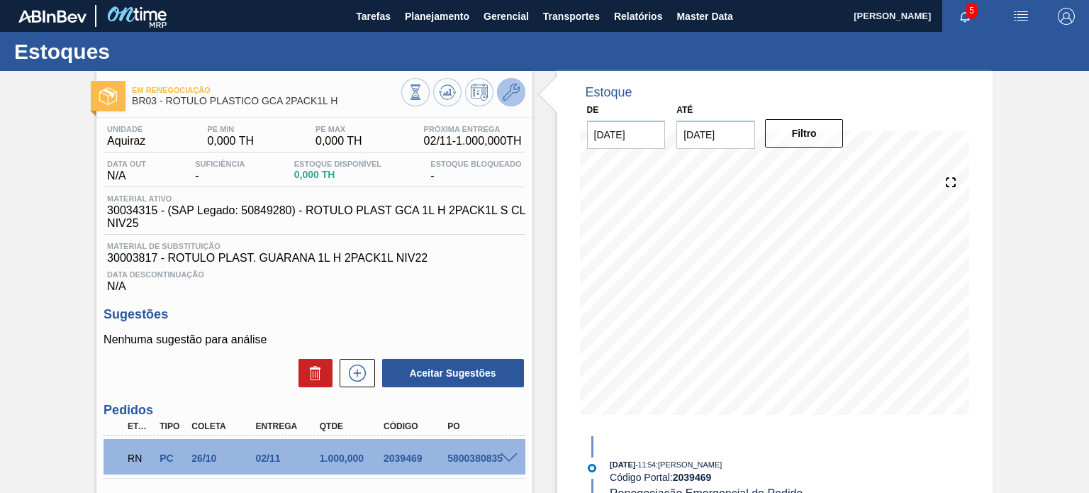
scroll to position [0, 0]
drag, startPoint x: 522, startPoint y: 106, endPoint x: 529, endPoint y: 103, distance: 8.1
click at [522, 107] on div at bounding box center [463, 94] width 124 height 32
click at [523, 99] on div at bounding box center [463, 94] width 124 height 32
click at [516, 95] on icon at bounding box center [511, 92] width 17 height 17
